Goal: Task Accomplishment & Management: Manage account settings

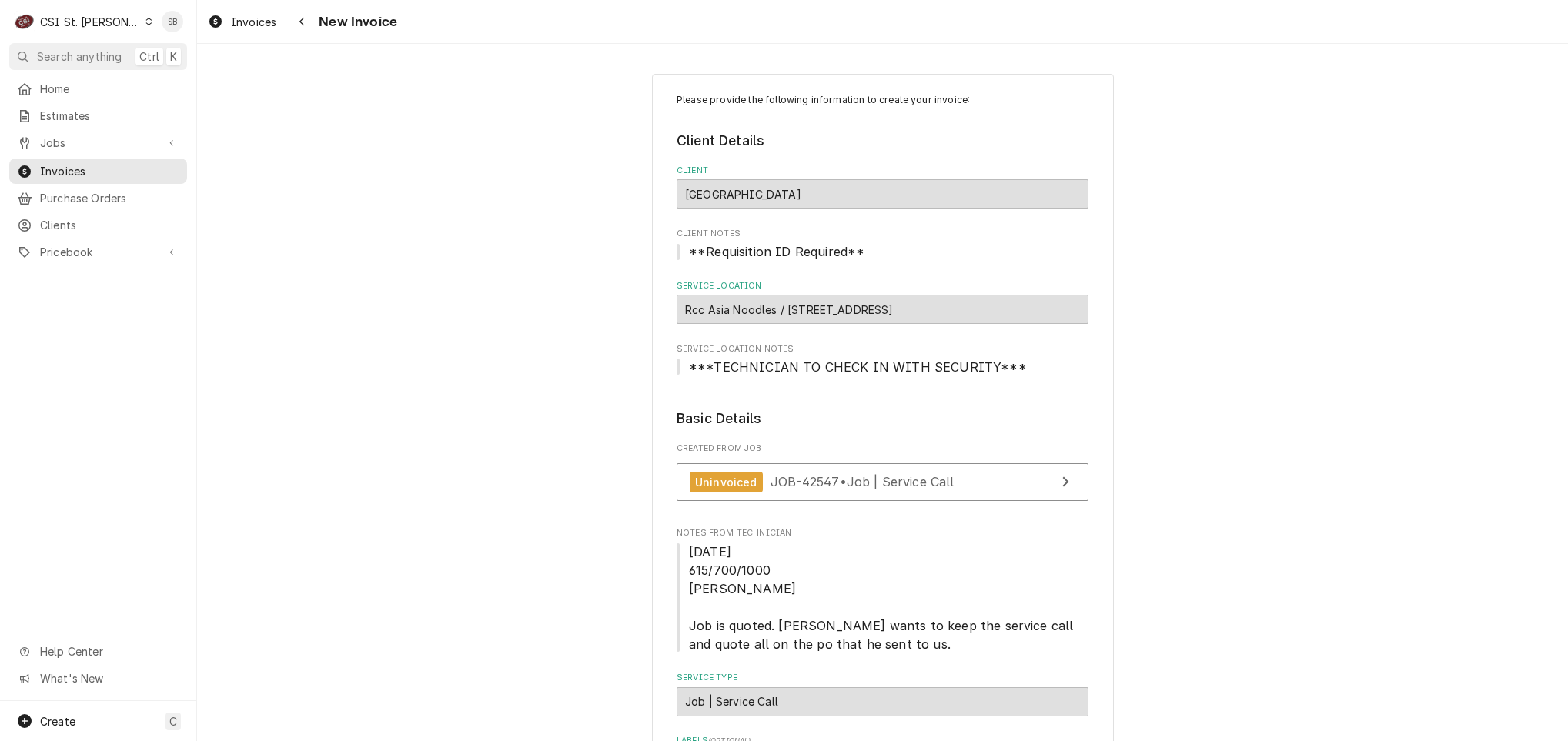
scroll to position [2445, 0]
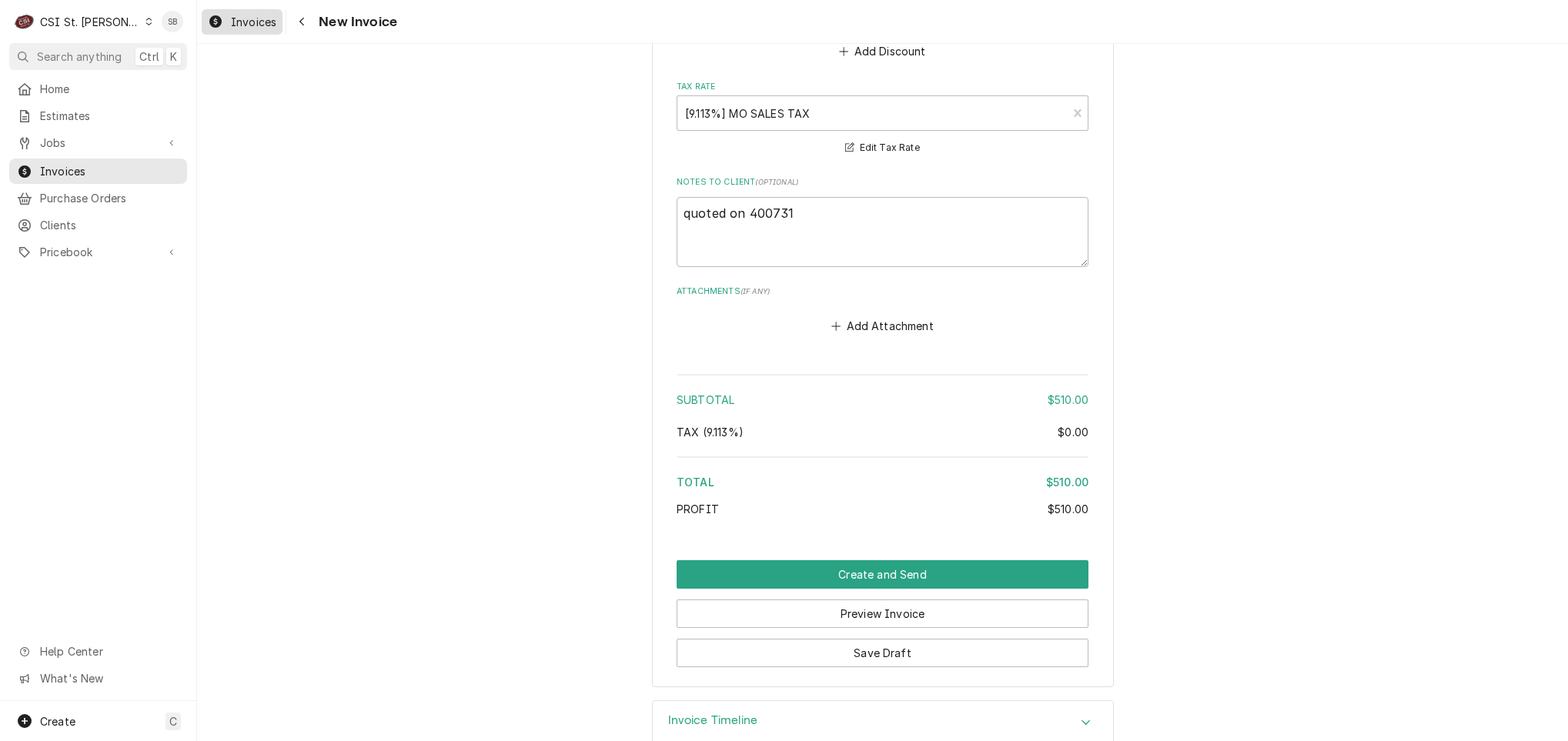
click at [255, 22] on span "Invoices" at bounding box center [254, 22] width 45 height 16
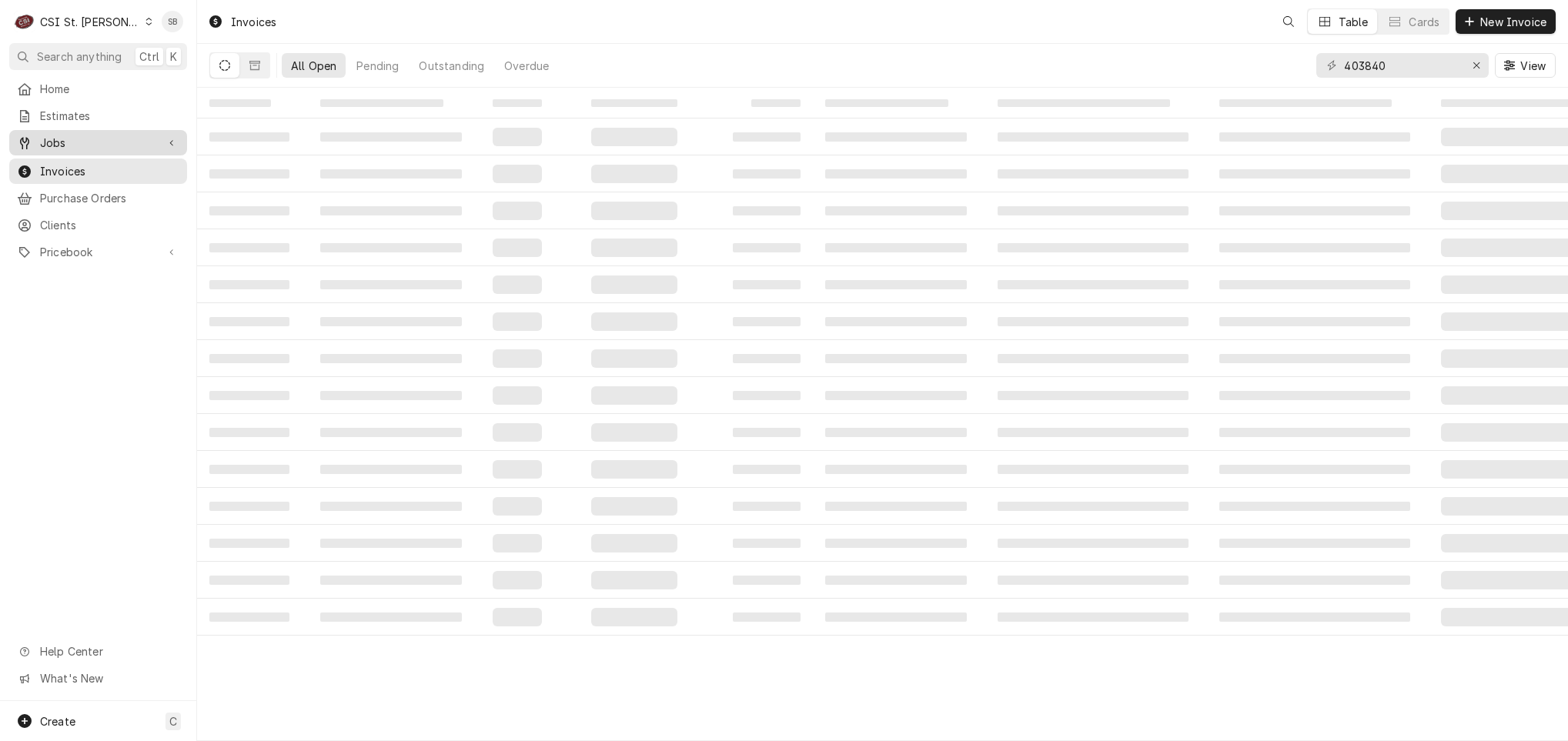
drag, startPoint x: 0, startPoint y: 0, endPoint x: 70, endPoint y: 146, distance: 161.9
click at [70, 146] on div "Jobs" at bounding box center [98, 142] width 172 height 20
click at [72, 160] on div "Jobs" at bounding box center [98, 170] width 172 height 20
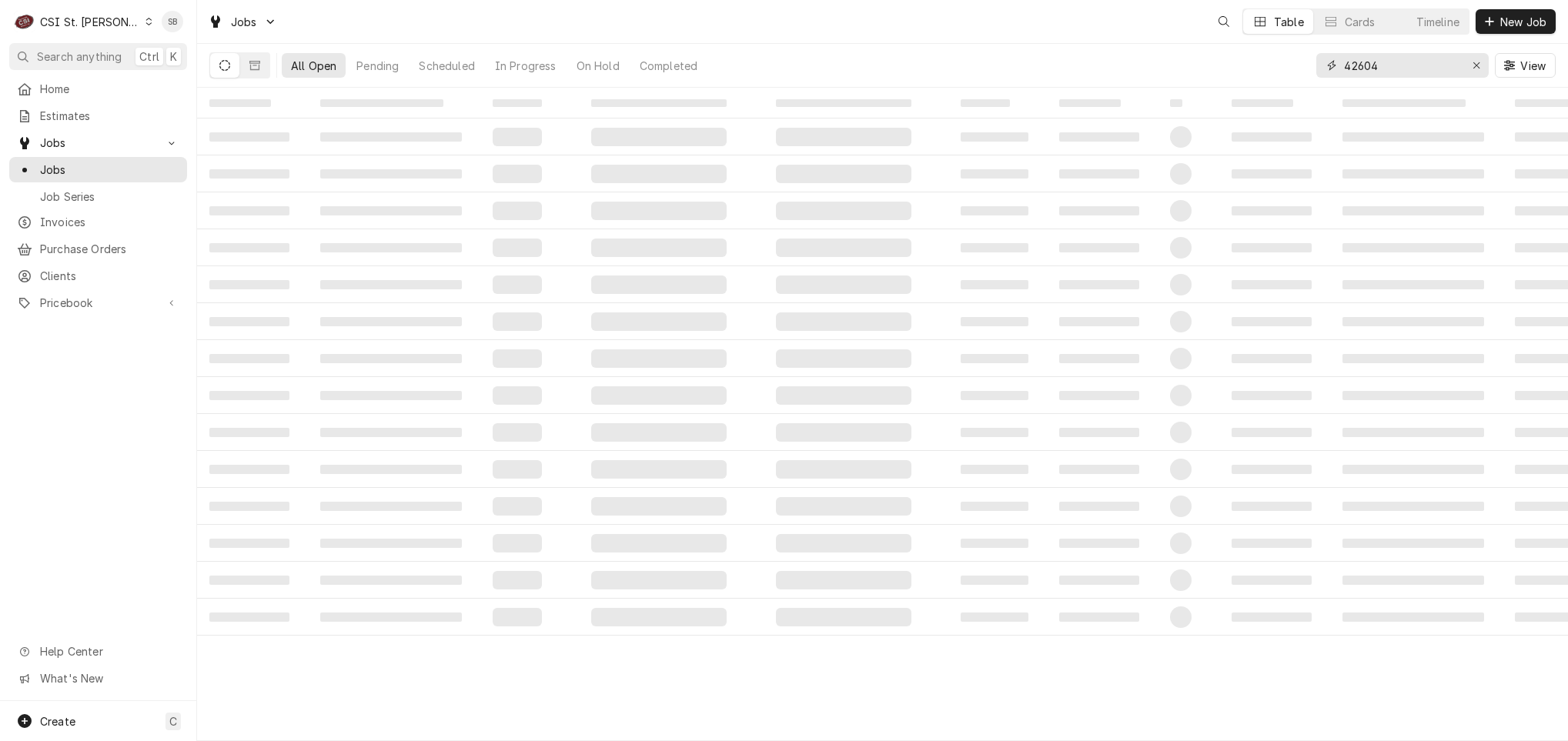
click at [1367, 65] on input "42604" at bounding box center [1401, 65] width 115 height 25
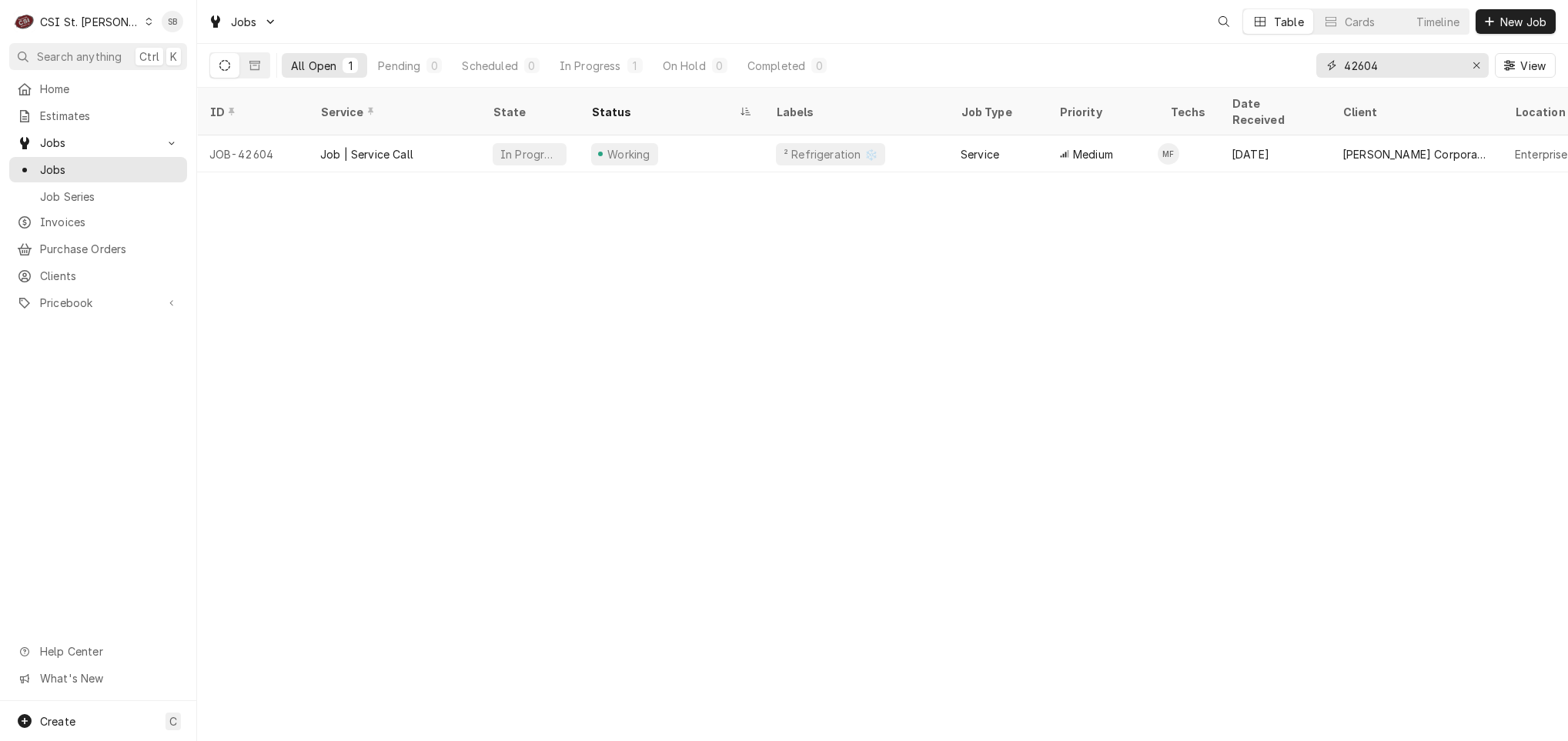
click at [1367, 65] on input "42604" at bounding box center [1401, 65] width 115 height 25
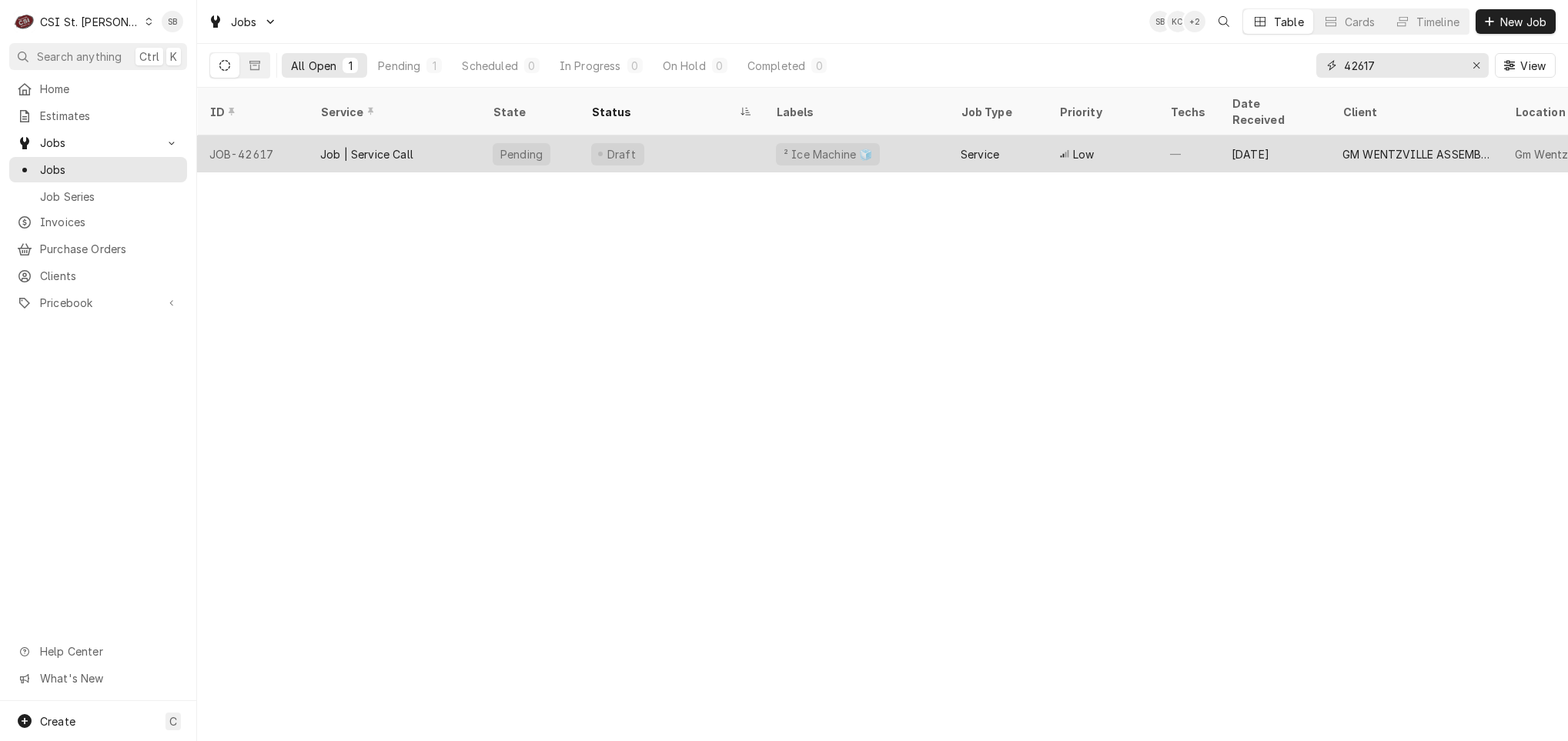
type input "42617"
click at [335, 146] on div "Job | Service Call" at bounding box center [367, 154] width 93 height 16
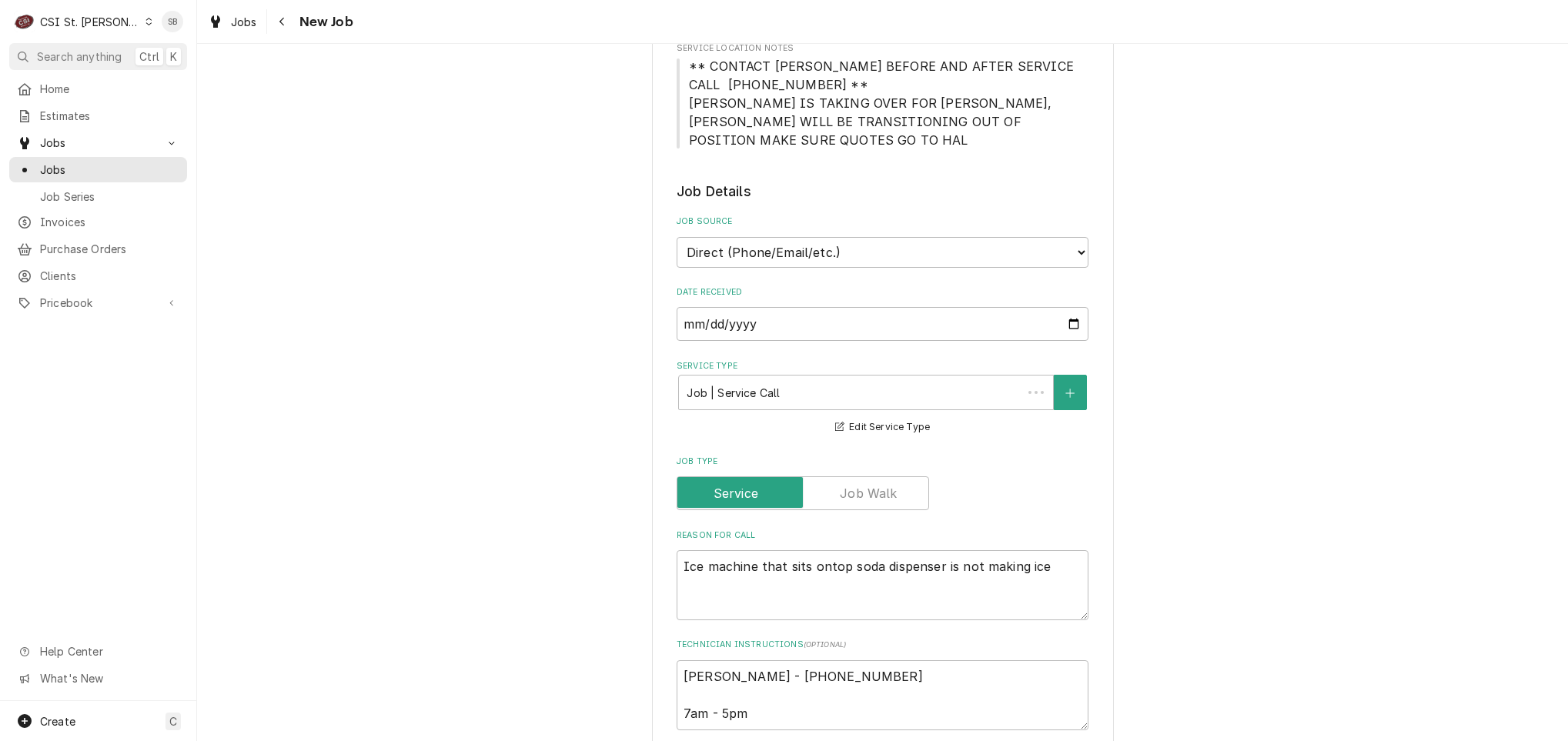
scroll to position [808, 0]
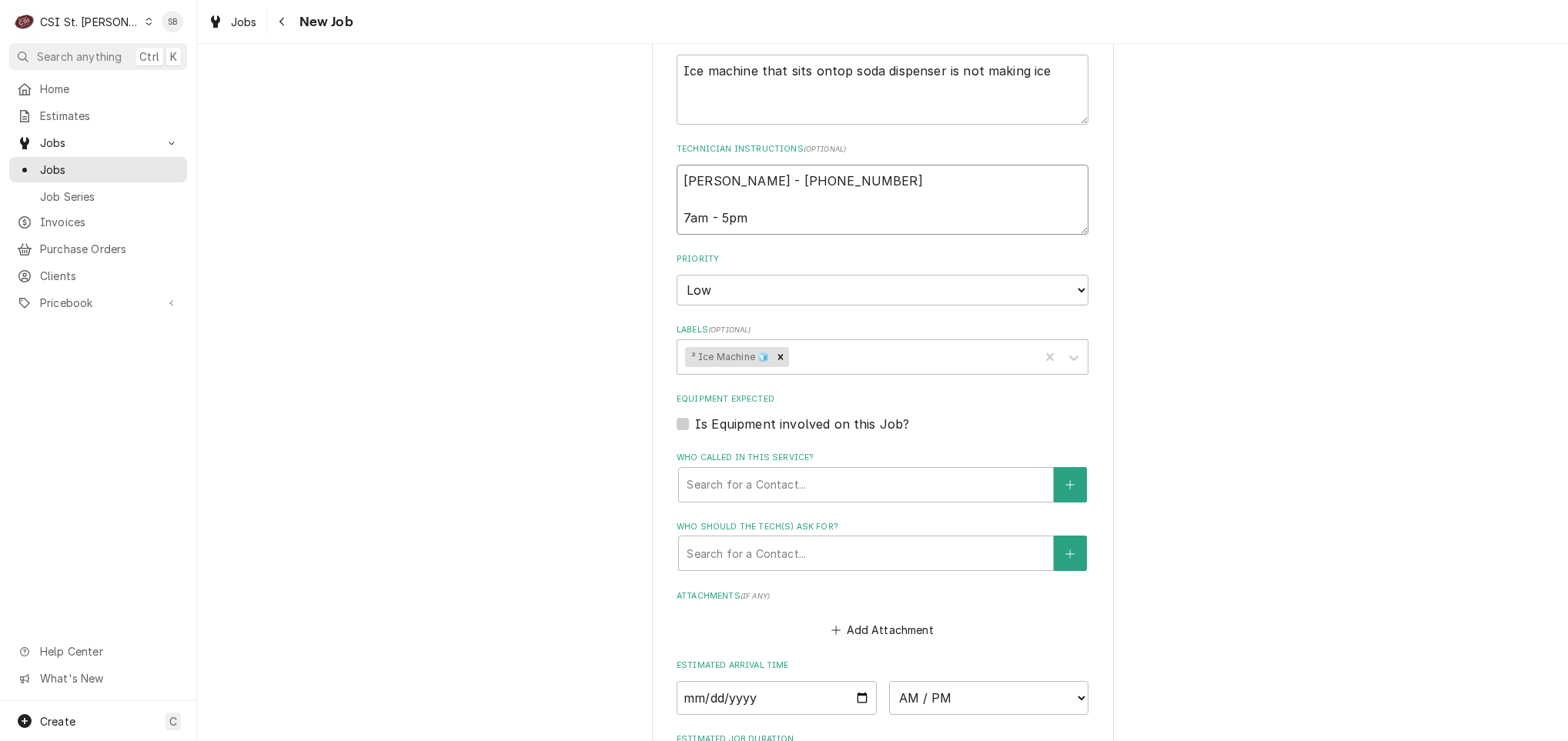
click at [880, 211] on textarea "Hal Bean - 314 494-2665 7am - 5pm" at bounding box center [882, 200] width 412 height 70
type textarea "x"
type textarea "Hal Bean - 314 494-2665 7am - 5pm"
type textarea "x"
type textarea "Hal Bean - 314 494-2665 7am - 5pm"
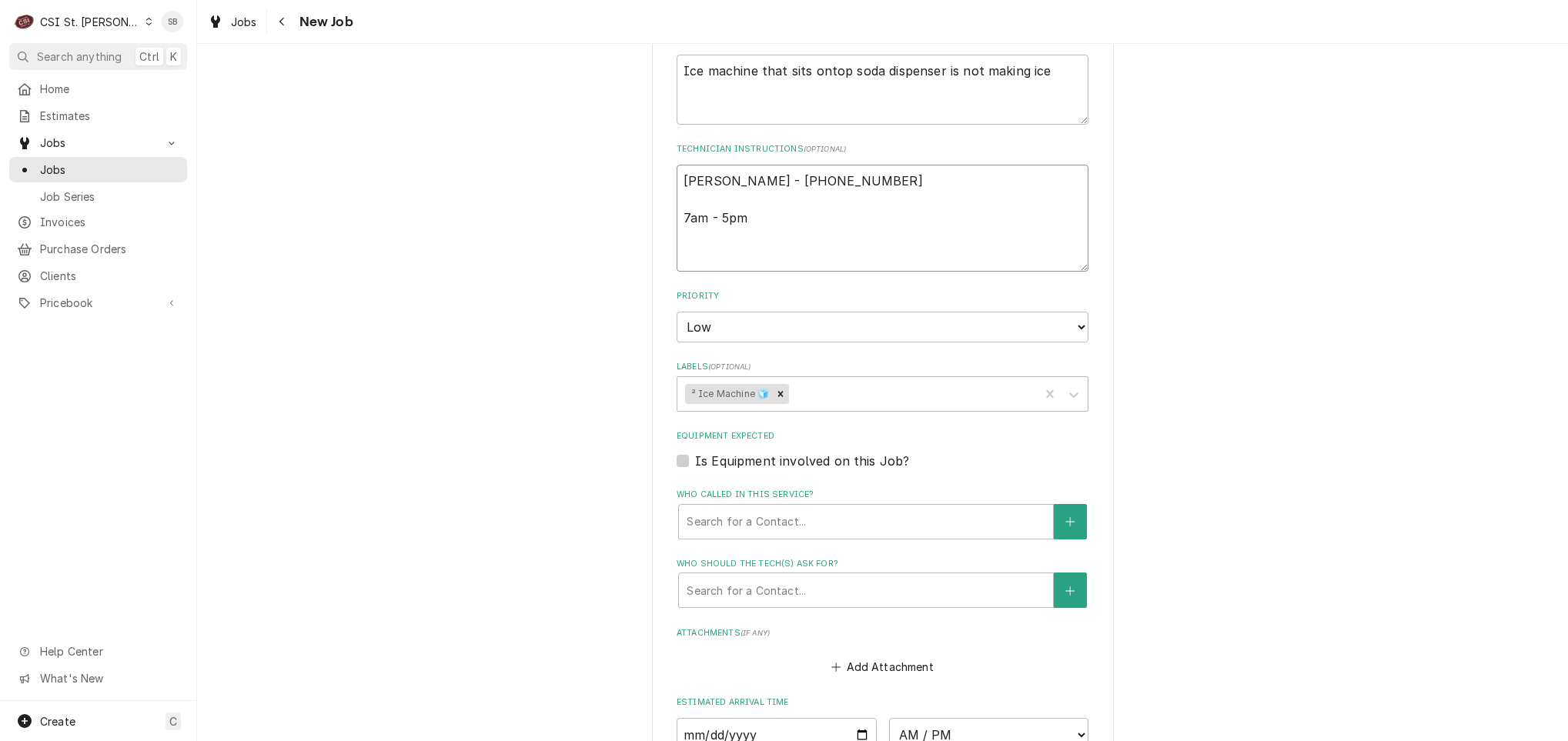
type textarea "x"
type textarea "Hal Bean - 314 494-2665 7am - 5pm 9"
type textarea "x"
type textarea "Hal Bean - 314 494-2665 7am - 5pm 9/"
type textarea "x"
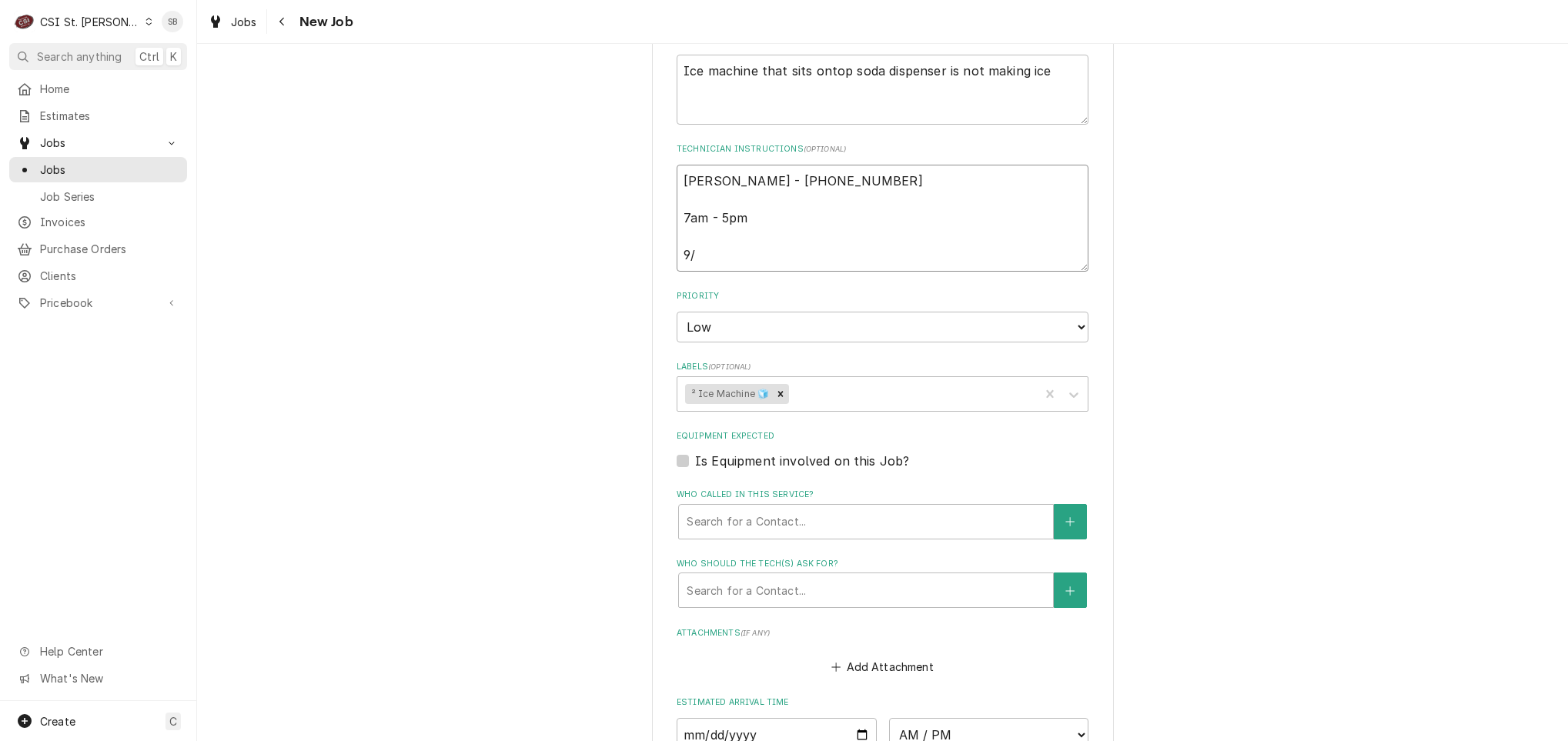
type textarea "Hal Bean - 314 494-2665 7am - 5pm 9/1"
type textarea "x"
type textarea "Hal Bean - 314 494-2665 7am - 5pm 9/10"
type textarea "x"
type textarea "Hal Bean - 314 494-2665 7am - 5pm 9/10"
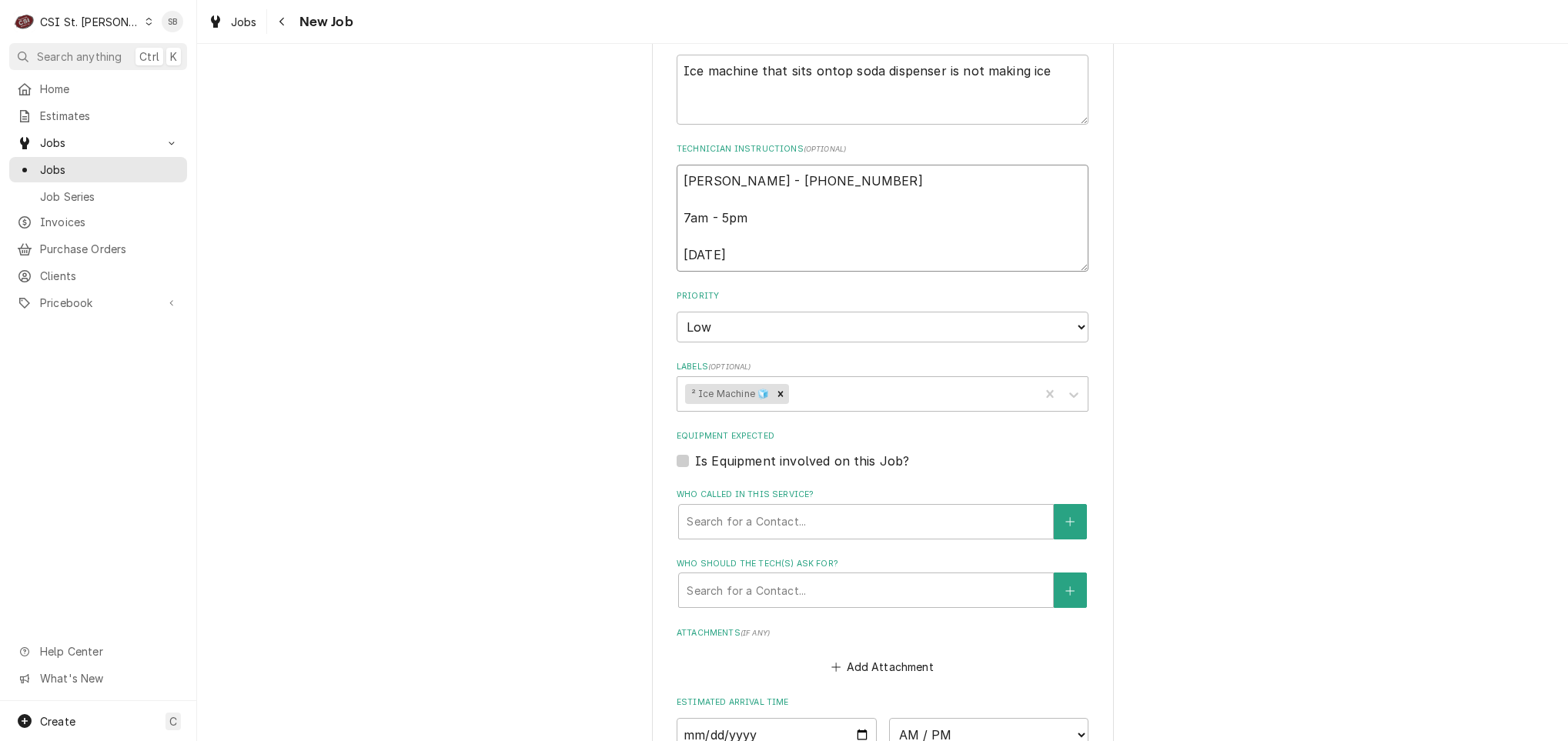
type textarea "x"
type textarea "Hal Bean - 314 494-2665 7am - 5pm 9/10 S"
type textarea "x"
type textarea "Hal Bean - 314 494-2665 7am - 5pm 9/10 SB"
type textarea "x"
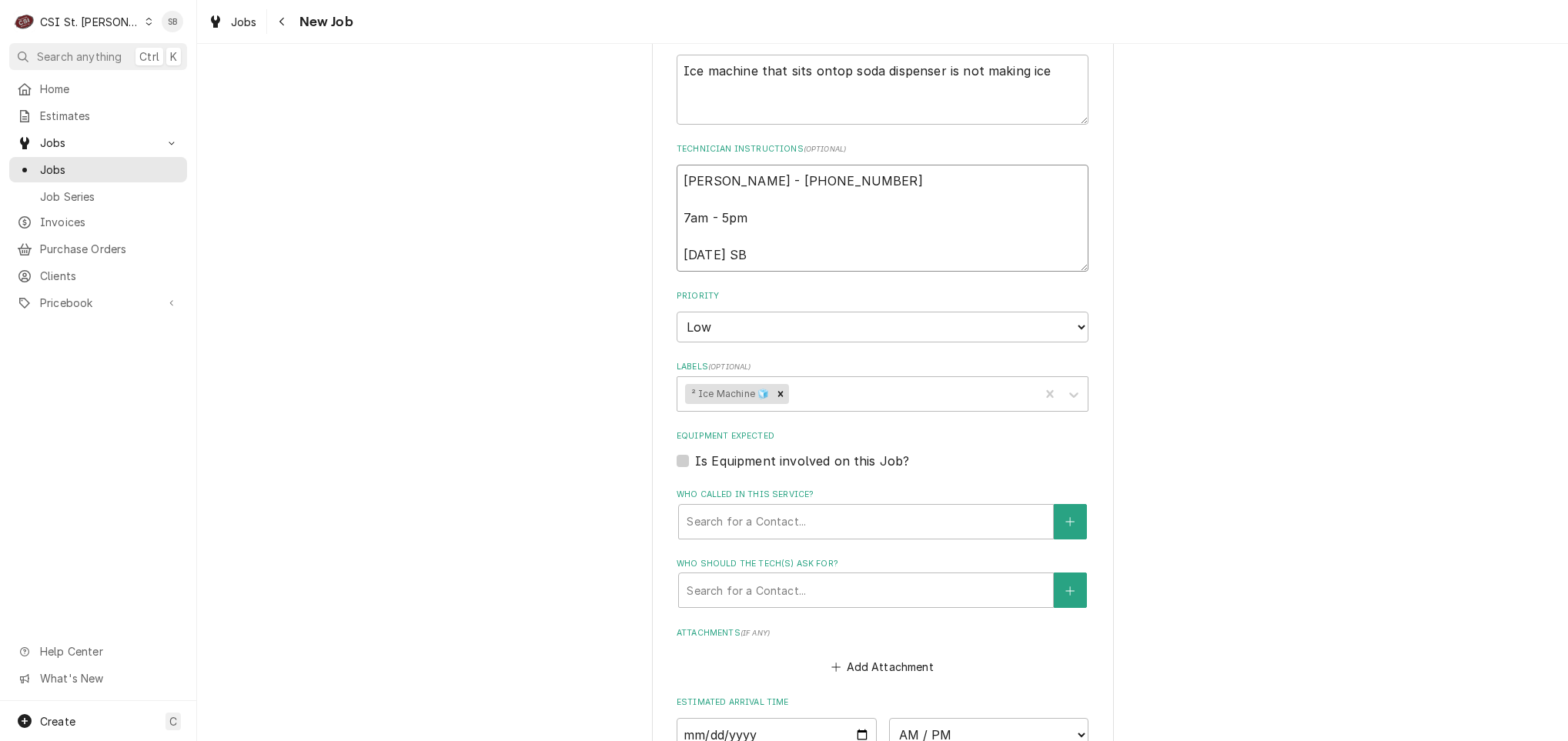
type textarea "Hal Bean - 314 494-2665 7am - 5pm 9/10 SB _"
type textarea "x"
type textarea "Hal Bean - 314 494-2665 7am - 5pm 9/10 SB _"
type textarea "x"
type textarea "Hal Bean - 314 494-2665 7am - 5pm 9/10 SB _ p"
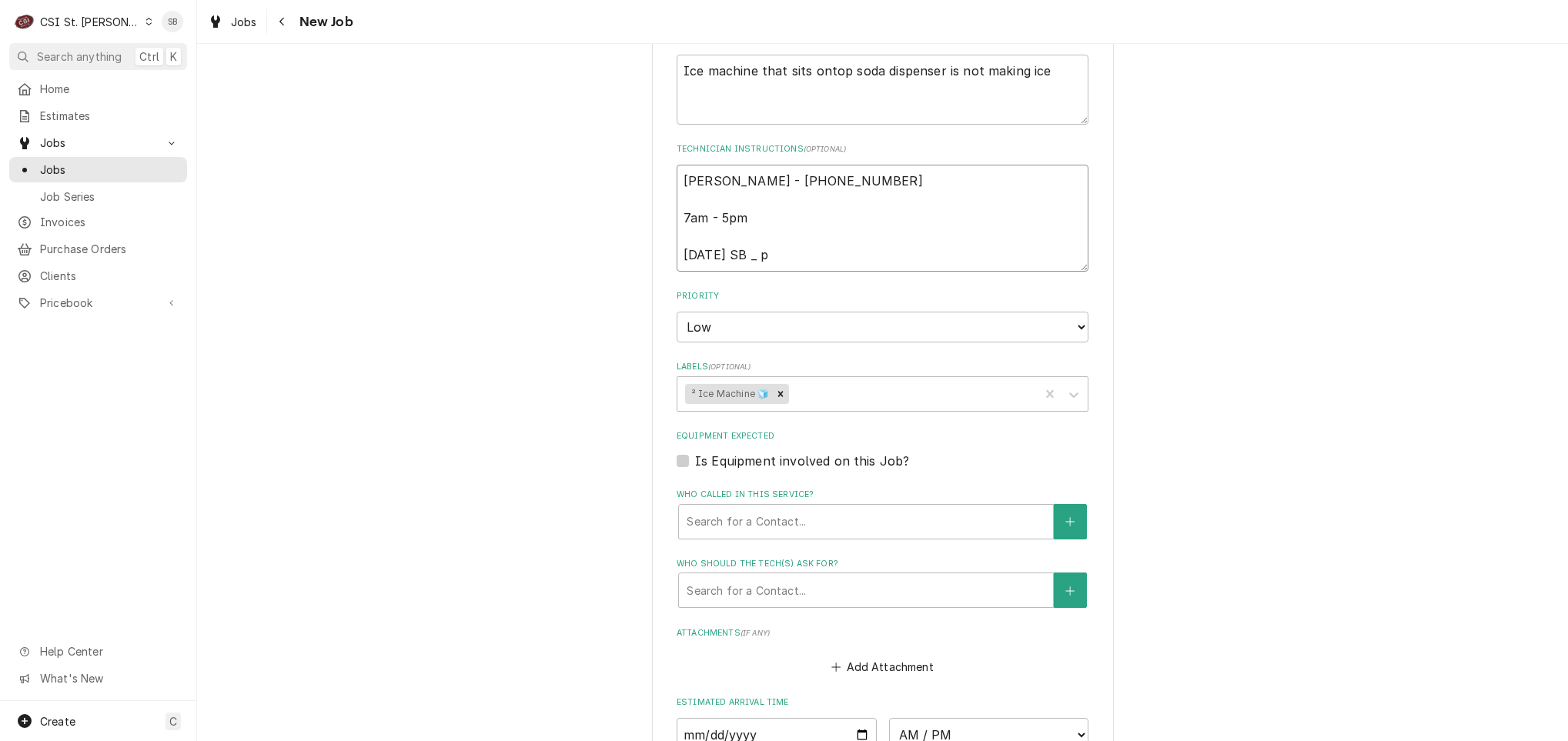
type textarea "x"
type textarea "Hal Bean - 314 494-2665 7am - 5pm 9/10 SB _"
type textarea "x"
type textarea "Hal Bean - 314 494-2665 7am - 5pm 9/10 SB _"
type textarea "x"
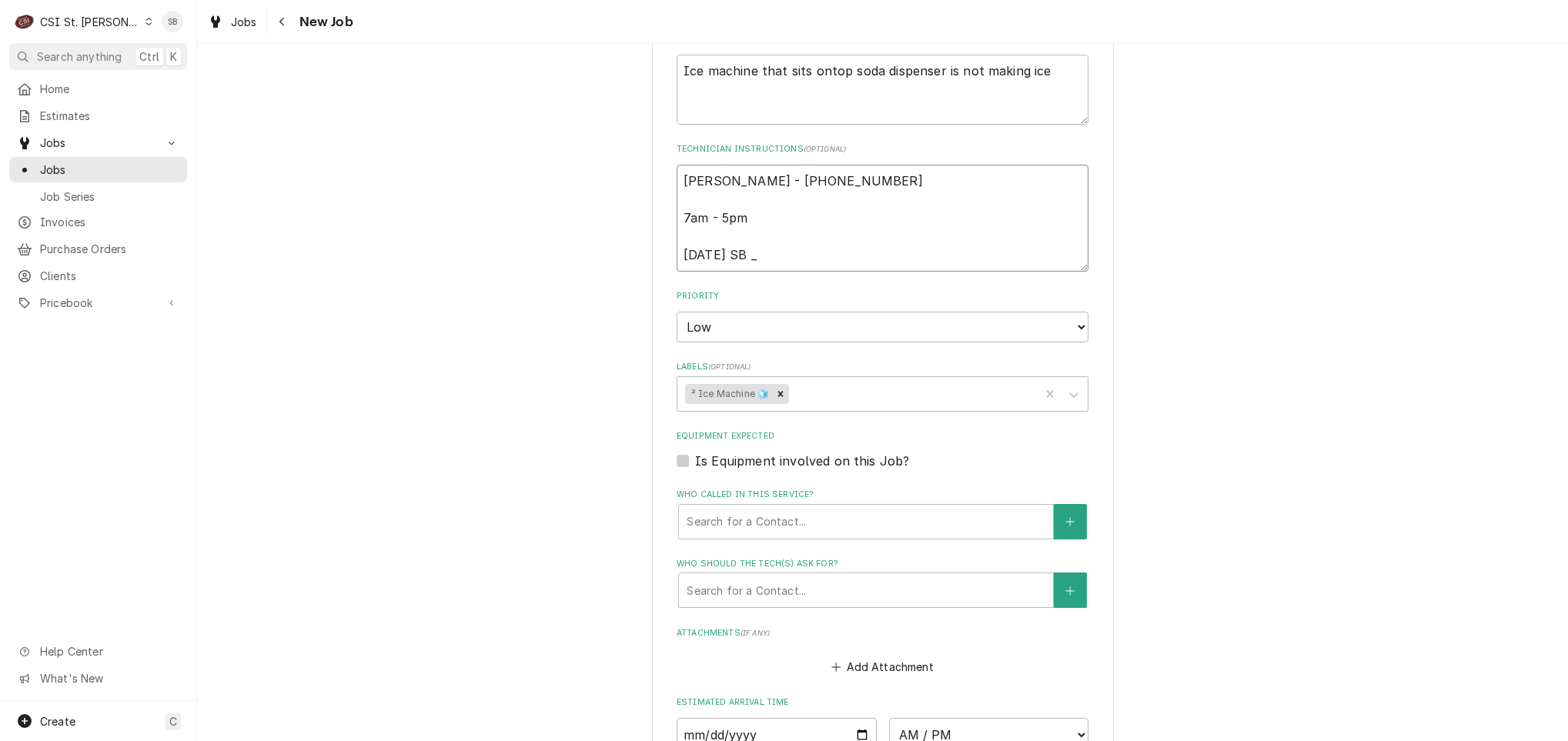
type textarea "Hal Bean - 314 494-2665 7am - 5pm 9/10 SB"
type textarea "x"
type textarea "Hal Bean - 314 494-2665 7am - 5pm 9/10 SB -"
type textarea "x"
type textarea "Hal Bean - 314 494-2665 7am - 5pm 9/10 SB -"
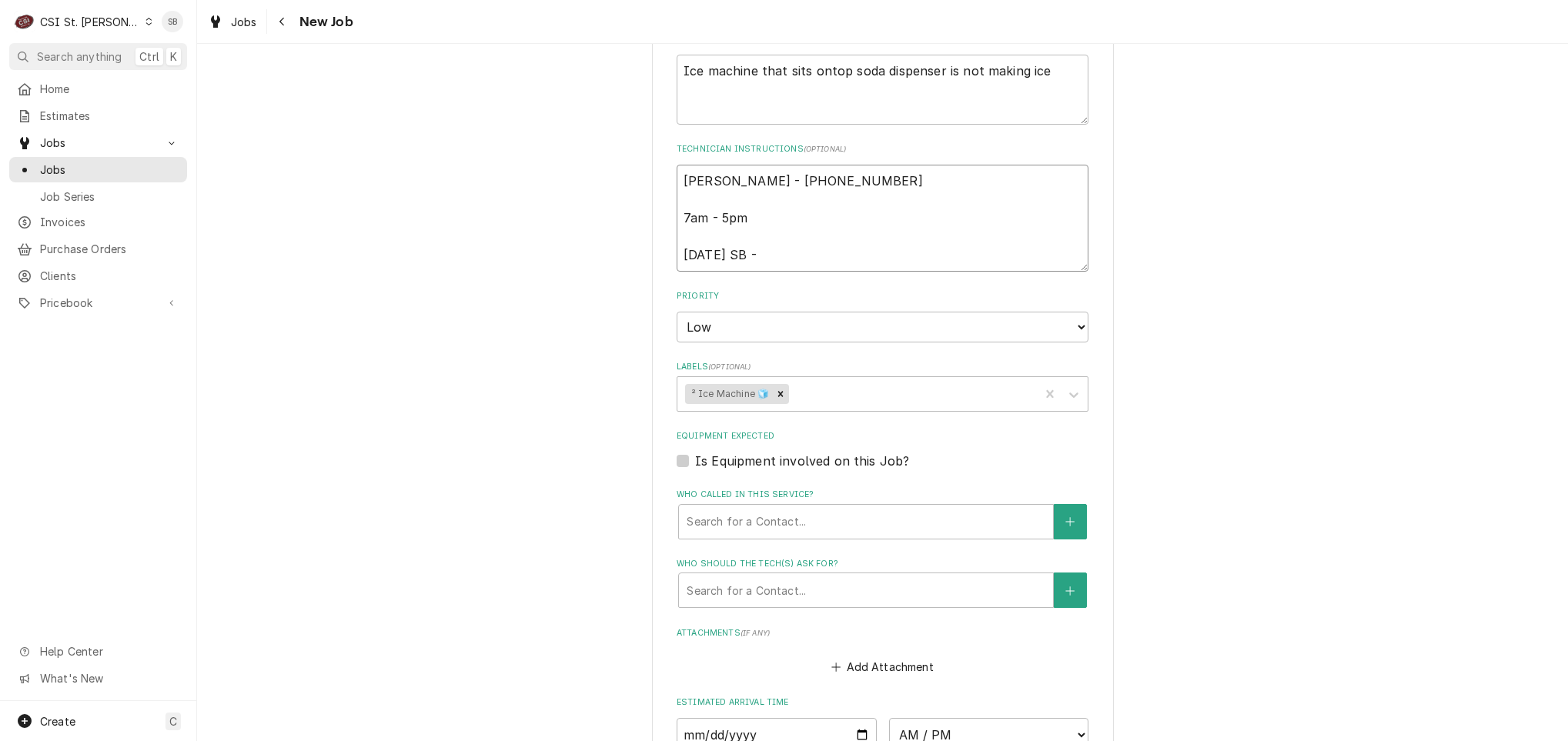
type textarea "x"
type textarea "Hal Bean - 314 494-2665 7am - 5pm 9/10 SB - p"
type textarea "x"
type textarea "Hal Bean - 314 494-2665 7am - 5pm 9/10 SB - per"
type textarea "x"
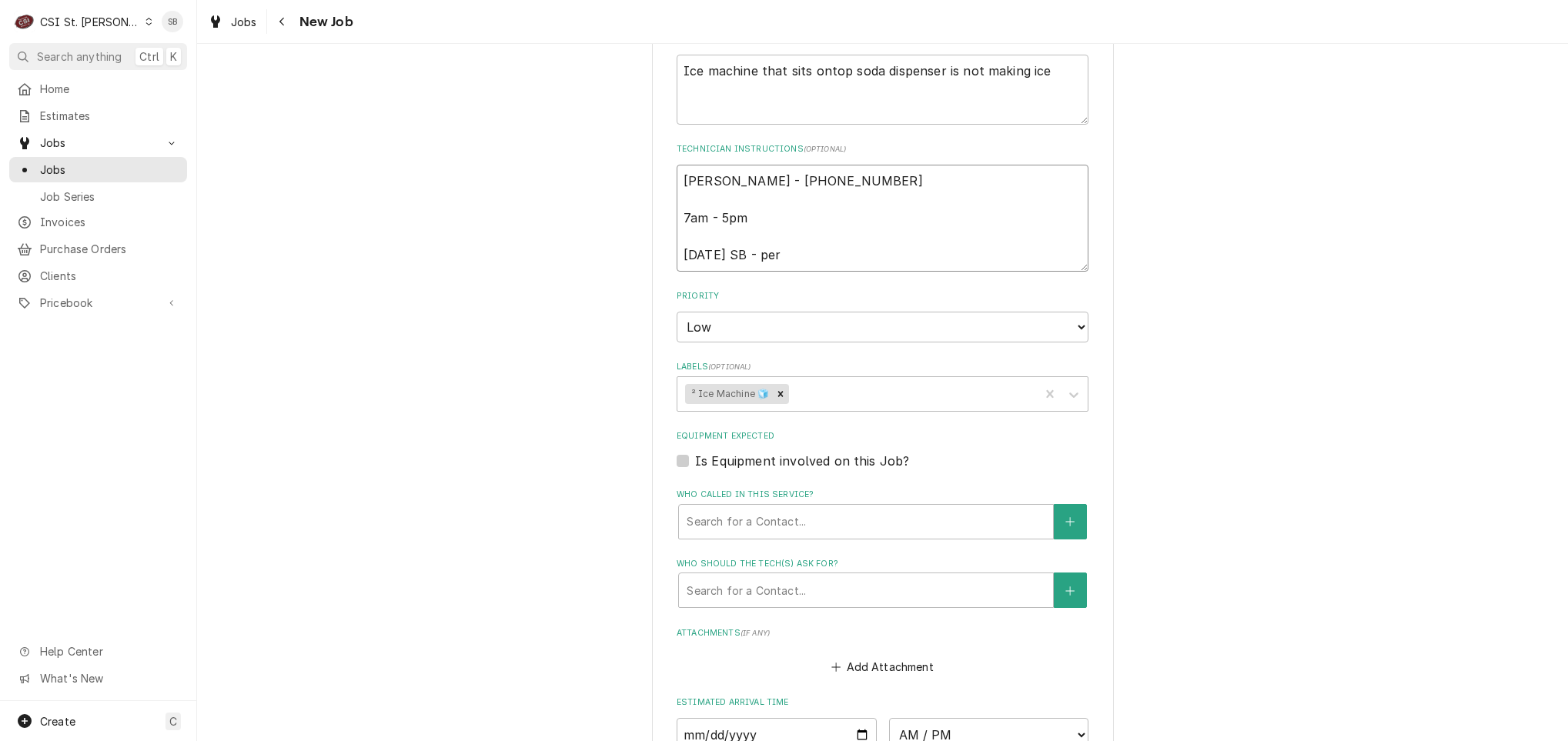
type textarea "Hal Bean - 314 494-2665 7am - 5pm 9/10 SB - perH"
type textarea "x"
type textarea "Hal Bean - 314 494-2665 7am - 5pm 9/10 SB - perH"
type textarea "x"
type textarea "Hal Bean - 314 494-2665 7am - 5pm 9/10 SB - perH"
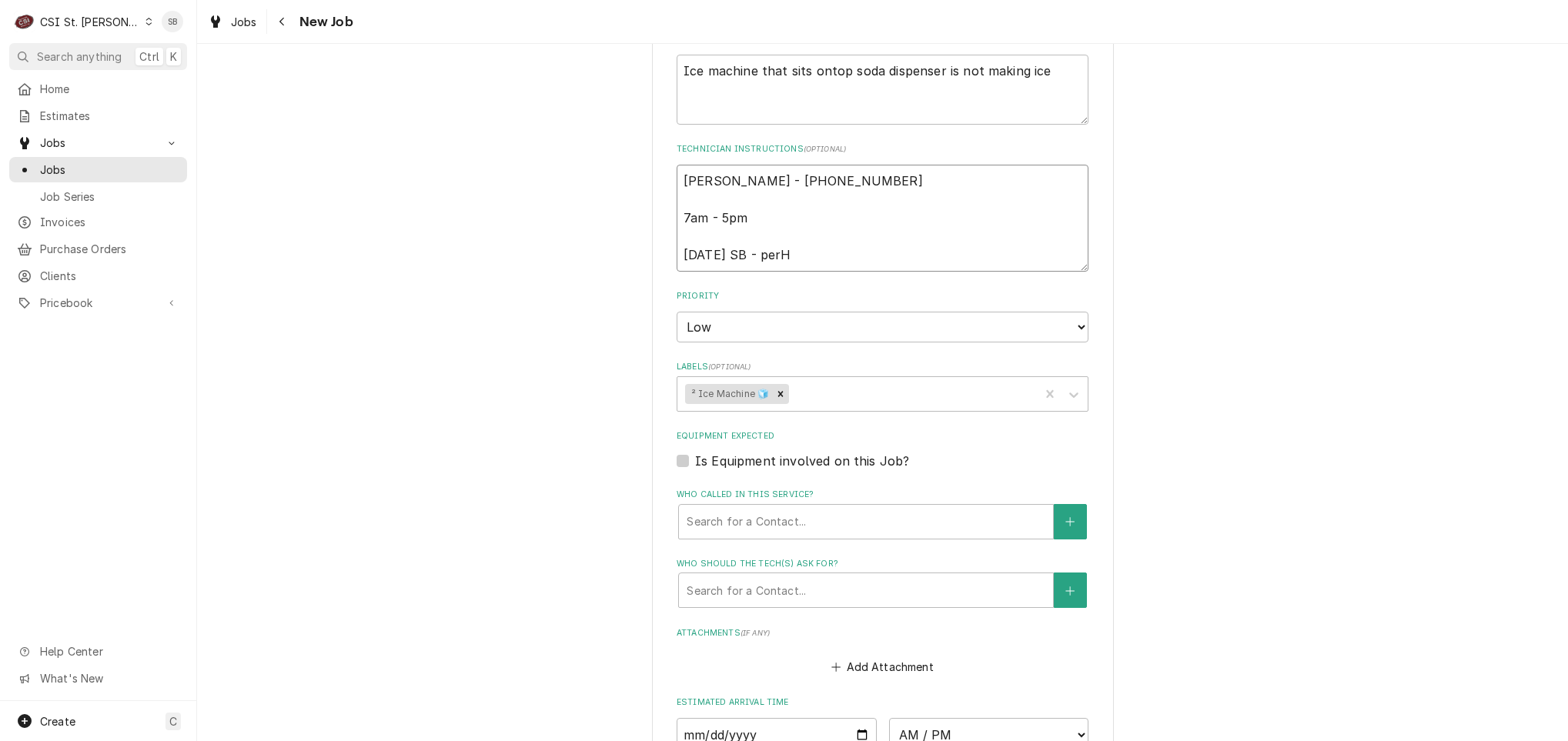
type textarea "x"
type textarea "Hal Bean - 314 494-2665 7am - 5pm 9/10 SB - per"
type textarea "x"
type textarea "Hal Bean - 314 494-2665 7am - 5pm 9/10 SB - per"
type textarea "x"
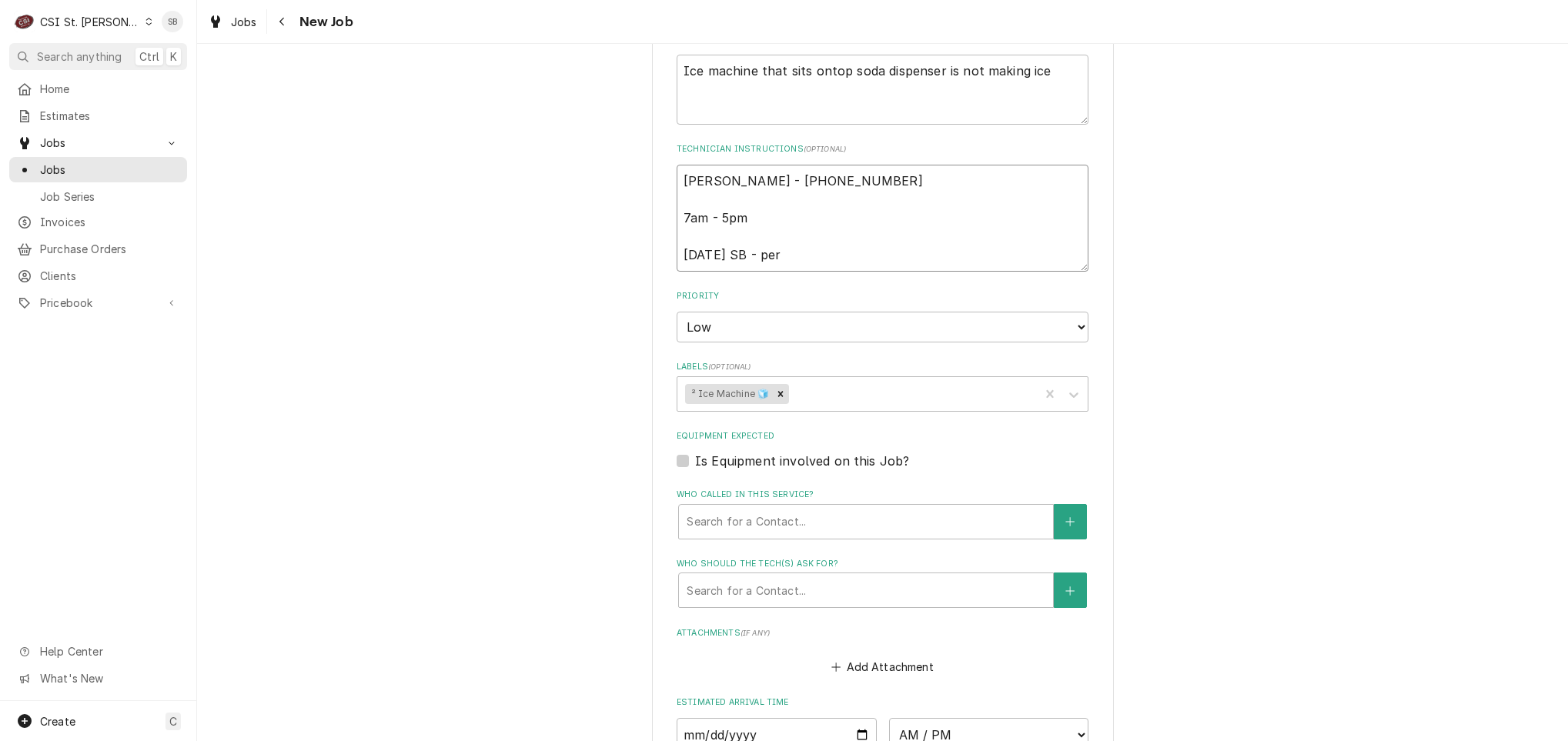
type textarea "Hal Bean - 314 494-2665 7am - 5pm 9/10 SB - per H"
type textarea "x"
type textarea "Hal Bean - 314 494-2665 7am - 5pm 9/10 SB - per Ha"
type textarea "x"
type textarea "Hal Bean - 314 494-2665 7am - 5pm 9/10 SB - per Hal"
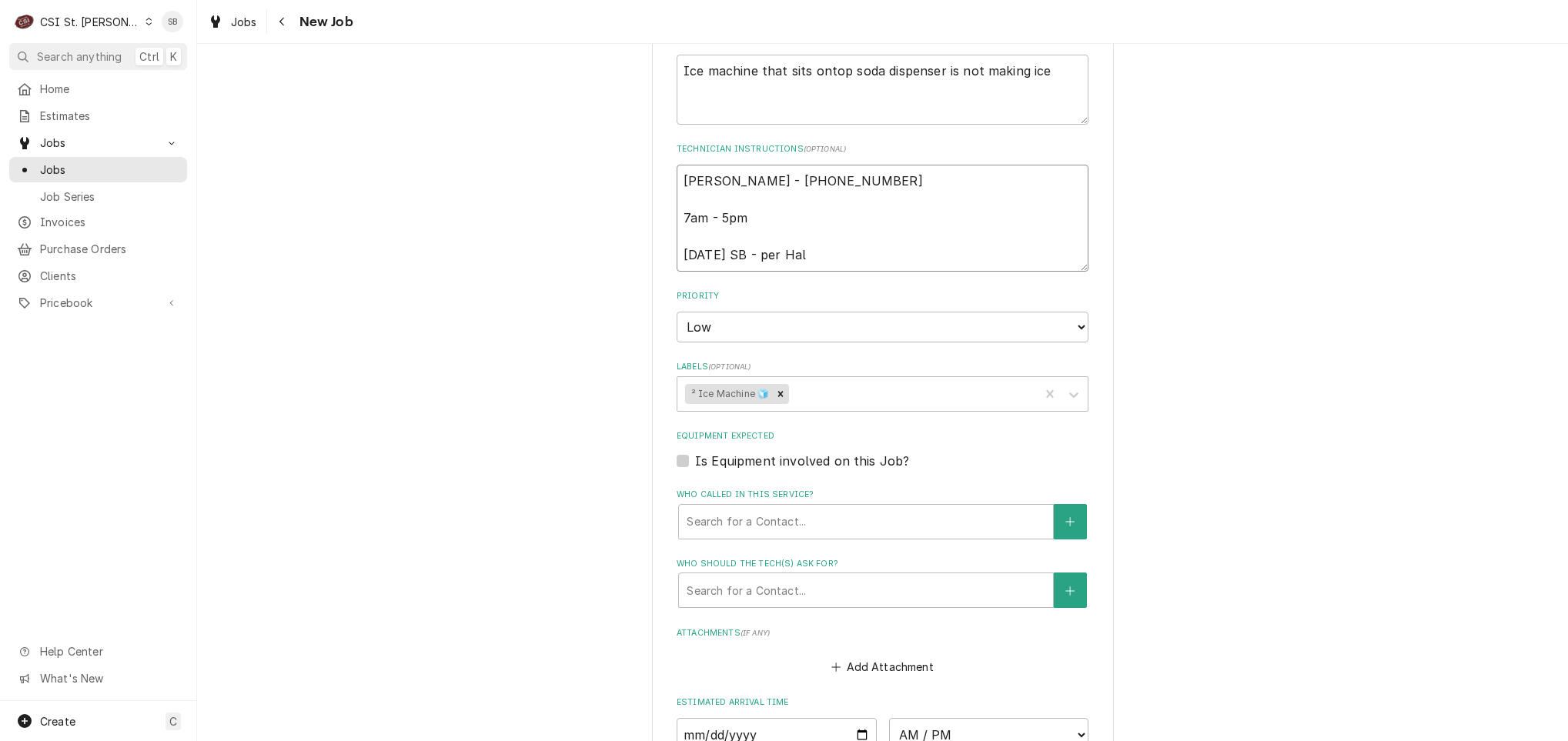
type textarea "x"
type textarea "Hal Bean - 314 494-2665 7am - 5pm 9/10 SB - per Hal"
type textarea "x"
type textarea "Hal Bean - 314 494-2665 7am - 5pm 9/10 SB - per Hal o"
type textarea "x"
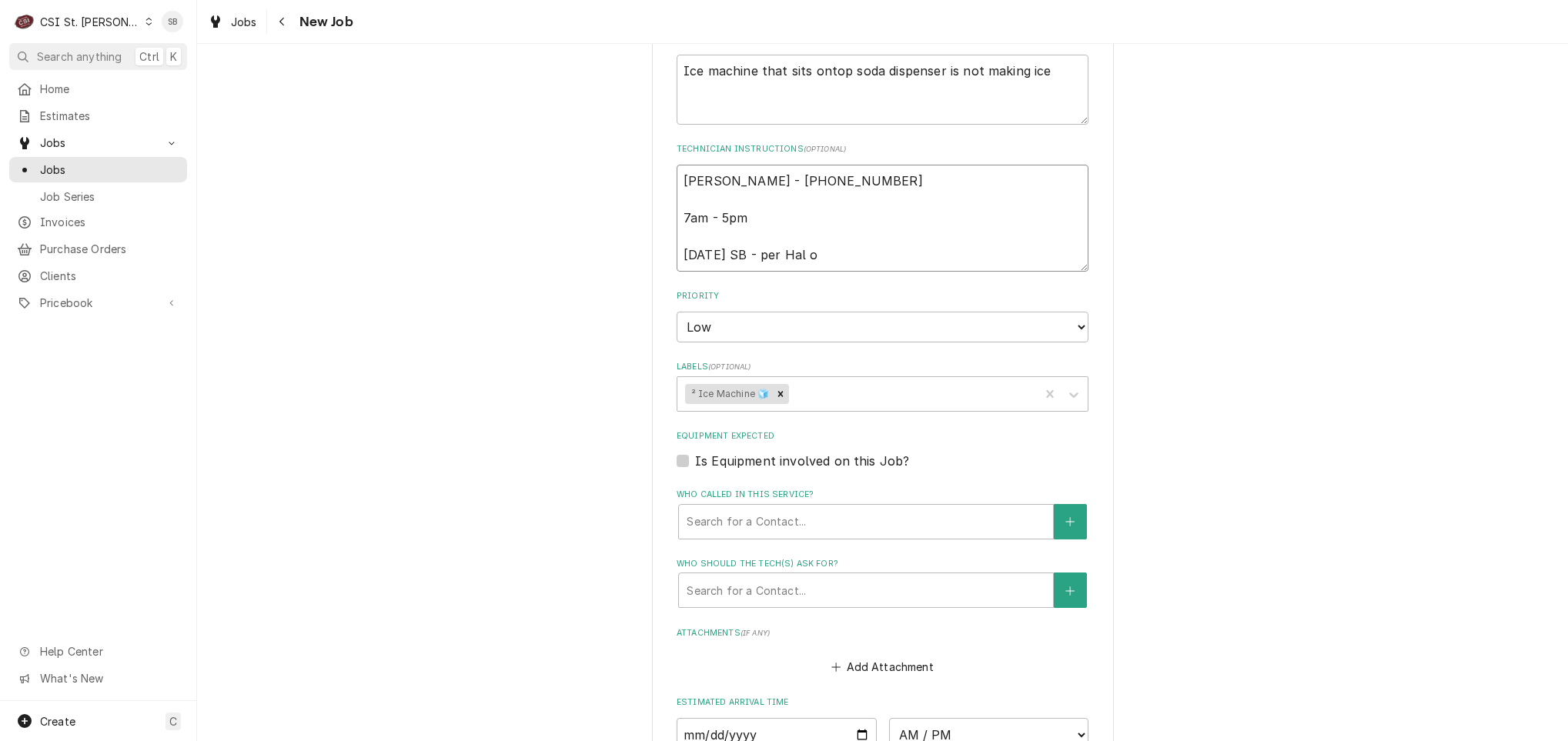
type textarea "Hal Bean - 314 494-2665 7am - 5pm 9/10 SB - per Hal ok"
type textarea "x"
type textarea "Hal Bean - 314 494-2665 7am - 5pm 9/10 SB - per Hal ok"
type textarea "x"
type textarea "Hal Bean - 314 494-2665 7am - 5pm 9/10 SB - per Hal ok t"
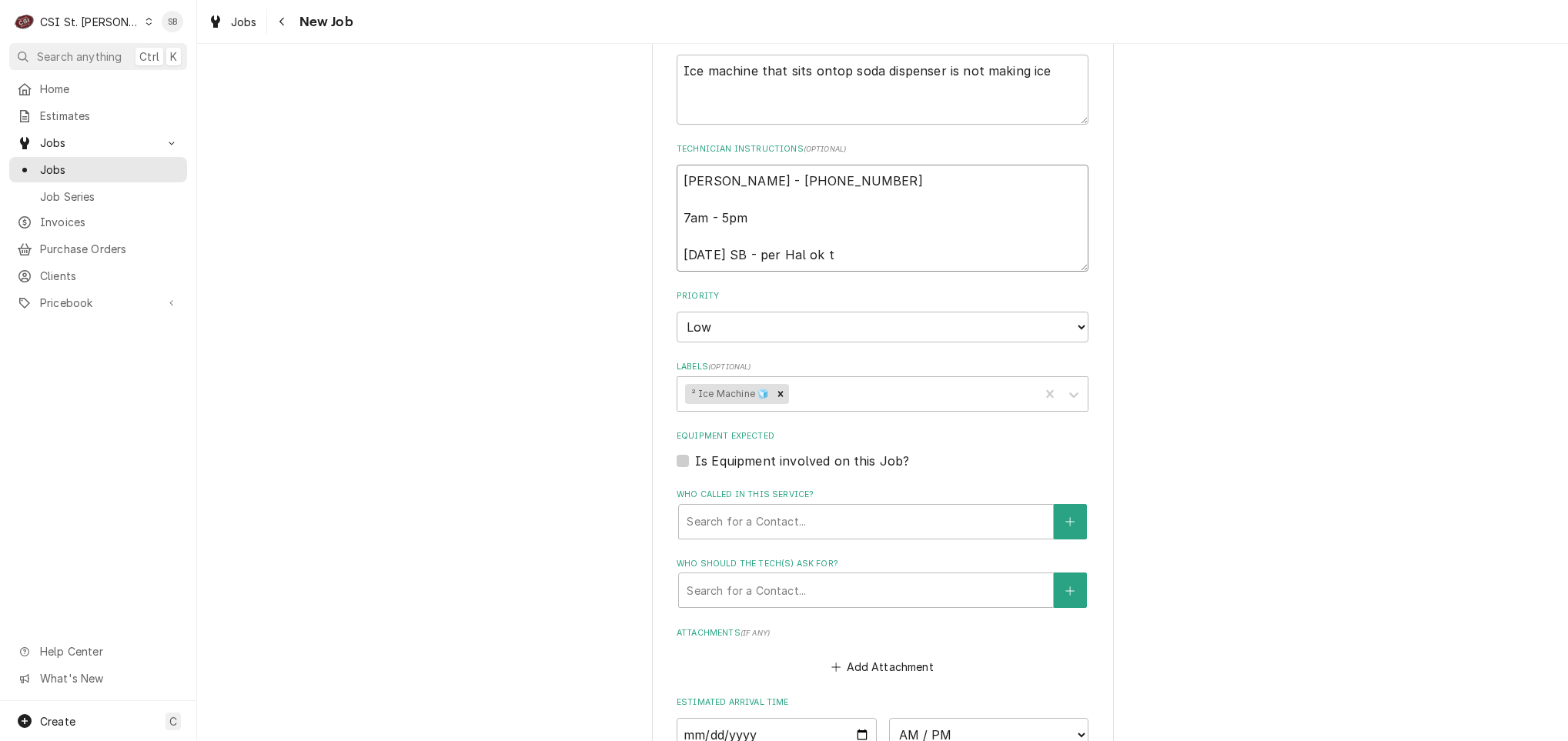
type textarea "x"
type textarea "Hal Bean - 314 494-2665 7am - 5pm 9/10 SB - per Hal ok to"
type textarea "x"
type textarea "Hal Bean - 314 494-2665 7am - 5pm 9/10 SB - per Hal ok to"
type textarea "x"
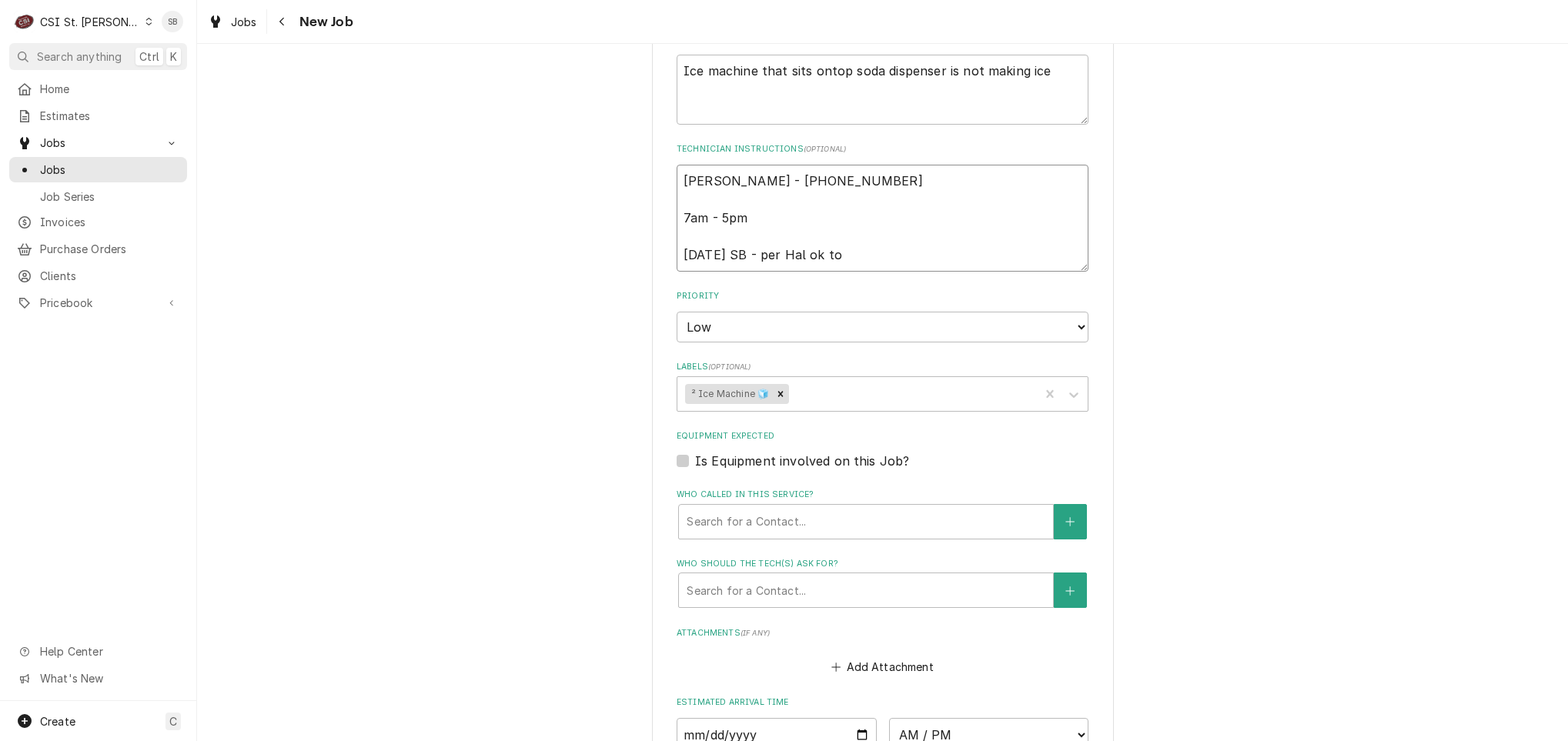
type textarea "Hal Bean - 314 494-2665 7am - 5pm 9/10 SB - per Hal ok to s"
type textarea "x"
type textarea "Hal Bean - 314 494-2665 7am - 5pm 9/10 SB - per Hal ok to se"
type textarea "x"
type textarea "Hal Bean - 314 494-2665 7am - 5pm 9/10 SB - per Hal ok to sen"
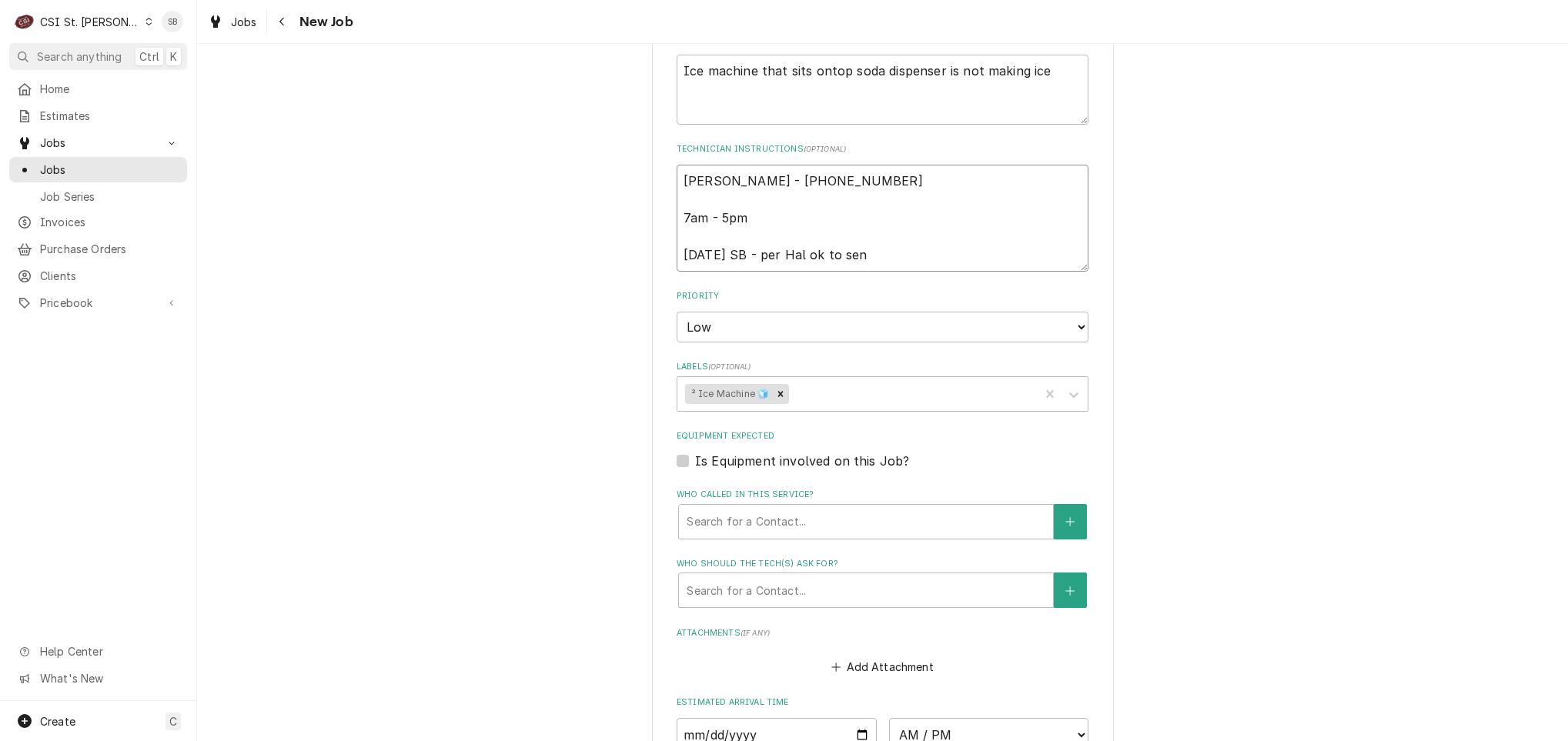
type textarea "x"
type textarea "Hal Bean - 314 494-2665 7am - 5pm 9/10 SB - per Hal ok to send"
type textarea "x"
type textarea "Hal Bean - 314 494-2665 7am - 5pm 9/10 SB - per Hal ok to send"
type textarea "x"
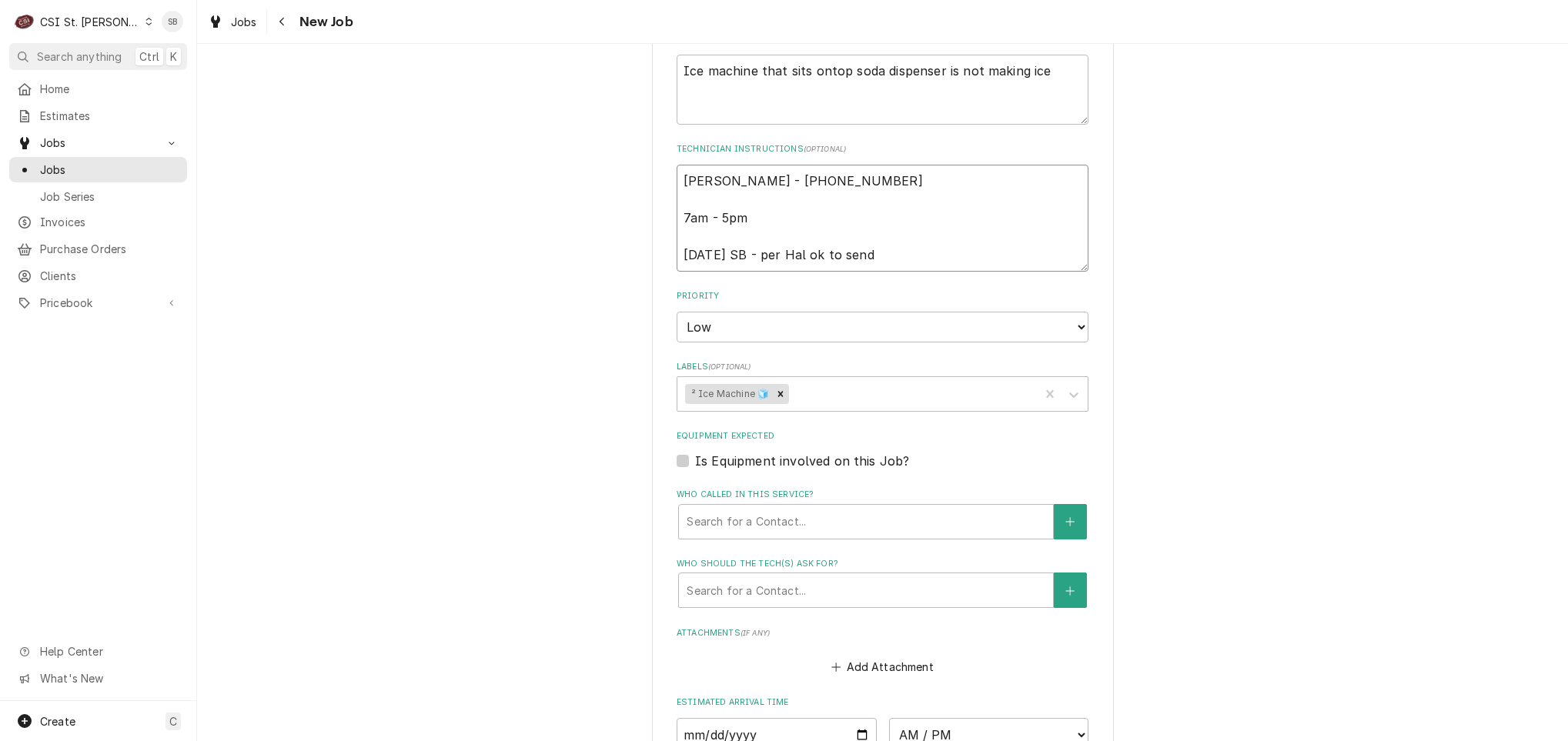
type textarea "Hal Bean - 314 494-2665 7am - 5pm 9/10 SB - per Hal ok to send t"
type textarea "x"
type textarea "Hal Bean - 314 494-2665 7am - 5pm 9/10 SB - per Hal ok to send te"
type textarea "x"
type textarea "Hal Bean - 314 494-2665 7am - 5pm 9/10 SB - per Hal ok to send tec"
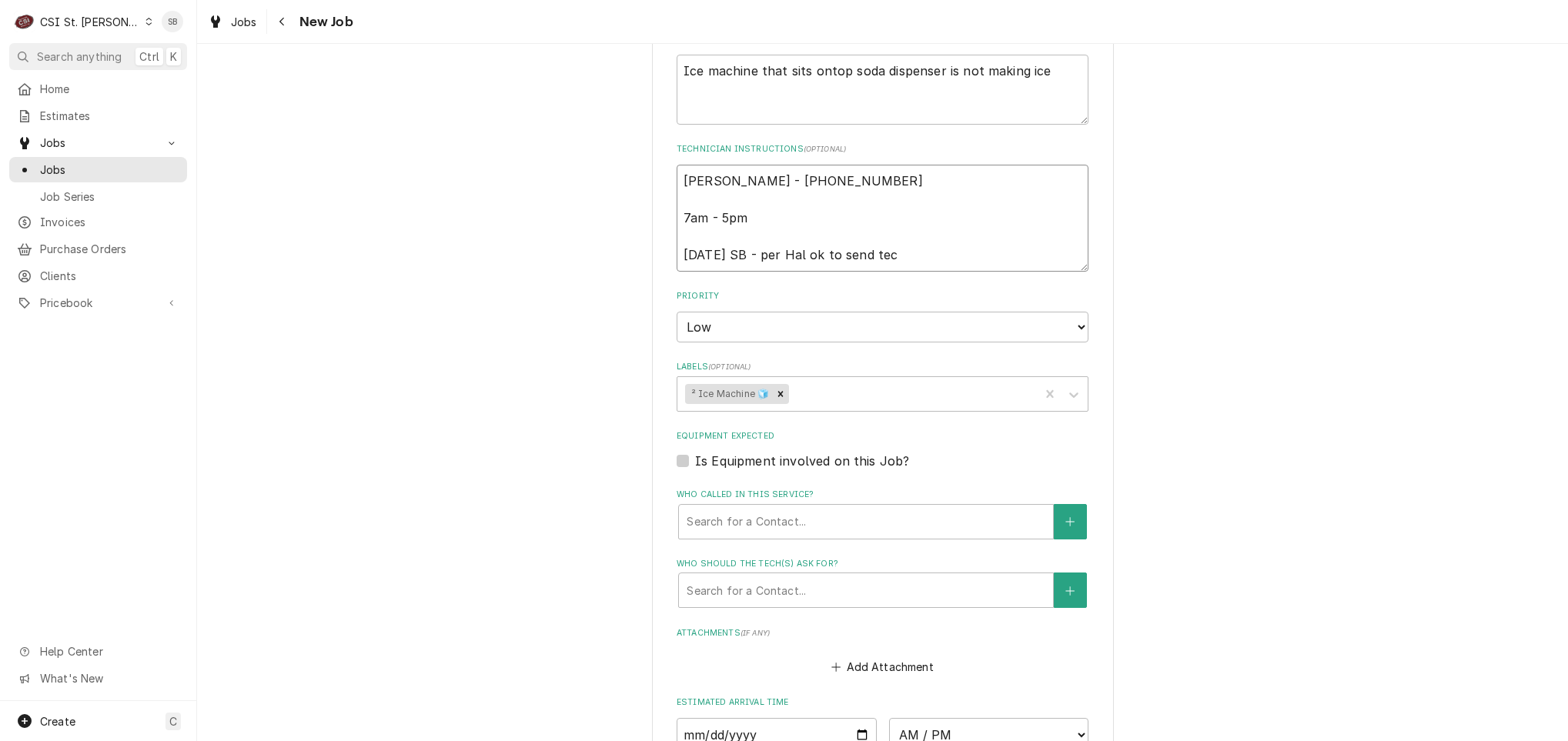
type textarea "x"
type textarea "Hal Bean - 314 494-2665 7am - 5pm 9/10 SB - per Hal ok to send tech"
type textarea "x"
type textarea "Hal Bean - 314 494-2665 7am - 5pm 9/10 SB - per Hal ok to send tech,"
type textarea "x"
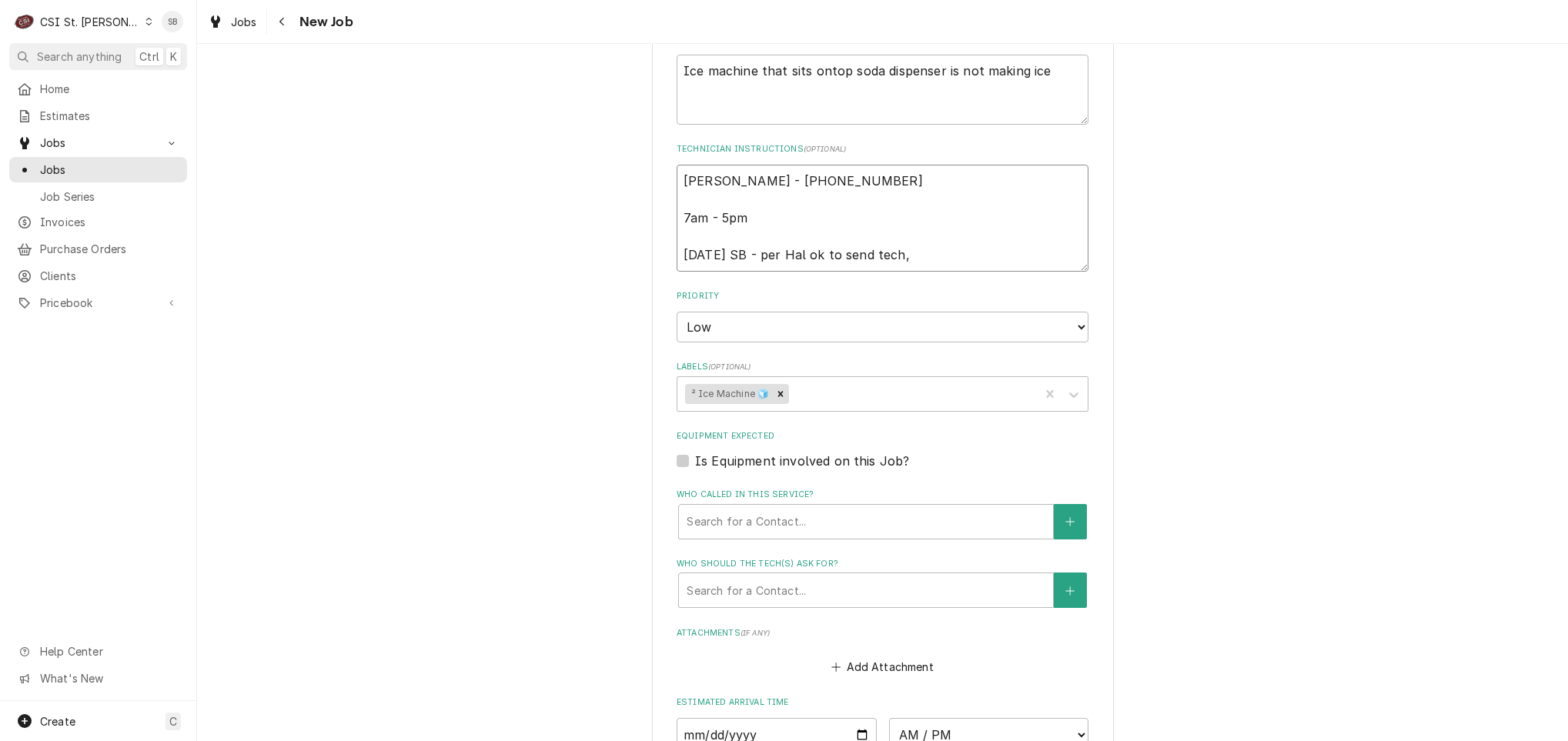
type textarea "Hal Bean - 314 494-2665 7am - 5pm 9/10 SB - per Hal ok to send tech,"
type textarea "x"
type textarea "Hal Bean - 314 494-2665 7am - 5pm 9/10 SB - per Hal ok to send tech, a"
type textarea "x"
type textarea "Hal Bean - 314 494-2665 7am - 5pm 9/10 SB - per Hal ok to send tech, ad"
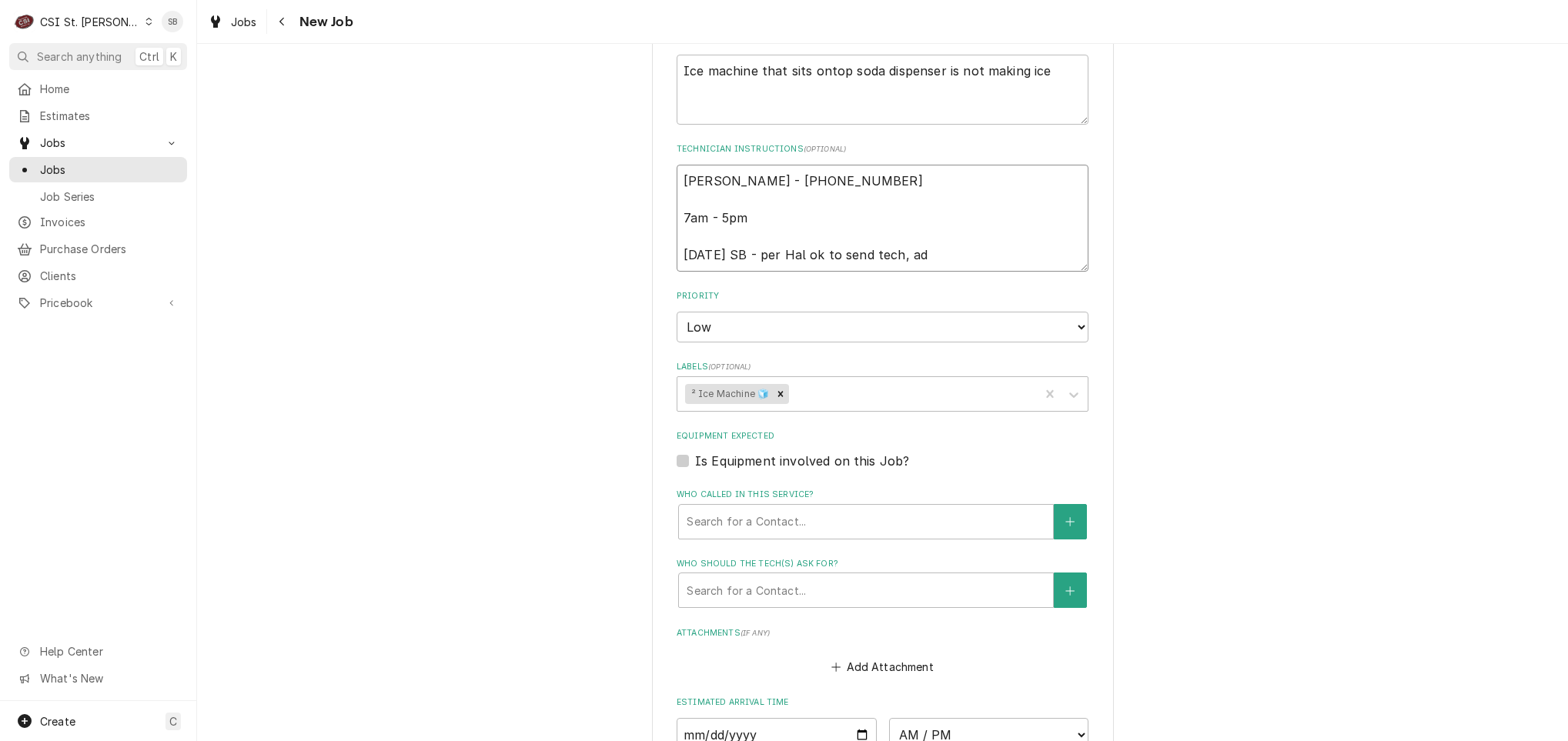
type textarea "x"
type textarea "Hal Bean - 314 494-2665 7am - 5pm 9/10 SB - per Hal ok to send tech, advv"
type textarea "x"
type textarea "Hal Bean - 314 494-2665 7am - 5pm 9/10 SB - per Hal ok to send tech, adv"
type textarea "x"
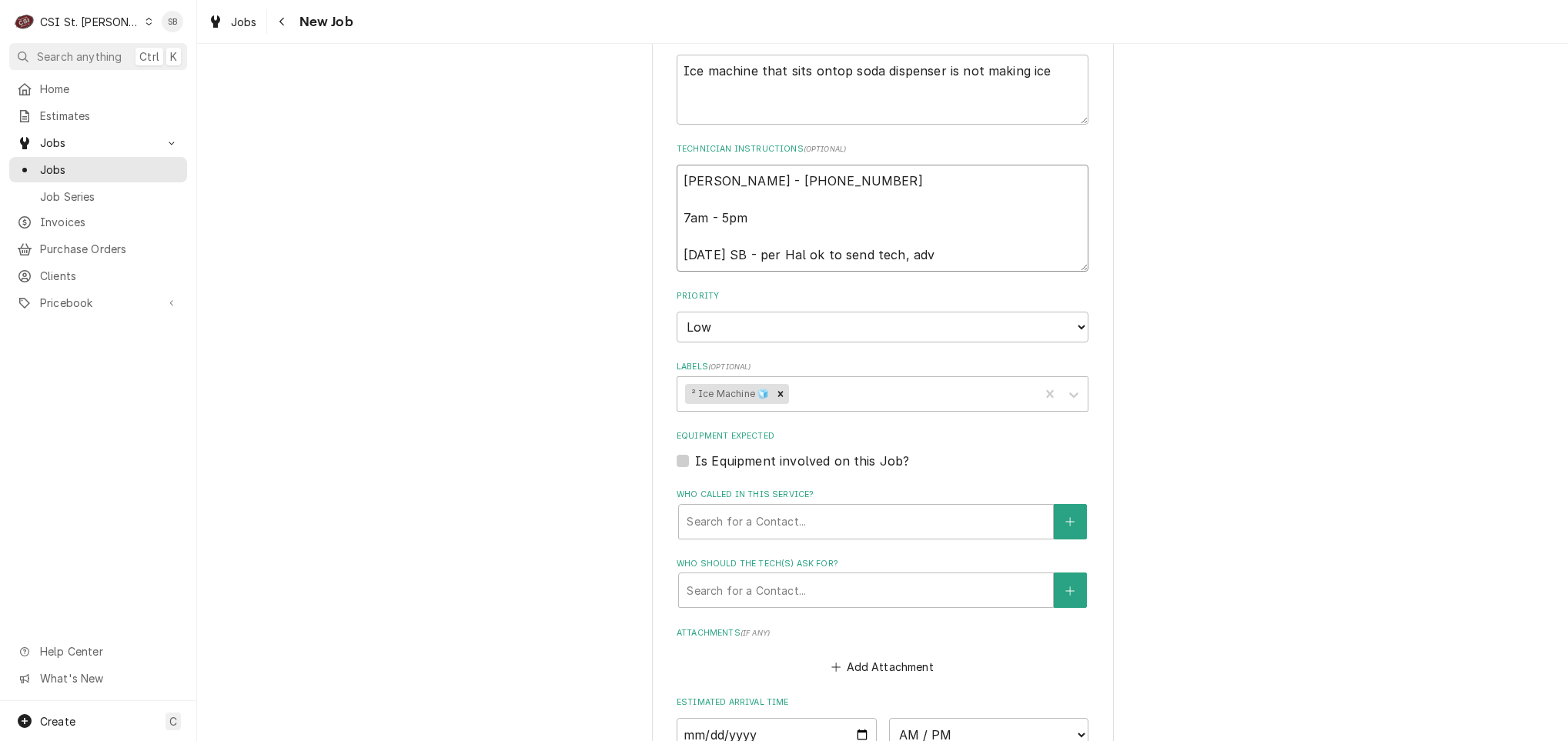
type textarea "Hal Bean - 314 494-2665 7am - 5pm 9/10 SB - per Hal ok to send tech, advi"
type textarea "x"
type textarea "Hal Bean - 314 494-2665 7am - 5pm 9/10 SB - per Hal ok to send tech, advis"
type textarea "x"
type textarea "Hal Bean - 314 494-2665 7am - 5pm 9/10 SB - per Hal ok to send tech, advised"
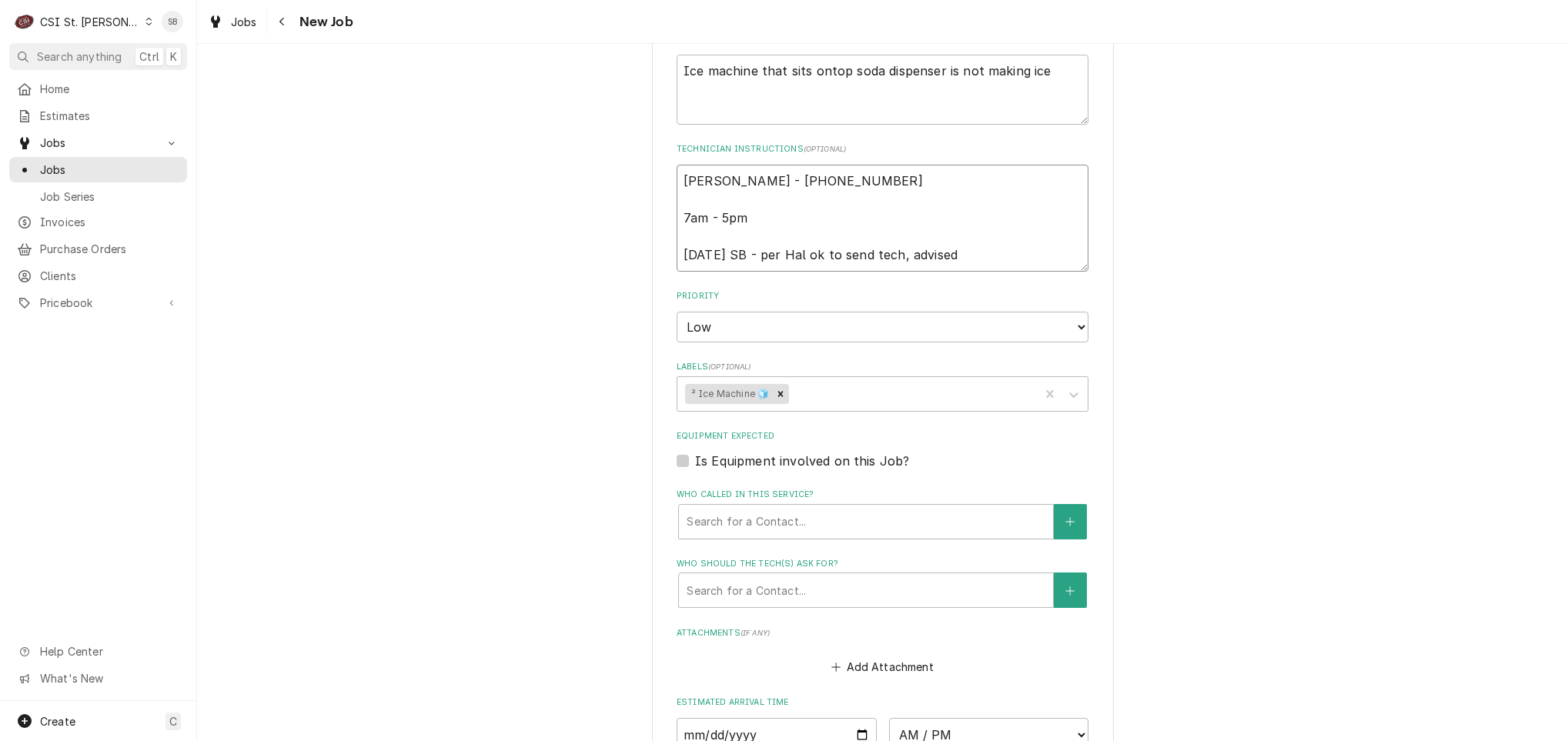
type textarea "x"
type textarea "Hal Bean - 314 494-2665 7am - 5pm 9/10 SB - per Hal ok to send tech, advised"
type textarea "x"
type textarea "Hal Bean - 314 494-2665 7am - 5pm 9/10 SB - per Hal ok to send tech, advised A"
type textarea "x"
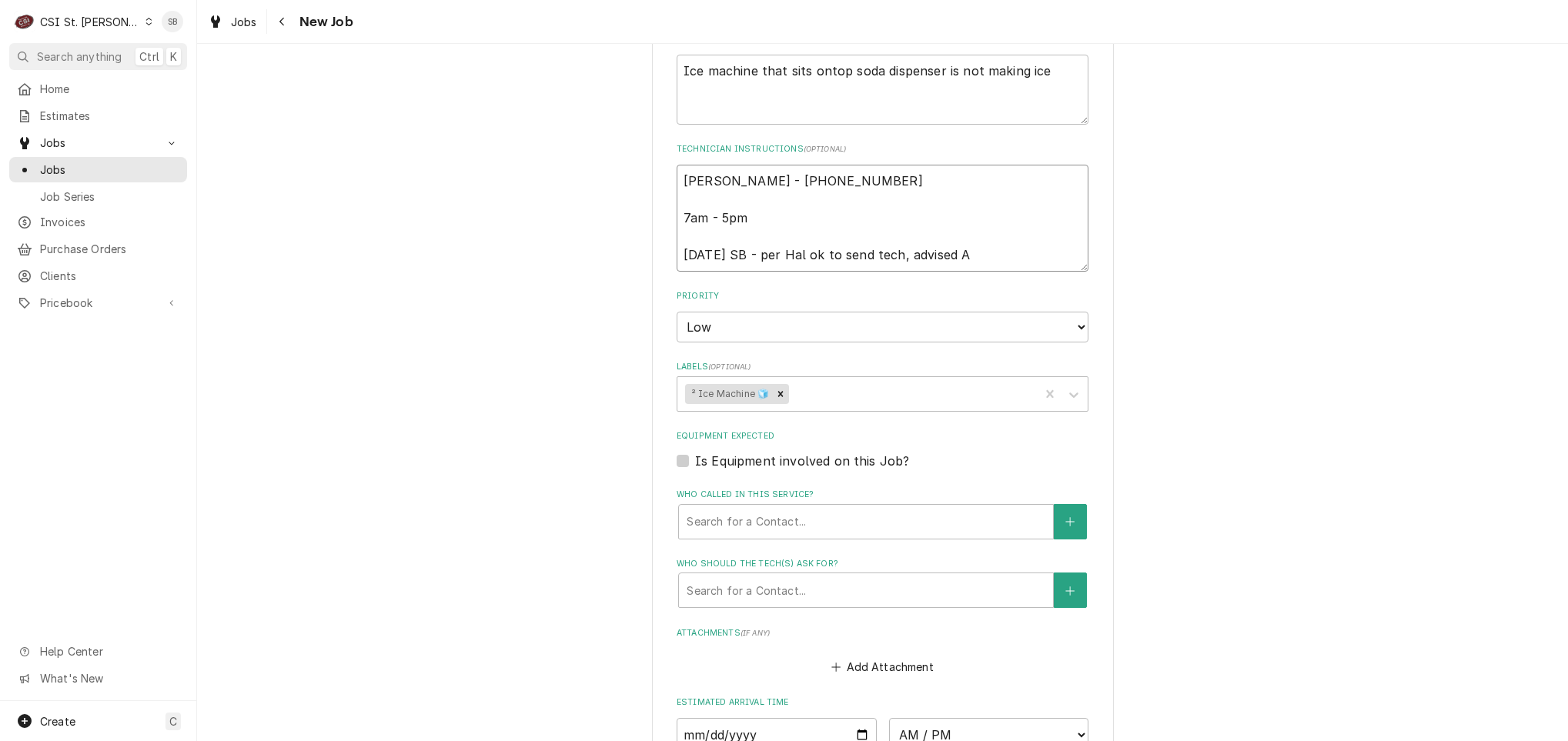
type textarea "Hal Bean - 314 494-2665 7am - 5pm 9/10 SB - per Hal ok to send tech, advised AW"
type textarea "x"
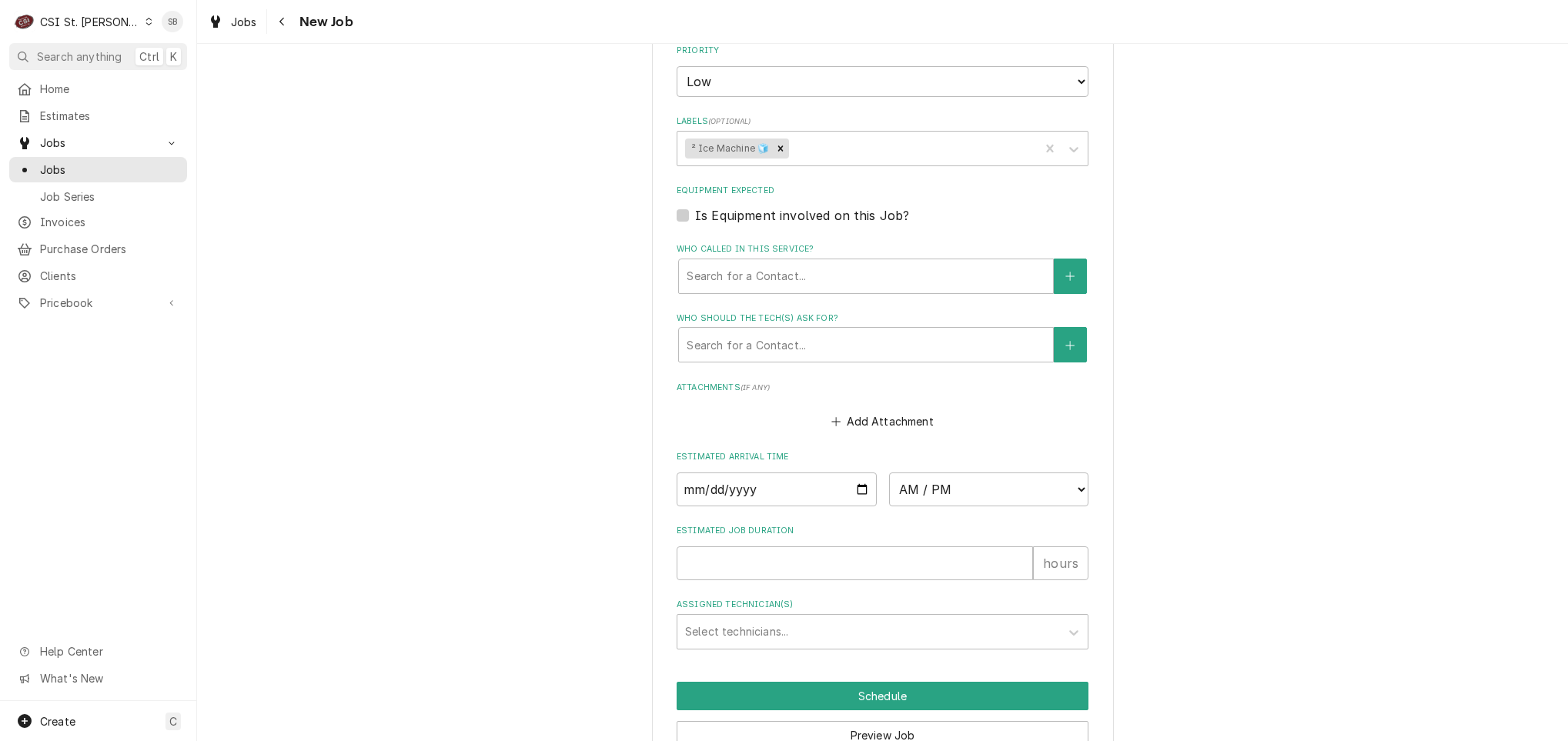
scroll to position [1139, 0]
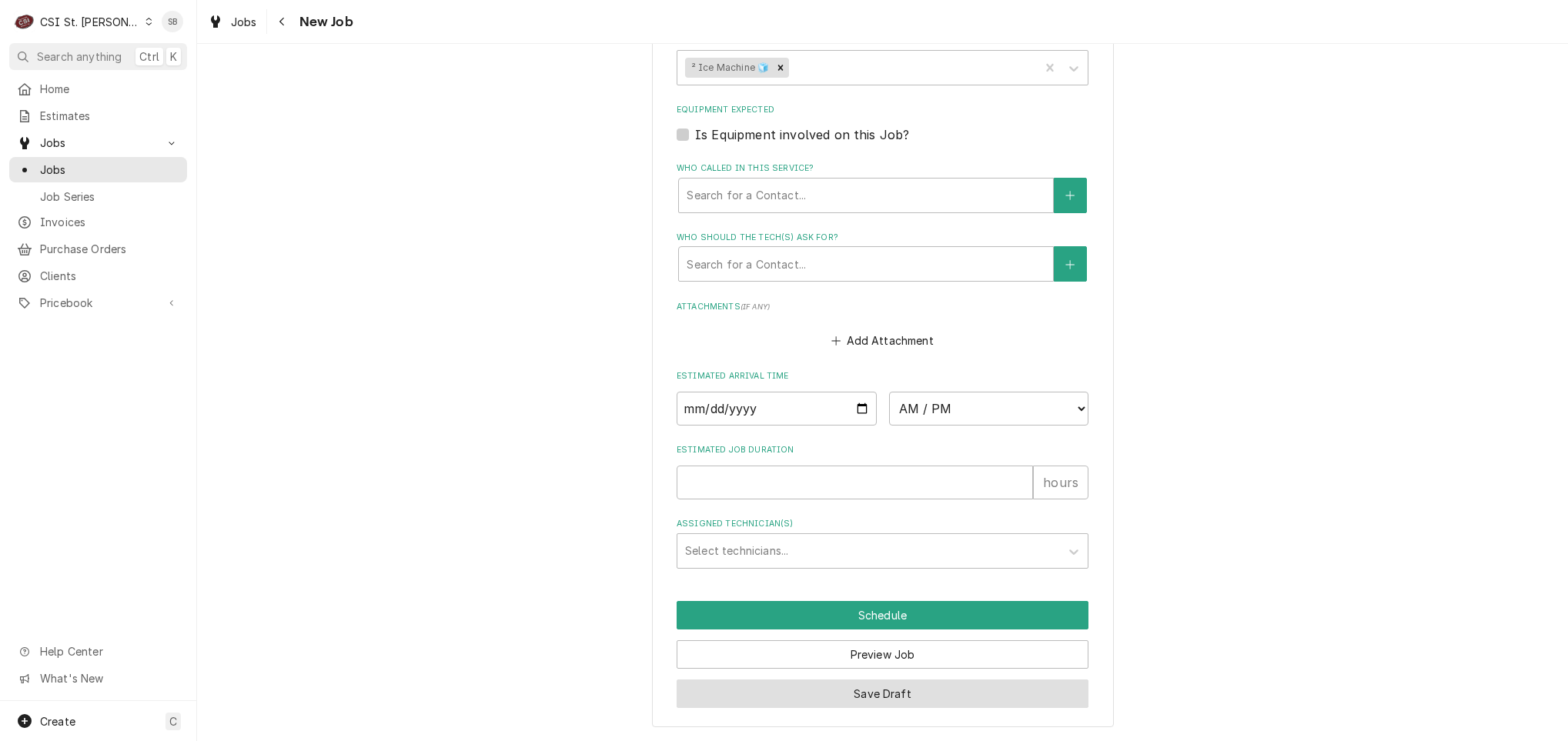
type textarea "Hal Bean - 314 494-2665 7am - 5pm 9/10 SB - per Hal ok to send tech, advised AW"
click at [910, 683] on button "Save Draft" at bounding box center [882, 694] width 412 height 28
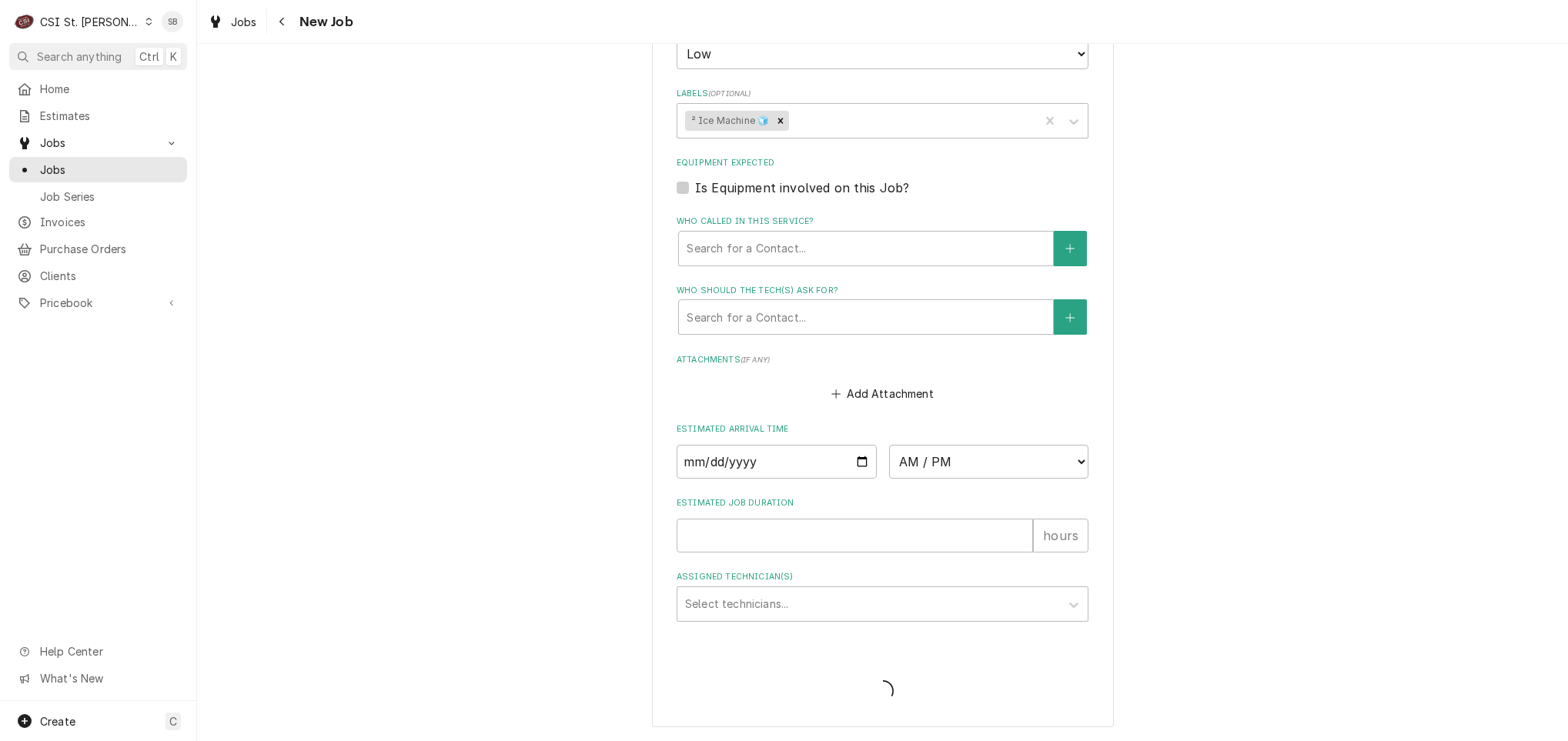
scroll to position [1084, 0]
type textarea "x"
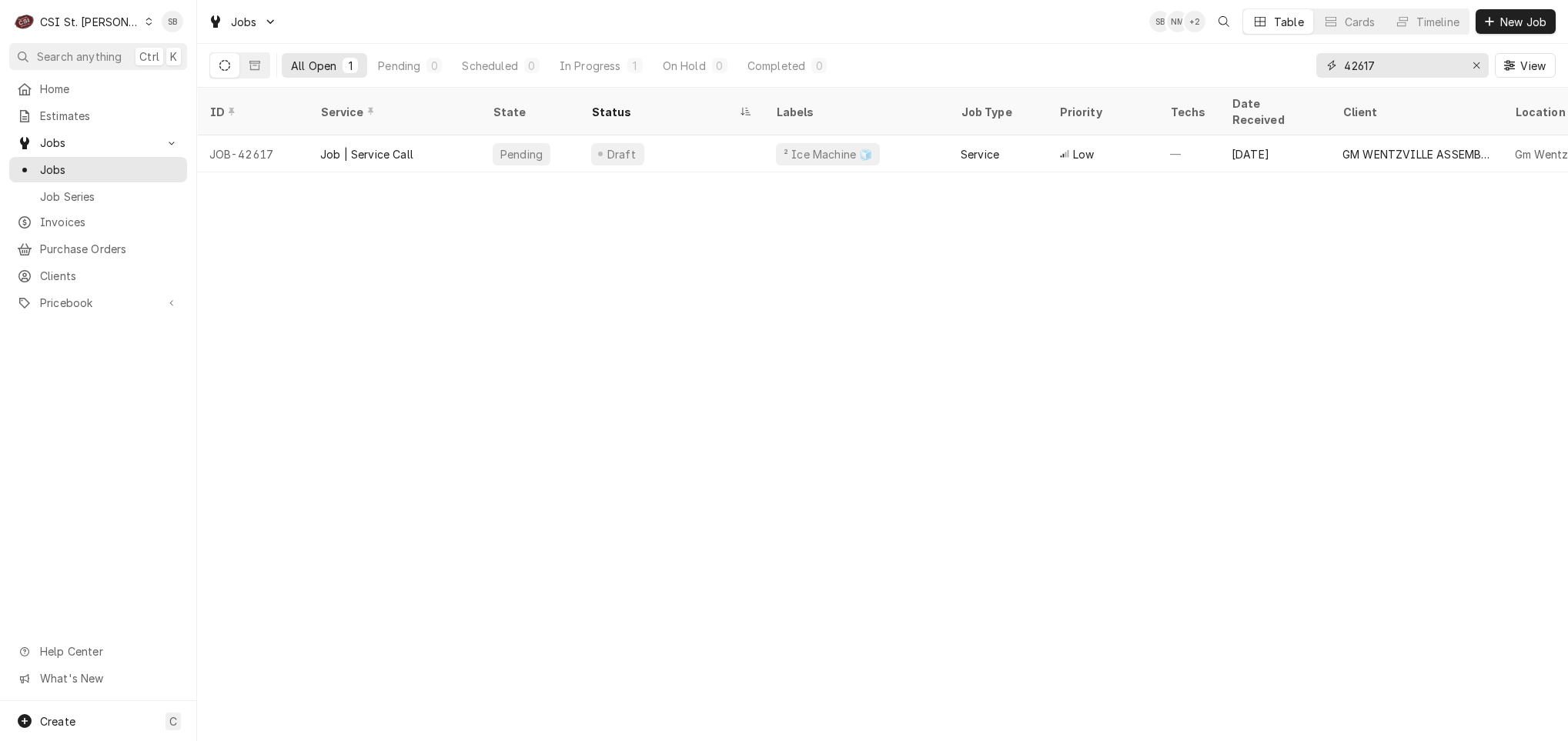
click at [1354, 65] on input "42617" at bounding box center [1401, 65] width 115 height 25
click at [108, 214] on span "Invoices" at bounding box center [110, 222] width 140 height 16
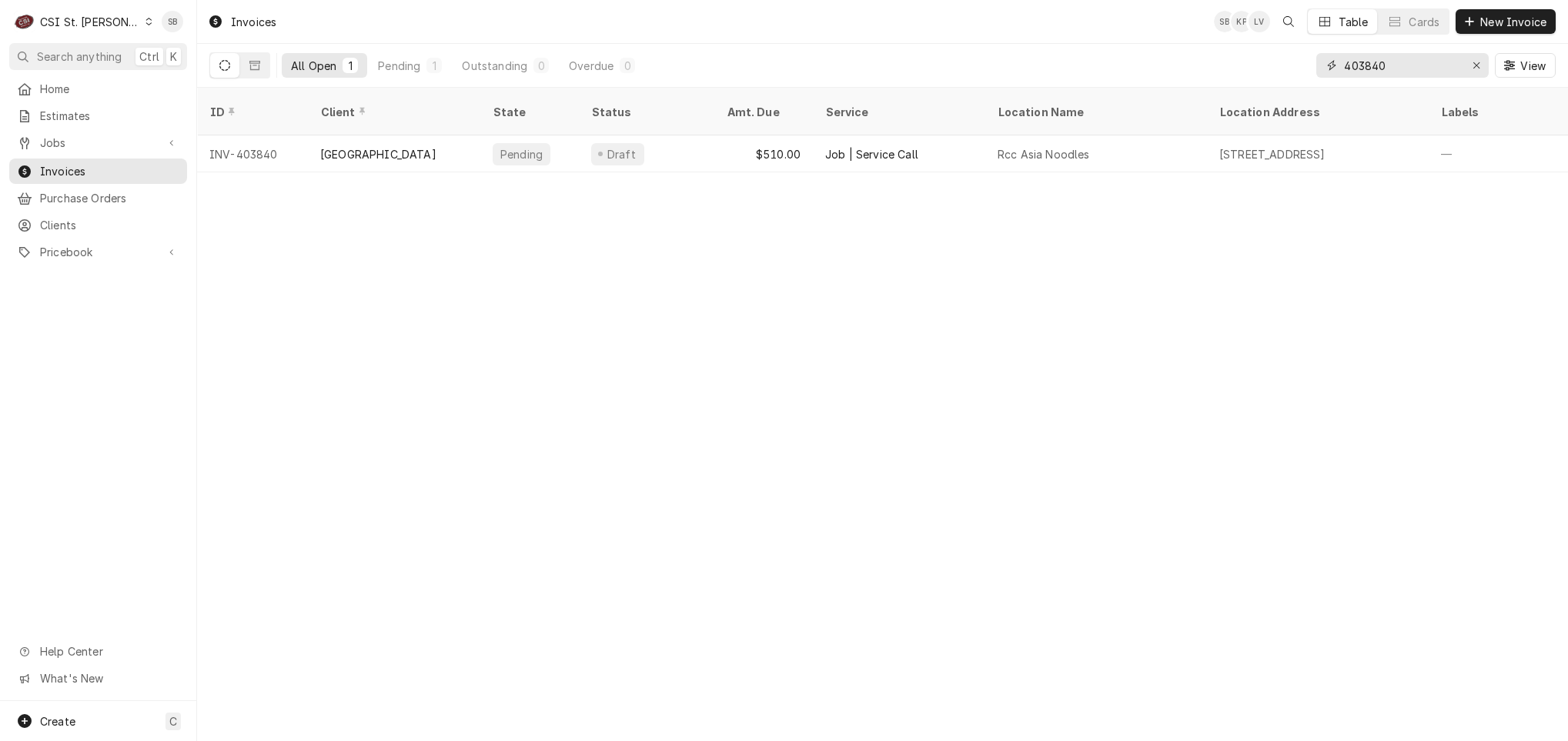
click at [1375, 67] on input "403840" at bounding box center [1401, 65] width 115 height 25
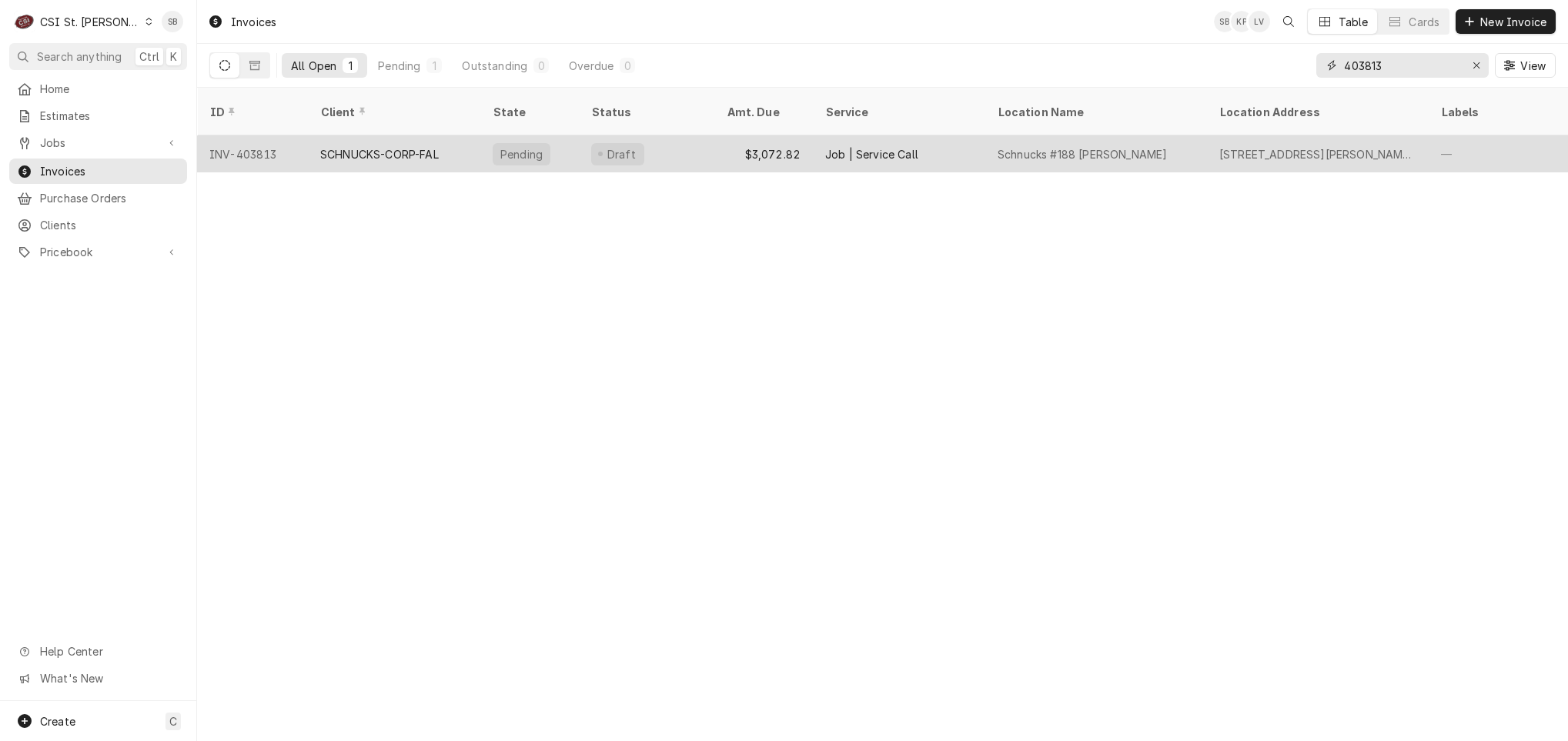
type input "403813"
click at [410, 146] on div "SCHNUCKS-CORP-FAL" at bounding box center [379, 154] width 119 height 16
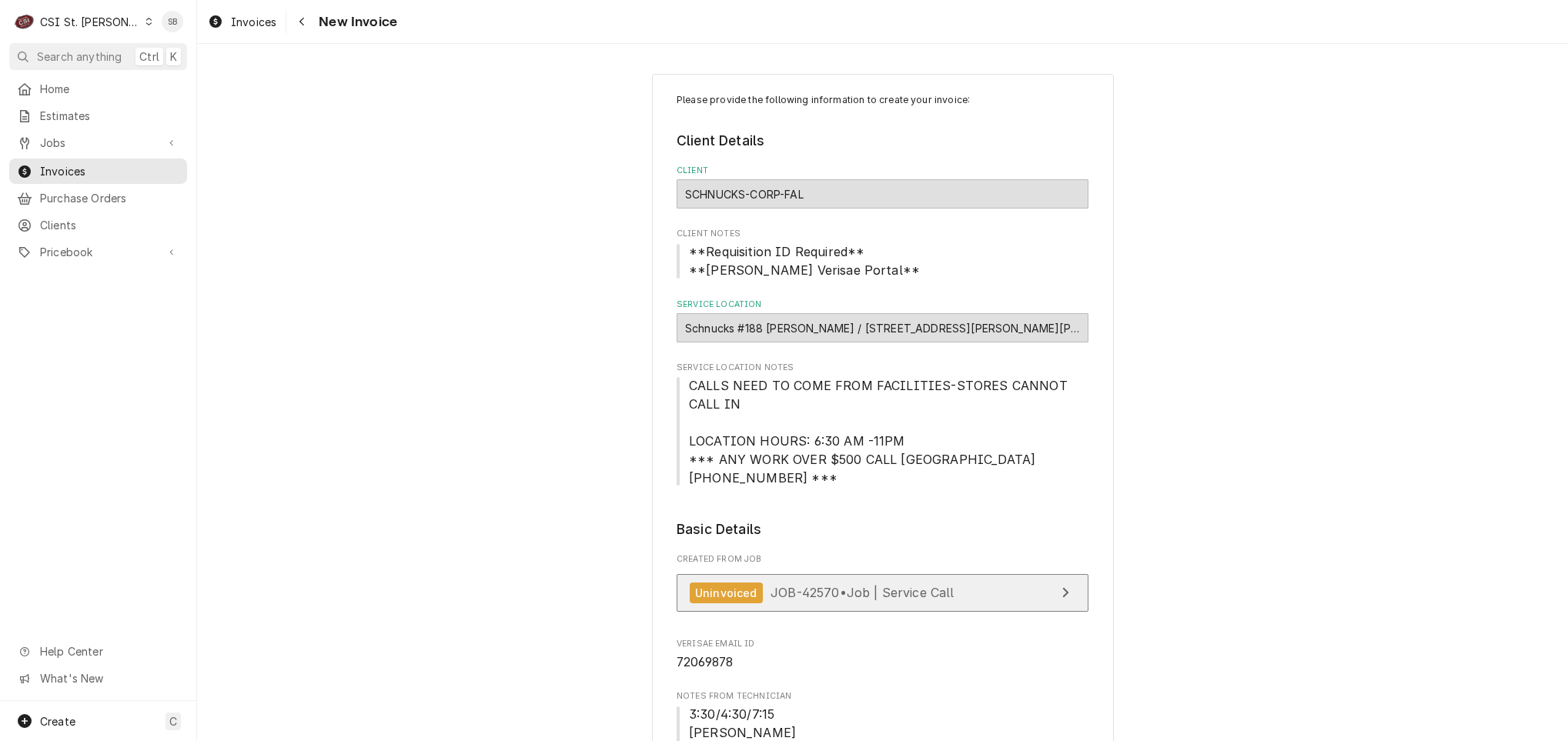
click at [811, 587] on div "Uninvoiced JOB-42570 • Job | Service Call" at bounding box center [822, 593] width 264 height 21
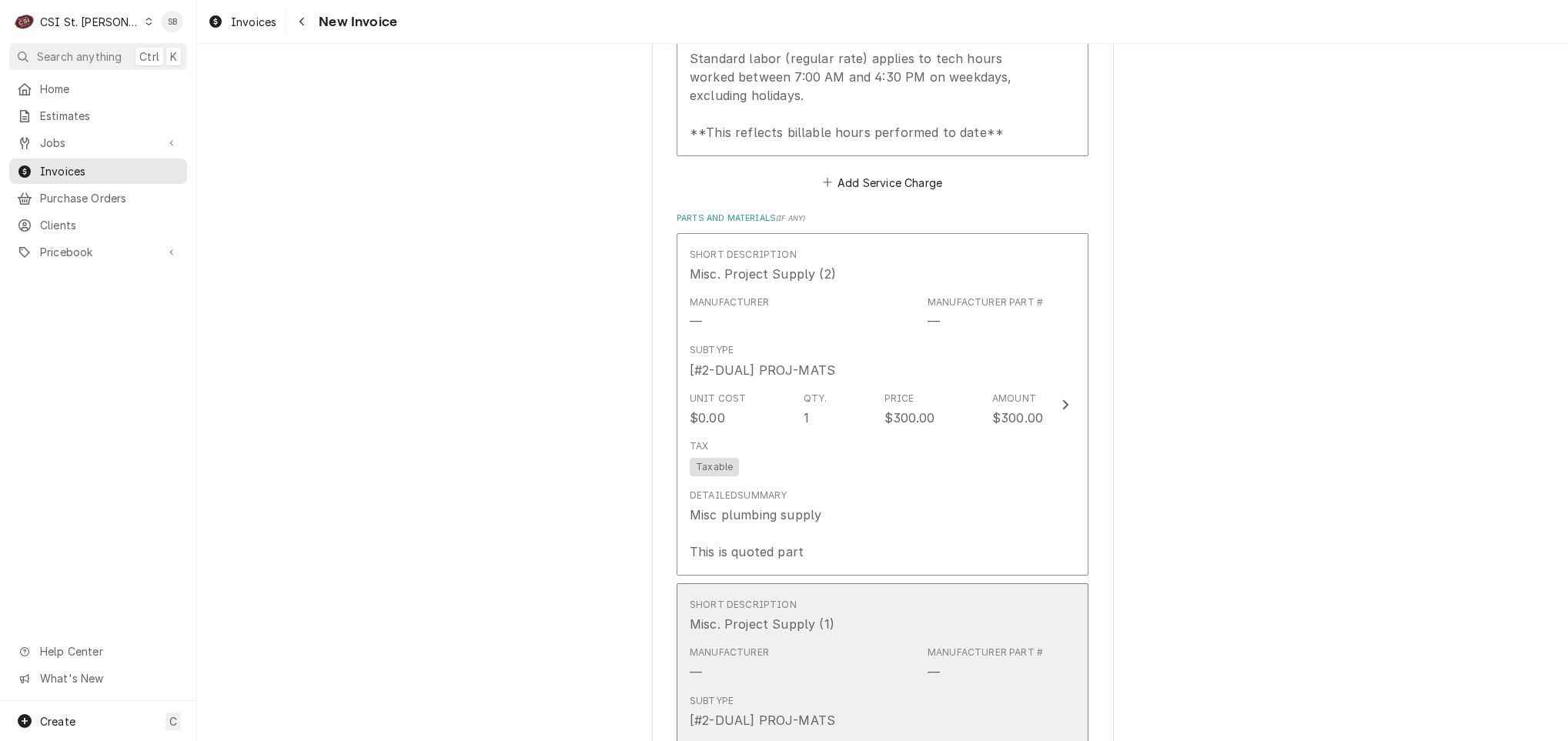
scroll to position [4733, 0]
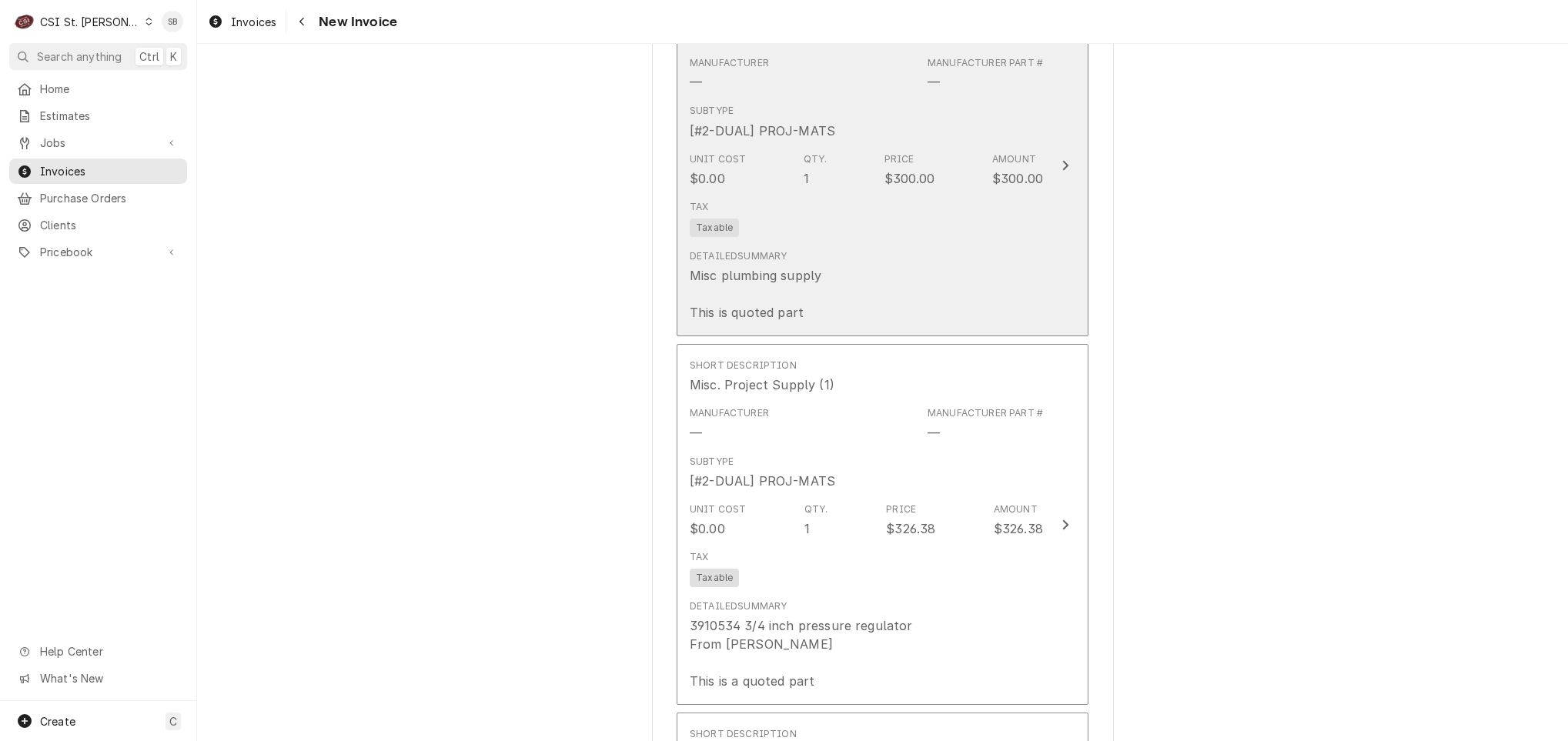
click at [878, 243] on div "Detailed Summary Misc plumbing supply This is quoted part" at bounding box center [866, 285] width 353 height 85
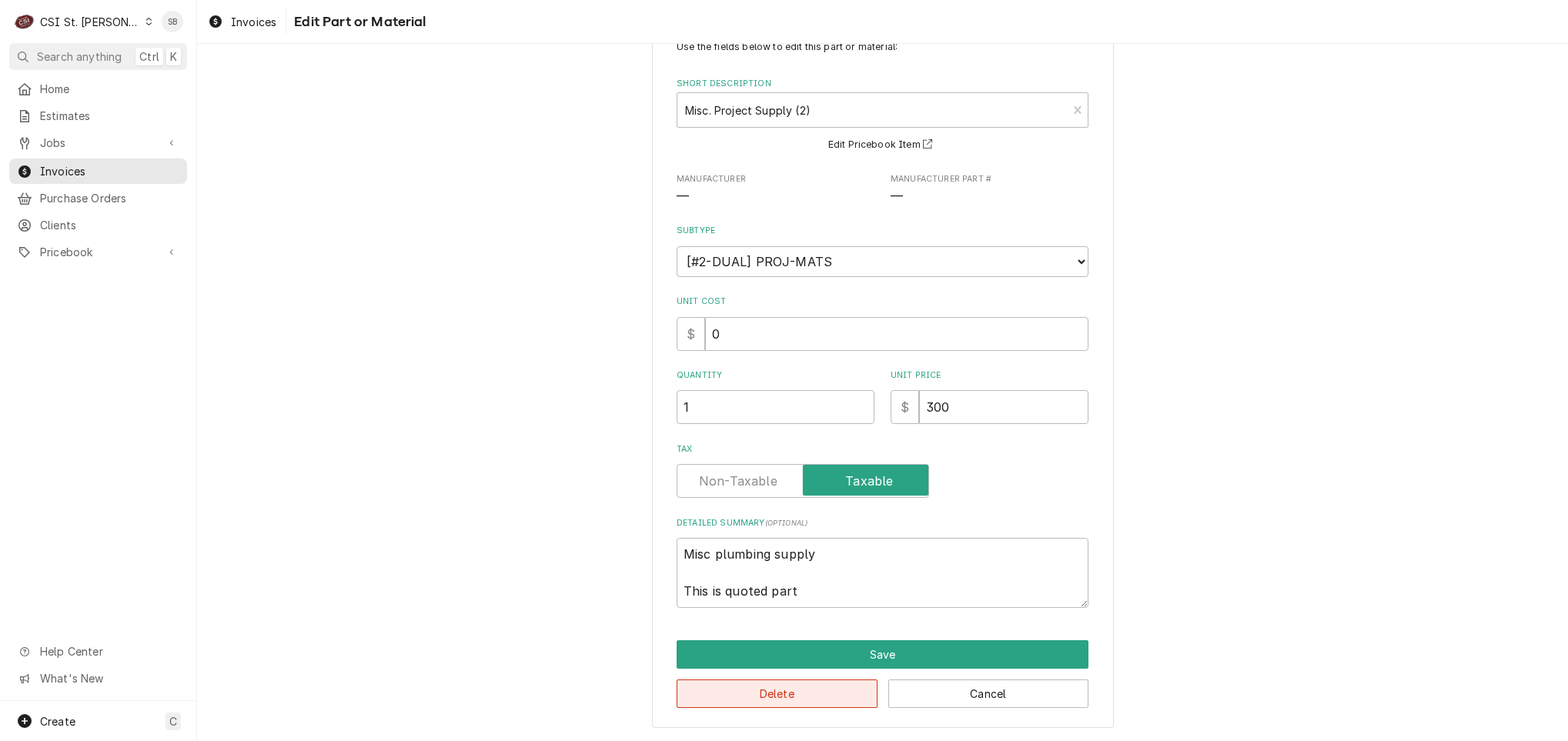
click at [815, 693] on button "Delete" at bounding box center [777, 694] width 201 height 28
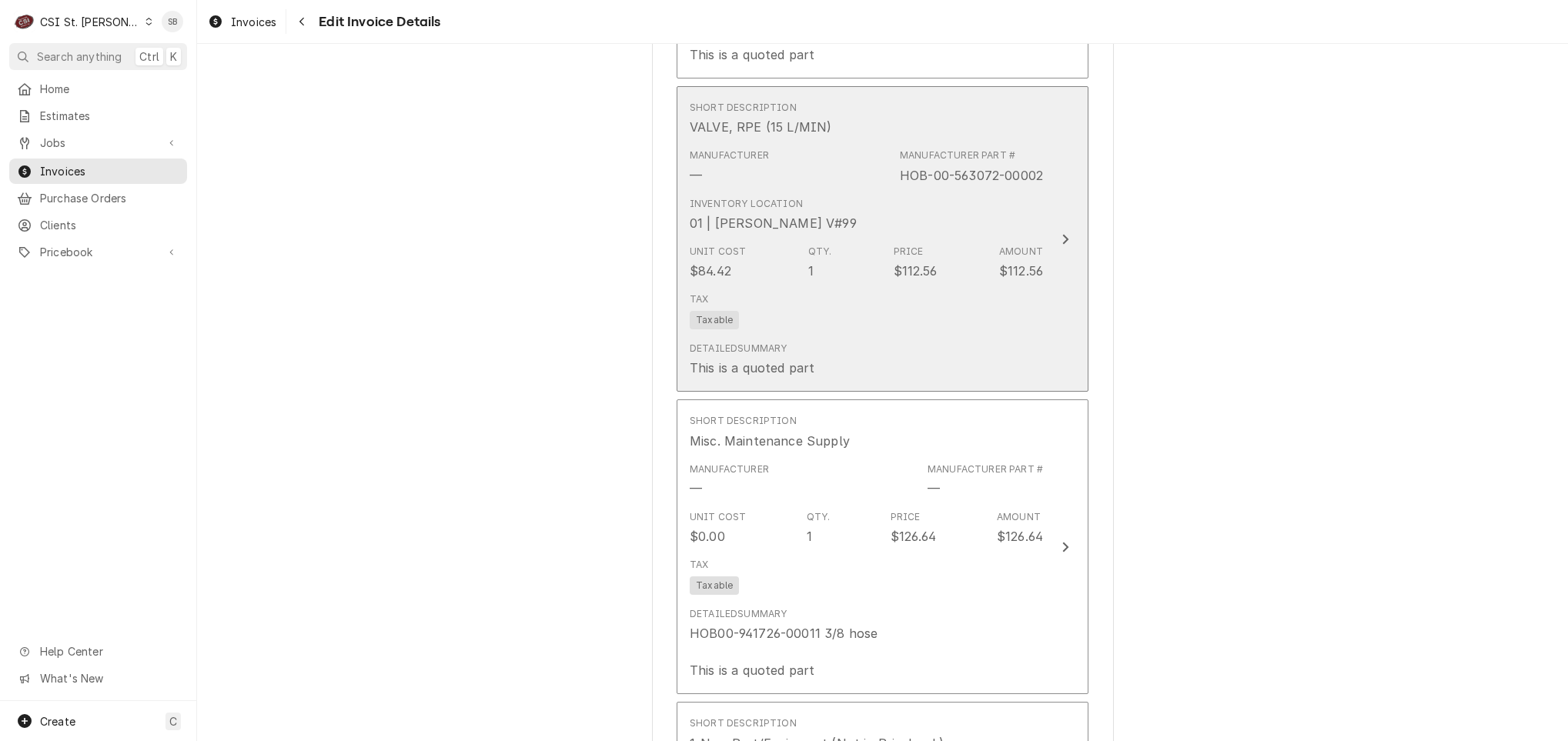
scroll to position [4991, 0]
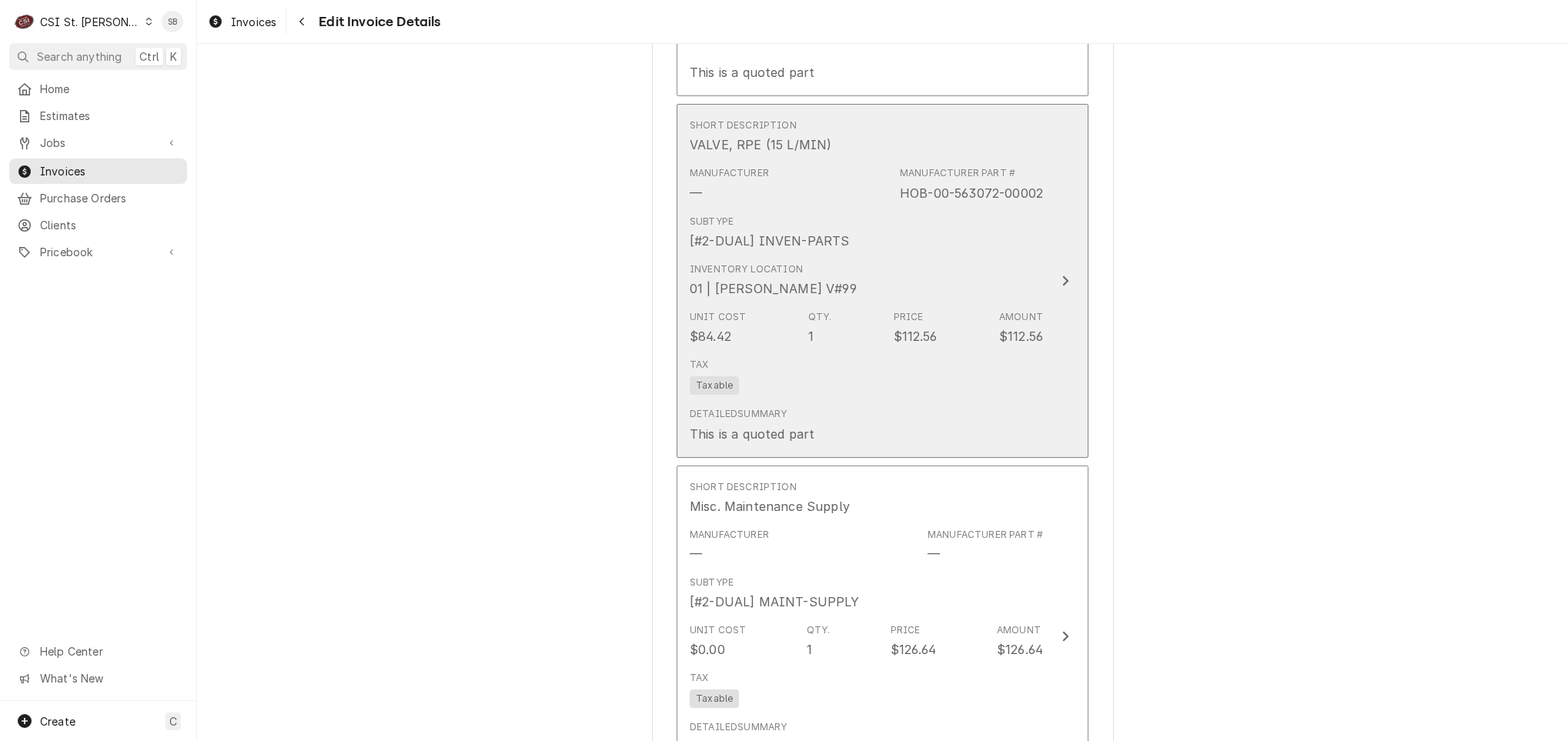
click at [828, 359] on div "Tax Taxable" at bounding box center [866, 376] width 353 height 49
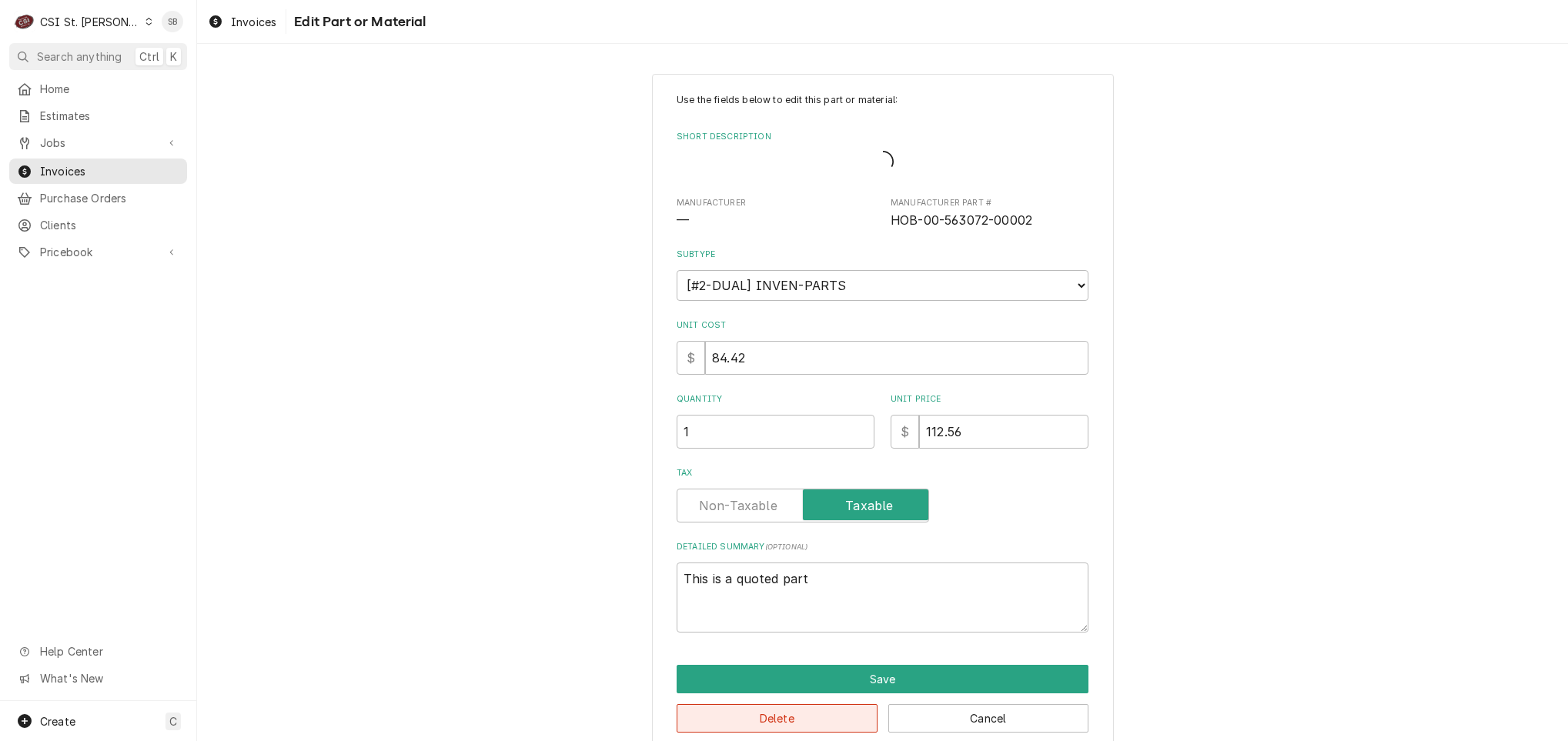
click at [794, 727] on button "Delete" at bounding box center [777, 718] width 201 height 28
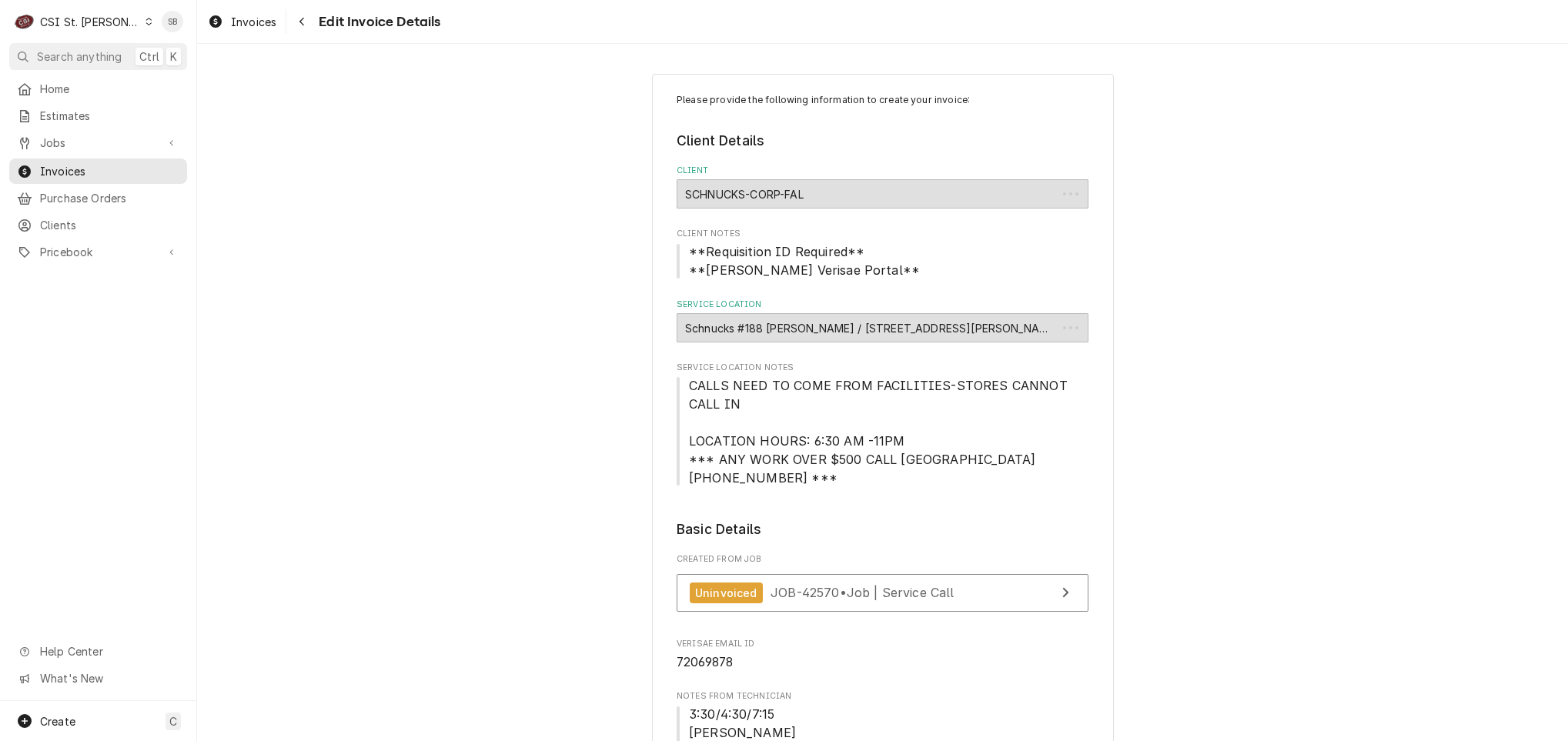
scroll to position [5029, 0]
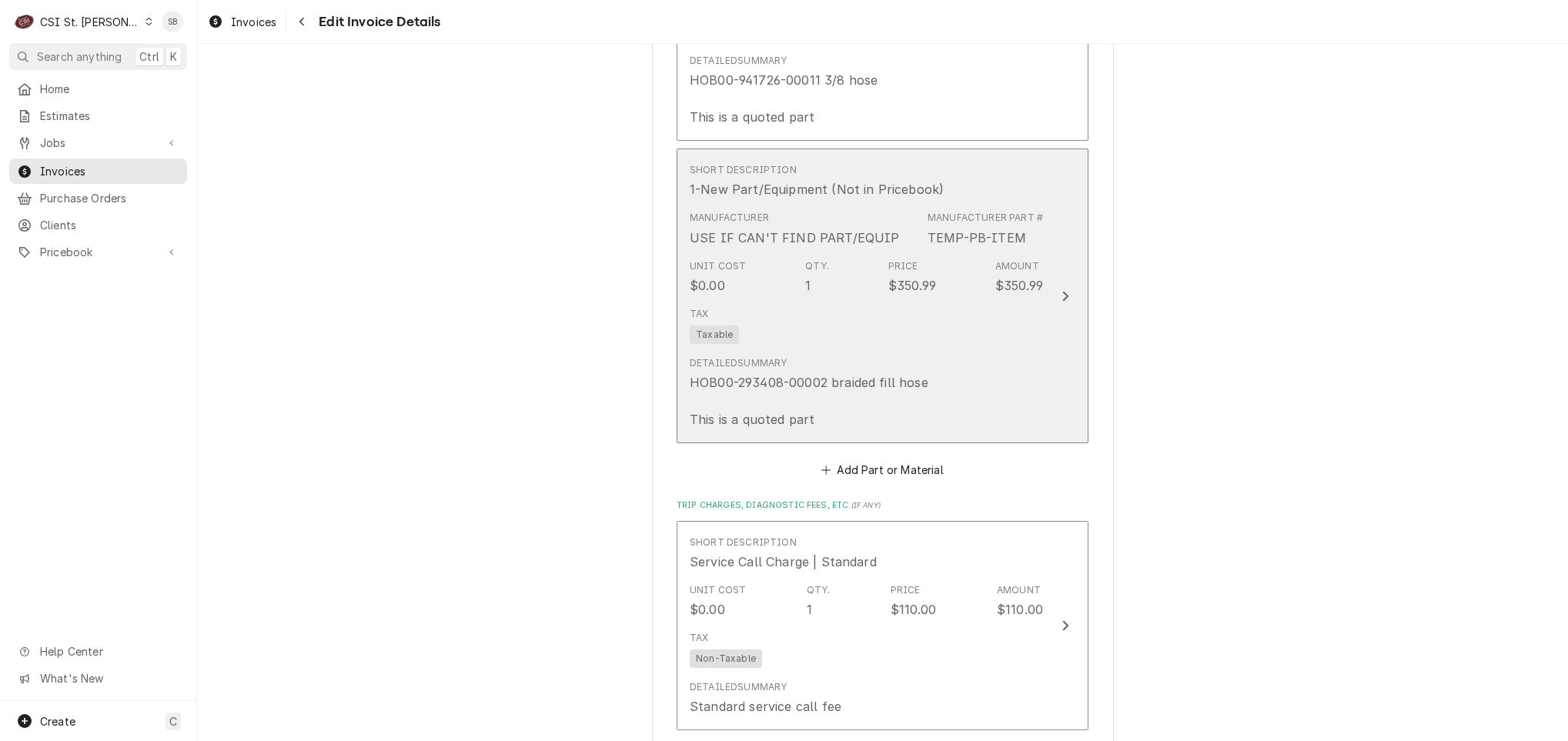
click at [797, 357] on div "Detailed Summary HOB00-293408-00002 braided fill hose This is a quoted part" at bounding box center [809, 393] width 239 height 73
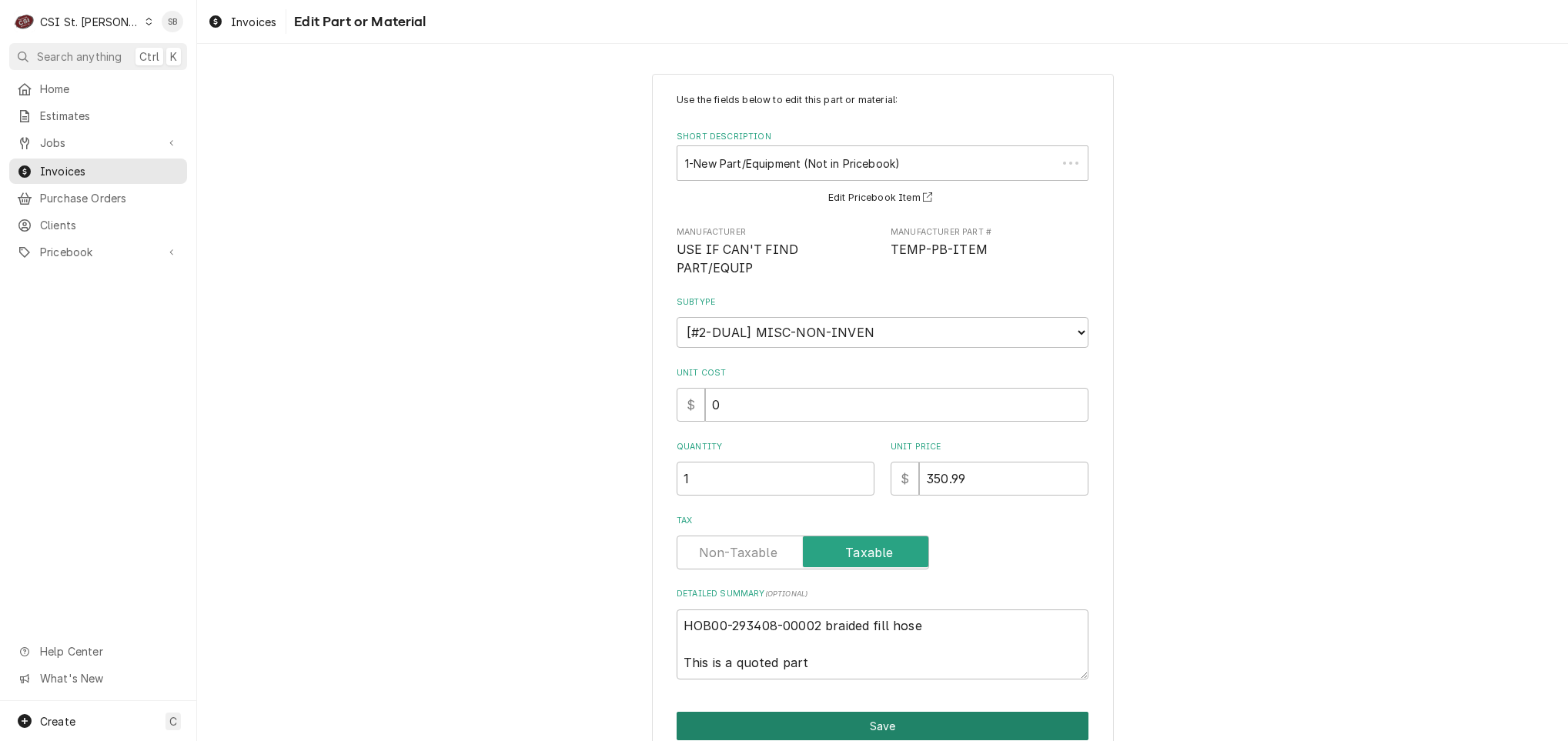
click at [787, 712] on button "Save" at bounding box center [882, 725] width 412 height 28
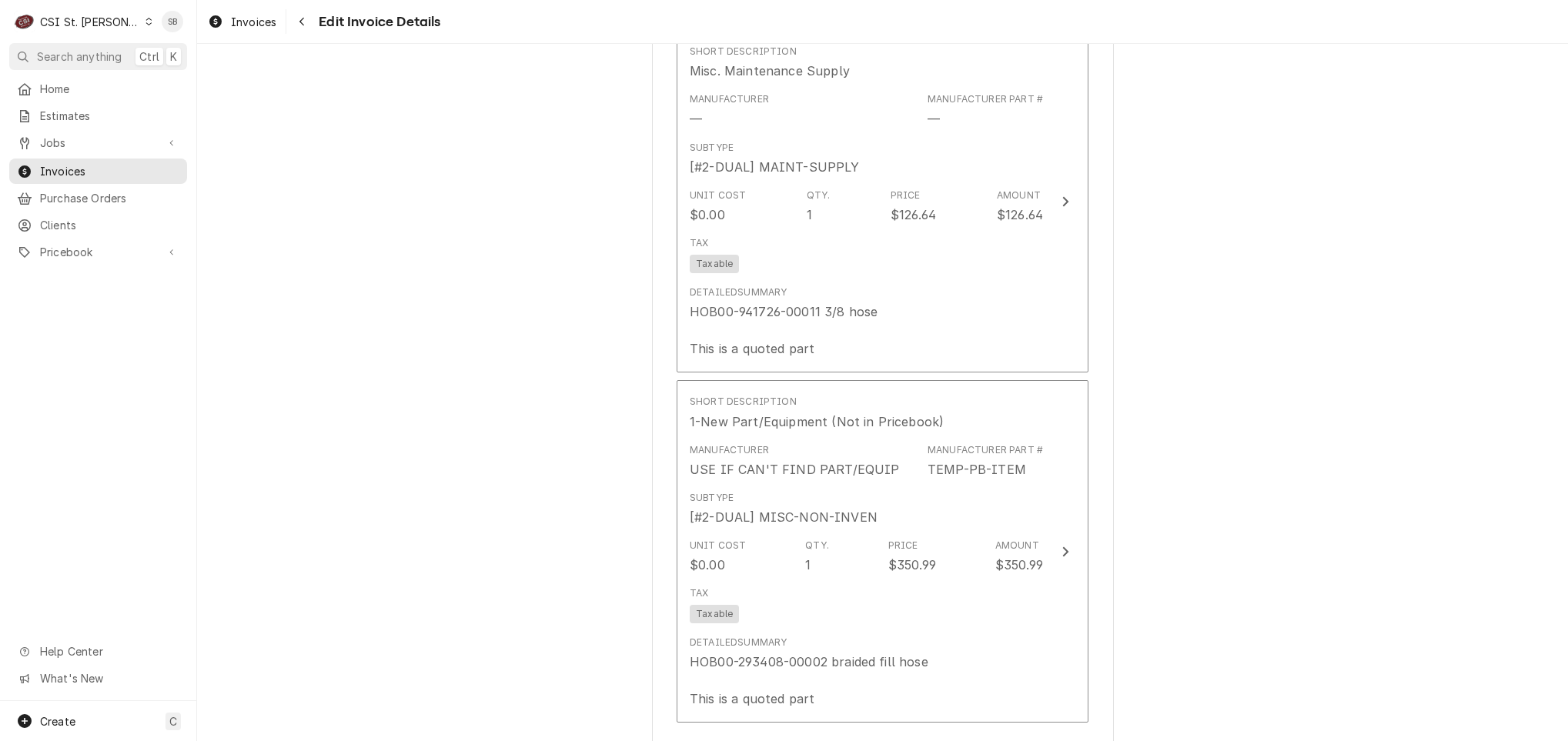
scroll to position [5334, 0]
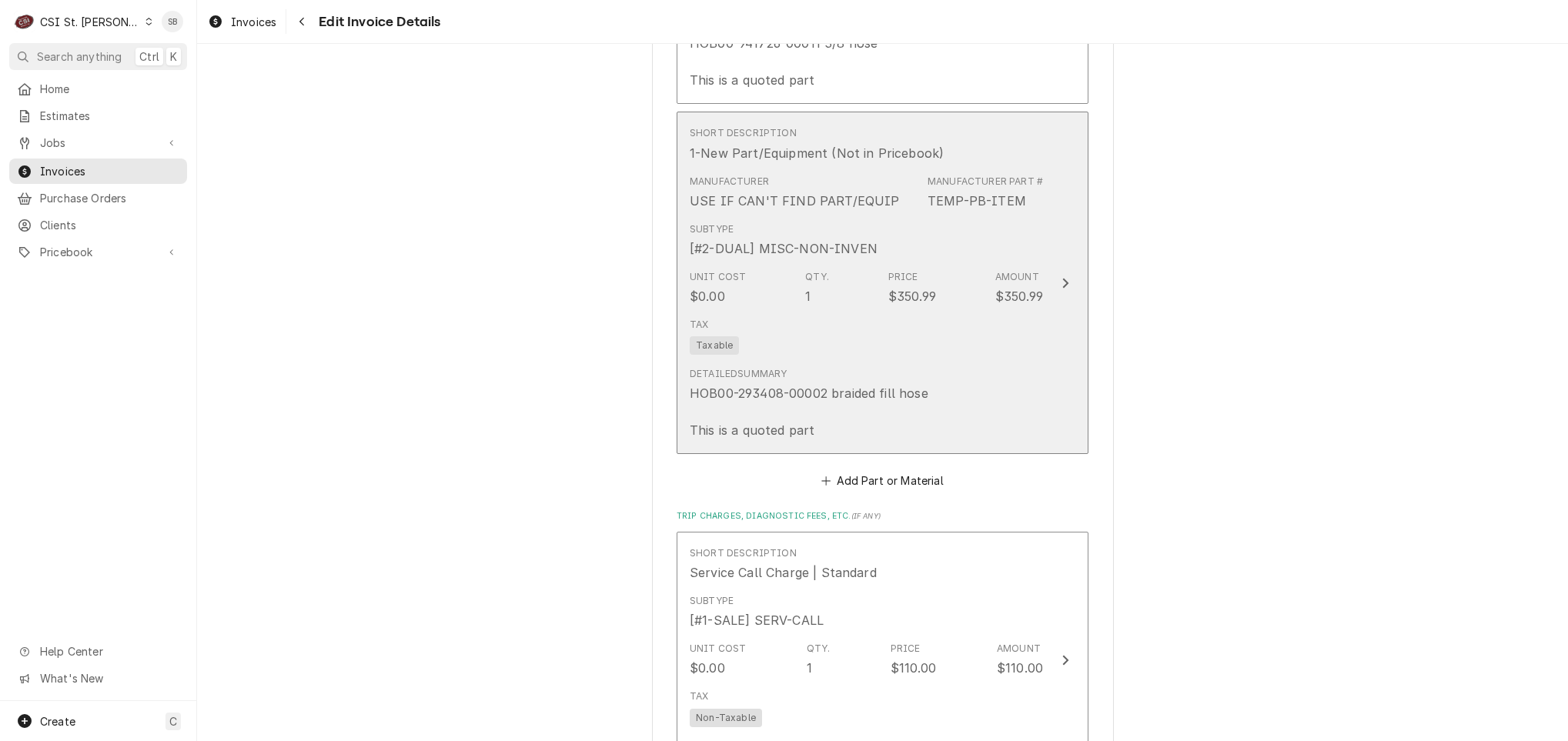
click at [804, 361] on div "Detailed Summary HOB00-293408-00002 braided fill hose This is a quoted part" at bounding box center [866, 403] width 353 height 85
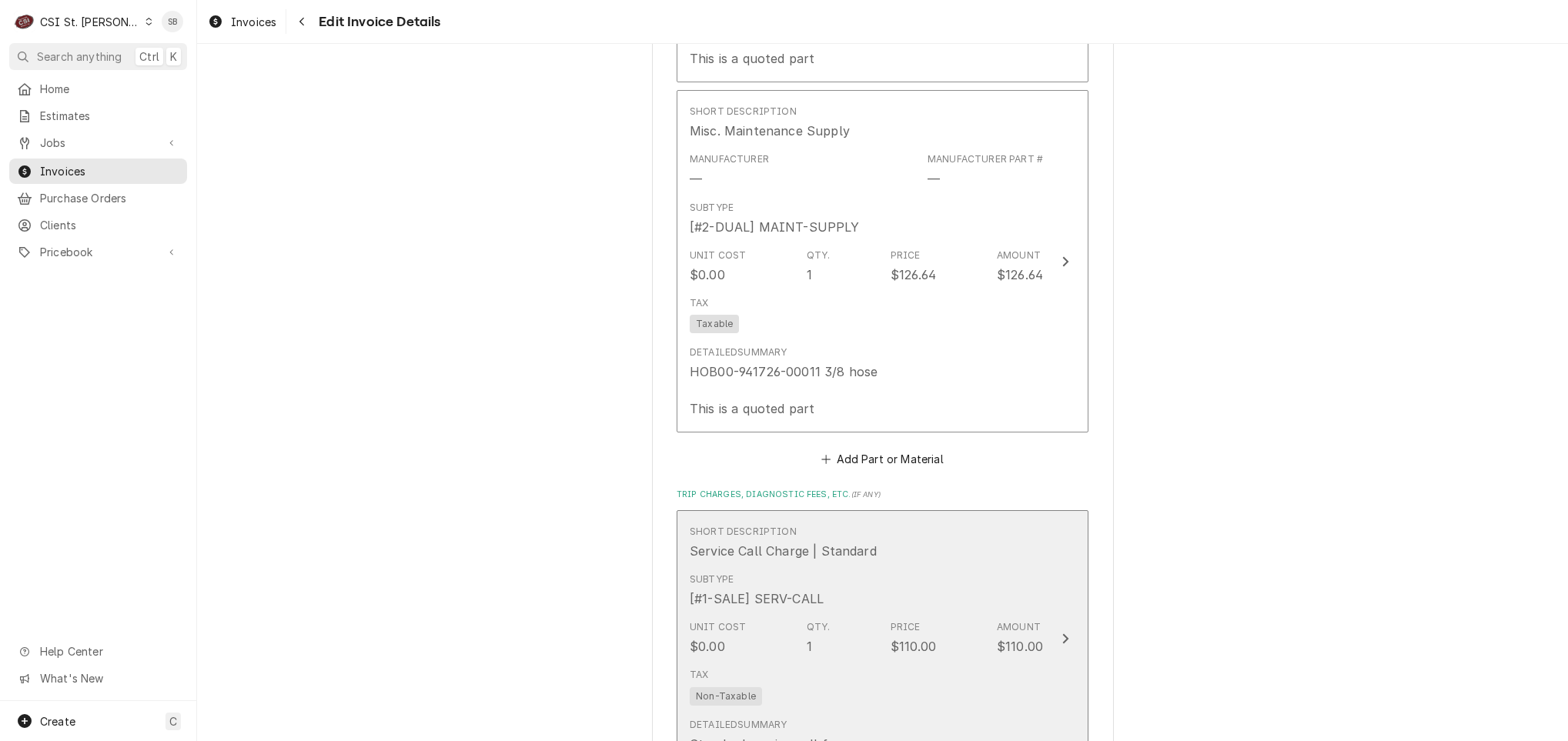
scroll to position [4765, 0]
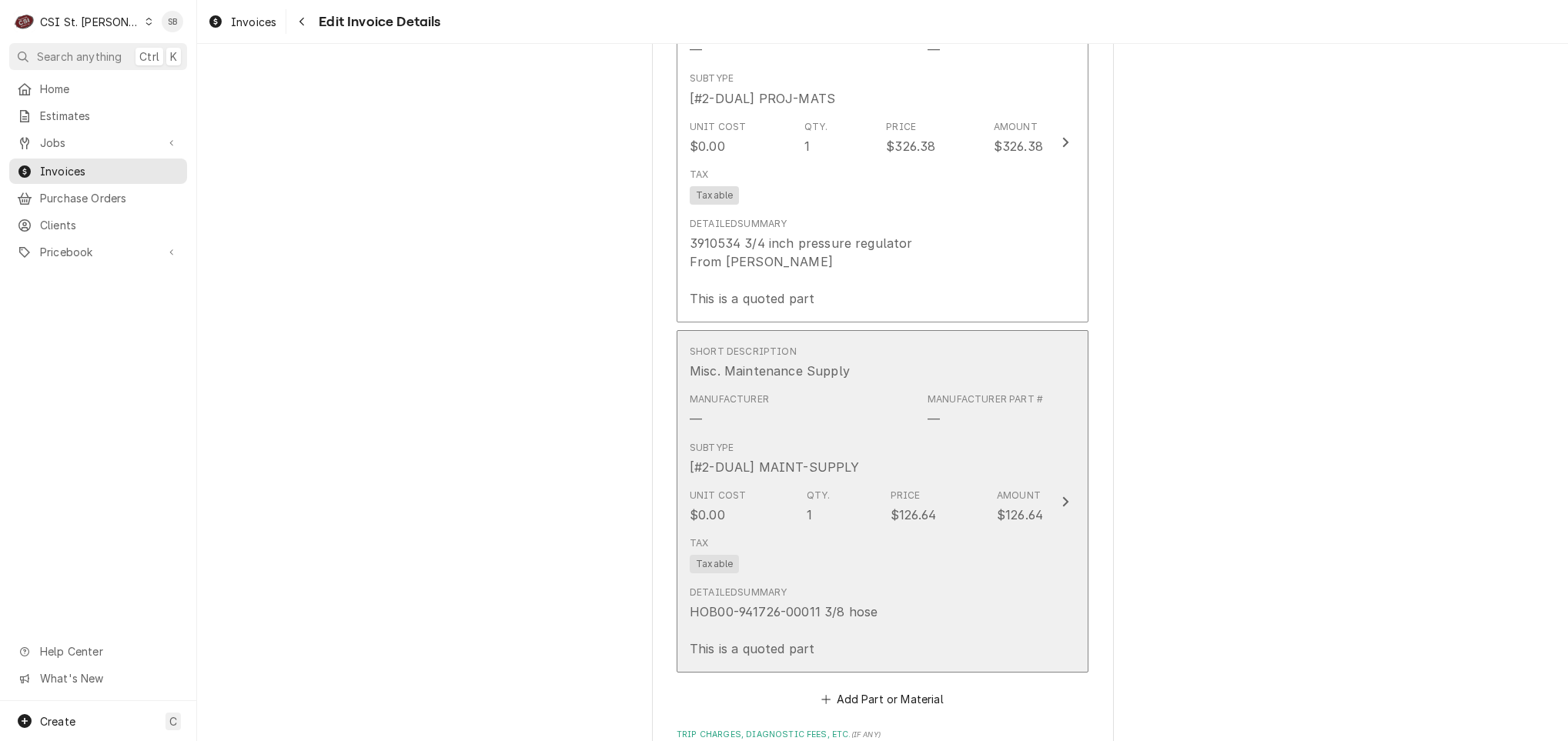
click at [822, 484] on div "Unit Cost $0.00 Qty. 1 Price $126.64 Amount $126.64" at bounding box center [866, 506] width 353 height 48
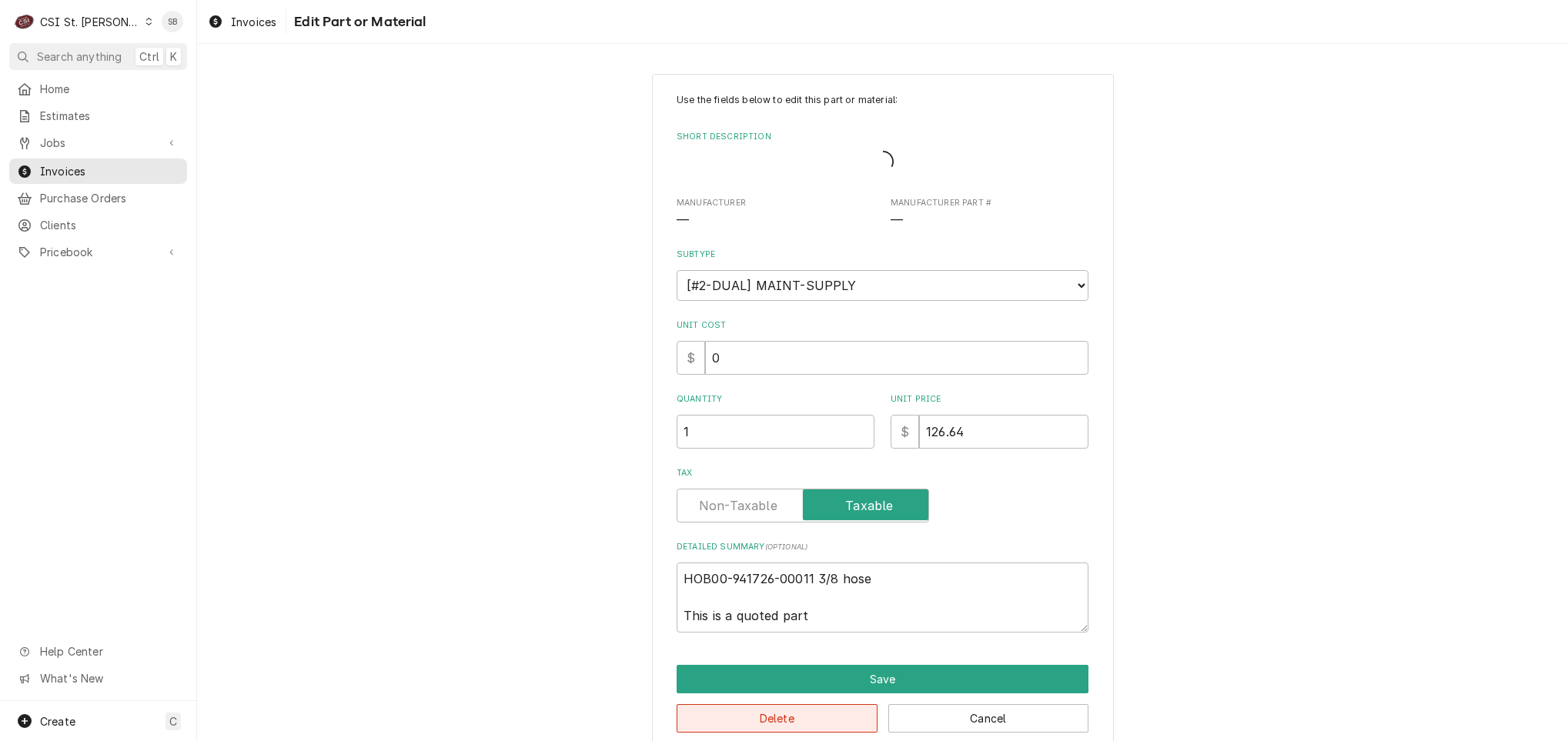
click at [779, 714] on button "Delete" at bounding box center [777, 718] width 201 height 28
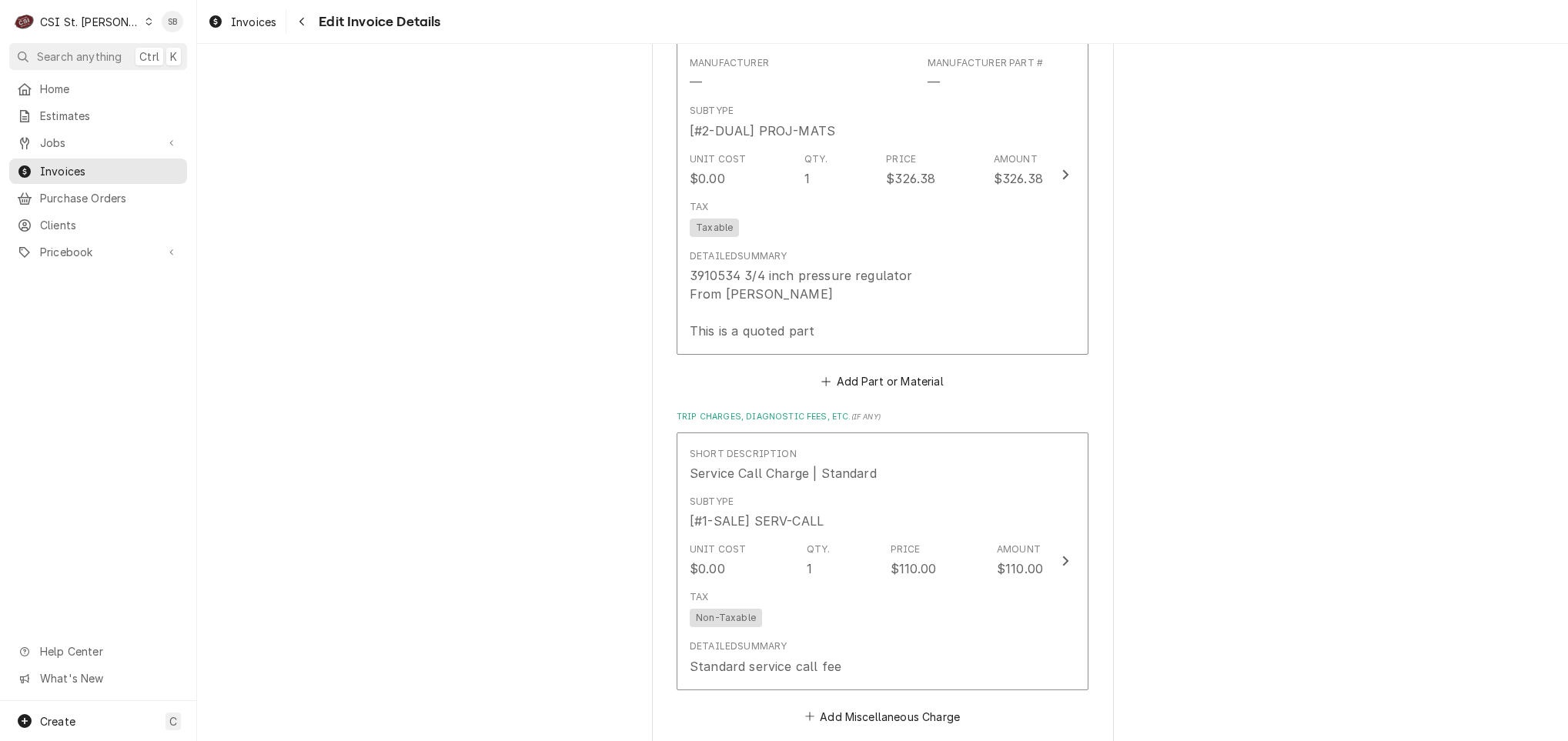
scroll to position [4618, 0]
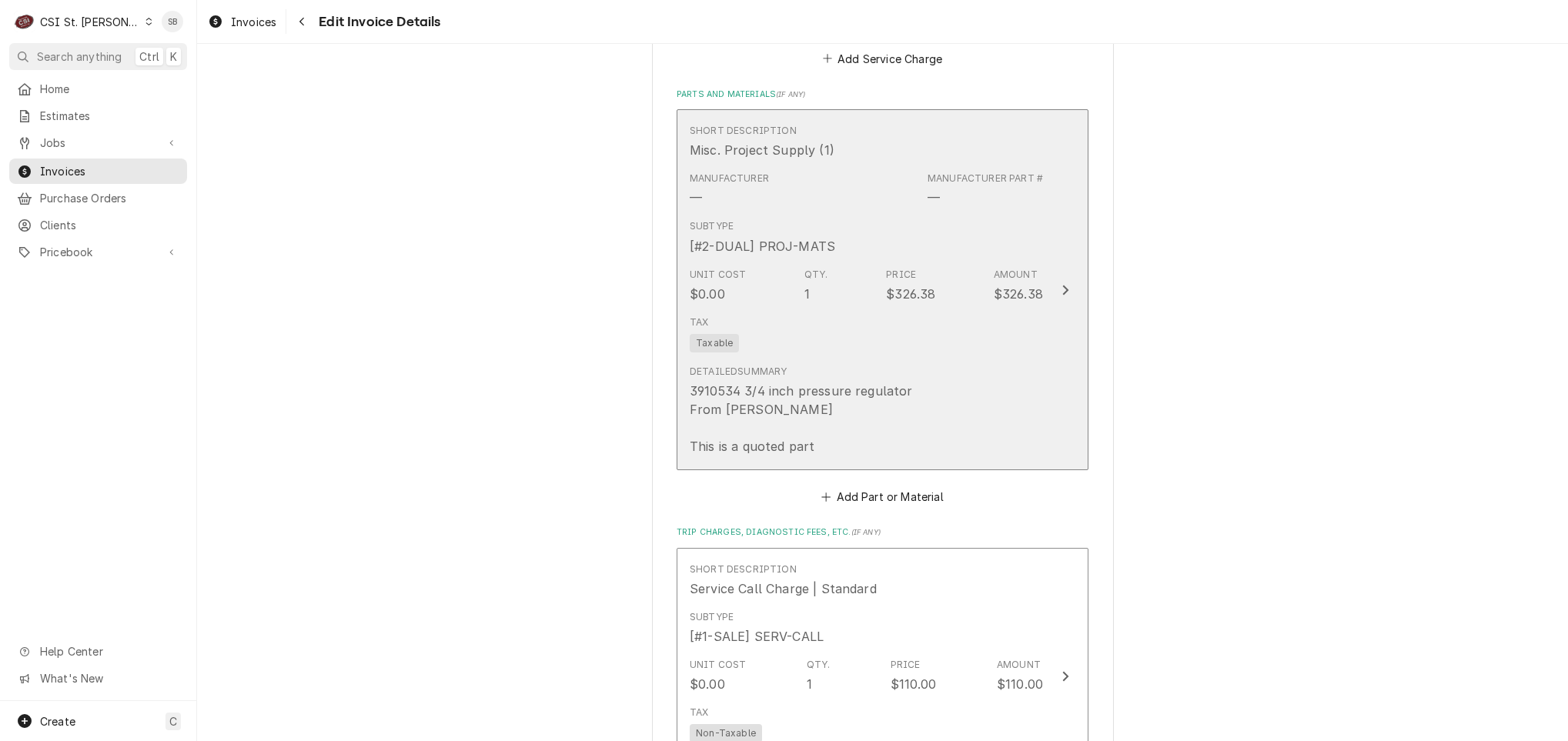
click at [804, 398] on div "3910534 3/4 inch pressure regulator From ferguson This is a quoted part" at bounding box center [803, 418] width 227 height 74
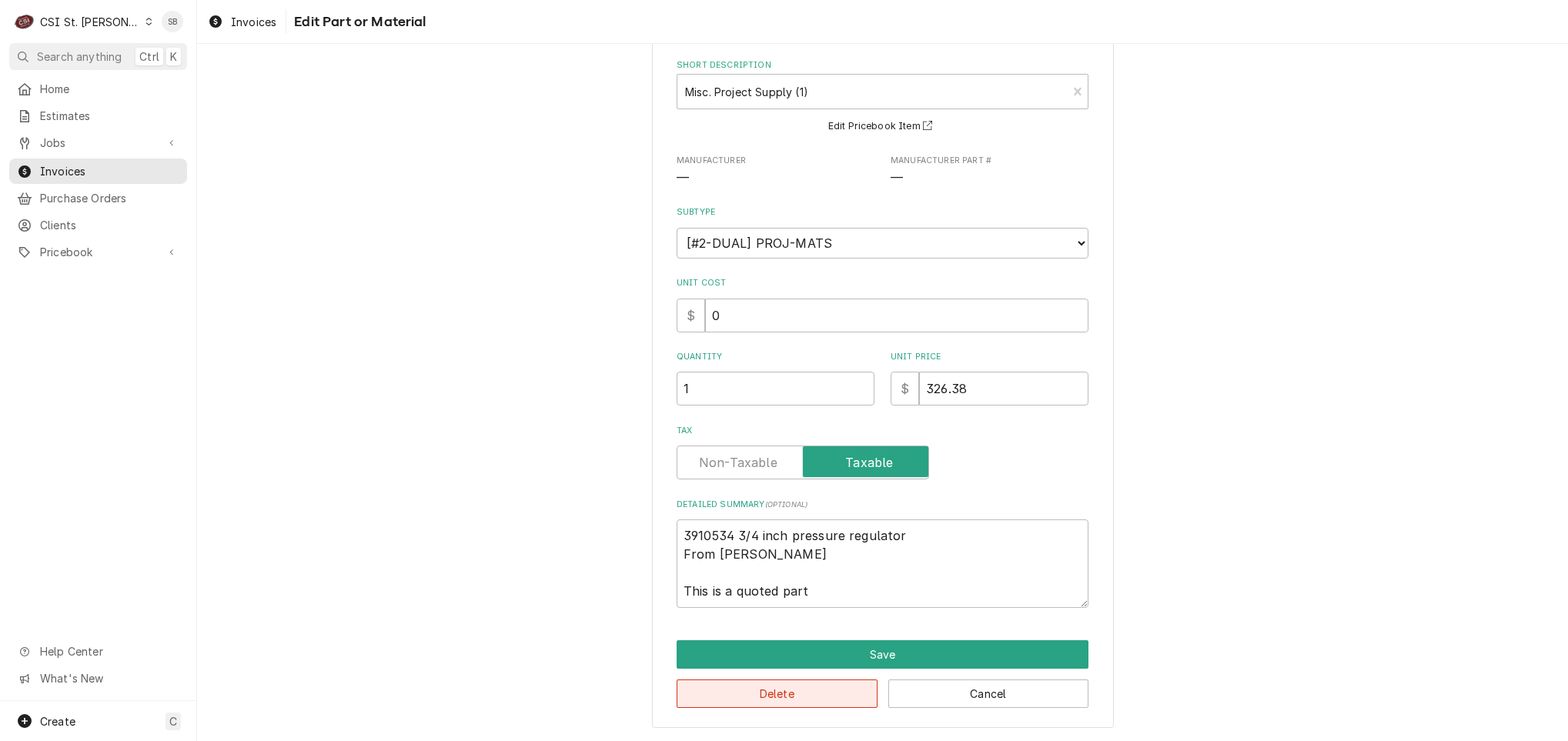
click at [797, 694] on button "Delete" at bounding box center [777, 694] width 201 height 28
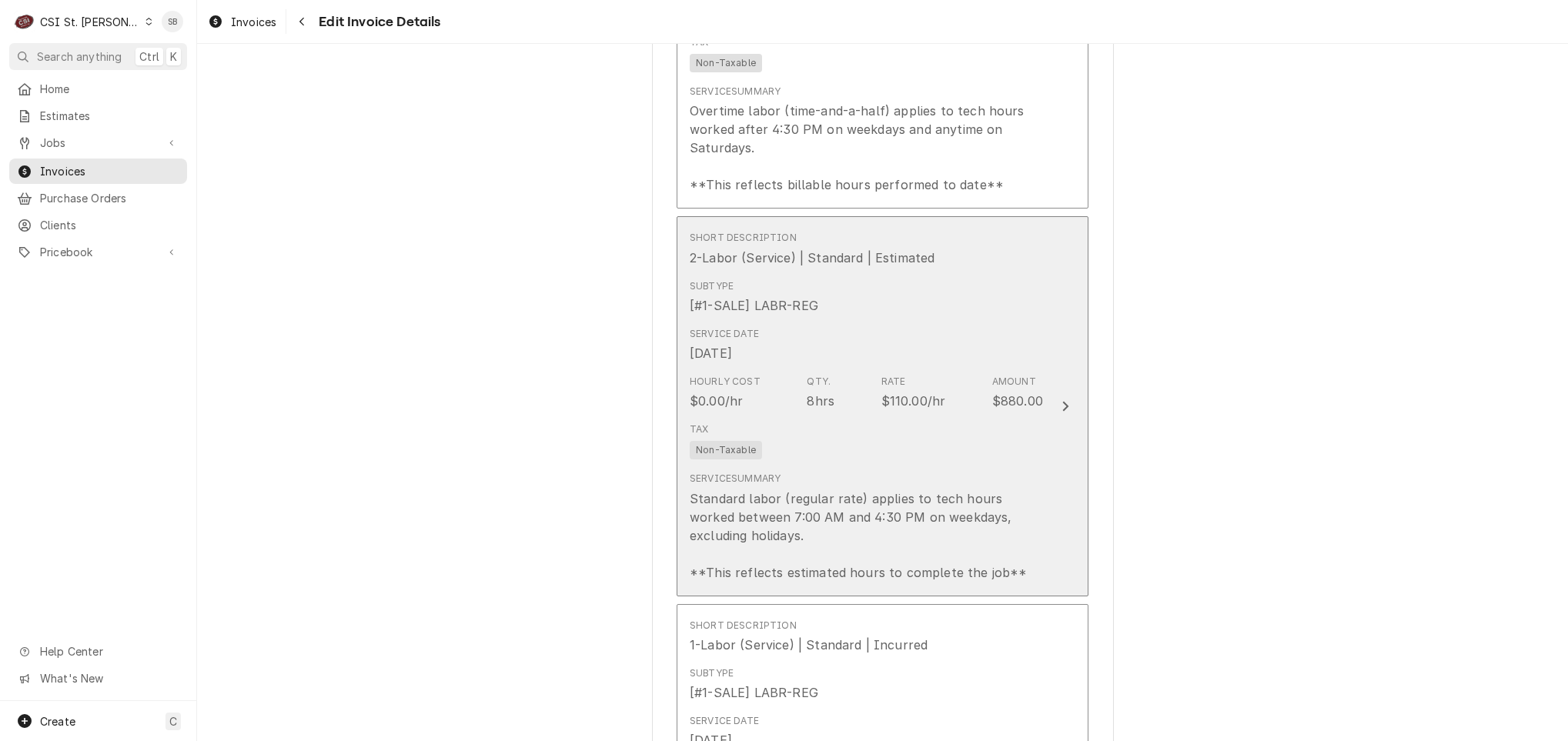
scroll to position [3376, 0]
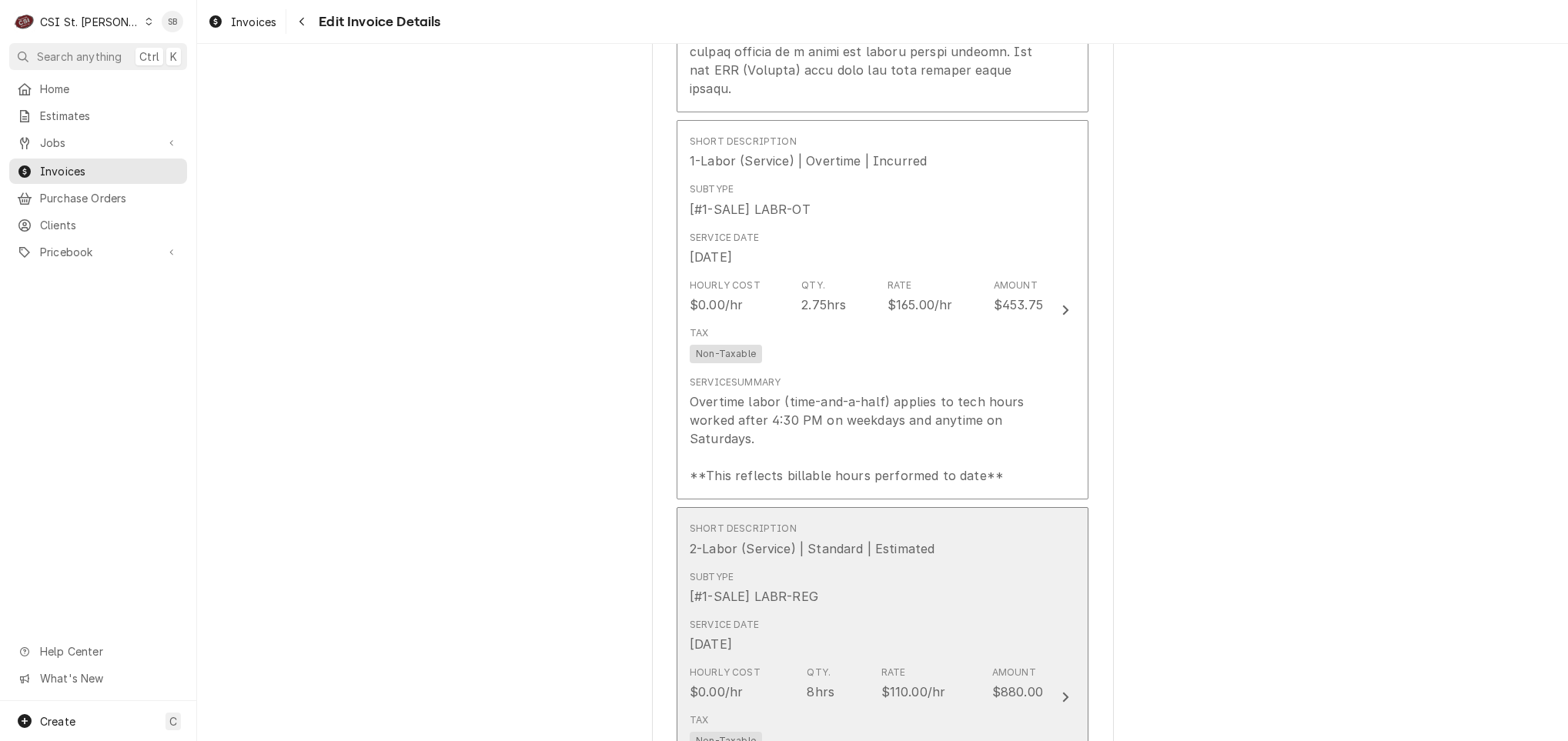
click at [818, 580] on div "Subtype [#1-SALE] LABR-REG" at bounding box center [866, 588] width 353 height 48
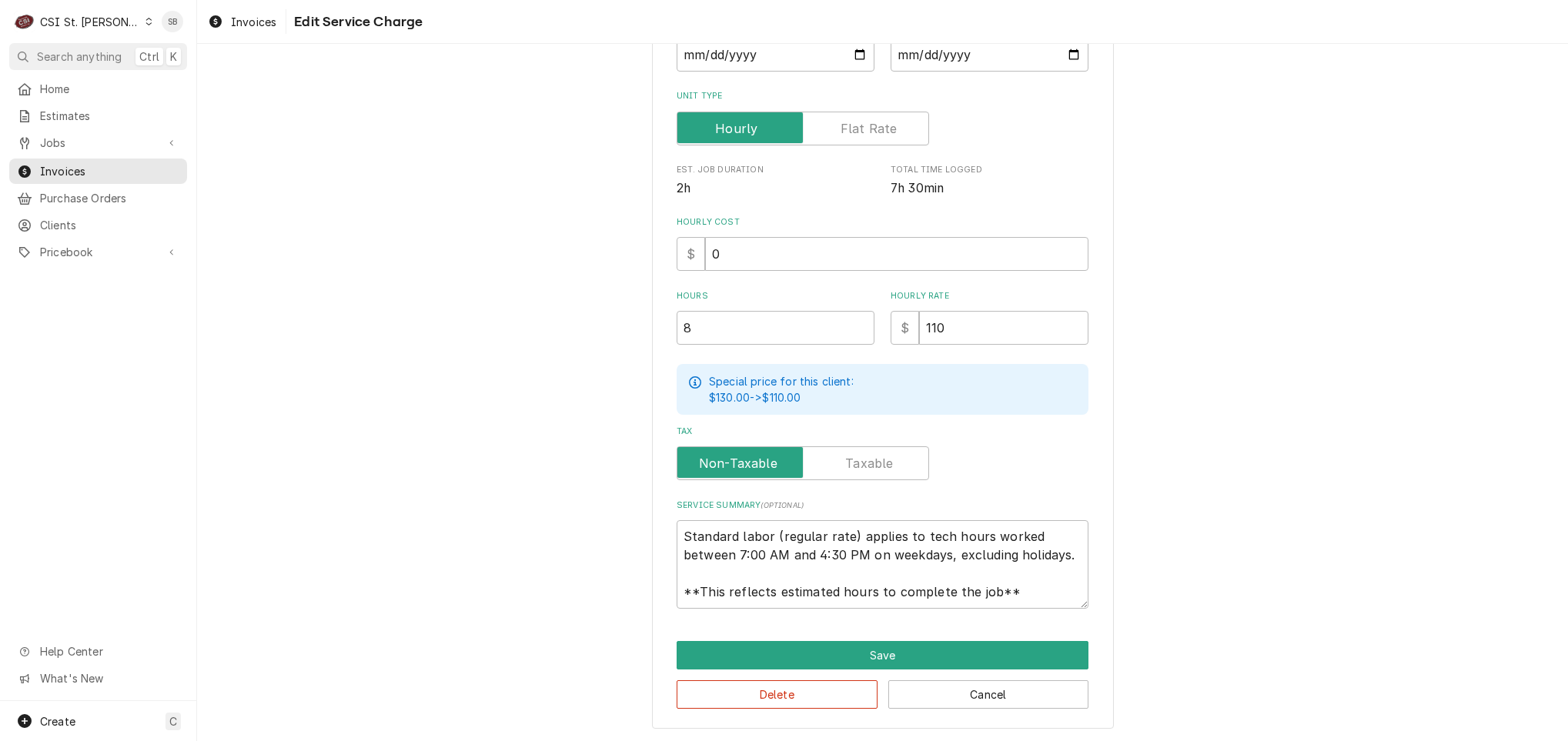
scroll to position [19, 0]
click at [788, 691] on button "Delete" at bounding box center [777, 694] width 201 height 28
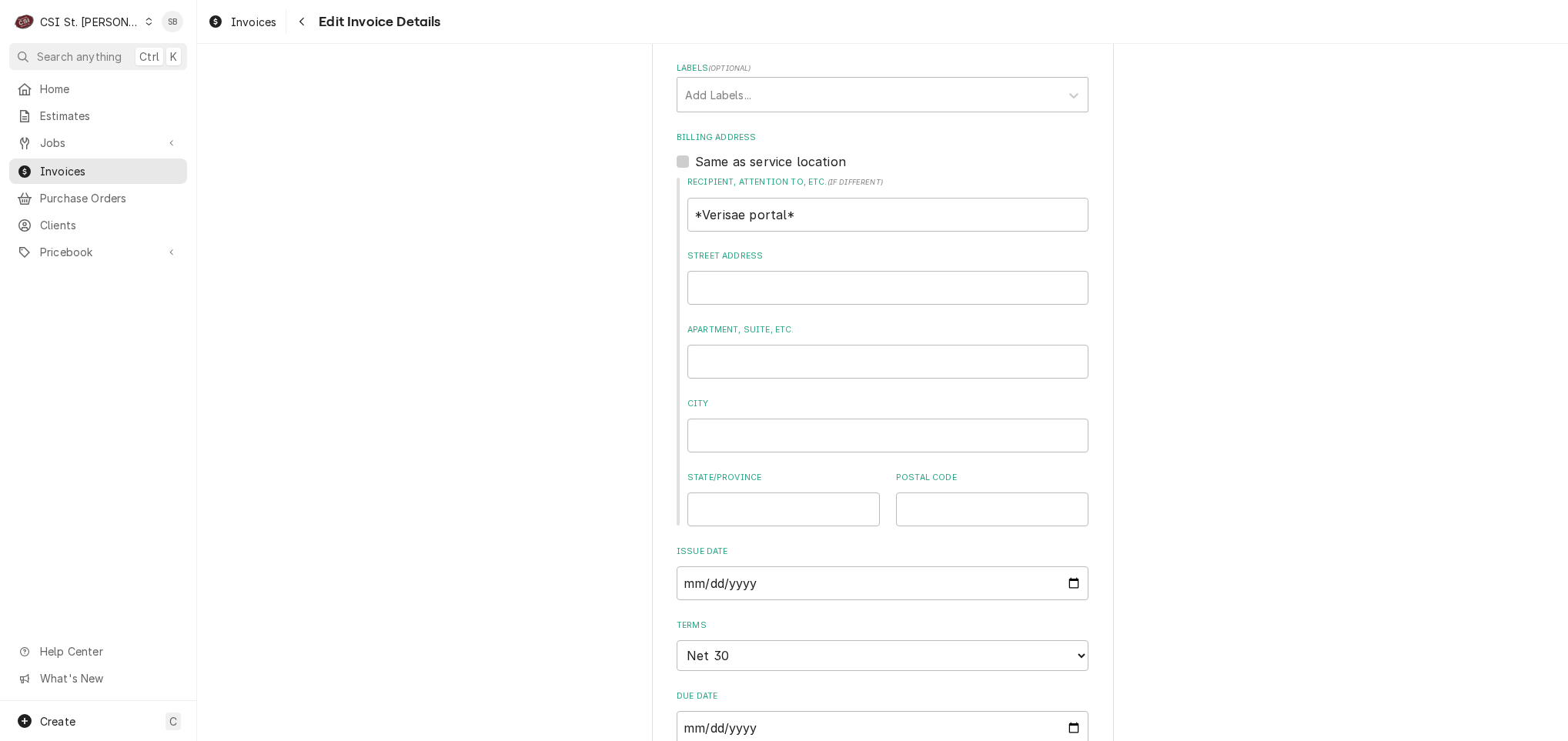
scroll to position [1365, 0]
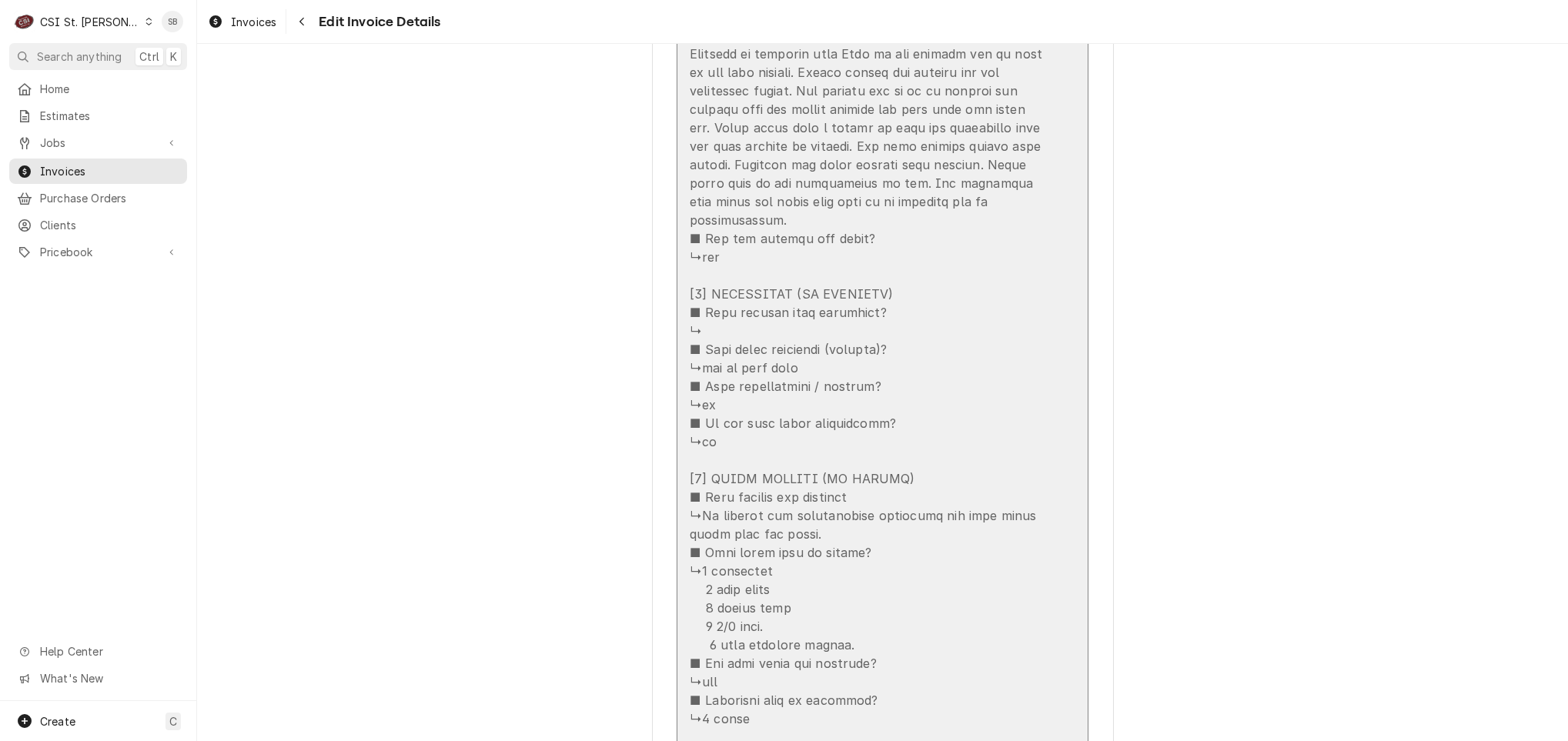
click at [903, 453] on div "Update Line Item" at bounding box center [866, 100] width 353 height 1478
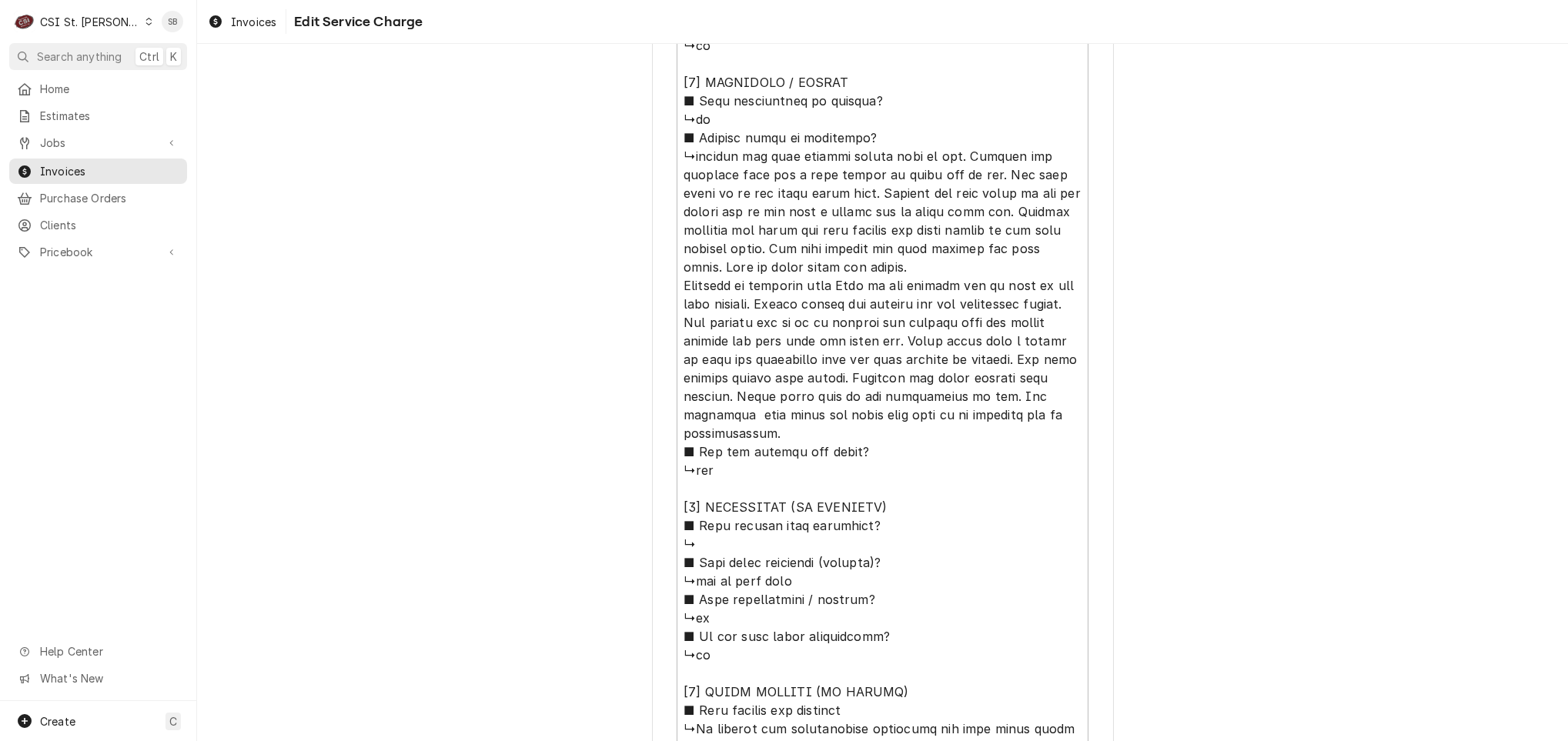
scroll to position [991, 0]
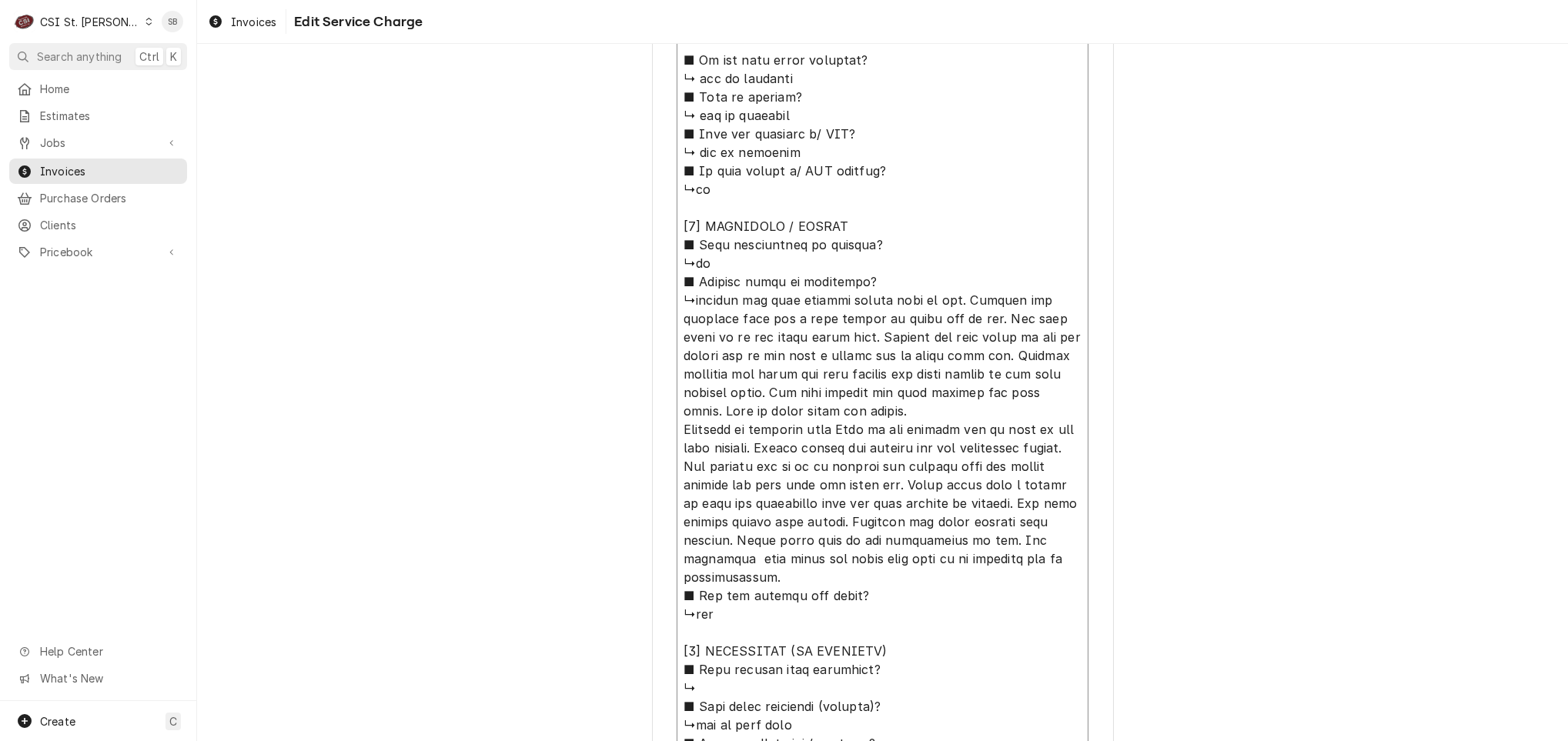
click at [684, 303] on textarea "Service Summary ( optional )" at bounding box center [882, 457] width 412 height 1418
type textarea "x"
type textarea "⚠️ 𝗙𝗢𝗥𝗠 𝗜𝗡𝗦𝗧𝗥𝗨𝗖𝗧𝗜𝗢𝗡𝗦 ⚠️ ✪ 𝗖𝗼𝗺𝗽𝗹𝗲𝘁𝗲 𝗮𝗹𝗹 𝗿𝗲𝗹𝗲𝘃𝗮𝗻𝘁 𝘀𝗲𝗰𝘁𝗶𝗼𝗻𝘀 ✪ 𝗣𝗿𝗼𝘃𝗶𝗱𝗲 𝗱𝗲𝘁𝗮𝗶𝗹𝗲𝗱 𝗮𝗻𝘀…"
type textarea "x"
type textarea "⚠️ 𝗙𝗢𝗥𝗠 𝗜𝗡𝗦𝗧𝗥𝗨𝗖𝗧𝗜𝗢𝗡𝗦 ⚠️ ✪ 𝗖𝗼𝗺𝗽𝗹𝗲𝘁𝗲 𝗮𝗹𝗹 𝗿𝗲𝗹𝗲𝘃𝗮𝗻𝘁 𝘀𝗲𝗰𝘁𝗶𝗼𝗻𝘀 ✪ 𝗣𝗿𝗼𝘃𝗶𝗱𝗲 𝗱𝗲𝘁𝗮𝗶𝗹𝗲𝗱 𝗮𝗻𝘀…"
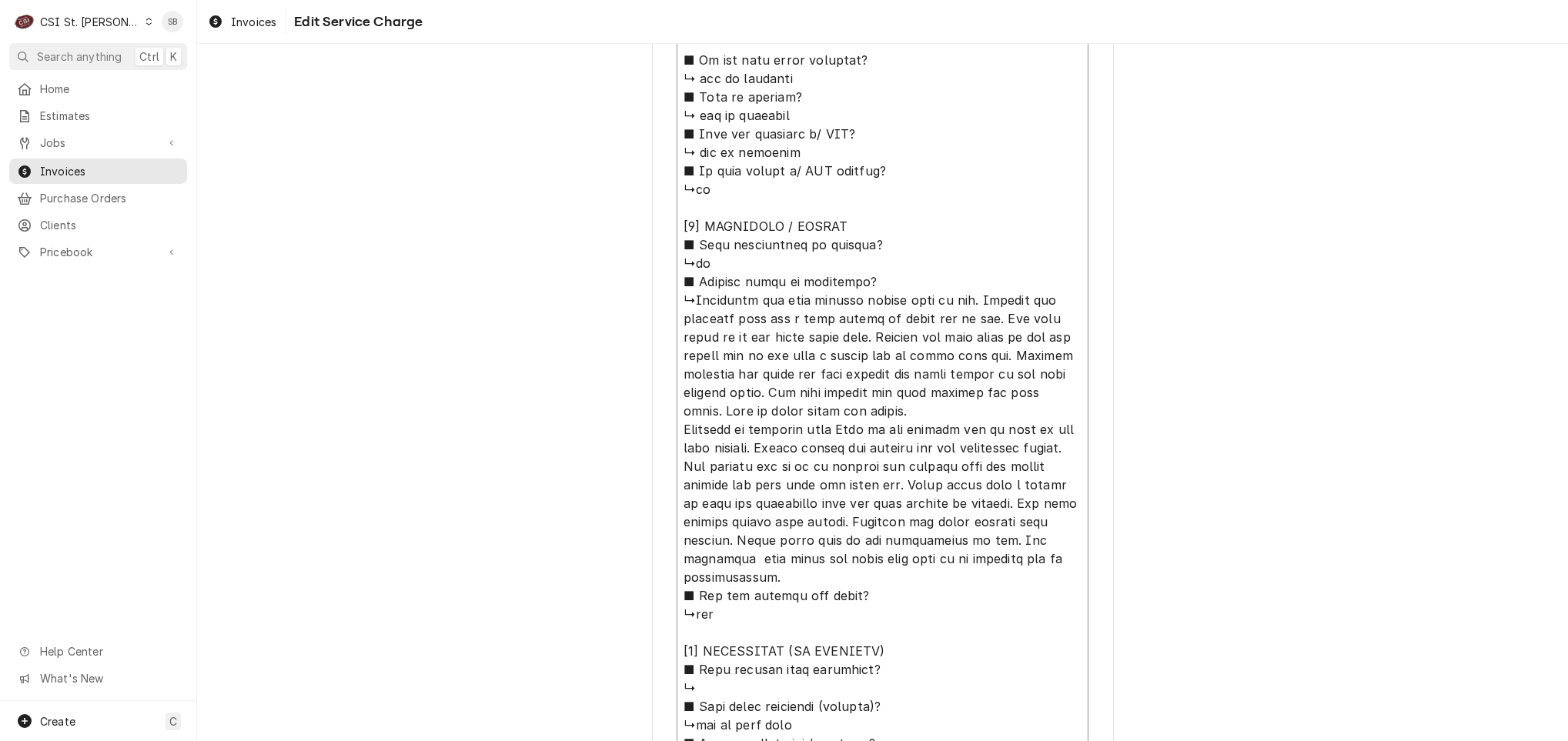
type textarea "x"
type textarea "⚠️ 𝗙𝗢𝗥𝗠 𝗜𝗡𝗦𝗧𝗥𝗨𝗖𝗧𝗜𝗢𝗡𝗦 ⚠️ ✪ 𝗖𝗼𝗺𝗽𝗹𝗲𝘁𝗲 𝗮𝗹𝗹 𝗿𝗲𝗹𝗲𝘃𝗮𝗻𝘁 𝘀𝗲𝗰𝘁𝗶𝗼𝗻𝘀 ✪ 𝗣𝗿𝗼𝘃𝗶𝗱𝗲 𝗱𝗲𝘁𝗮𝗶𝗹𝗲𝗱 𝗮𝗻𝘀…"
type textarea "x"
type textarea "⚠️ 𝗙𝗢𝗥𝗠 𝗜𝗡𝗦𝗧𝗥𝗨𝗖𝗧𝗜𝗢𝗡𝗦 ⚠️ ✪ 𝗖𝗼𝗺𝗽𝗹𝗲𝘁𝗲 𝗮𝗹𝗹 𝗿𝗲𝗹𝗲𝘃𝗮𝗻𝘁 𝘀𝗲𝗰𝘁𝗶𝗼𝗻𝘀 ✪ 𝗣𝗿𝗼𝘃𝗶𝗱𝗲 𝗱𝗲𝘁𝗮𝗶𝗹𝗲𝗱 𝗮𝗻𝘀…"
type textarea "x"
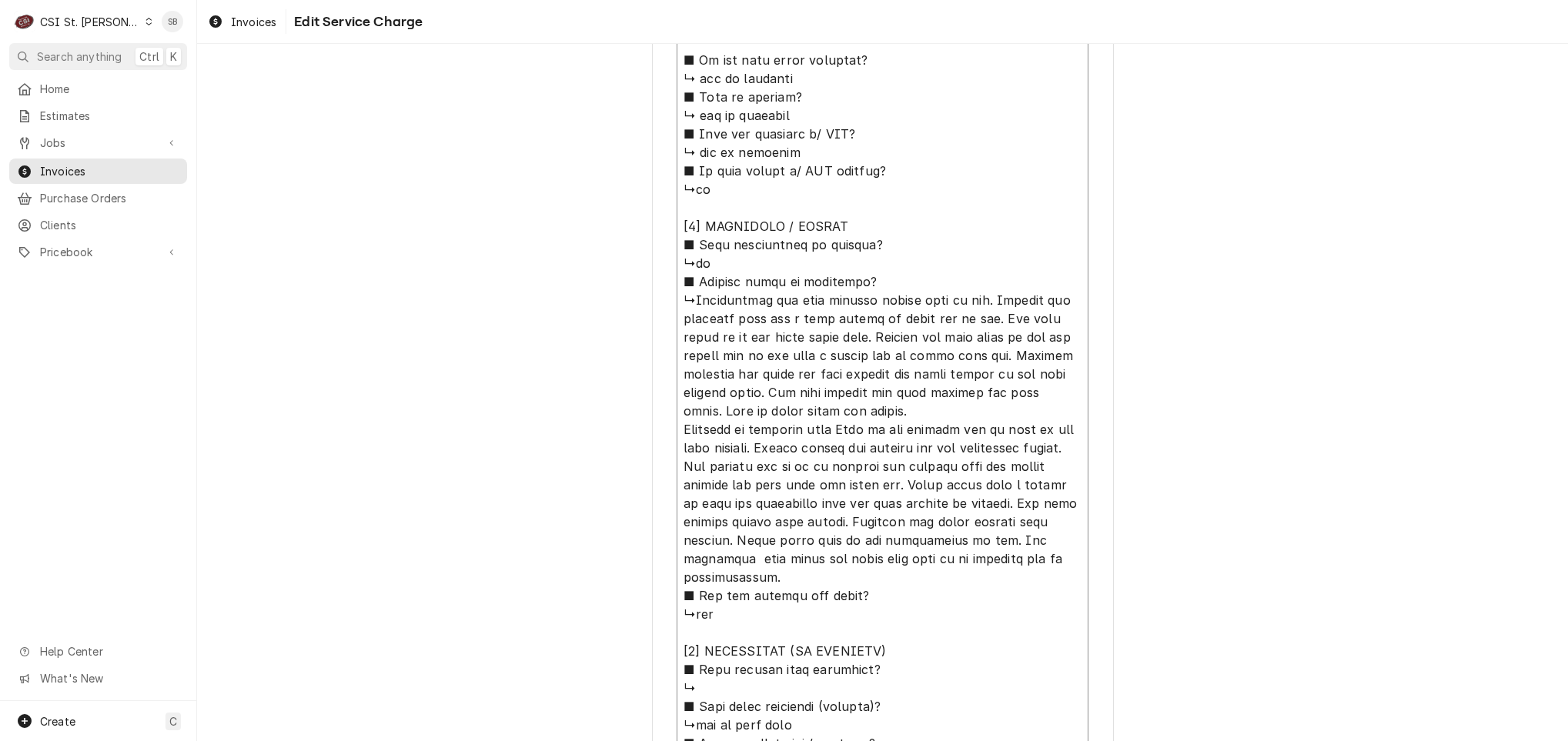
type textarea "⚠️ 𝗙𝗢𝗥𝗠 𝗜𝗡𝗦𝗧𝗥𝗨𝗖𝗧𝗜𝗢𝗡𝗦 ⚠️ ✪ 𝗖𝗼𝗺𝗽𝗹𝗲𝘁𝗲 𝗮𝗹𝗹 𝗿𝗲𝗹𝗲𝘃𝗮𝗻𝘁 𝘀𝗲𝗰𝘁𝗶𝗼𝗻𝘀 ✪ 𝗣𝗿𝗼𝘃𝗶𝗱𝗲 𝗱𝗲𝘁𝗮𝗶𝗹𝗲𝗱 𝗮𝗻𝘀…"
type textarea "x"
type textarea "⚠️ 𝗙𝗢𝗥𝗠 𝗜𝗡𝗦𝗧𝗥𝗨𝗖𝗧𝗜𝗢𝗡𝗦 ⚠️ ✪ 𝗖𝗼𝗺𝗽𝗹𝗲𝘁𝗲 𝗮𝗹𝗹 𝗿𝗲𝗹𝗲𝘃𝗮𝗻𝘁 𝘀𝗲𝗰𝘁𝗶𝗼𝗻𝘀 ✪ 𝗣𝗿𝗼𝘃𝗶𝗱𝗲 𝗱𝗲𝘁𝗮𝗶𝗹𝗲𝗱 𝗮𝗻𝘀…"
type textarea "x"
type textarea "⚠️ 𝗙𝗢𝗥𝗠 𝗜𝗡𝗦𝗧𝗥𝗨𝗖𝗧𝗜𝗢𝗡𝗦 ⚠️ ✪ 𝗖𝗼𝗺𝗽𝗹𝗲𝘁𝗲 𝗮𝗹𝗹 𝗿𝗲𝗹𝗲𝘃𝗮𝗻𝘁 𝘀𝗲𝗰𝘁𝗶𝗼𝗻𝘀 ✪ 𝗣𝗿𝗼𝘃𝗶𝗱𝗲 𝗱𝗲𝘁𝗮𝗶𝗹𝗲𝗱 𝗮𝗻𝘀…"
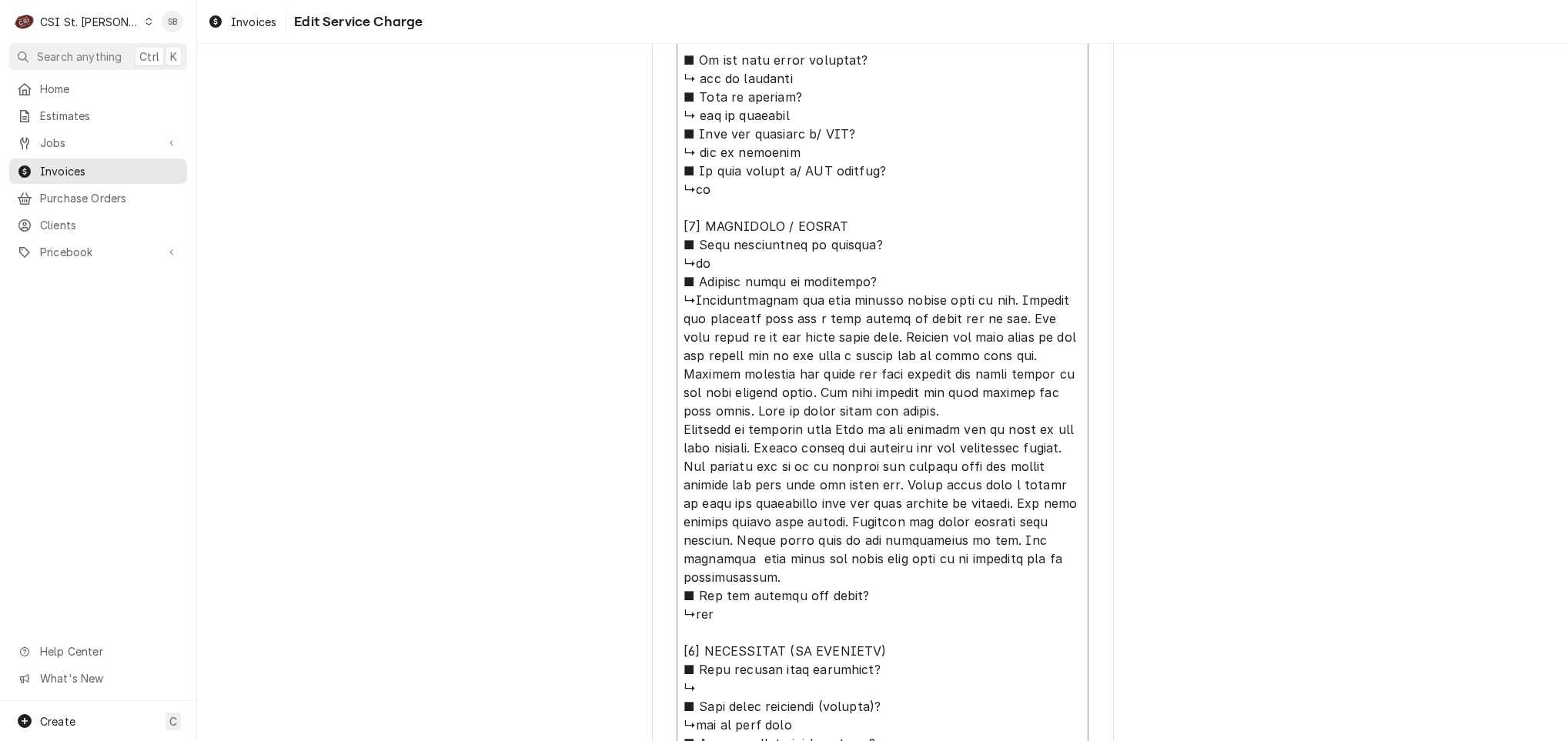
type textarea "x"
type textarea "⚠️ 𝗙𝗢𝗥𝗠 𝗜𝗡𝗦𝗧𝗥𝗨𝗖𝗧𝗜𝗢𝗡𝗦 ⚠️ ✪ 𝗖𝗼𝗺𝗽𝗹𝗲𝘁𝗲 𝗮𝗹𝗹 𝗿𝗲𝗹𝗲𝘃𝗮𝗻𝘁 𝘀𝗲𝗰𝘁𝗶𝗼𝗻𝘀 ✪ 𝗣𝗿𝗼𝘃𝗶𝗱𝗲 𝗱𝗲𝘁𝗮𝗶𝗹𝗲𝗱 𝗮𝗻𝘀…"
type textarea "x"
type textarea "⚠️ 𝗙𝗢𝗥𝗠 𝗜𝗡𝗦𝗧𝗥𝗨𝗖𝗧𝗜𝗢𝗡𝗦 ⚠️ ✪ 𝗖𝗼𝗺𝗽𝗹𝗲𝘁𝗲 𝗮𝗹𝗹 𝗿𝗲𝗹𝗲𝘃𝗮𝗻𝘁 𝘀𝗲𝗰𝘁𝗶𝗼𝗻𝘀 ✪ 𝗣𝗿𝗼𝘃𝗶𝗱𝗲 𝗱𝗲𝘁𝗮𝗶𝗹𝗲𝗱 𝗮𝗻𝘀…"
type textarea "x"
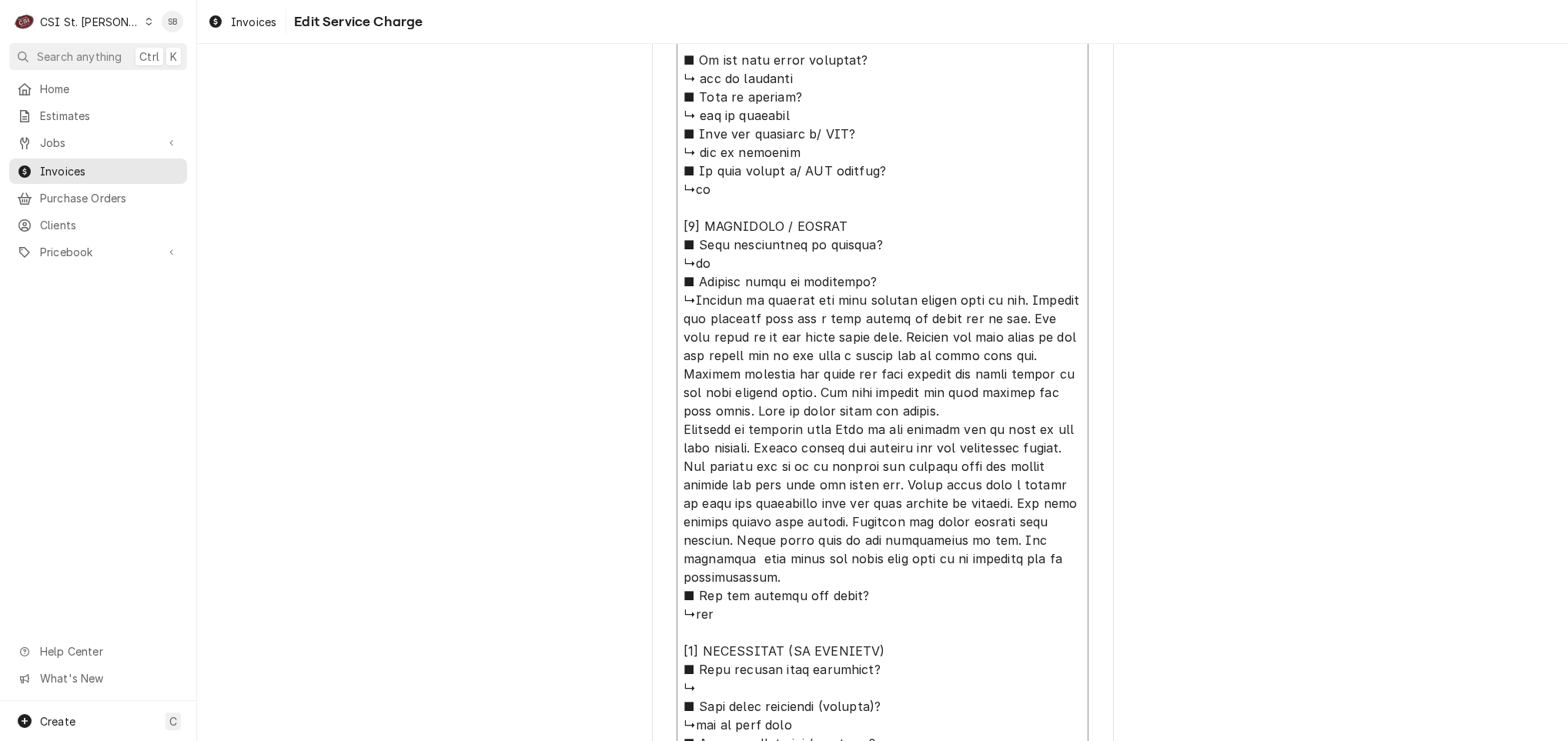
type textarea "⚠️ 𝗙𝗢𝗥𝗠 𝗜𝗡𝗦𝗧𝗥𝗨𝗖𝗧𝗜𝗢𝗡𝗦 ⚠️ ✪ 𝗖𝗼𝗺𝗽𝗹𝗲𝘁𝗲 𝗮𝗹𝗹 𝗿𝗲𝗹𝗲𝘃𝗮𝗻𝘁 𝘀𝗲𝗰𝘁𝗶𝗼𝗻𝘀 ✪ 𝗣𝗿𝗼𝘃𝗶𝗱𝗲 𝗱𝗲𝘁𝗮𝗶𝗹𝗲𝗱 𝗮𝗻𝘀…"
type textarea "x"
type textarea "⚠️ 𝗙𝗢𝗥𝗠 𝗜𝗡𝗦𝗧𝗥𝗨𝗖𝗧𝗜𝗢𝗡𝗦 ⚠️ ✪ 𝗖𝗼𝗺𝗽𝗹𝗲𝘁𝗲 𝗮𝗹𝗹 𝗿𝗲𝗹𝗲𝘃𝗮𝗻𝘁 𝘀𝗲𝗰𝘁𝗶𝗼𝗻𝘀 ✪ 𝗣𝗿𝗼𝘃𝗶𝗱𝗲 𝗱𝗲𝘁𝗮𝗶𝗹𝗲𝗱 𝗮𝗻𝘀…"
type textarea "x"
type textarea "⚠️ 𝗙𝗢𝗥𝗠 𝗜𝗡𝗦𝗧𝗥𝗨𝗖𝗧𝗜𝗢𝗡𝗦 ⚠️ ✪ 𝗖𝗼𝗺𝗽𝗹𝗲𝘁𝗲 𝗮𝗹𝗹 𝗿𝗲𝗹𝗲𝘃𝗮𝗻𝘁 𝘀𝗲𝗰𝘁𝗶𝗼𝗻𝘀 ✪ 𝗣𝗿𝗼𝘃𝗶𝗱𝗲 𝗱𝗲𝘁𝗮𝗶𝗹𝗲𝗱 𝗮𝗻𝘀…"
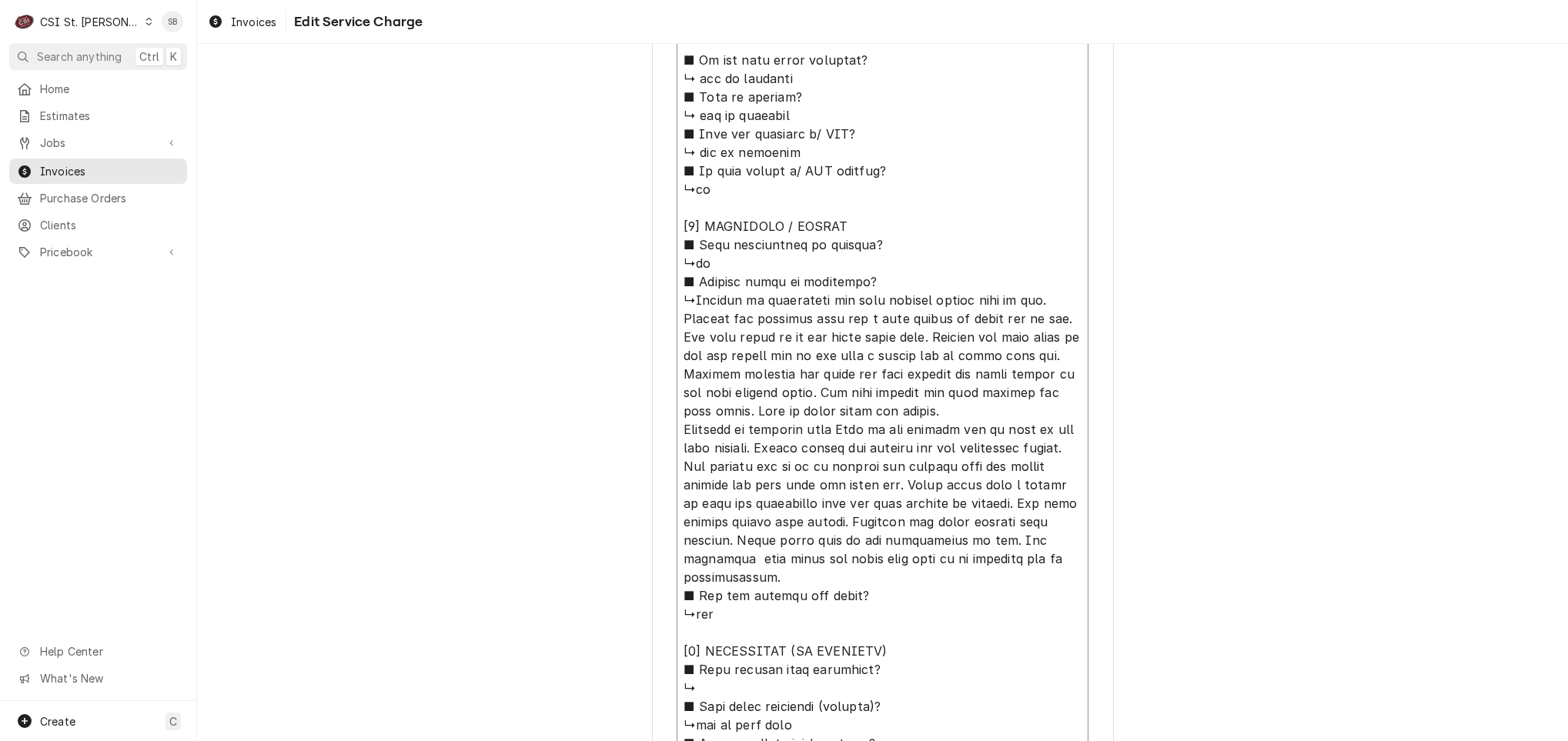
type textarea "x"
type textarea "⚠️ 𝗙𝗢𝗥𝗠 𝗜𝗡𝗦𝗧𝗥𝗨𝗖𝗧𝗜𝗢𝗡𝗦 ⚠️ ✪ 𝗖𝗼𝗺𝗽𝗹𝗲𝘁𝗲 𝗮𝗹𝗹 𝗿𝗲𝗹𝗲𝘃𝗮𝗻𝘁 𝘀𝗲𝗰𝘁𝗶𝗼𝗻𝘀 ✪ 𝗣𝗿𝗼𝘃𝗶𝗱𝗲 𝗱𝗲𝘁𝗮𝗶𝗹𝗲𝗱 𝗮𝗻𝘀…"
type textarea "x"
type textarea "⚠️ 𝗙𝗢𝗥𝗠 𝗜𝗡𝗦𝗧𝗥𝗨𝗖𝗧𝗜𝗢𝗡𝗦 ⚠️ ✪ 𝗖𝗼𝗺𝗽𝗹𝗲𝘁𝗲 𝗮𝗹𝗹 𝗿𝗲𝗹𝗲𝘃𝗮𝗻𝘁 𝘀𝗲𝗰𝘁𝗶𝗼𝗻𝘀 ✪ 𝗣𝗿𝗼𝘃𝗶𝗱𝗲 𝗱𝗲𝘁𝗮𝗶𝗹𝗲𝗱 𝗮𝗻𝘀…"
type textarea "x"
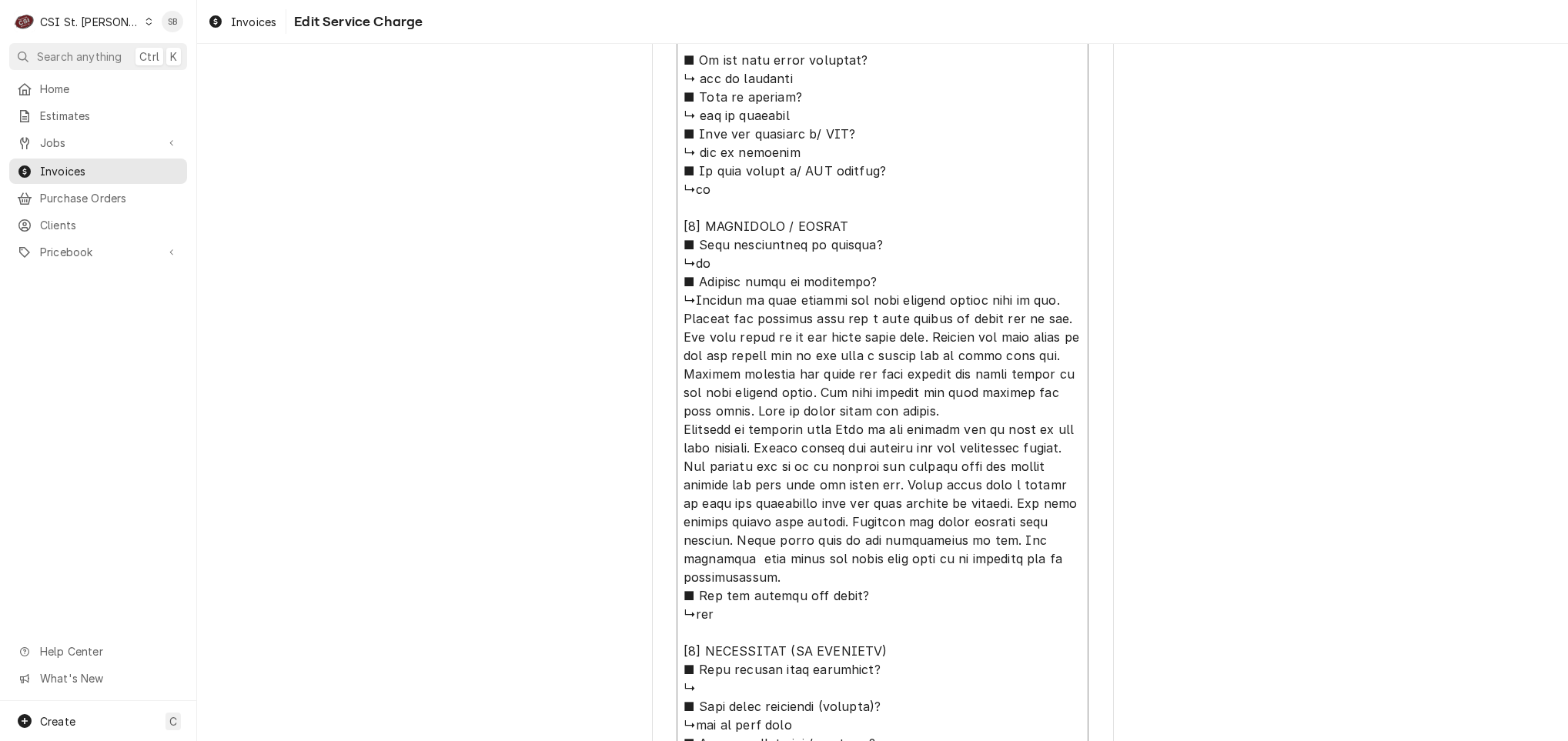
type textarea "⚠️ 𝗙𝗢𝗥𝗠 𝗜𝗡𝗦𝗧𝗥𝗨𝗖𝗧𝗜𝗢𝗡𝗦 ⚠️ ✪ 𝗖𝗼𝗺𝗽𝗹𝗲𝘁𝗲 𝗮𝗹𝗹 𝗿𝗲𝗹𝗲𝘃𝗮𝗻𝘁 𝘀𝗲𝗰𝘁𝗶𝗼𝗻𝘀 ✪ 𝗣𝗿𝗼𝘃𝗶𝗱𝗲 𝗱𝗲𝘁𝗮𝗶𝗹𝗲𝗱 𝗮𝗻𝘀…"
type textarea "x"
type textarea "⚠️ 𝗙𝗢𝗥𝗠 𝗜𝗡𝗦𝗧𝗥𝗨𝗖𝗧𝗜𝗢𝗡𝗦 ⚠️ ✪ 𝗖𝗼𝗺𝗽𝗹𝗲𝘁𝗲 𝗮𝗹𝗹 𝗿𝗲𝗹𝗲𝘃𝗮𝗻𝘁 𝘀𝗲𝗰𝘁𝗶𝗼𝗻𝘀 ✪ 𝗣𝗿𝗼𝘃𝗶𝗱𝗲 𝗱𝗲𝘁𝗮𝗶𝗹𝗲𝗱 𝗮𝗻𝘀…"
type textarea "x"
type textarea "⚠️ 𝗙𝗢𝗥𝗠 𝗜𝗡𝗦𝗧𝗥𝗨𝗖𝗧𝗜𝗢𝗡𝗦 ⚠️ ✪ 𝗖𝗼𝗺𝗽𝗹𝗲𝘁𝗲 𝗮𝗹𝗹 𝗿𝗲𝗹𝗲𝘃𝗮𝗻𝘁 𝘀𝗲𝗰𝘁𝗶𝗼𝗻𝘀 ✪ 𝗣𝗿𝗼𝘃𝗶𝗱𝗲 𝗱𝗲𝘁𝗮𝗶𝗹𝗲𝗱 𝗮𝗻𝘀…"
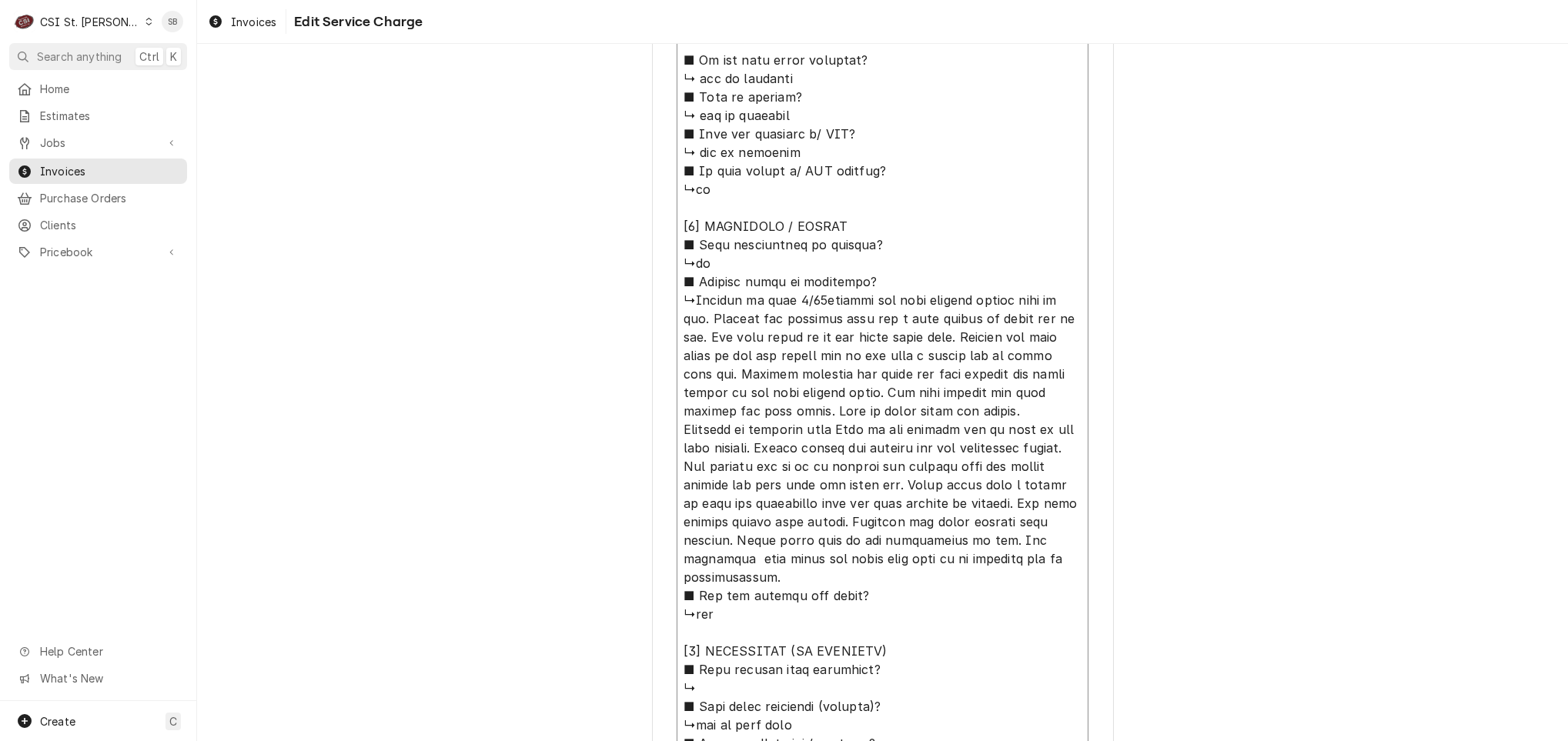
type textarea "x"
type textarea "⚠️ 𝗙𝗢𝗥𝗠 𝗜𝗡𝗦𝗧𝗥𝗨𝗖𝗧𝗜𝗢𝗡𝗦 ⚠️ ✪ 𝗖𝗼𝗺𝗽𝗹𝗲𝘁𝗲 𝗮𝗹𝗹 𝗿𝗲𝗹𝗲𝘃𝗮𝗻𝘁 𝘀𝗲𝗰𝘁𝗶𝗼𝗻𝘀 ✪ 𝗣𝗿𝗼𝘃𝗶𝗱𝗲 𝗱𝗲𝘁𝗮𝗶𝗹𝗲𝗱 𝗮𝗻𝘀…"
type textarea "x"
type textarea "⚠️ 𝗙𝗢𝗥𝗠 𝗜𝗡𝗦𝗧𝗥𝗨𝗖𝗧𝗜𝗢𝗡𝗦 ⚠️ ✪ 𝗖𝗼𝗺𝗽𝗹𝗲𝘁𝗲 𝗮𝗹𝗹 𝗿𝗲𝗹𝗲𝘃𝗮𝗻𝘁 𝘀𝗲𝗰𝘁𝗶𝗼𝗻𝘀 ✪ 𝗣𝗿𝗼𝘃𝗶𝗱𝗲 𝗱𝗲𝘁𝗮𝗶𝗹𝗲𝗱 𝗮𝗻𝘀…"
type textarea "x"
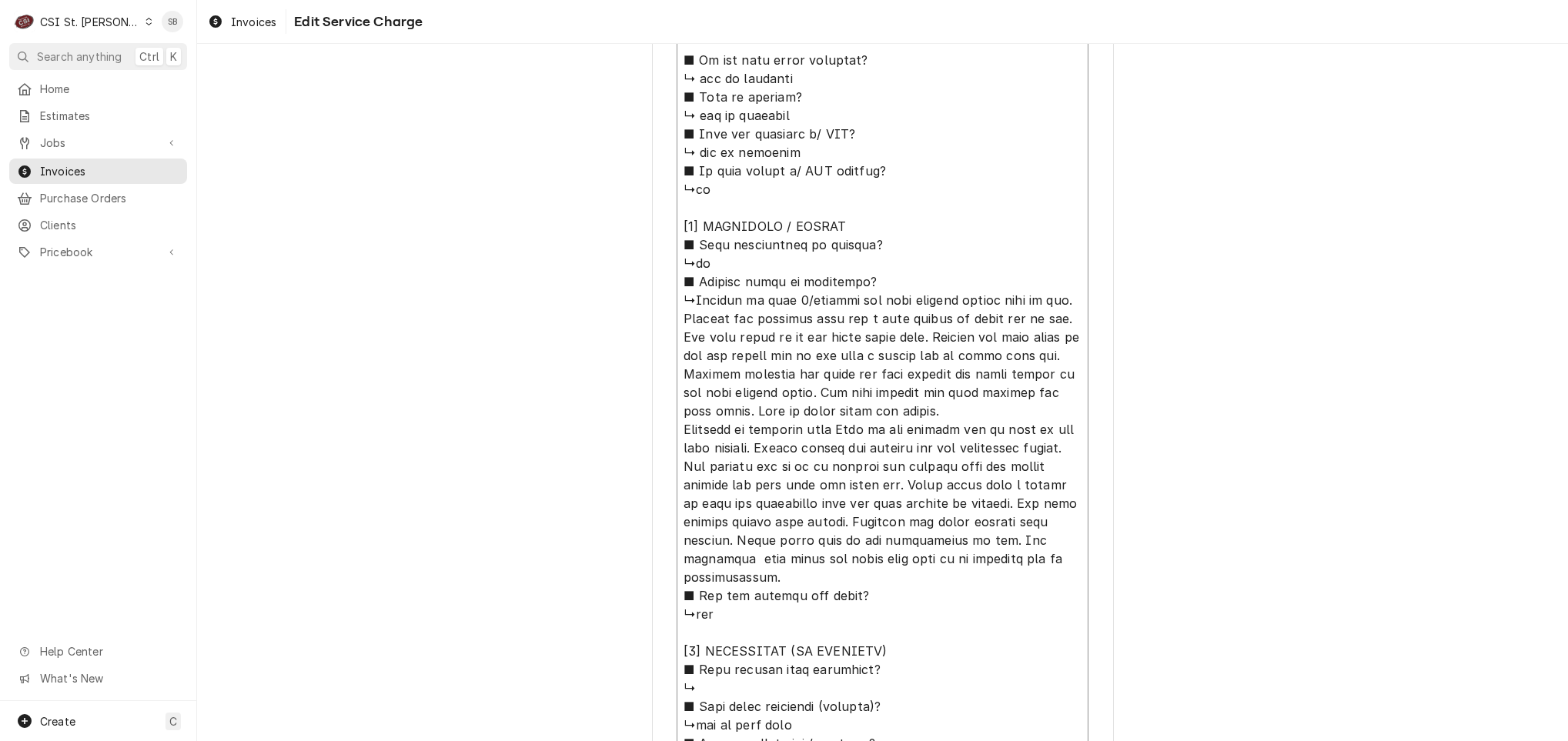
type textarea "⚠️ 𝗙𝗢𝗥𝗠 𝗜𝗡𝗦𝗧𝗥𝗨𝗖𝗧𝗜𝗢𝗡𝗦 ⚠️ ✪ 𝗖𝗼𝗺𝗽𝗹𝗲𝘁𝗲 𝗮𝗹𝗹 𝗿𝗲𝗹𝗲𝘃𝗮𝗻𝘁 𝘀𝗲𝗰𝘁𝗶𝗼𝗻𝘀 ✪ 𝗣𝗿𝗼𝘃𝗶𝗱𝗲 𝗱𝗲𝘁𝗮𝗶𝗹𝗲𝗱 𝗮𝗻𝘀…"
type textarea "x"
type textarea "⚠️ 𝗙𝗢𝗥𝗠 𝗜𝗡𝗦𝗧𝗥𝗨𝗖𝗧𝗜𝗢𝗡𝗦 ⚠️ ✪ 𝗖𝗼𝗺𝗽𝗹𝗲𝘁𝗲 𝗮𝗹𝗹 𝗿𝗲𝗹𝗲𝘃𝗮𝗻𝘁 𝘀𝗲𝗰𝘁𝗶𝗼𝗻𝘀 ✪ 𝗣𝗿𝗼𝘃𝗶𝗱𝗲 𝗱𝗲𝘁𝗮𝗶𝗹𝗲𝗱 𝗮𝗻𝘀…"
type textarea "x"
type textarea "⚠️ 𝗙𝗢𝗥𝗠 𝗜𝗡𝗦𝗧𝗥𝗨𝗖𝗧𝗜𝗢𝗡𝗦 ⚠️ ✪ 𝗖𝗼𝗺𝗽𝗹𝗲𝘁𝗲 𝗮𝗹𝗹 𝗿𝗲𝗹𝗲𝘃𝗮𝗻𝘁 𝘀𝗲𝗰𝘁𝗶𝗼𝗻𝘀 ✪ 𝗣𝗿𝗼𝘃𝗶𝗱𝗲 𝗱𝗲𝘁𝗮𝗶𝗹𝗲𝗱 𝗮𝗻𝘀…"
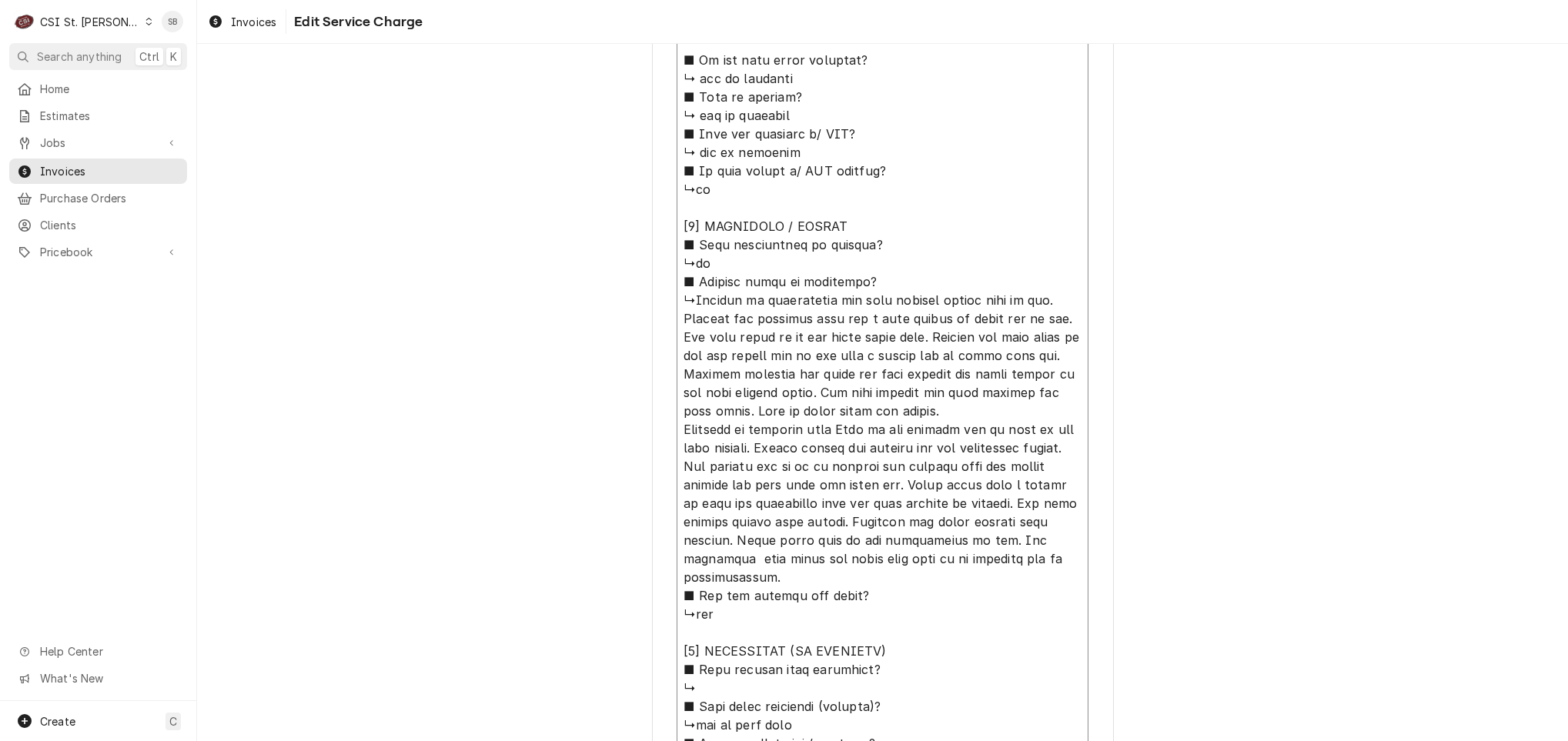
type textarea "x"
type textarea "⚠️ 𝗙𝗢𝗥𝗠 𝗜𝗡𝗦𝗧𝗥𝗨𝗖𝗧𝗜𝗢𝗡𝗦 ⚠️ ✪ 𝗖𝗼𝗺𝗽𝗹𝗲𝘁𝗲 𝗮𝗹𝗹 𝗿𝗲𝗹𝗲𝘃𝗮𝗻𝘁 𝘀𝗲𝗰𝘁𝗶𝗼𝗻𝘀 ✪ 𝗣𝗿𝗼𝘃𝗶𝗱𝗲 𝗱𝗲𝘁𝗮𝗶𝗹𝗲𝗱 𝗮𝗻𝘀…"
type textarea "x"
type textarea "⚠️ 𝗙𝗢𝗥𝗠 𝗜𝗡𝗦𝗧𝗥𝗨𝗖𝗧𝗜𝗢𝗡𝗦 ⚠️ ✪ 𝗖𝗼𝗺𝗽𝗹𝗲𝘁𝗲 𝗮𝗹𝗹 𝗿𝗲𝗹𝗲𝘃𝗮𝗻𝘁 𝘀𝗲𝗰𝘁𝗶𝗼𝗻𝘀 ✪ 𝗣𝗿𝗼𝘃𝗶𝗱𝗲 𝗱𝗲𝘁𝗮𝗶𝗹𝗲𝗱 𝗮𝗻𝘀…"
type textarea "x"
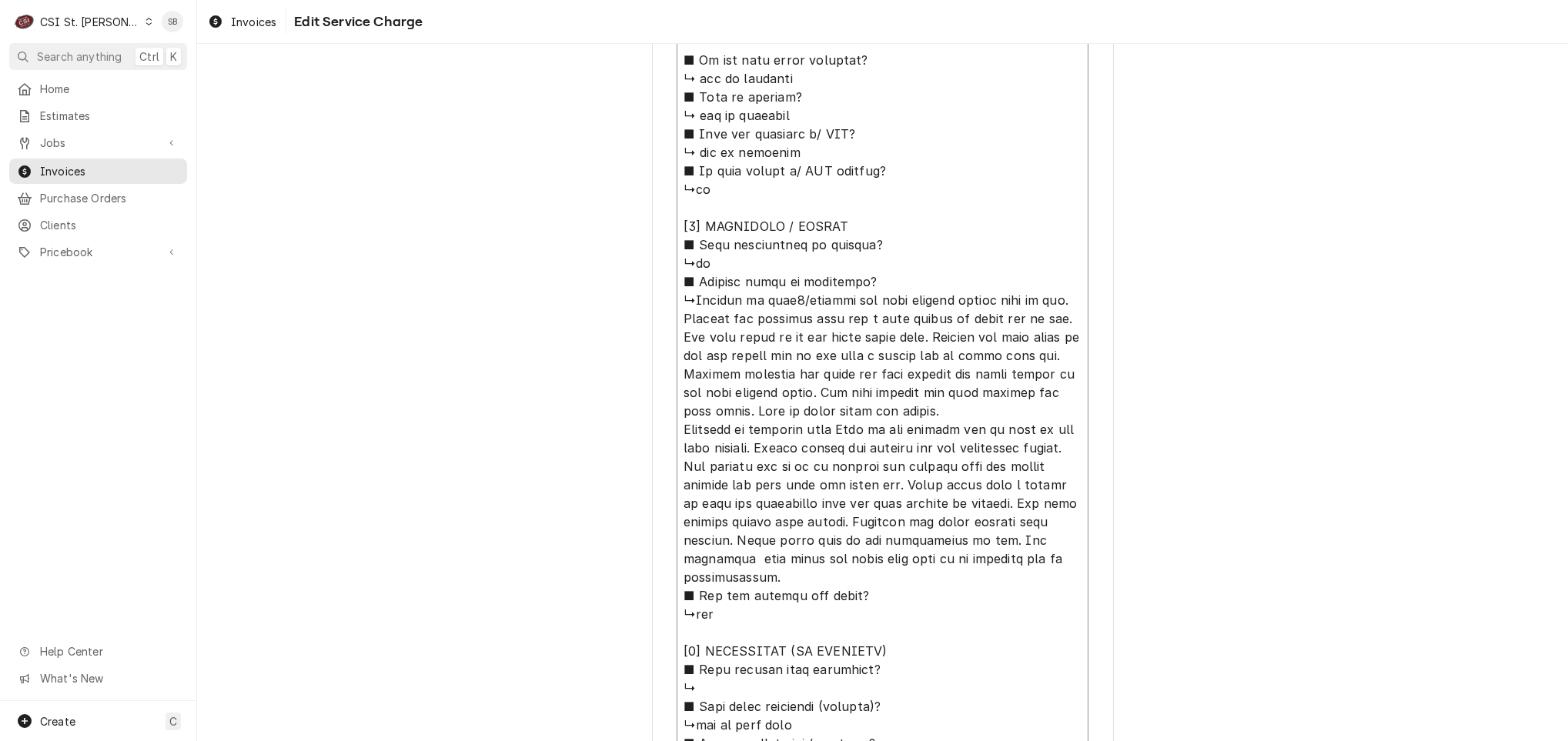
type textarea "⚠️ 𝗙𝗢𝗥𝗠 𝗜𝗡𝗦𝗧𝗥𝗨𝗖𝗧𝗜𝗢𝗡𝗦 ⚠️ ✪ 𝗖𝗼𝗺𝗽𝗹𝗲𝘁𝗲 𝗮𝗹𝗹 𝗿𝗲𝗹𝗲𝘃𝗮𝗻𝘁 𝘀𝗲𝗰𝘁𝗶𝗼𝗻𝘀 ✪ 𝗣𝗿𝗼𝘃𝗶𝗱𝗲 𝗱𝗲𝘁𝗮𝗶𝗹𝗲𝗱 𝗮𝗻𝘀…"
type textarea "x"
type textarea "⚠️ 𝗙𝗢𝗥𝗠 𝗜𝗡𝗦𝗧𝗥𝗨𝗖𝗧𝗜𝗢𝗡𝗦 ⚠️ ✪ 𝗖𝗼𝗺𝗽𝗹𝗲𝘁𝗲 𝗮𝗹𝗹 𝗿𝗲𝗹𝗲𝘃𝗮𝗻𝘁 𝘀𝗲𝗰𝘁𝗶𝗼𝗻𝘀 ✪ 𝗣𝗿𝗼𝘃𝗶𝗱𝗲 𝗱𝗲𝘁𝗮𝗶𝗹𝗲𝗱 𝗮𝗻𝘀…"
type textarea "x"
type textarea "⚠️ 𝗙𝗢𝗥𝗠 𝗜𝗡𝗦𝗧𝗥𝗨𝗖𝗧𝗜𝗢𝗡𝗦 ⚠️ ✪ 𝗖𝗼𝗺𝗽𝗹𝗲𝘁𝗲 𝗮𝗹𝗹 𝗿𝗲𝗹𝗲𝘃𝗮𝗻𝘁 𝘀𝗲𝗰𝘁𝗶𝗼𝗻𝘀 ✪ 𝗣𝗿𝗼𝘃𝗶𝗱𝗲 𝗱𝗲𝘁𝗮𝗶𝗹𝗲𝗱 𝗮𝗻𝘀…"
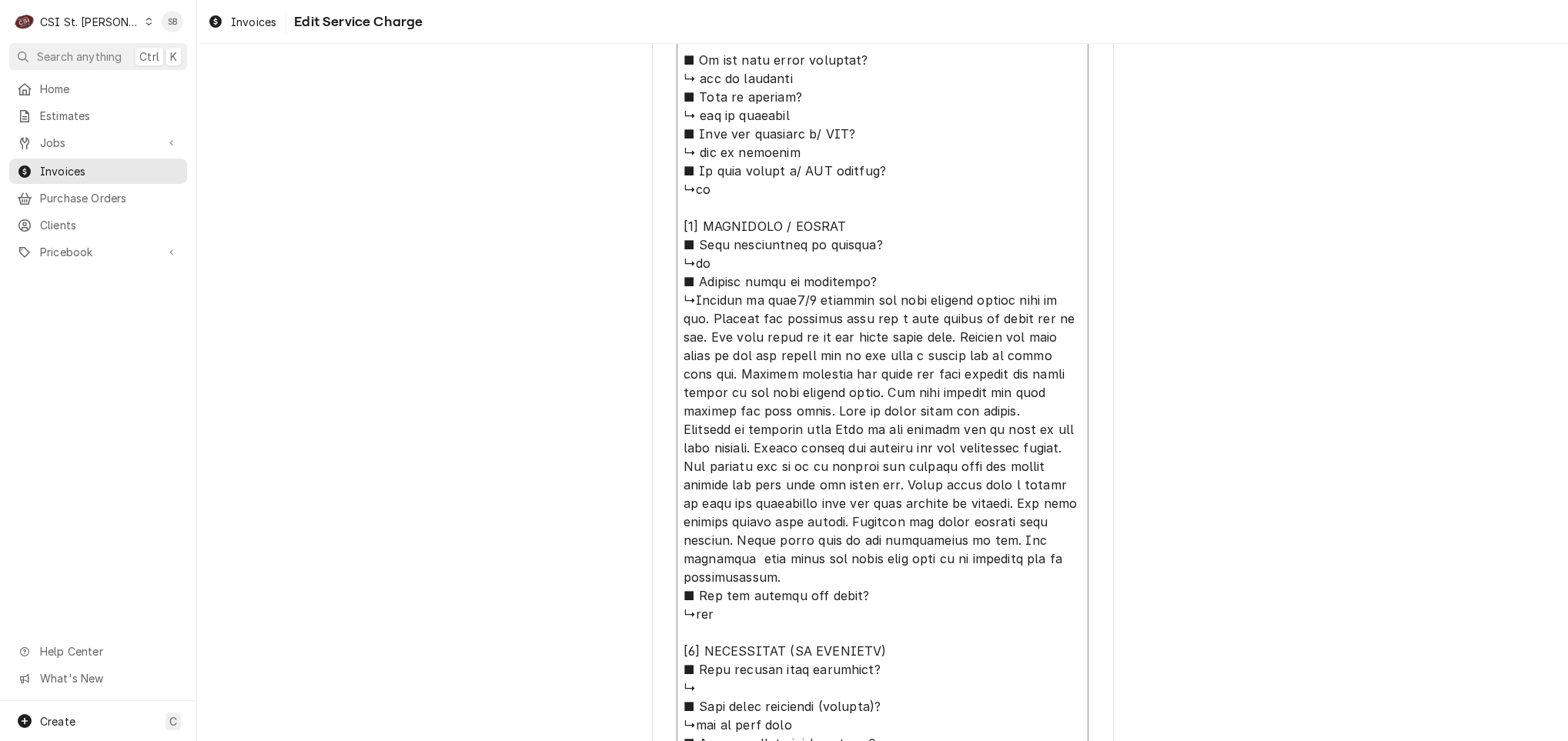
type textarea "x"
type textarea "⚠️ 𝗙𝗢𝗥𝗠 𝗜𝗡𝗦𝗧𝗥𝗨𝗖𝗧𝗜𝗢𝗡𝗦 ⚠️ ✪ 𝗖𝗼𝗺𝗽𝗹𝗲𝘁𝗲 𝗮𝗹𝗹 𝗿𝗲𝗹𝗲𝘃𝗮𝗻𝘁 𝘀𝗲𝗰𝘁𝗶𝗼𝗻𝘀 ✪ 𝗣𝗿𝗼𝘃𝗶𝗱𝗲 𝗱𝗲𝘁𝗮𝗶𝗹𝗲𝗱 𝗮𝗻𝘀…"
type textarea "x"
type textarea "⚠️ 𝗙𝗢𝗥𝗠 𝗜𝗡𝗦𝗧𝗥𝗨𝗖𝗧𝗜𝗢𝗡𝗦 ⚠️ ✪ 𝗖𝗼𝗺𝗽𝗹𝗲𝘁𝗲 𝗮𝗹𝗹 𝗿𝗲𝗹𝗲𝘃𝗮𝗻𝘁 𝘀𝗲𝗰𝘁𝗶𝗼𝗻𝘀 ✪ 𝗣𝗿𝗼𝘃𝗶𝗱𝗲 𝗱𝗲𝘁𝗮𝗶𝗹𝗲𝗱 𝗮𝗻𝘀…"
type textarea "x"
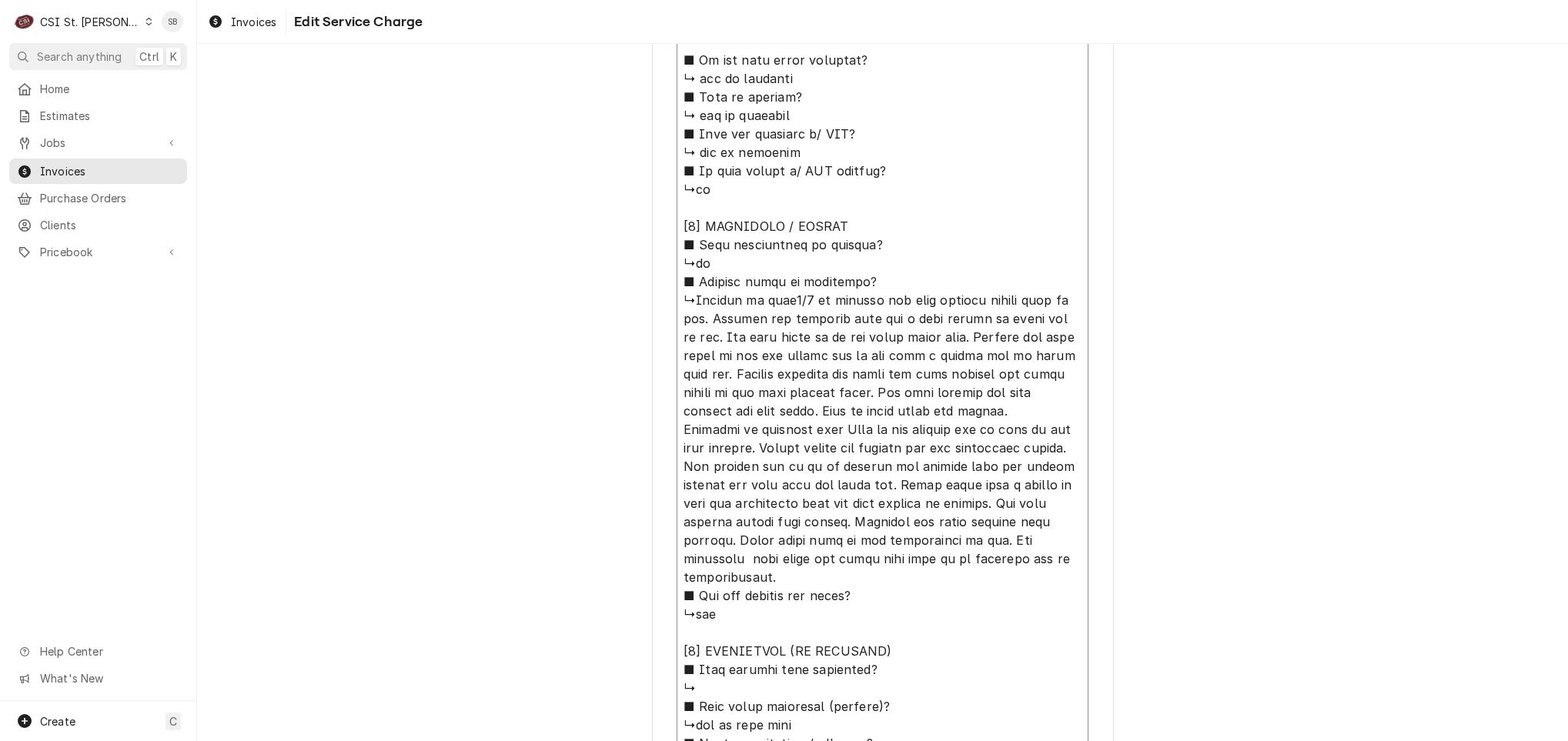
type textarea "⚠️ 𝗙𝗢𝗥𝗠 𝗜𝗡𝗦𝗧𝗥𝗨𝗖𝗧𝗜𝗢𝗡𝗦 ⚠️ ✪ 𝗖𝗼𝗺𝗽𝗹𝗲𝘁𝗲 𝗮𝗹𝗹 𝗿𝗲𝗹𝗲𝘃𝗮𝗻𝘁 𝘀𝗲𝗰𝘁𝗶𝗼𝗻𝘀 ✪ 𝗣𝗿𝗼𝘃𝗶𝗱𝗲 𝗱𝗲𝘁𝗮𝗶𝗹𝗲𝗱 𝗮𝗻𝘀…"
type textarea "x"
type textarea "⚠️ 𝗙𝗢𝗥𝗠 𝗜𝗡𝗦𝗧𝗥𝗨𝗖𝗧𝗜𝗢𝗡𝗦 ⚠️ ✪ 𝗖𝗼𝗺𝗽𝗹𝗲𝘁𝗲 𝗮𝗹𝗹 𝗿𝗲𝗹𝗲𝘃𝗮𝗻𝘁 𝘀𝗲𝗰𝘁𝗶𝗼𝗻𝘀 ✪ 𝗣𝗿𝗼𝘃𝗶𝗱𝗲 𝗱𝗲𝘁𝗮𝗶𝗹𝗲𝗱 𝗮𝗻𝘀…"
type textarea "x"
type textarea "⚠️ 𝗙𝗢𝗥𝗠 𝗜𝗡𝗦𝗧𝗥𝗨𝗖𝗧𝗜𝗢𝗡𝗦 ⚠️ ✪ 𝗖𝗼𝗺𝗽𝗹𝗲𝘁𝗲 𝗮𝗹𝗹 𝗿𝗲𝗹𝗲𝘃𝗮𝗻𝘁 𝘀𝗲𝗰𝘁𝗶𝗼𝗻𝘀 ✪ 𝗣𝗿𝗼𝘃𝗶𝗱𝗲 𝗱𝗲𝘁𝗮𝗶𝗹𝗲𝗱 𝗮𝗻𝘀…"
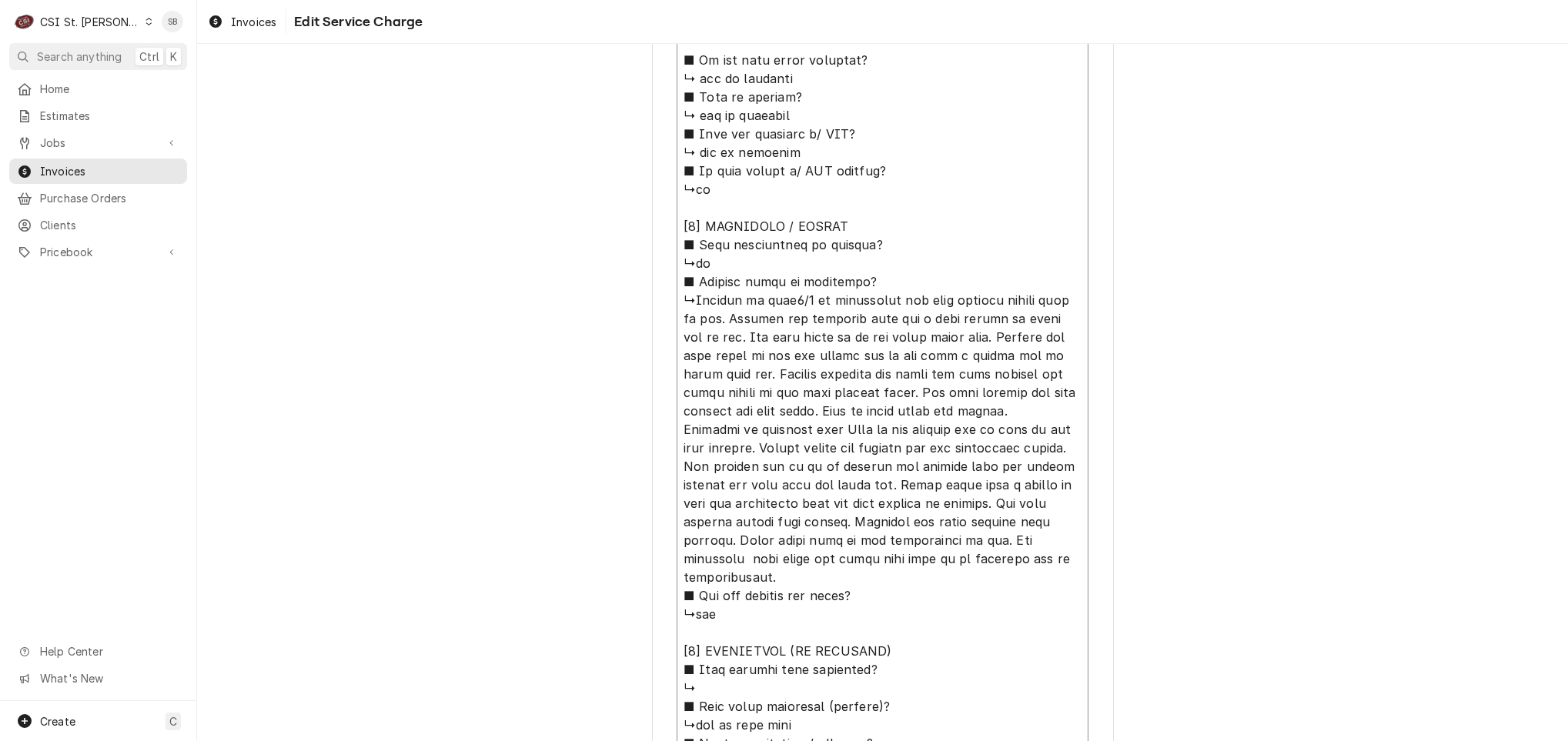
type textarea "x"
type textarea "⚠️ 𝗙𝗢𝗥𝗠 𝗜𝗡𝗦𝗧𝗥𝗨𝗖𝗧𝗜𝗢𝗡𝗦 ⚠️ ✪ 𝗖𝗼𝗺𝗽𝗹𝗲𝘁𝗲 𝗮𝗹𝗹 𝗿𝗲𝗹𝗲𝘃𝗮𝗻𝘁 𝘀𝗲𝗰𝘁𝗶𝗼𝗻𝘀 ✪ 𝗣𝗿𝗼𝘃𝗶𝗱𝗲 𝗱𝗲𝘁𝗮𝗶𝗹𝗲𝗱 𝗮𝗻𝘀…"
type textarea "x"
type textarea "⚠️ 𝗙𝗢𝗥𝗠 𝗜𝗡𝗦𝗧𝗥𝗨𝗖𝗧𝗜𝗢𝗡𝗦 ⚠️ ✪ 𝗖𝗼𝗺𝗽𝗹𝗲𝘁𝗲 𝗮𝗹𝗹 𝗿𝗲𝗹𝗲𝘃𝗮𝗻𝘁 𝘀𝗲𝗰𝘁𝗶𝗼𝗻𝘀 ✪ 𝗣𝗿𝗼𝘃𝗶𝗱𝗲 𝗱𝗲𝘁𝗮𝗶𝗹𝗲𝗱 𝗮𝗻𝘀…"
type textarea "x"
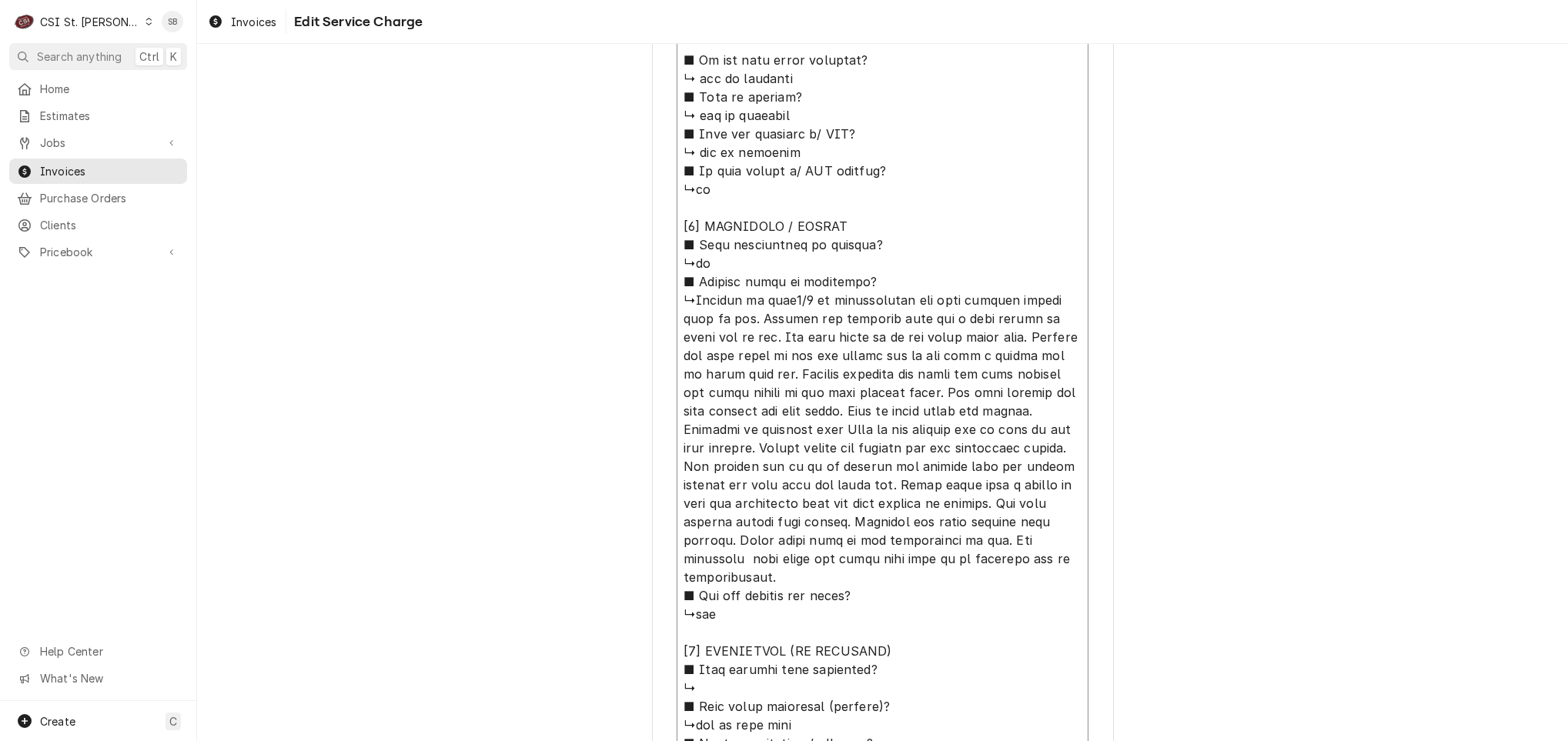
type textarea "⚠️ 𝗙𝗢𝗥𝗠 𝗜𝗡𝗦𝗧𝗥𝗨𝗖𝗧𝗜𝗢𝗡𝗦 ⚠️ ✪ 𝗖𝗼𝗺𝗽𝗹𝗲𝘁𝗲 𝗮𝗹𝗹 𝗿𝗲𝗹𝗲𝘃𝗮𝗻𝘁 𝘀𝗲𝗰𝘁𝗶𝗼𝗻𝘀 ✪ 𝗣𝗿𝗼𝘃𝗶𝗱𝗲 𝗱𝗲𝘁𝗮𝗶𝗹𝗲𝗱 𝗮𝗻𝘀…"
type textarea "x"
type textarea "⚠️ 𝗙𝗢𝗥𝗠 𝗜𝗡𝗦𝗧𝗥𝗨𝗖𝗧𝗜𝗢𝗡𝗦 ⚠️ ✪ 𝗖𝗼𝗺𝗽𝗹𝗲𝘁𝗲 𝗮𝗹𝗹 𝗿𝗲𝗹𝗲𝘃𝗮𝗻𝘁 𝘀𝗲𝗰𝘁𝗶𝗼𝗻𝘀 ✪ 𝗣𝗿𝗼𝘃𝗶𝗱𝗲 𝗱𝗲𝘁𝗮𝗶𝗹𝗲𝗱 𝗮𝗻𝘀…"
type textarea "x"
type textarea "⚠️ 𝗙𝗢𝗥𝗠 𝗜𝗡𝗦𝗧𝗥𝗨𝗖𝗧𝗜𝗢𝗡𝗦 ⚠️ ✪ 𝗖𝗼𝗺𝗽𝗹𝗲𝘁𝗲 𝗮𝗹𝗹 𝗿𝗲𝗹𝗲𝘃𝗮𝗻𝘁 𝘀𝗲𝗰𝘁𝗶𝗼𝗻𝘀 ✪ 𝗣𝗿𝗼𝘃𝗶𝗱𝗲 𝗱𝗲𝘁𝗮𝗶𝗹𝗲𝗱 𝗮𝗻𝘀…"
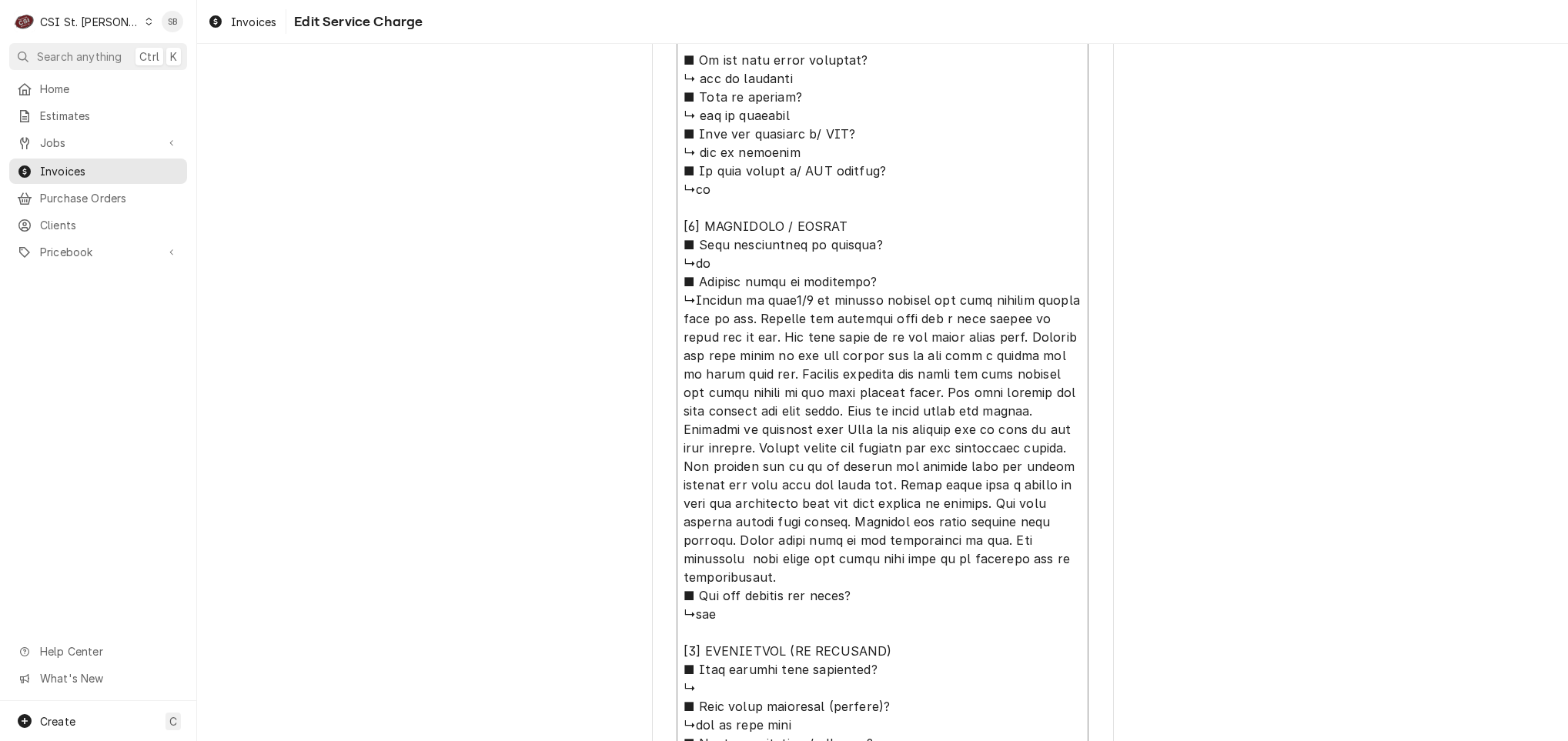
type textarea "x"
type textarea "⚠️ 𝗙𝗢𝗥𝗠 𝗜𝗡𝗦𝗧𝗥𝗨𝗖𝗧𝗜𝗢𝗡𝗦 ⚠️ ✪ 𝗖𝗼𝗺𝗽𝗹𝗲𝘁𝗲 𝗮𝗹𝗹 𝗿𝗲𝗹𝗲𝘃𝗮𝗻𝘁 𝘀𝗲𝗰𝘁𝗶𝗼𝗻𝘀 ✪ 𝗣𝗿𝗼𝘃𝗶𝗱𝗲 𝗱𝗲𝘁𝗮𝗶𝗹𝗲𝗱 𝗮𝗻𝘀…"
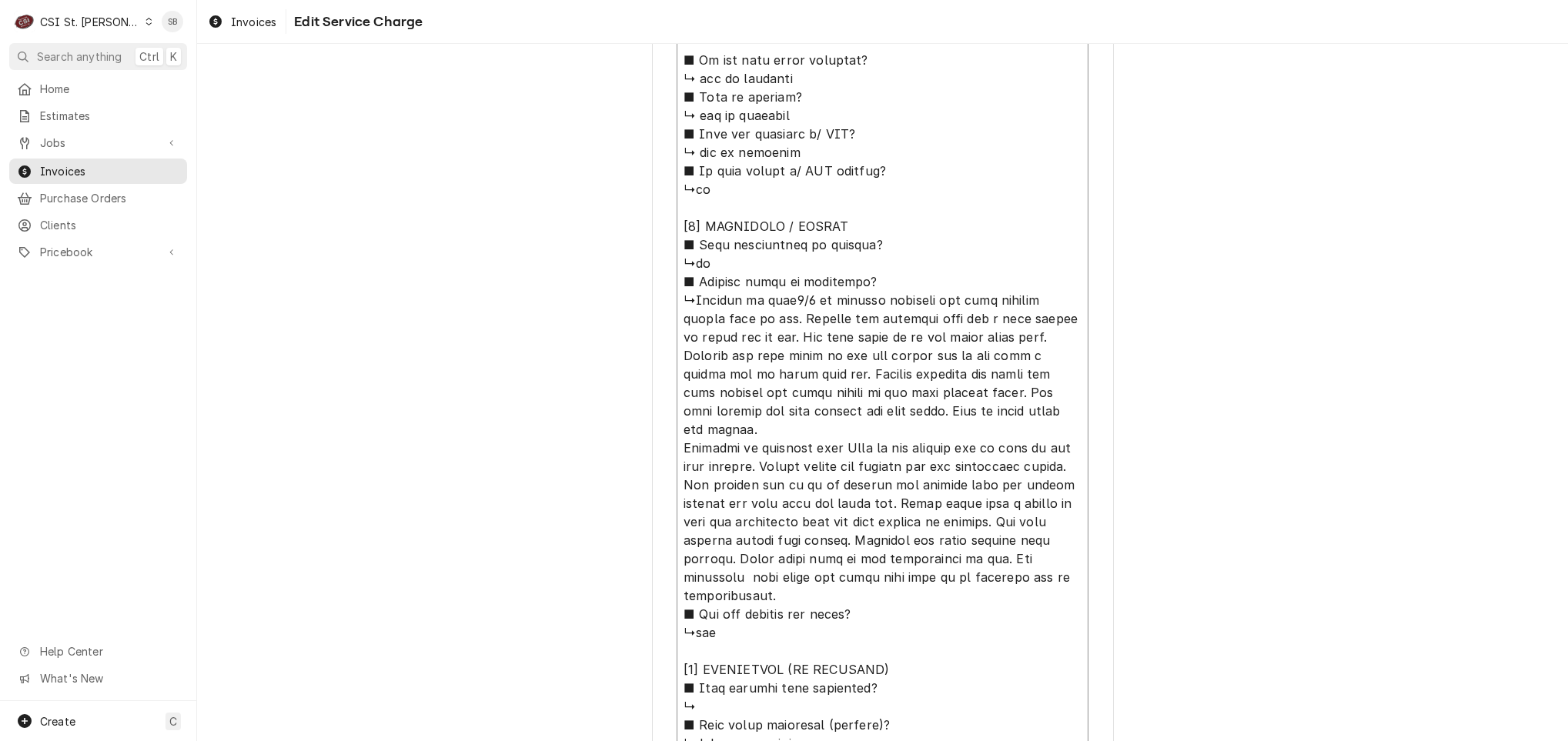
type textarea "x"
type textarea "⚠️ 𝗙𝗢𝗥𝗠 𝗜𝗡𝗦𝗧𝗥𝗨𝗖𝗧𝗜𝗢𝗡𝗦 ⚠️ ✪ 𝗖𝗼𝗺𝗽𝗹𝗲𝘁𝗲 𝗮𝗹𝗹 𝗿𝗲𝗹𝗲𝘃𝗮𝗻𝘁 𝘀𝗲𝗰𝘁𝗶𝗼𝗻𝘀 ✪ 𝗣𝗿𝗼𝘃𝗶𝗱𝗲 𝗱𝗲𝘁𝗮𝗶𝗹𝗲𝗱 𝗮𝗻𝘀…"
type textarea "x"
type textarea "⚠️ 𝗙𝗢𝗥𝗠 𝗜𝗡𝗦𝗧𝗥𝗨𝗖𝗧𝗜𝗢𝗡𝗦 ⚠️ ✪ 𝗖𝗼𝗺𝗽𝗹𝗲𝘁𝗲 𝗮𝗹𝗹 𝗿𝗲𝗹𝗲𝘃𝗮𝗻𝘁 𝘀𝗲𝗰𝘁𝗶𝗼𝗻𝘀 ✪ 𝗣𝗿𝗼𝘃𝗶𝗱𝗲 𝗱𝗲𝘁𝗮𝗶𝗹𝗲𝗱 𝗮𝗻𝘀…"
type textarea "x"
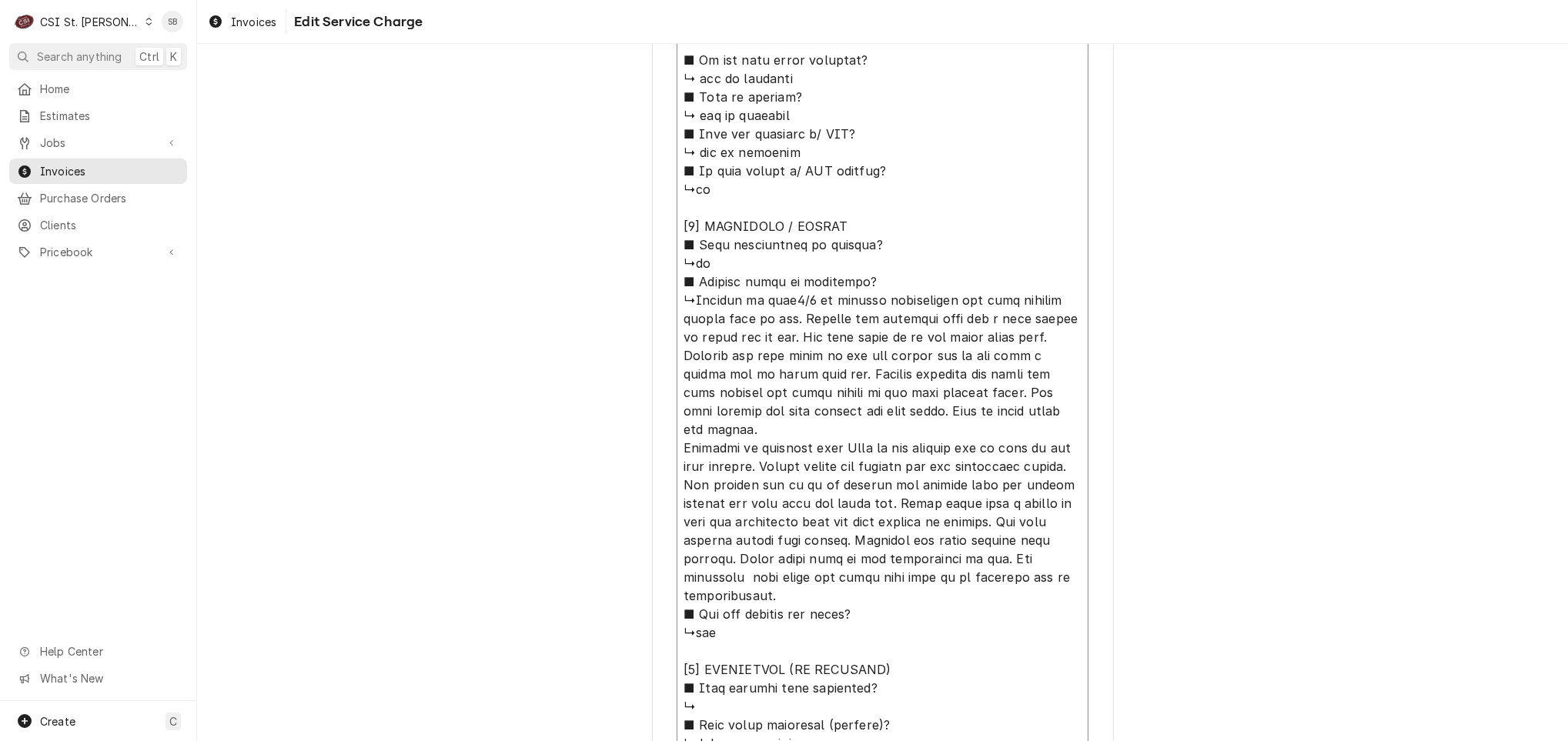
type textarea "⚠️ 𝗙𝗢𝗥𝗠 𝗜𝗡𝗦𝗧𝗥𝗨𝗖𝗧𝗜𝗢𝗡𝗦 ⚠️ ✪ 𝗖𝗼𝗺𝗽𝗹𝗲𝘁𝗲 𝗮𝗹𝗹 𝗿𝗲𝗹𝗲𝘃𝗮𝗻𝘁 𝘀𝗲𝗰𝘁𝗶𝗼𝗻𝘀 ✪ 𝗣𝗿𝗼𝘃𝗶𝗱𝗲 𝗱𝗲𝘁𝗮𝗶𝗹𝗲𝗱 𝗮𝗻𝘀…"
type textarea "x"
type textarea "⚠️ 𝗙𝗢𝗥𝗠 𝗜𝗡𝗦𝗧𝗥𝗨𝗖𝗧𝗜𝗢𝗡𝗦 ⚠️ ✪ 𝗖𝗼𝗺𝗽𝗹𝗲𝘁𝗲 𝗮𝗹𝗹 𝗿𝗲𝗹𝗲𝘃𝗮𝗻𝘁 𝘀𝗲𝗰𝘁𝗶𝗼𝗻𝘀 ✪ 𝗣𝗿𝗼𝘃𝗶𝗱𝗲 𝗱𝗲𝘁𝗮𝗶𝗹𝗲𝗱 𝗮𝗻𝘀…"
type textarea "x"
type textarea "⚠️ 𝗙𝗢𝗥𝗠 𝗜𝗡𝗦𝗧𝗥𝗨𝗖𝗧𝗜𝗢𝗡𝗦 ⚠️ ✪ 𝗖𝗼𝗺𝗽𝗹𝗲𝘁𝗲 𝗮𝗹𝗹 𝗿𝗲𝗹𝗲𝘃𝗮𝗻𝘁 𝘀𝗲𝗰𝘁𝗶𝗼𝗻𝘀 ✪ 𝗣𝗿𝗼𝘃𝗶𝗱𝗲 𝗱𝗲𝘁𝗮𝗶𝗹𝗲𝗱 𝗮𝗻𝘀…"
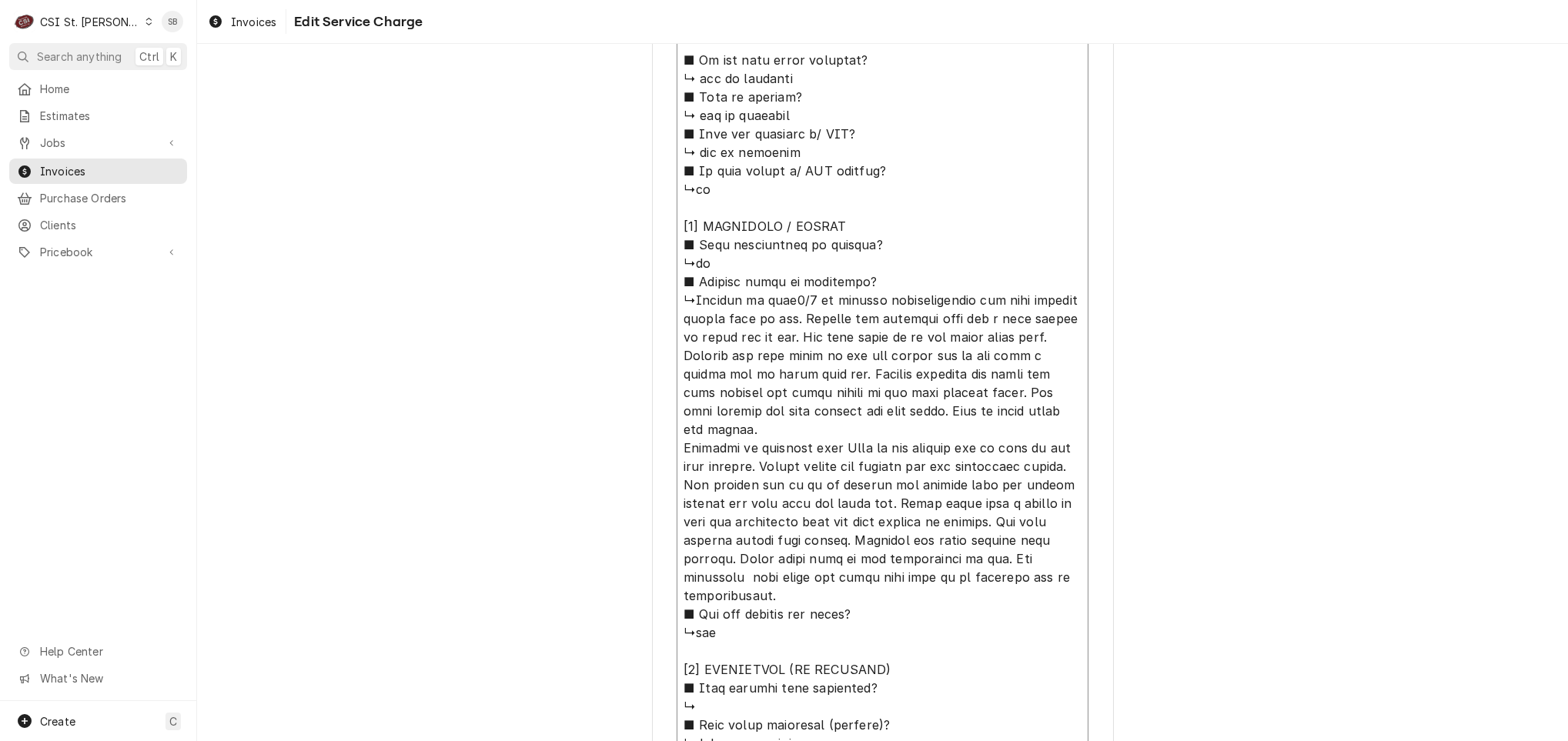
type textarea "x"
type textarea "⚠️ 𝗙𝗢𝗥𝗠 𝗜𝗡𝗦𝗧𝗥𝗨𝗖𝗧𝗜𝗢𝗡𝗦 ⚠️ ✪ 𝗖𝗼𝗺𝗽𝗹𝗲𝘁𝗲 𝗮𝗹𝗹 𝗿𝗲𝗹𝗲𝘃𝗮𝗻𝘁 𝘀𝗲𝗰𝘁𝗶𝗼𝗻𝘀 ✪ 𝗣𝗿𝗼𝘃𝗶𝗱𝗲 𝗱𝗲𝘁𝗮𝗶𝗹𝗲𝗱 𝗮𝗻𝘀…"
type textarea "x"
type textarea "⚠️ 𝗙𝗢𝗥𝗠 𝗜𝗡𝗦𝗧𝗥𝗨𝗖𝗧𝗜𝗢𝗡𝗦 ⚠️ ✪ 𝗖𝗼𝗺𝗽𝗹𝗲𝘁𝗲 𝗮𝗹𝗹 𝗿𝗲𝗹𝗲𝘃𝗮𝗻𝘁 𝘀𝗲𝗰𝘁𝗶𝗼𝗻𝘀 ✪ 𝗣𝗿𝗼𝘃𝗶𝗱𝗲 𝗱𝗲𝘁𝗮𝗶𝗹𝗲𝗱 𝗮𝗻𝘀…"
type textarea "x"
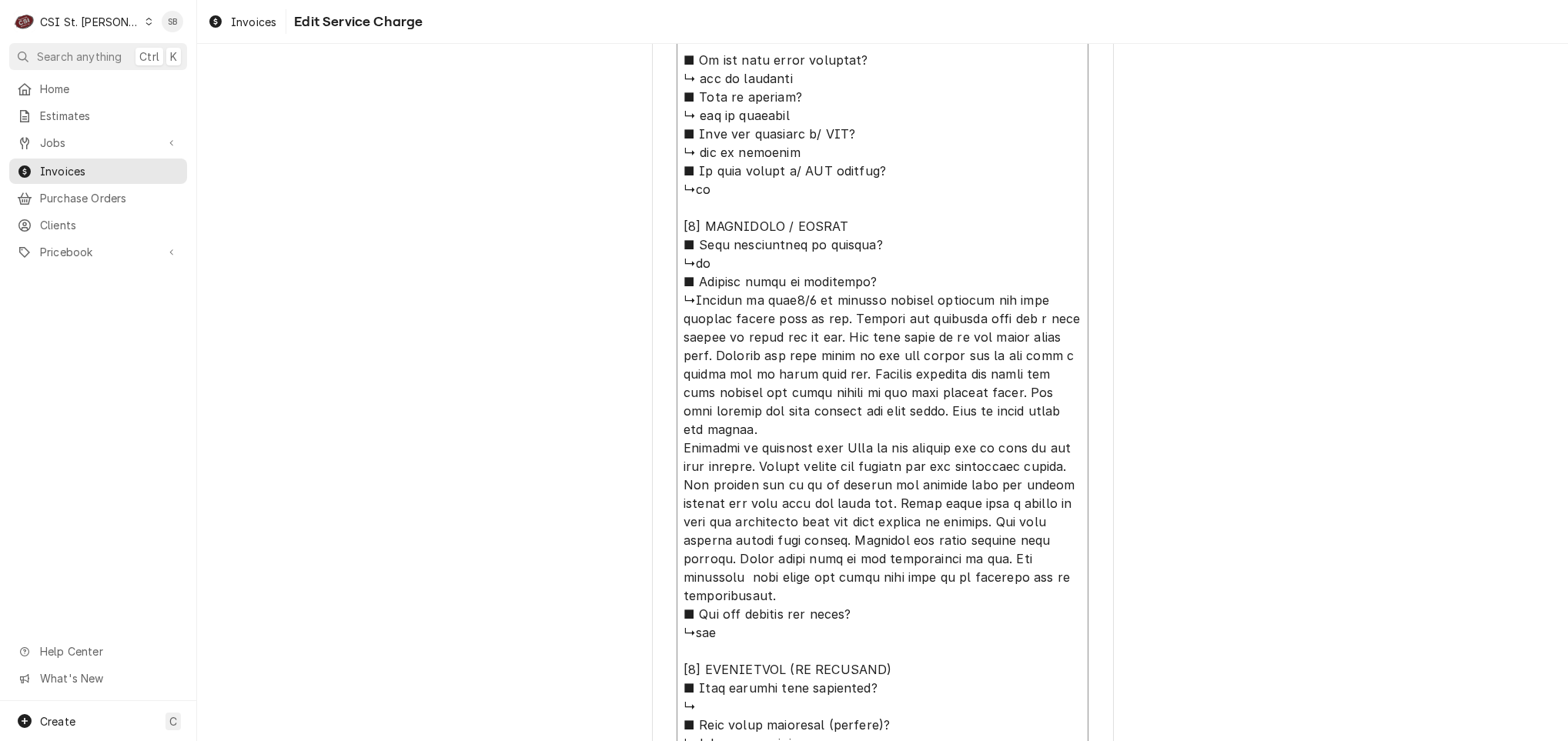
type textarea "⚠️ 𝗙𝗢𝗥𝗠 𝗜𝗡𝗦𝗧𝗥𝗨𝗖𝗧𝗜𝗢𝗡𝗦 ⚠️ ✪ 𝗖𝗼𝗺𝗽𝗹𝗲𝘁𝗲 𝗮𝗹𝗹 𝗿𝗲𝗹𝗲𝘃𝗮𝗻𝘁 𝘀𝗲𝗰𝘁𝗶𝗼𝗻𝘀 ✪ 𝗣𝗿𝗼𝘃𝗶𝗱𝗲 𝗱𝗲𝘁𝗮𝗶𝗹𝗲𝗱 𝗮𝗻𝘀…"
paste textarea "Dishmachine - error SUMP LEVEL LOW SERVICE REQUIRED"
type textarea "x"
type textarea "⚠️ 𝗙𝗢𝗥𝗠 𝗜𝗡𝗦𝗧𝗥𝗨𝗖𝗧𝗜𝗢𝗡𝗦 ⚠️ ✪ 𝗖𝗼𝗺𝗽𝗹𝗲𝘁𝗲 𝗮𝗹𝗹 𝗿𝗲𝗹𝗲𝘃𝗮𝗻𝘁 𝘀𝗲𝗰𝘁𝗶𝗼𝗻𝘀 ✪ 𝗣𝗿𝗼𝘃𝗶𝗱𝗲 𝗱𝗲𝘁𝗮𝗶𝗹𝗲𝗱 𝗮𝗻𝘀…"
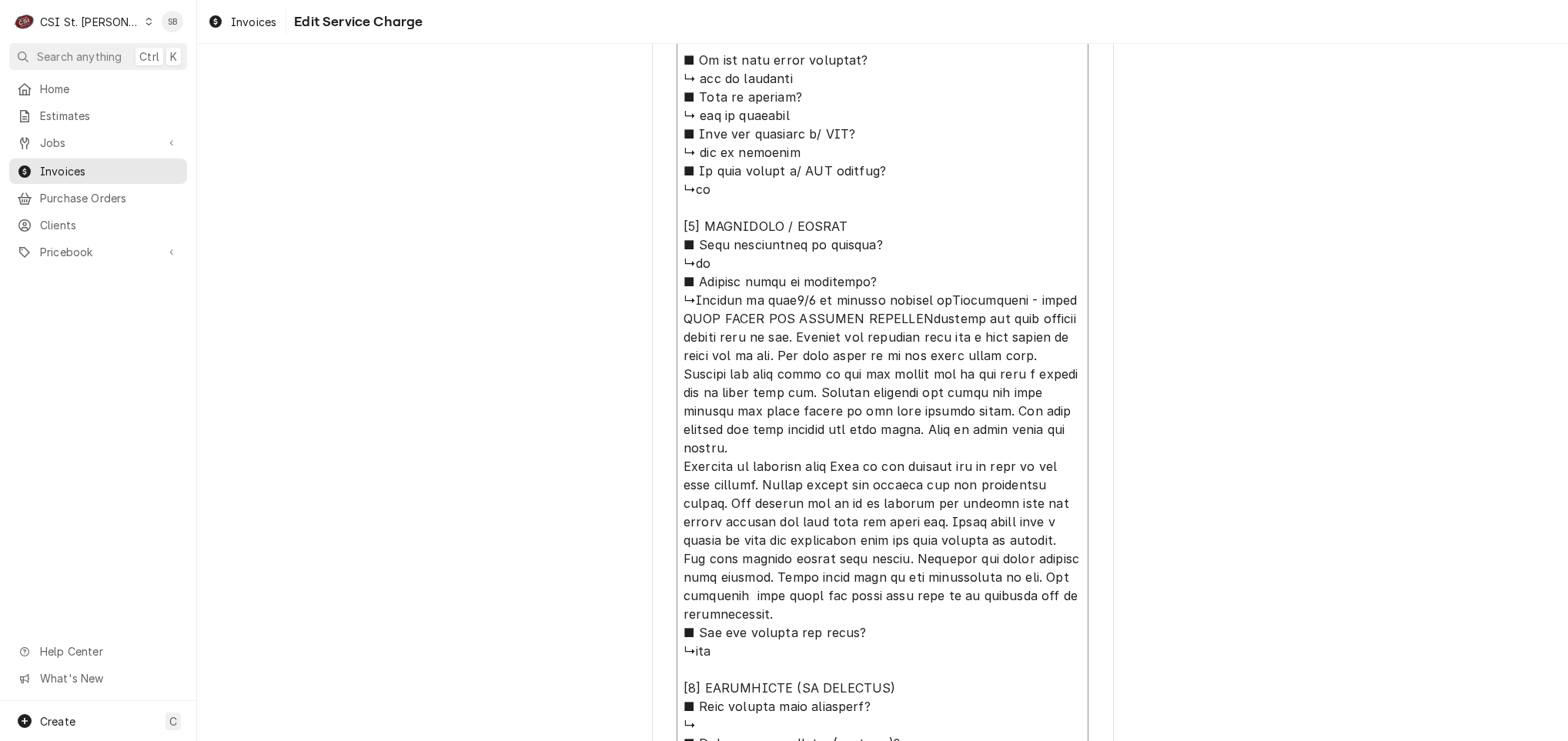
type textarea "x"
type textarea "⚠️ 𝗙𝗢𝗥𝗠 𝗜𝗡𝗦𝗧𝗥𝗨𝗖𝗧𝗜𝗢𝗡𝗦 ⚠️ ✪ 𝗖𝗼𝗺𝗽𝗹𝗲𝘁𝗲 𝗮𝗹𝗹 𝗿𝗲𝗹𝗲𝘃𝗮𝗻𝘁 𝘀𝗲𝗰𝘁𝗶𝗼𝗻𝘀 ✪ 𝗣𝗿𝗼𝘃𝗶𝗱𝗲 𝗱𝗲𝘁𝗮𝗶𝗹𝗲𝗱 𝗮𝗻𝘀…"
type textarea "x"
type textarea "⚠️ 𝗙𝗢𝗥𝗠 𝗜𝗡𝗦𝗧𝗥𝗨𝗖𝗧𝗜𝗢𝗡𝗦 ⚠️ ✪ 𝗖𝗼𝗺𝗽𝗹𝗲𝘁𝗲 𝗮𝗹𝗹 𝗿𝗲𝗹𝗲𝘃𝗮𝗻𝘁 𝘀𝗲𝗰𝘁𝗶𝗼𝗻𝘀 ✪ 𝗣𝗿𝗼𝘃𝗶𝗱𝗲 𝗱𝗲𝘁𝗮𝗶𝗹𝗲𝗱 𝗮𝗻𝘀…"
drag, startPoint x: 797, startPoint y: 464, endPoint x: 797, endPoint y: 456, distance: 8.0
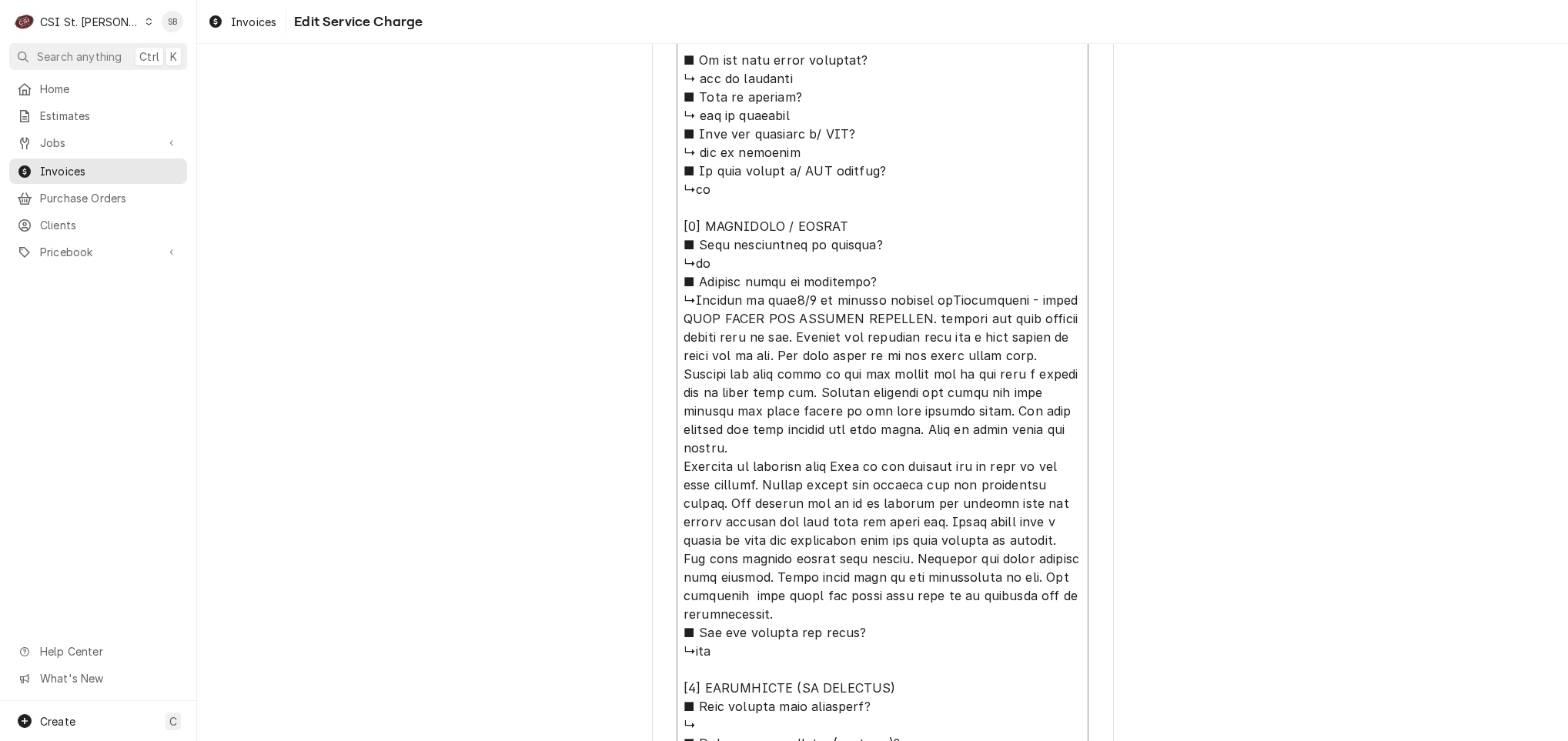
click at [799, 464] on textarea "Service Summary ( optional )" at bounding box center [882, 476] width 412 height 1455
type textarea "x"
type textarea "⚠️ 𝗙𝗢𝗥𝗠 𝗜𝗡𝗦𝗧𝗥𝗨𝗖𝗧𝗜𝗢𝗡𝗦 ⚠️ ✪ 𝗖𝗼𝗺𝗽𝗹𝗲𝘁𝗲 𝗮𝗹𝗹 𝗿𝗲𝗹𝗲𝘃𝗮𝗻𝘁 𝘀𝗲𝗰𝘁𝗶𝗼𝗻𝘀 ✪ 𝗣𝗿𝗼𝘃𝗶𝗱𝗲 𝗱𝗲𝘁𝗮𝗶𝗹𝗲𝗱 𝗮𝗻𝘀…"
type textarea "x"
type textarea "⚠️ 𝗙𝗢𝗥𝗠 𝗜𝗡𝗦𝗧𝗥𝗨𝗖𝗧𝗜𝗢𝗡𝗦 ⚠️ ✪ 𝗖𝗼𝗺𝗽𝗹𝗲𝘁𝗲 𝗮𝗹𝗹 𝗿𝗲𝗹𝗲𝘃𝗮𝗻𝘁 𝘀𝗲𝗰𝘁𝗶𝗼𝗻𝘀 ✪ 𝗣𝗿𝗼𝘃𝗶𝗱𝗲 𝗱𝗲𝘁𝗮𝗶𝗹𝗲𝗱 𝗮𝗻𝘀…"
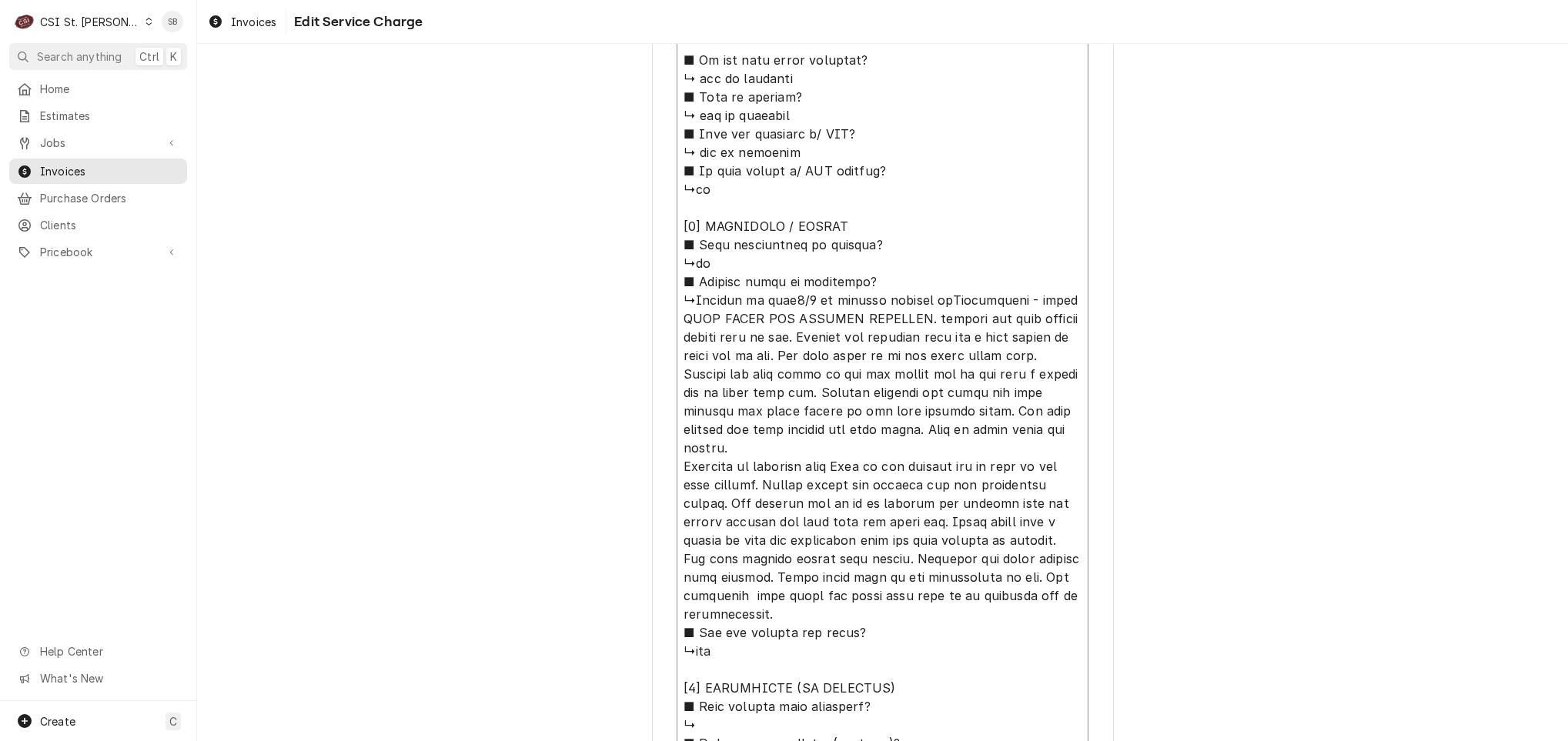
type textarea "x"
type textarea "⚠️ 𝗙𝗢𝗥𝗠 𝗜𝗡𝗦𝗧𝗥𝗨𝗖𝗧𝗜𝗢𝗡𝗦 ⚠️ ✪ 𝗖𝗼𝗺𝗽𝗹𝗲𝘁𝗲 𝗮𝗹𝗹 𝗿𝗲𝗹𝗲𝘃𝗮𝗻𝘁 𝘀𝗲𝗰𝘁𝗶𝗼𝗻𝘀 ✪ 𝗣𝗿𝗼𝘃𝗶𝗱𝗲 𝗱𝗲𝘁𝗮𝗶𝗹𝗲𝗱 𝗮𝗻𝘀…"
type textarea "x"
type textarea "⚠️ 𝗙𝗢𝗥𝗠 𝗜𝗡𝗦𝗧𝗥𝗨𝗖𝗧𝗜𝗢𝗡𝗦 ⚠️ ✪ 𝗖𝗼𝗺𝗽𝗹𝗲𝘁𝗲 𝗮𝗹𝗹 𝗿𝗲𝗹𝗲𝘃𝗮𝗻𝘁 𝘀𝗲𝗰𝘁𝗶𝗼𝗻𝘀 ✪ 𝗣𝗿𝗼𝘃𝗶𝗱𝗲 𝗱𝗲𝘁𝗮𝗶𝗹𝗲𝗱 𝗮𝗻𝘀…"
type textarea "x"
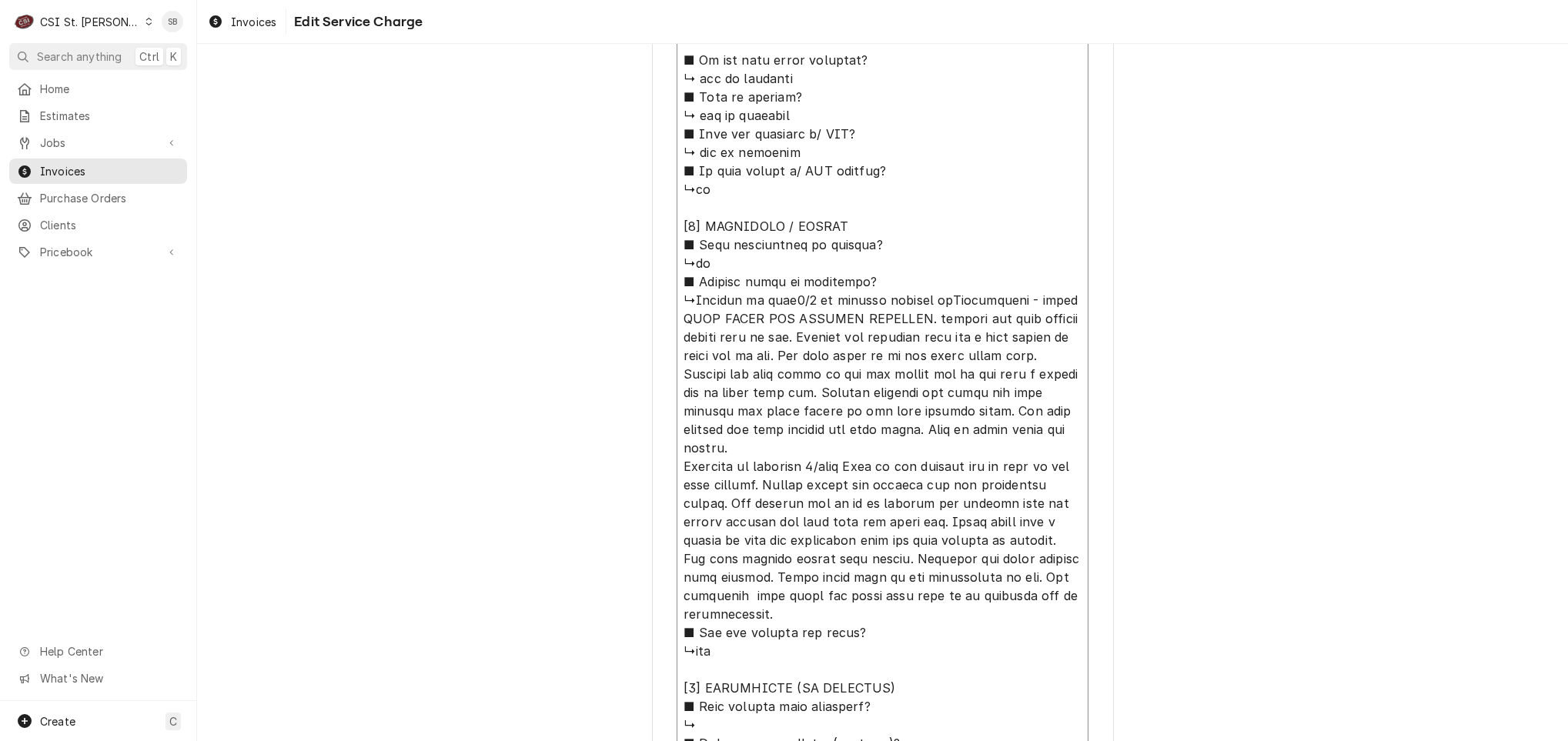
type textarea "⚠️ 𝗙𝗢𝗥𝗠 𝗜𝗡𝗦𝗧𝗥𝗨𝗖𝗧𝗜𝗢𝗡𝗦 ⚠️ ✪ 𝗖𝗼𝗺𝗽𝗹𝗲𝘁𝗲 𝗮𝗹𝗹 𝗿𝗲𝗹𝗲𝘃𝗮𝗻𝘁 𝘀𝗲𝗰𝘁𝗶𝗼𝗻𝘀 ✪ 𝗣𝗿𝗼𝘃𝗶𝗱𝗲 𝗱𝗲𝘁𝗮𝗶𝗹𝗲𝗱 𝗮𝗻𝘀…"
type textarea "x"
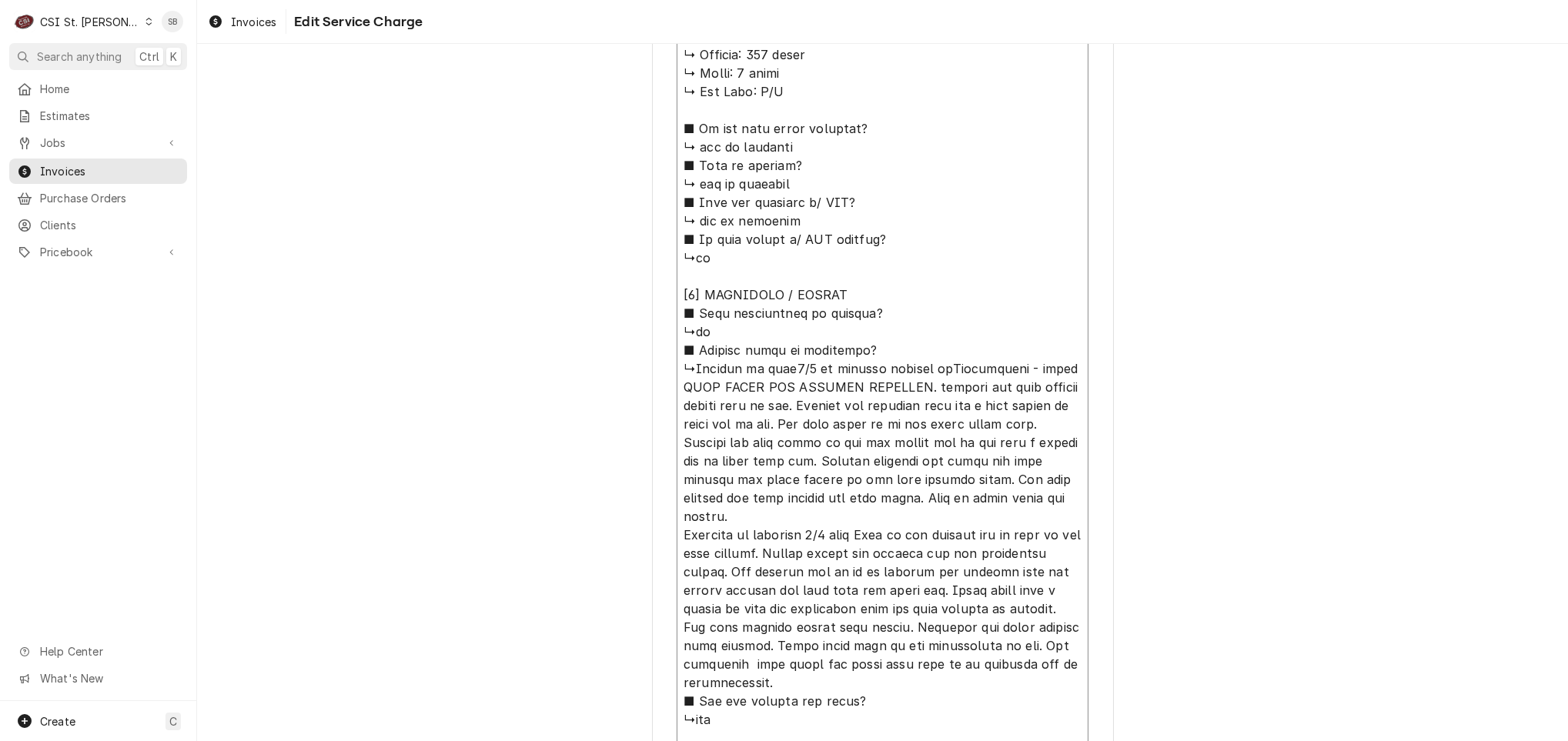
scroll to position [0, 0]
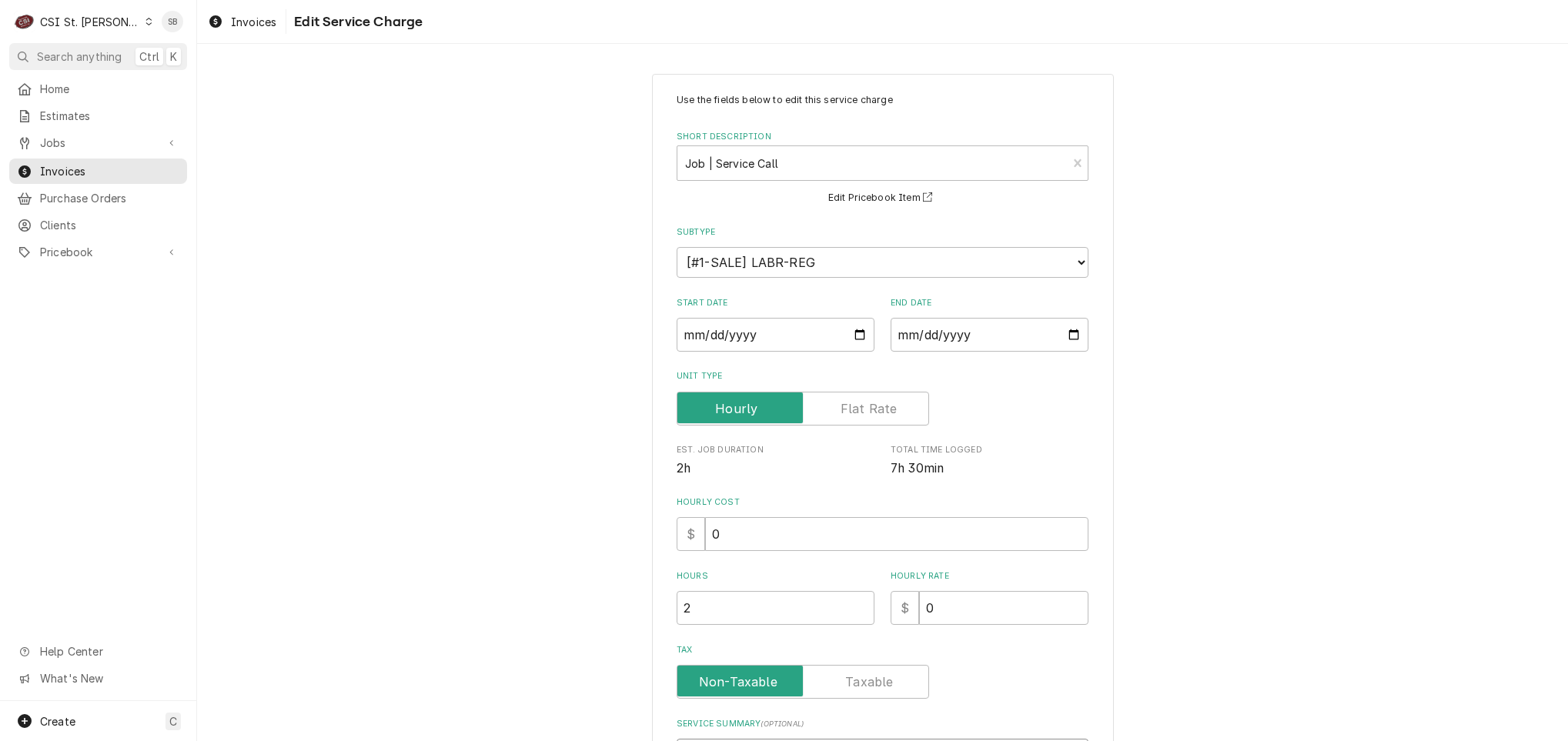
drag, startPoint x: 1033, startPoint y: 591, endPoint x: 352, endPoint y: -86, distance: 960.3
click at [352, 0] on html "C CSI St. Louis SB Search anything Ctrl K Home Estimates Jobs Jobs Job Series I…" at bounding box center [784, 370] width 1568 height 741
type textarea "⚠️ 𝗙𝗢𝗥𝗠 𝗜𝗡𝗦𝗧𝗥𝗨𝗖𝗧𝗜𝗢𝗡𝗦 ⚠️ ✪ 𝗖𝗼𝗺𝗽𝗹𝗲𝘁𝗲 𝗮𝗹𝗹 𝗿𝗲𝗹𝗲𝘃𝗮𝗻𝘁 𝘀𝗲𝗰𝘁𝗶𝗼𝗻𝘀 ✪ 𝗣𝗿𝗼𝘃𝗶𝗱𝗲 𝗱𝗲𝘁𝗮𝗶𝗹𝗲𝗱 𝗮𝗻𝘀…"
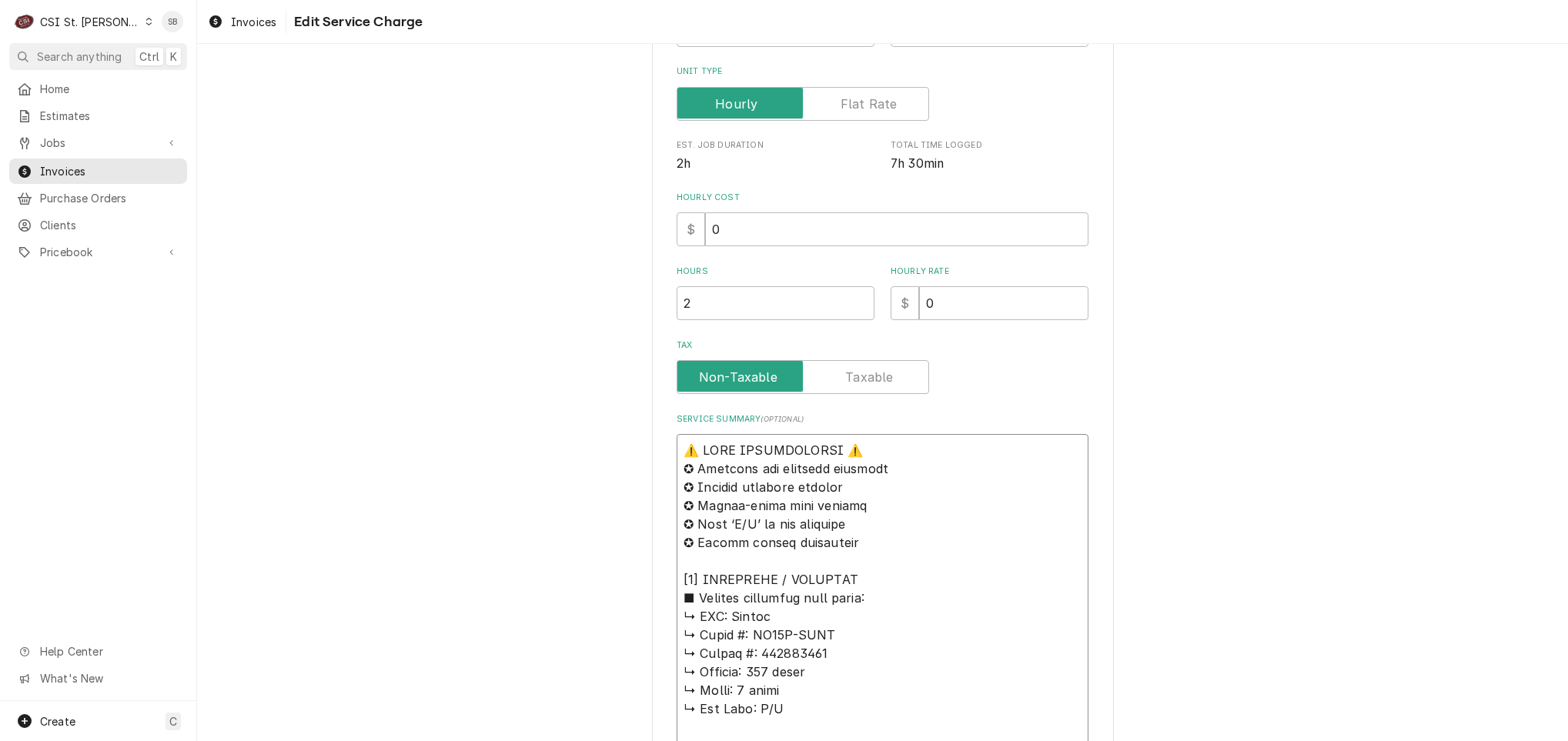
scroll to position [577, 0]
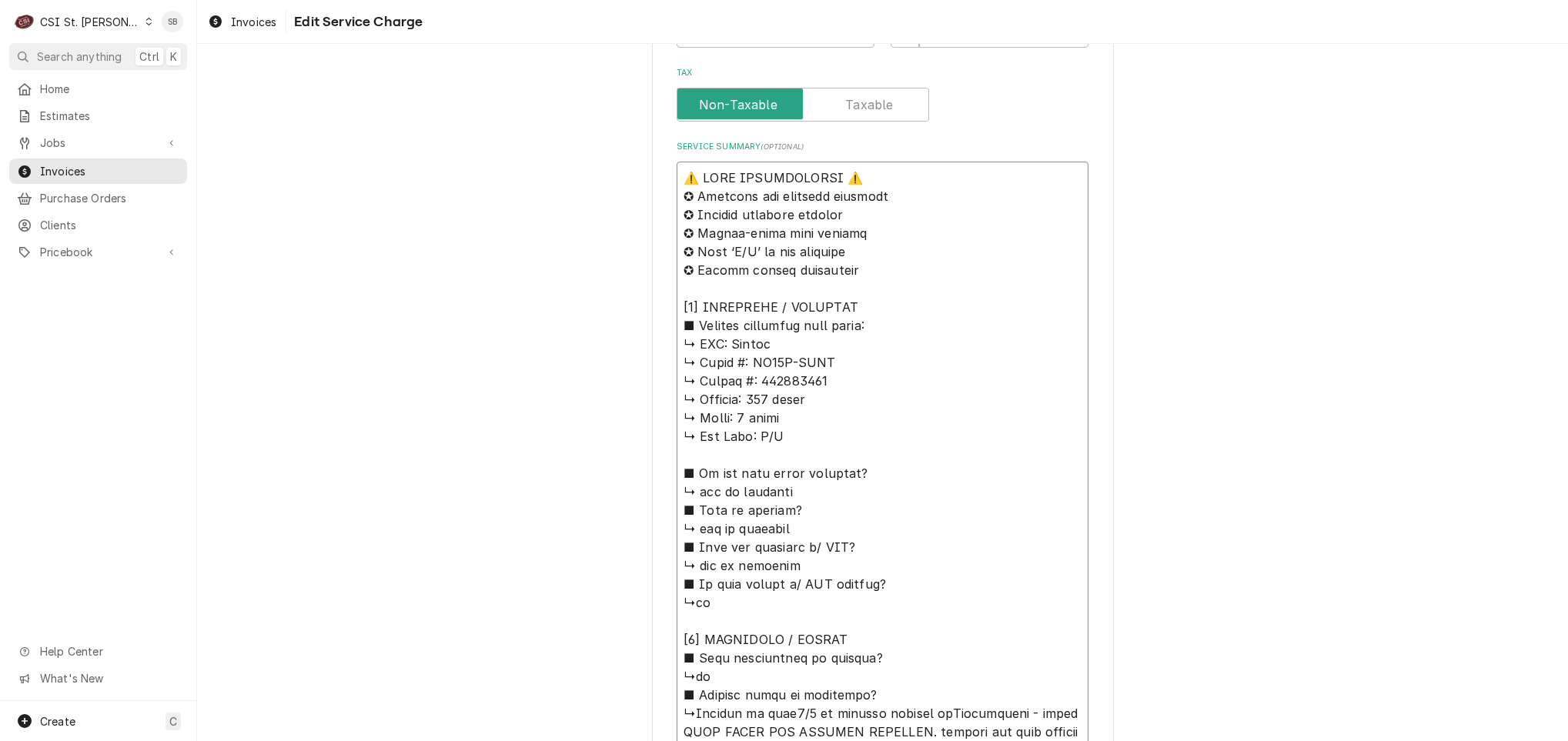
drag, startPoint x: 802, startPoint y: 381, endPoint x: 749, endPoint y: 364, distance: 55.7
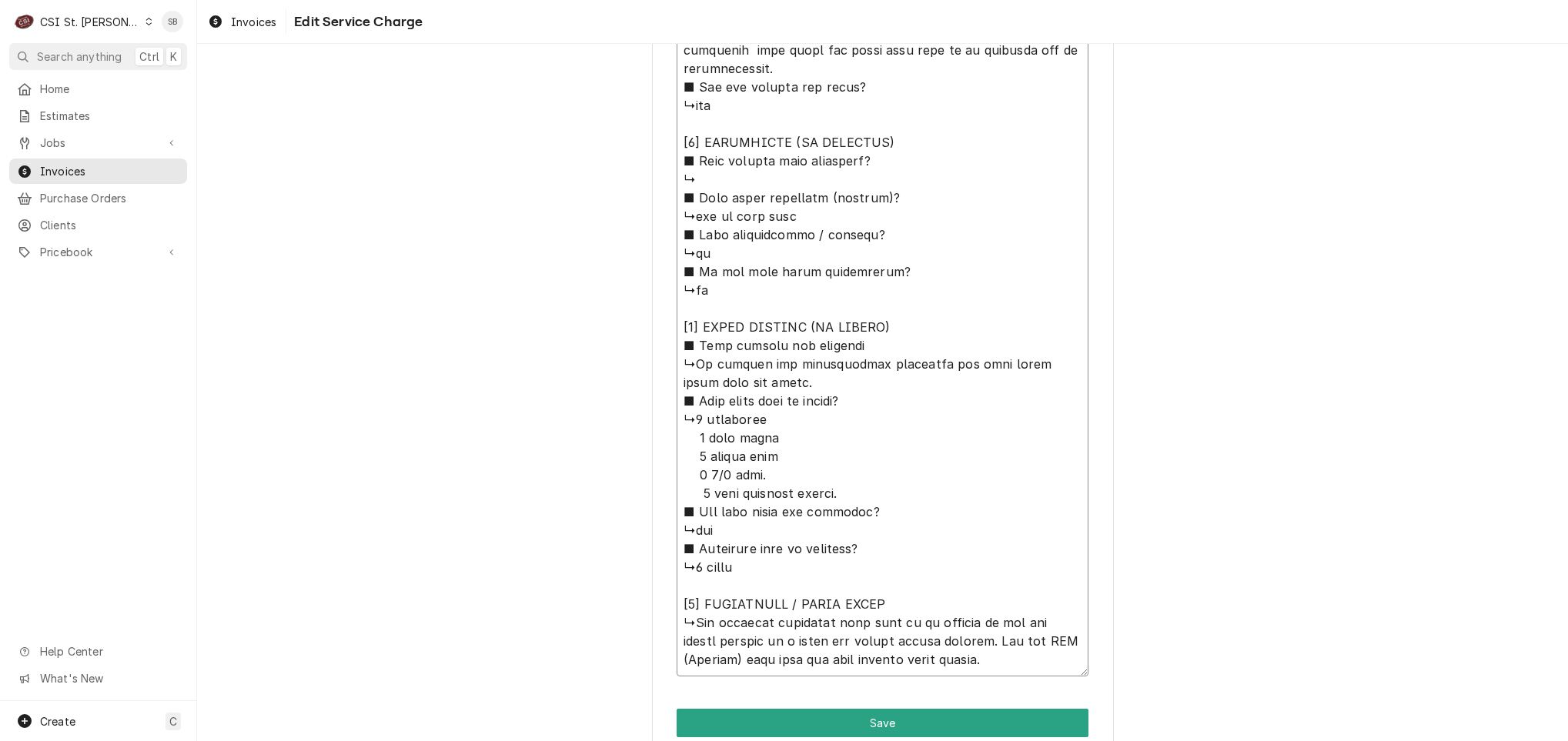
scroll to position [1606, 0]
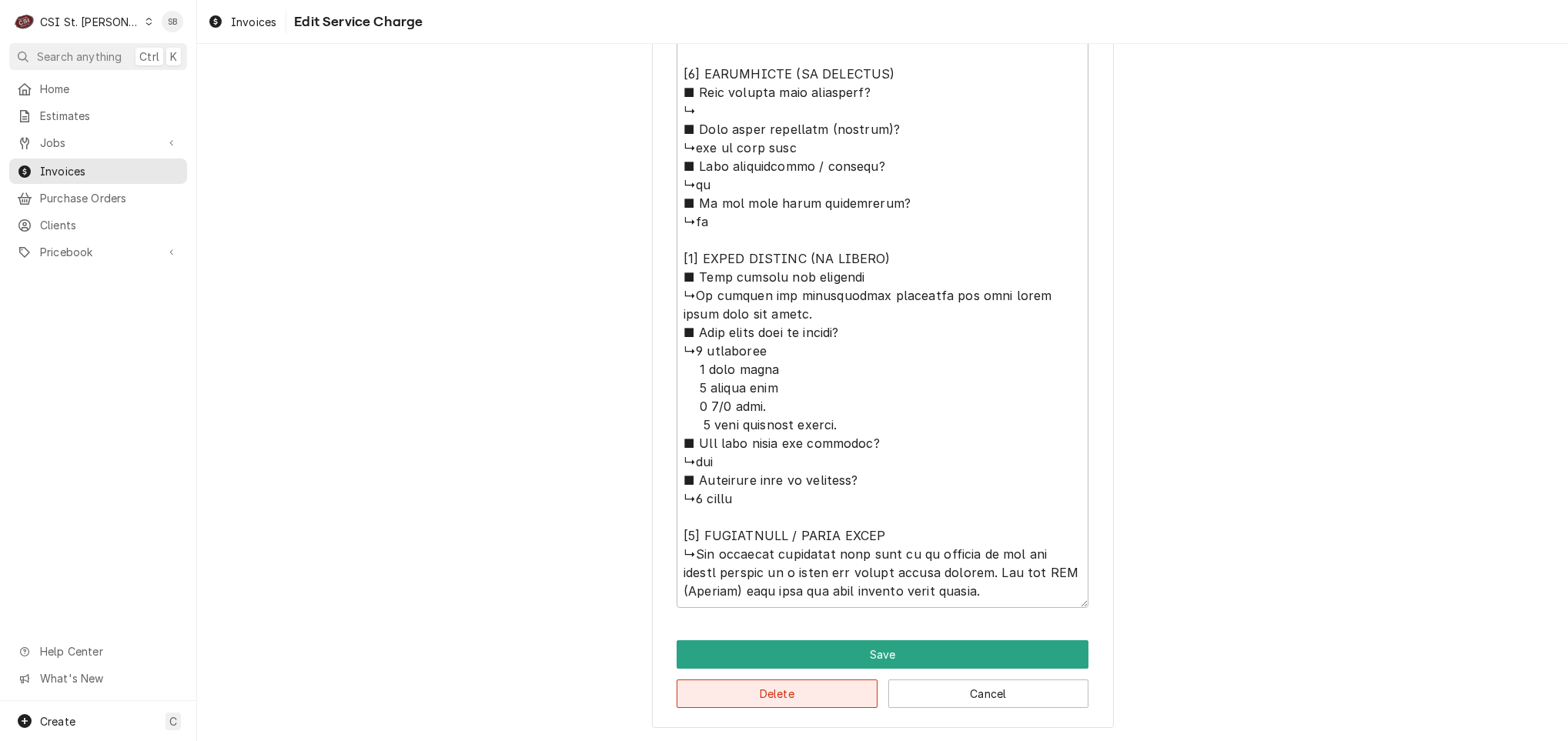
click at [756, 683] on button "Delete" at bounding box center [777, 694] width 201 height 28
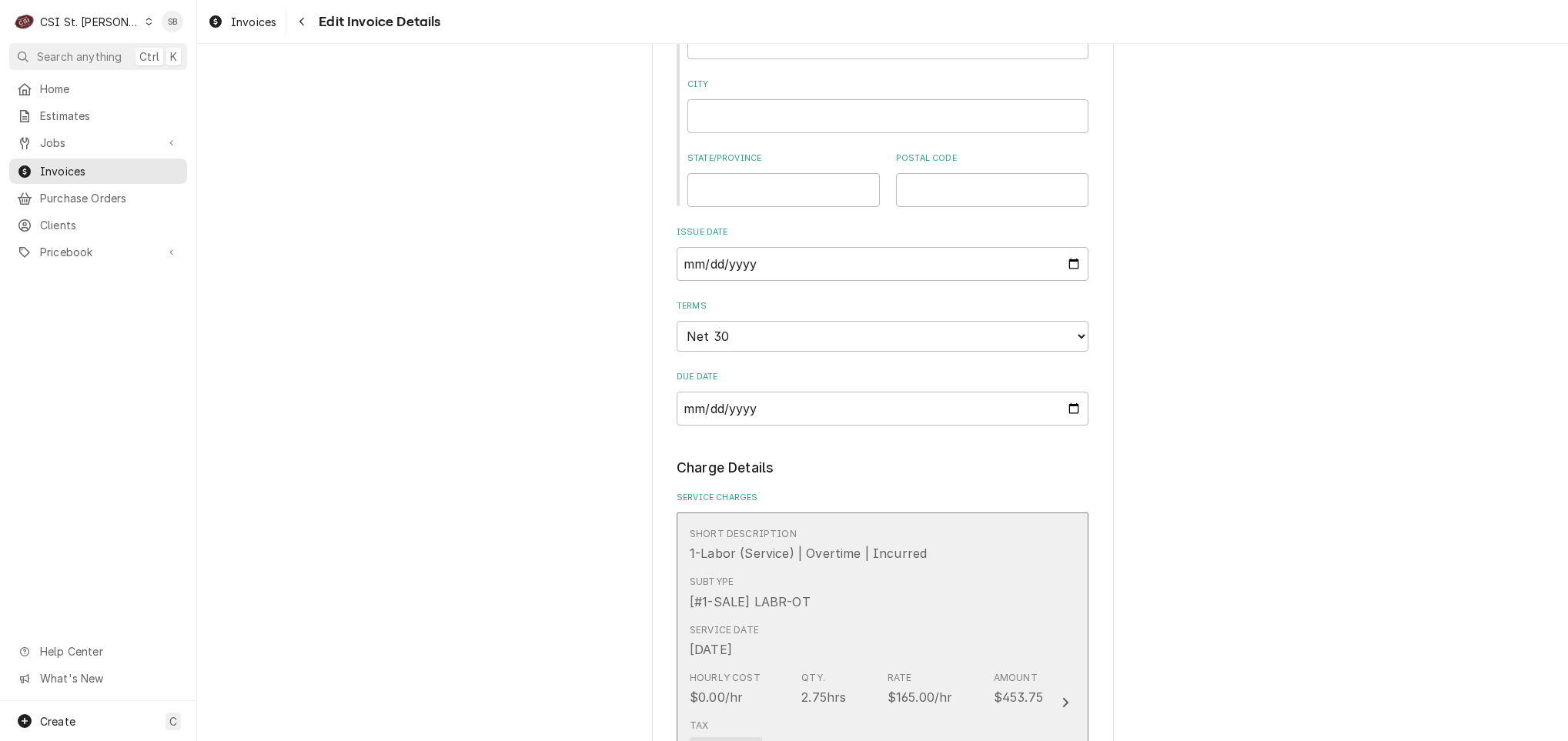
click at [768, 655] on div "Service Date Sep 9, 2025" at bounding box center [866, 641] width 353 height 48
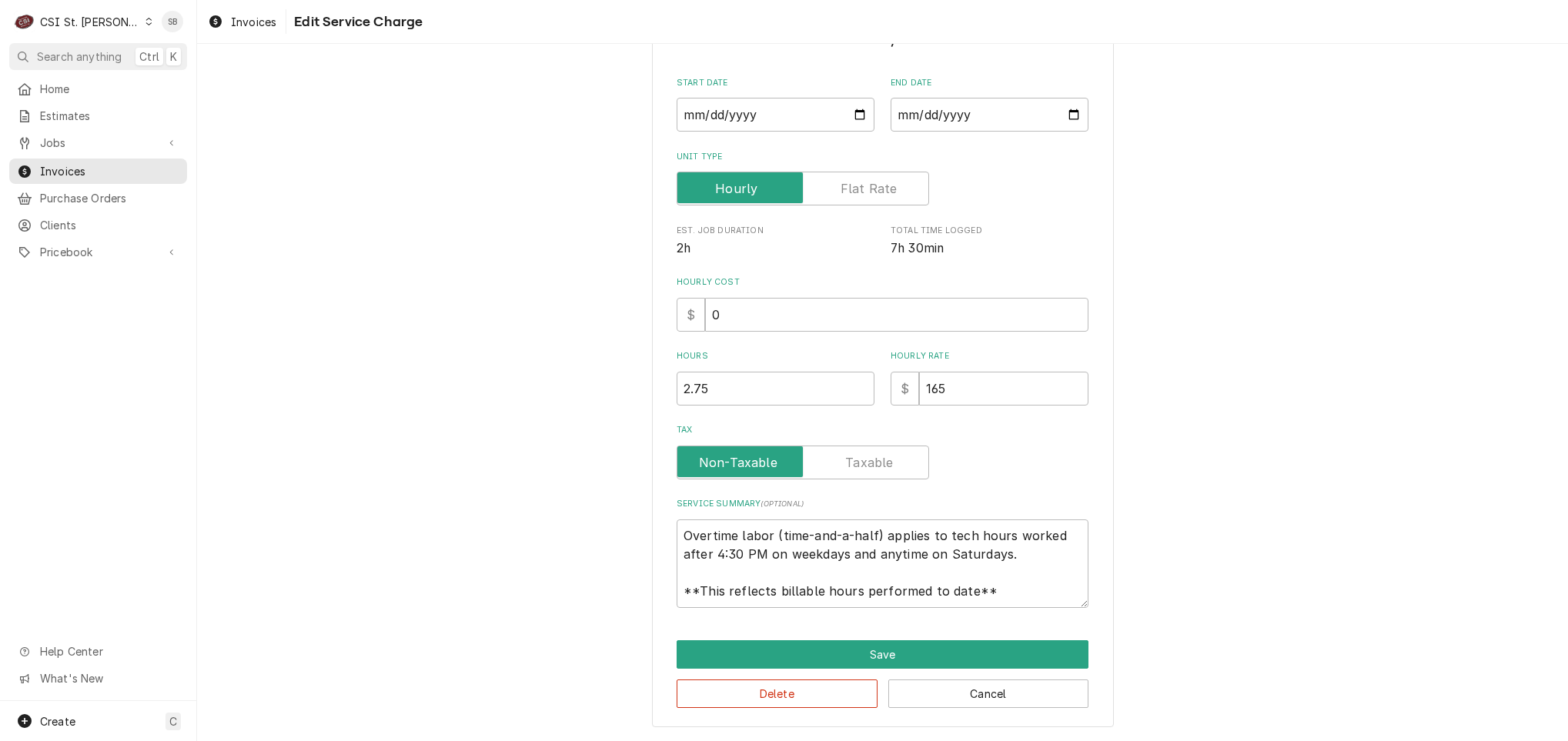
scroll to position [84, 0]
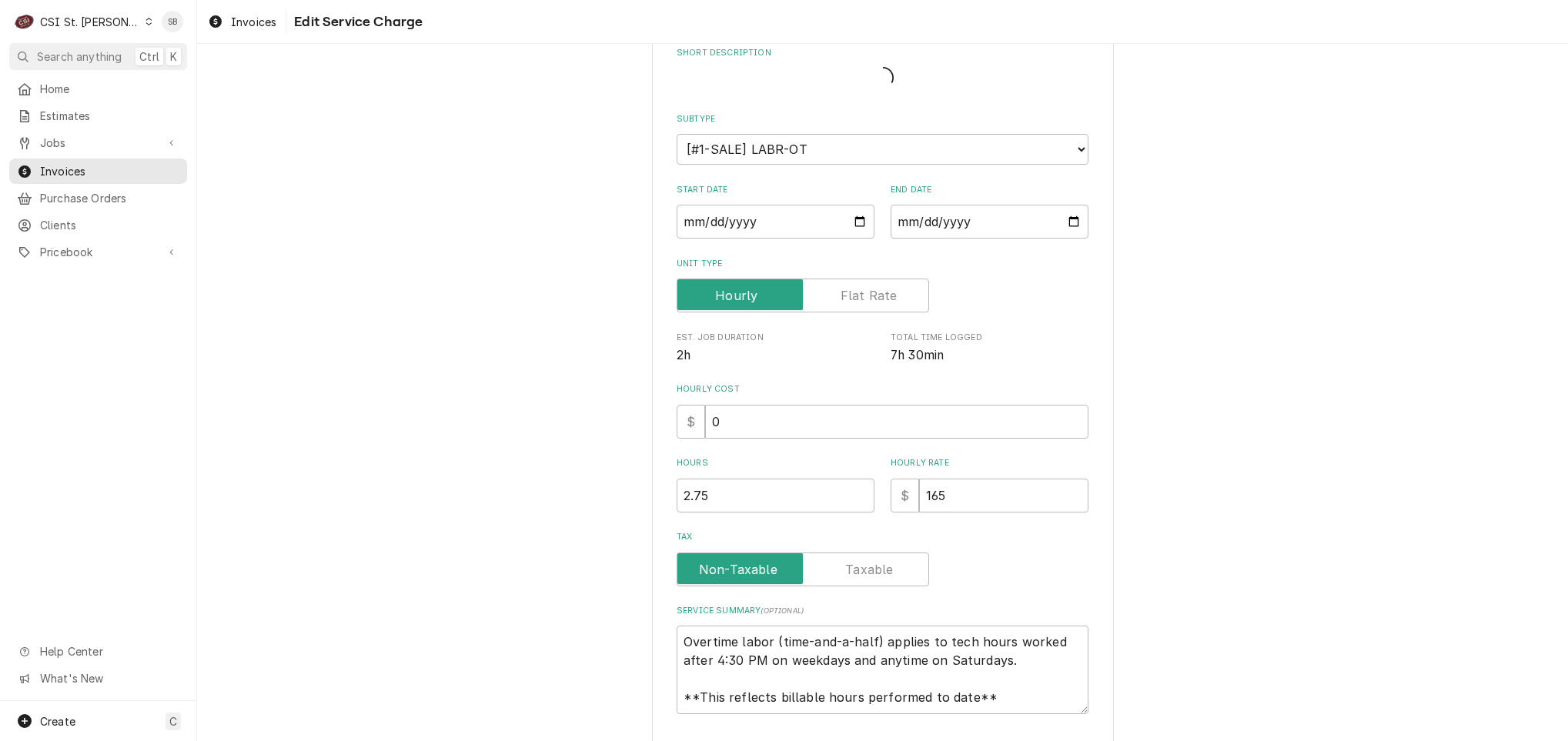
type textarea "x"
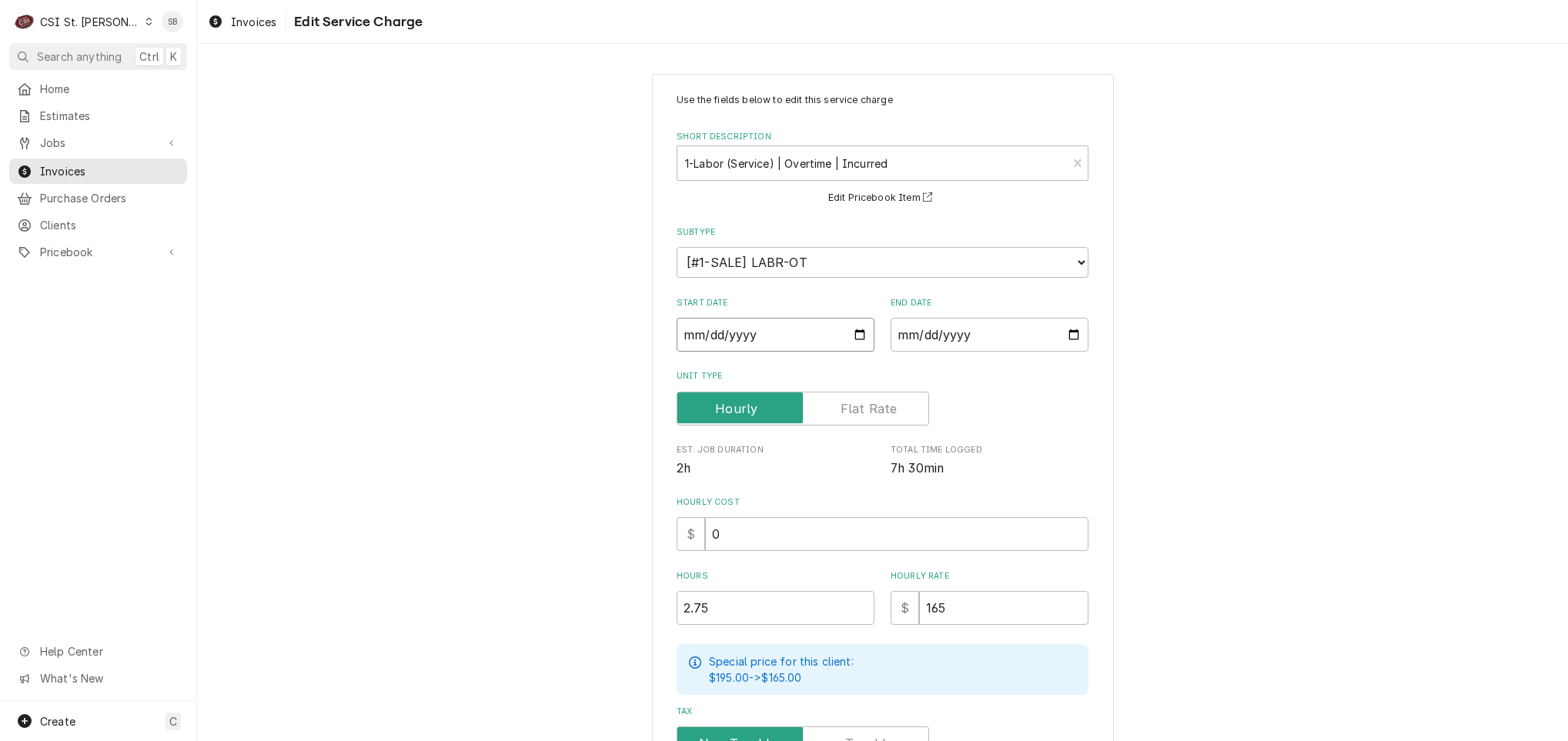
click at [703, 340] on input "2025-09-09" at bounding box center [775, 334] width 198 height 33
type textarea "x"
type input "2025-09-08"
type textarea "x"
click at [910, 337] on input "2025-09-09" at bounding box center [989, 334] width 198 height 33
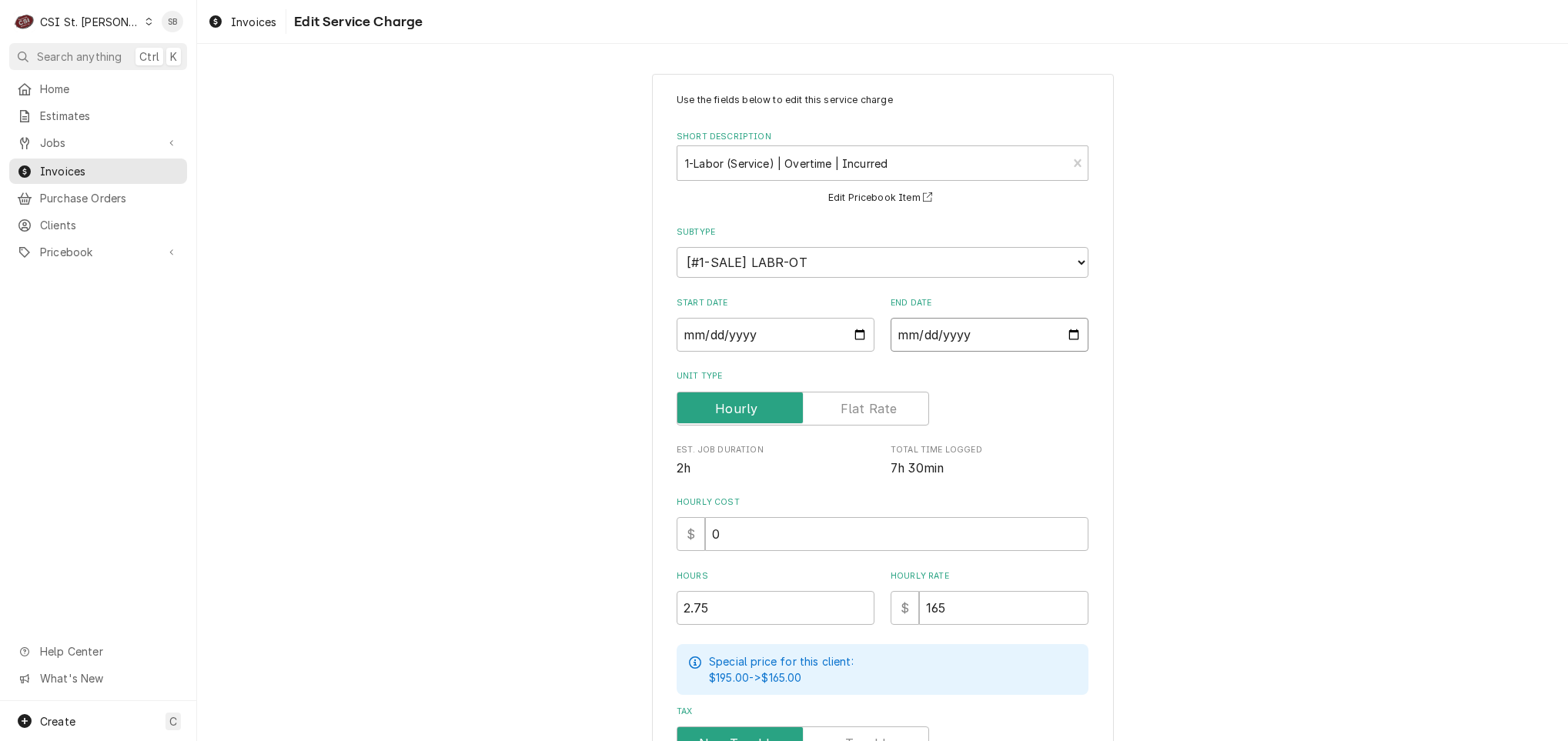
type textarea "x"
type input "2025-09-08"
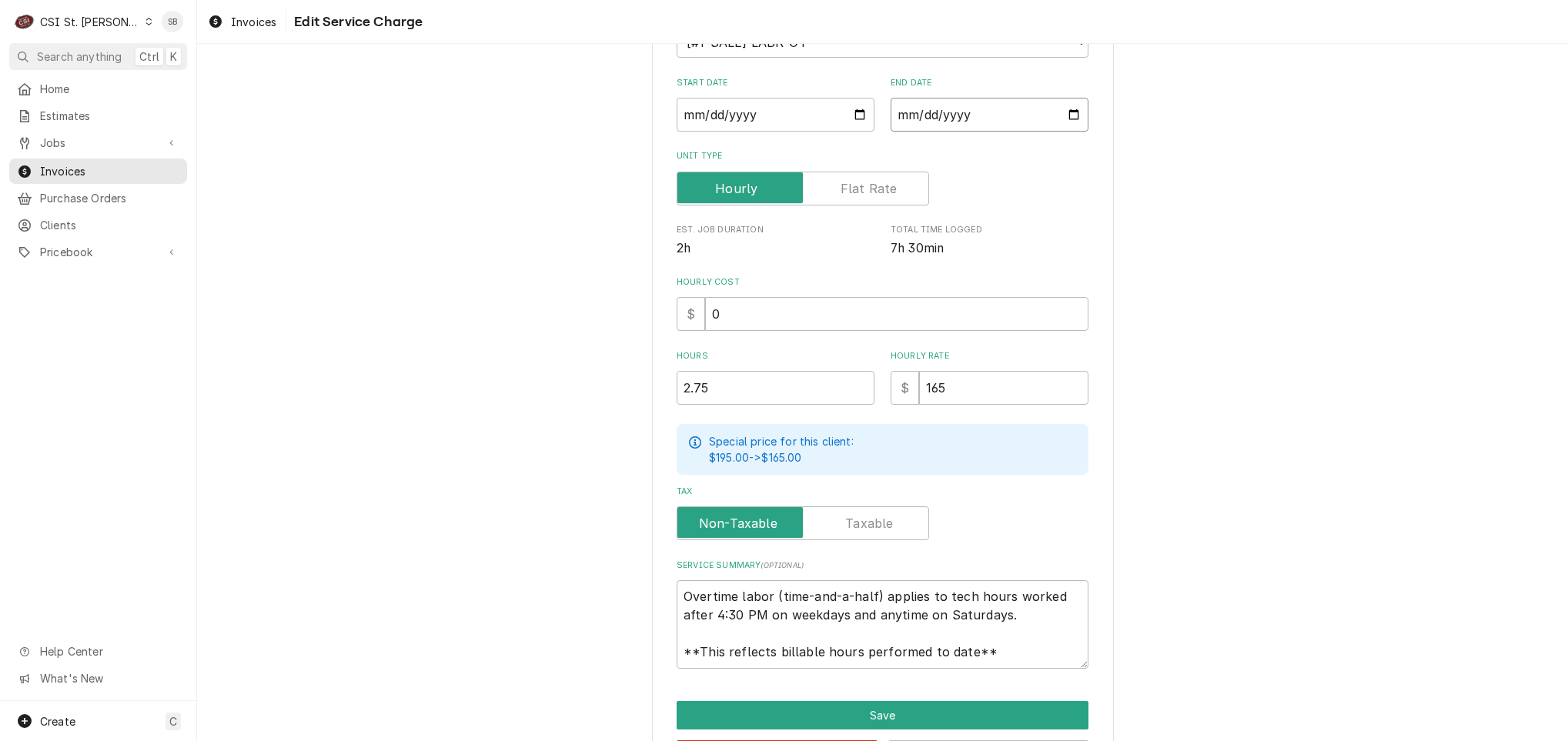
scroll to position [231, 0]
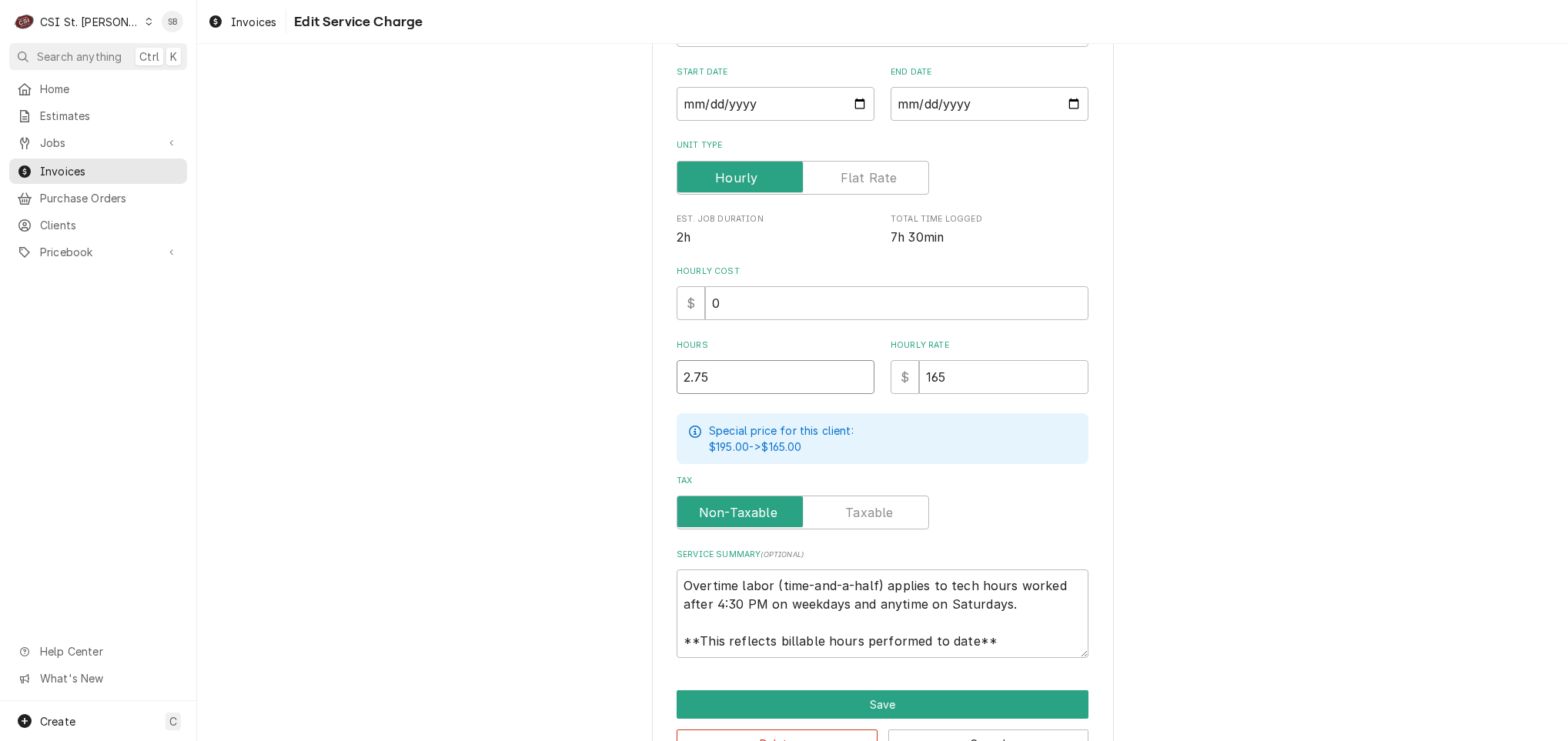
drag, startPoint x: 634, startPoint y: 378, endPoint x: 566, endPoint y: 368, distance: 68.7
click at [566, 368] on div "Use the fields below to edit this service charge Short Description 1-Labor (Ser…" at bounding box center [882, 310] width 1371 height 962
type textarea "x"
type input "3"
type textarea "x"
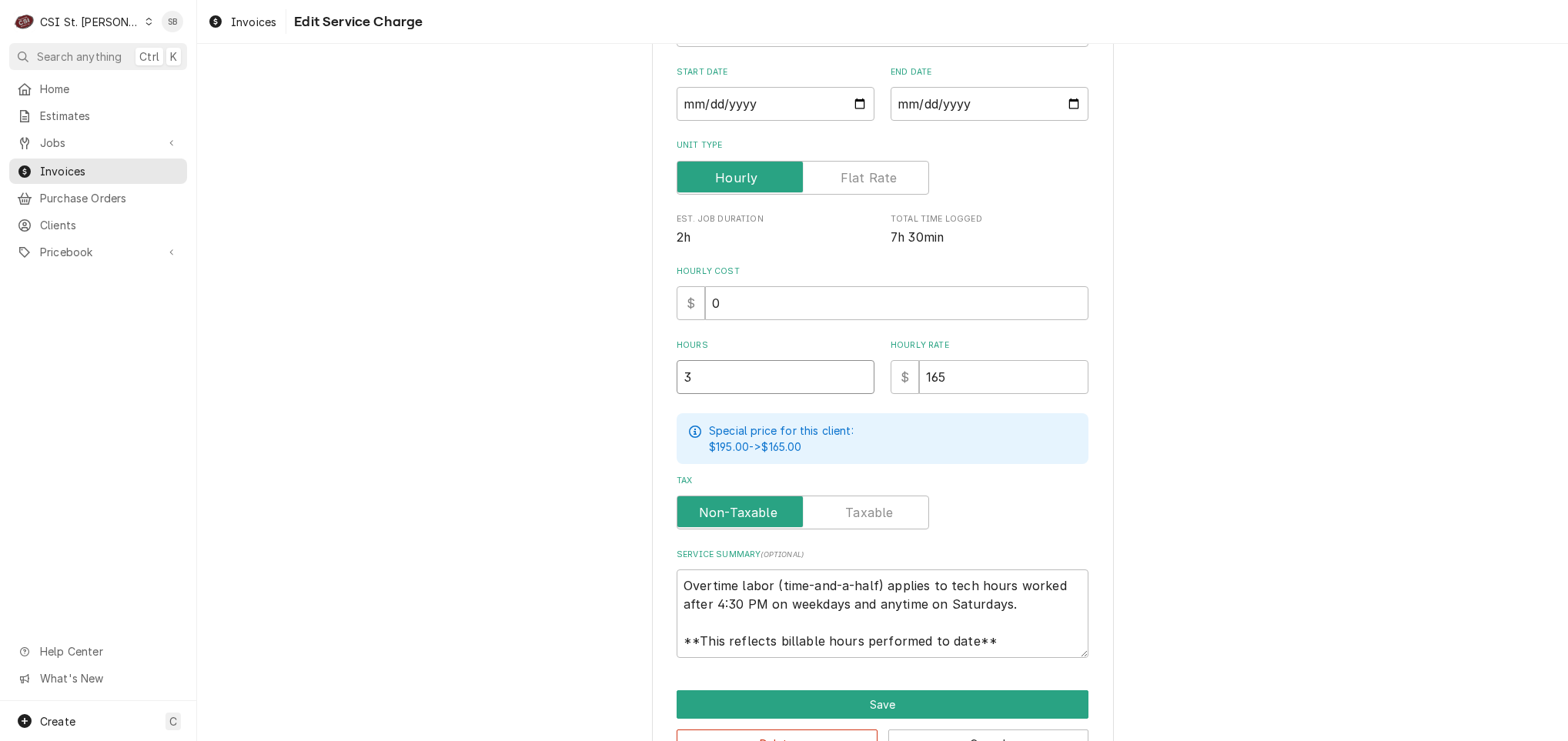
type input "3.7"
type textarea "x"
type input "3.75"
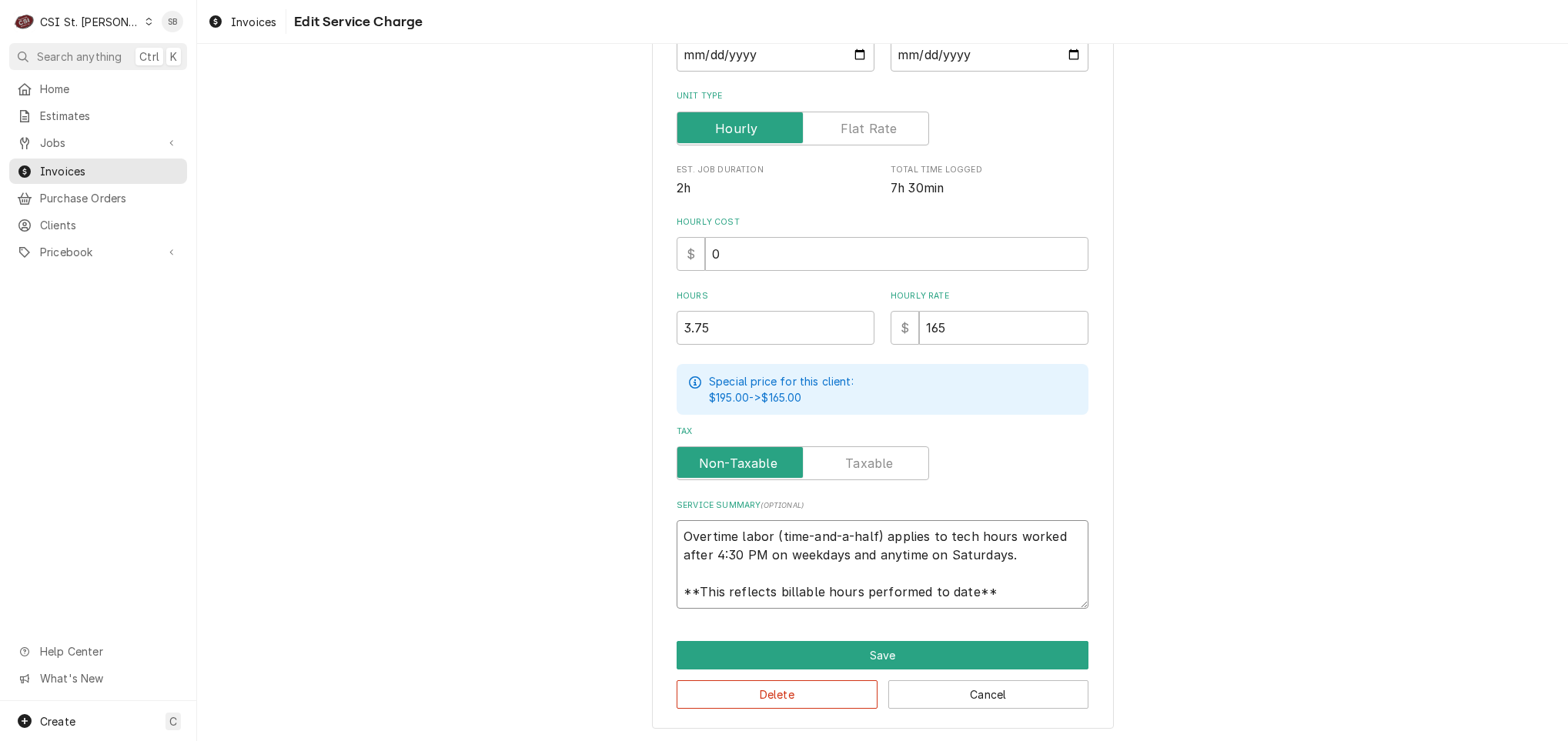
drag, startPoint x: 674, startPoint y: 587, endPoint x: 1088, endPoint y: 768, distance: 451.8
click at [1088, 740] on html "C CSI St. Louis SB Search anything Ctrl K Home Estimates Jobs Jobs Job Series I…" at bounding box center [784, 370] width 1568 height 741
type textarea "x"
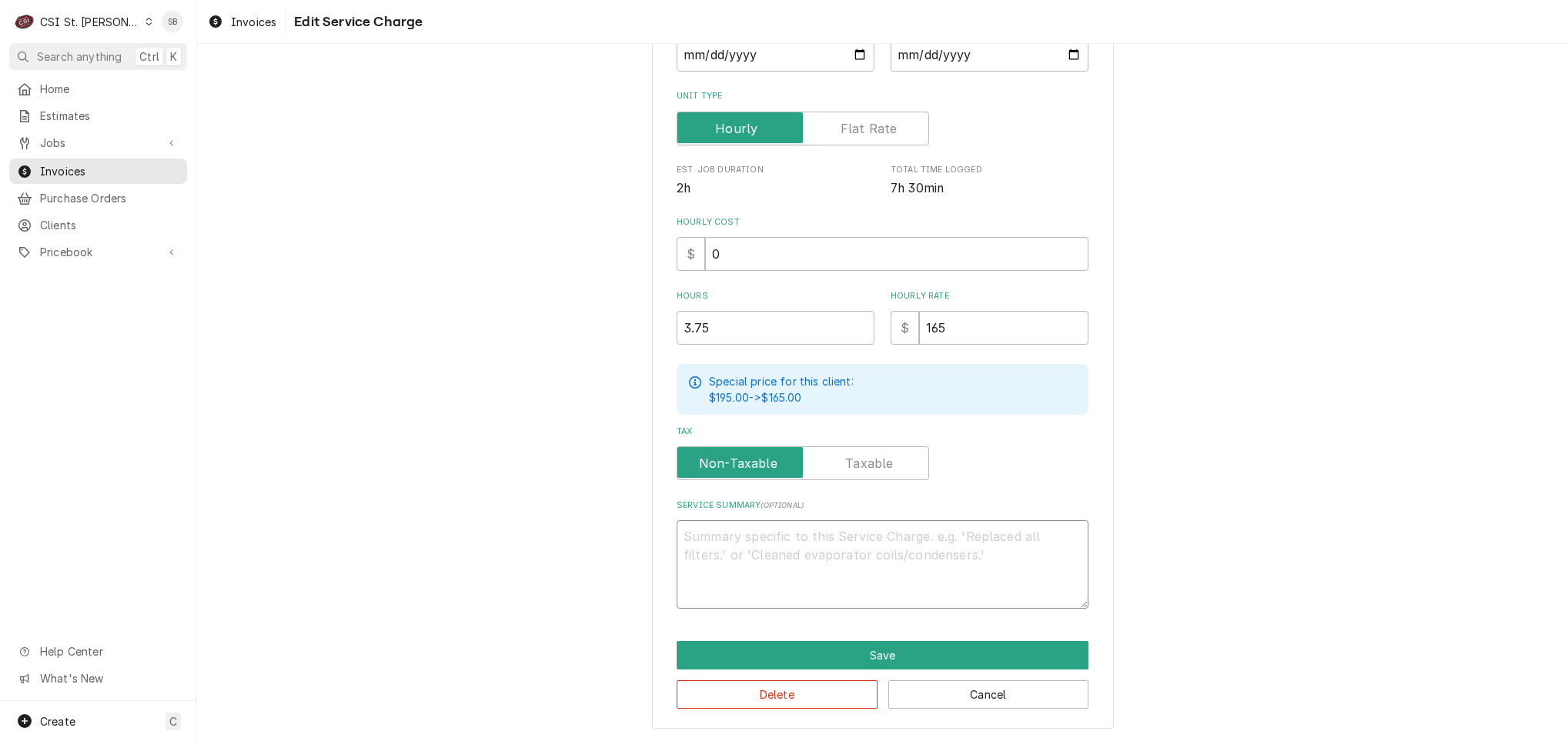
scroll to position [261, 0]
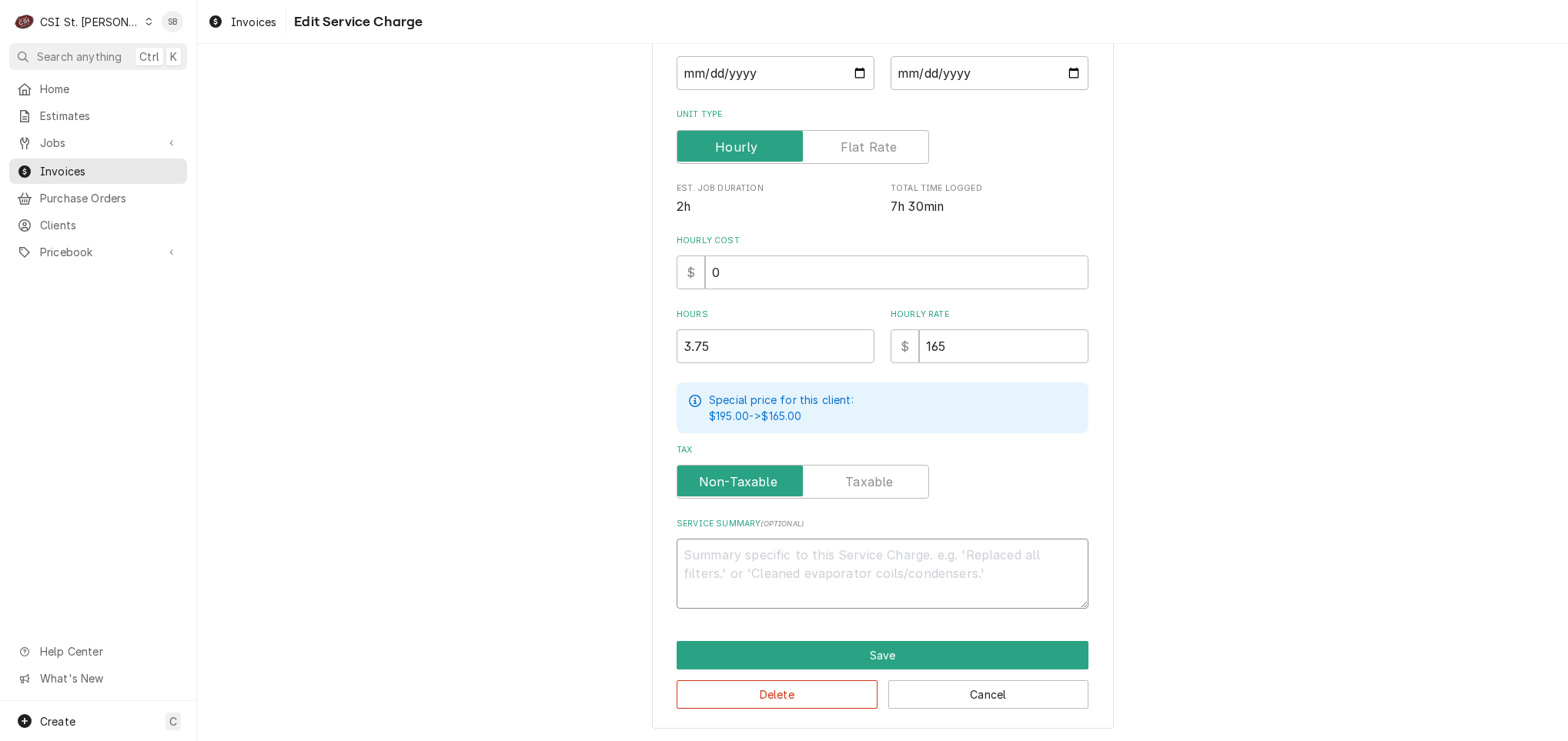
paste textarea "AM16T-BASX ↳ 𝗦𝗲𝗿𝗶𝗮𝗹 #: 231244739"
type textarea "x"
type textarea "AM16T-BASX ↳ 𝗦𝗲𝗿𝗶𝗮𝗹 #: 231244739"
click at [677, 542] on textarea "AM16T-BASX ↳ 𝗦𝗲𝗿𝗶𝗮𝗹 #: 231244739" at bounding box center [882, 573] width 412 height 70
type textarea "x"
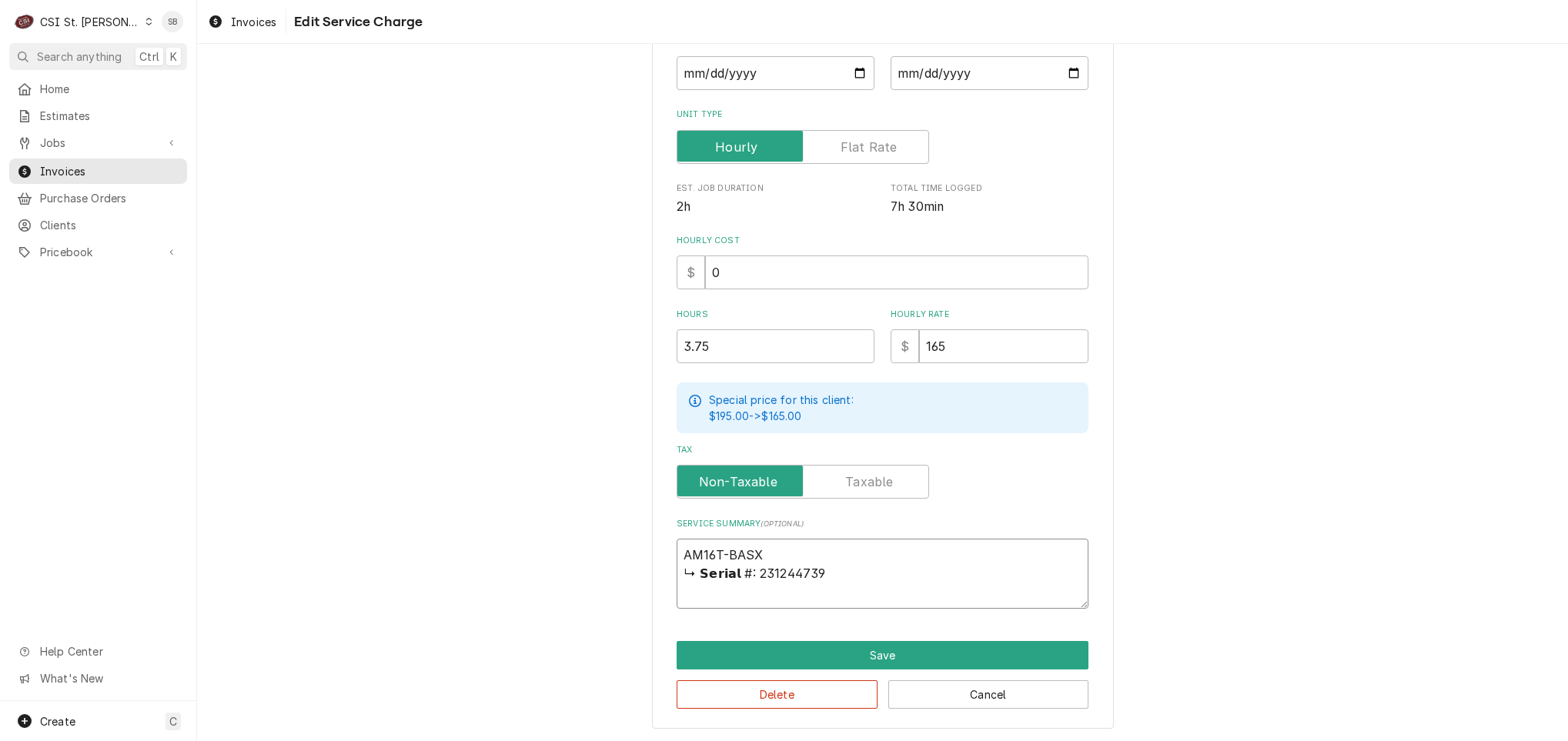
type textarea "rAM16T-BASX ↳ 𝗦𝗲𝗿𝗶𝗮𝗹 #: 231244739"
type textarea "x"
type textarea "AM16T-BASX ↳ 𝗦𝗲𝗿𝗶𝗮𝗹 #: 231244739"
type textarea "x"
type textarea "BAM16T-BASX ↳ 𝗦𝗲𝗿𝗶𝗮𝗹 #: 231244739"
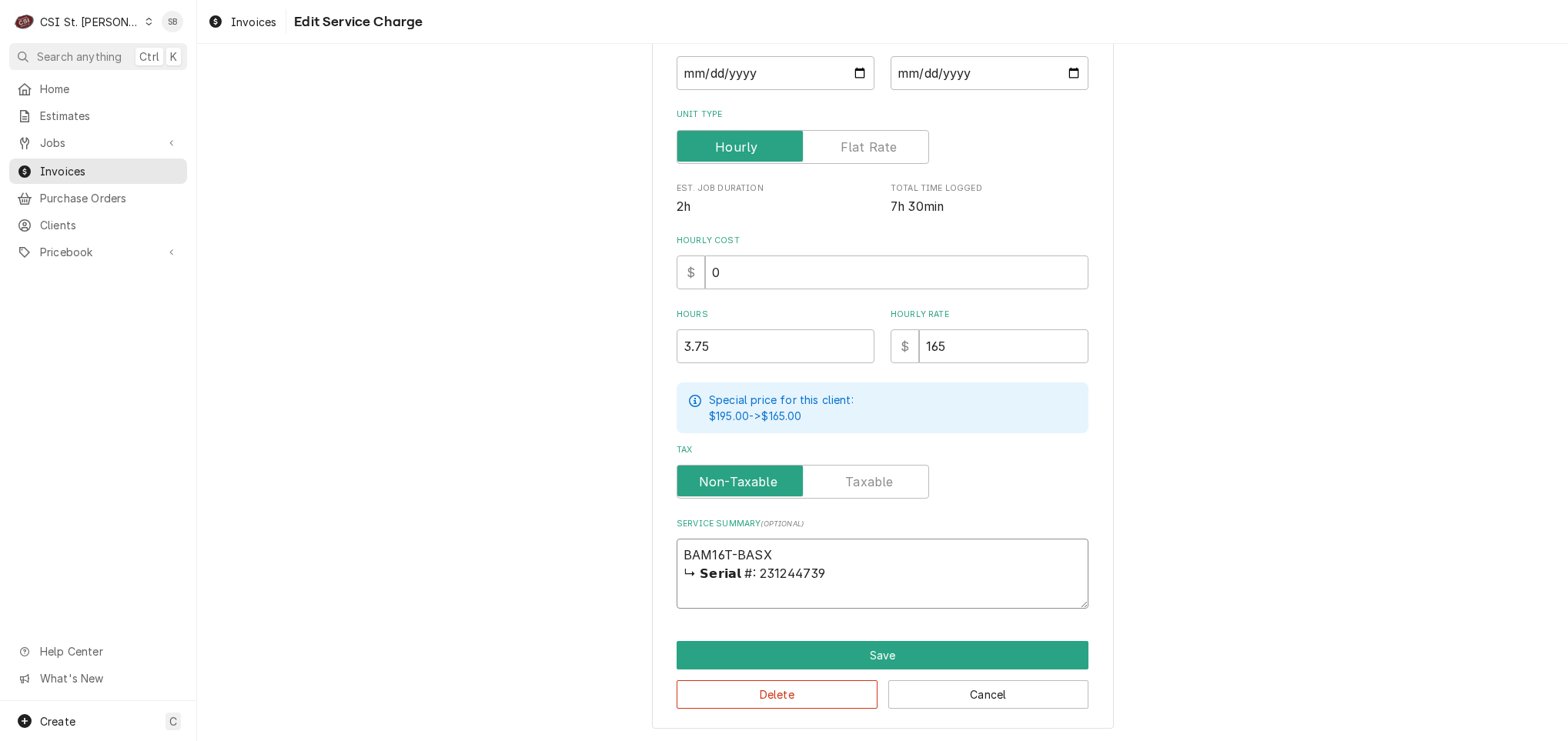
type textarea "x"
type textarea "BrAM16T-BASX ↳ 𝗦𝗲𝗿𝗶𝗮𝗹 #: 231244739"
type textarea "x"
type textarea "BranAM16T-BASX ↳ 𝗦𝗲𝗿𝗶𝗮𝗹 #: 231244739"
type textarea "x"
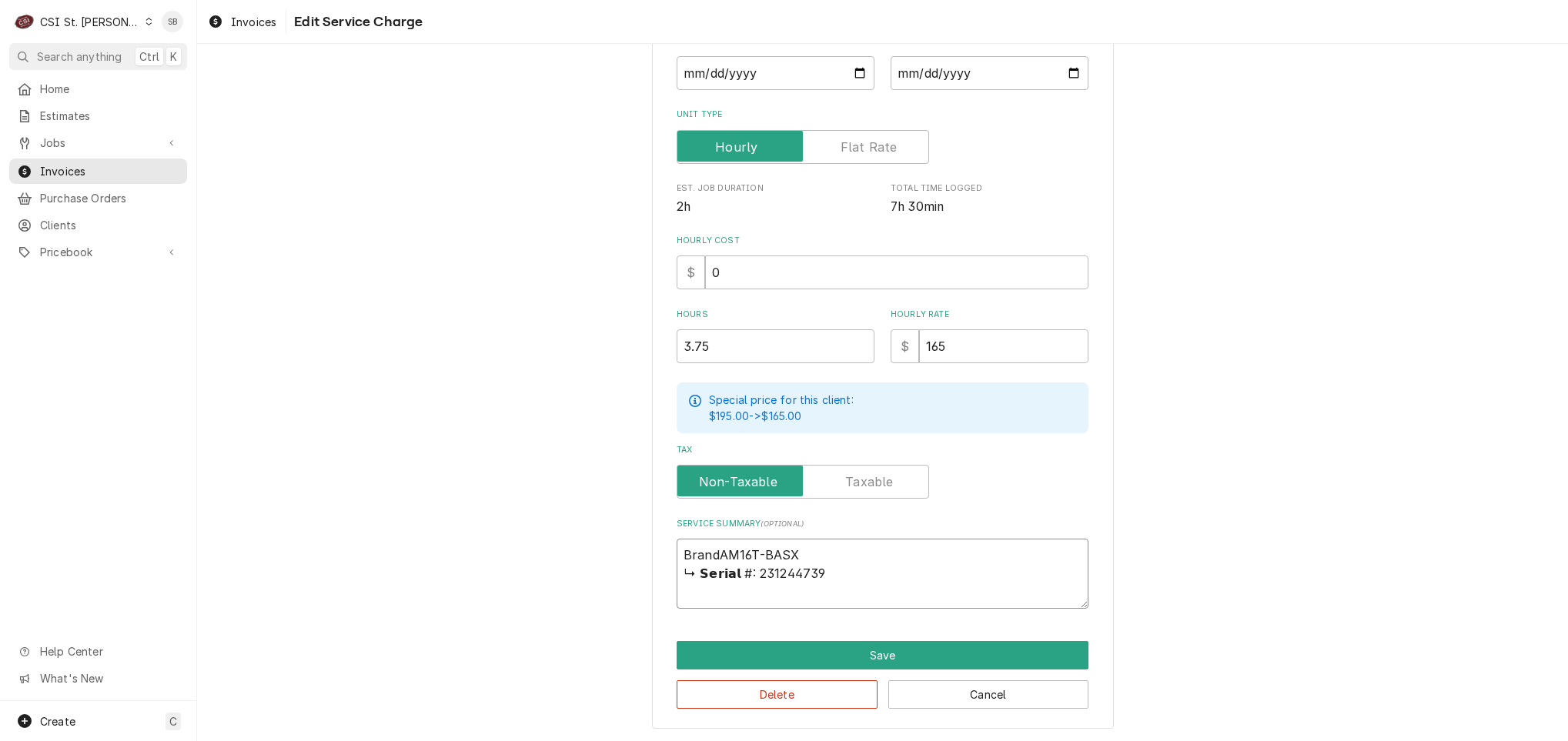
type textarea "Brand:AM16T-BASX ↳ 𝗦𝗲𝗿𝗶𝗮𝗹 #: 231244739"
type textarea "x"
type textarea "Brand: AM16T-BASX ↳ 𝗦𝗲𝗿𝗶𝗮𝗹 #: 231244739"
type textarea "x"
type textarea "Brand: HAM16T-BASX ↳ 𝗦𝗲𝗿𝗶𝗮𝗹 #: 231244739"
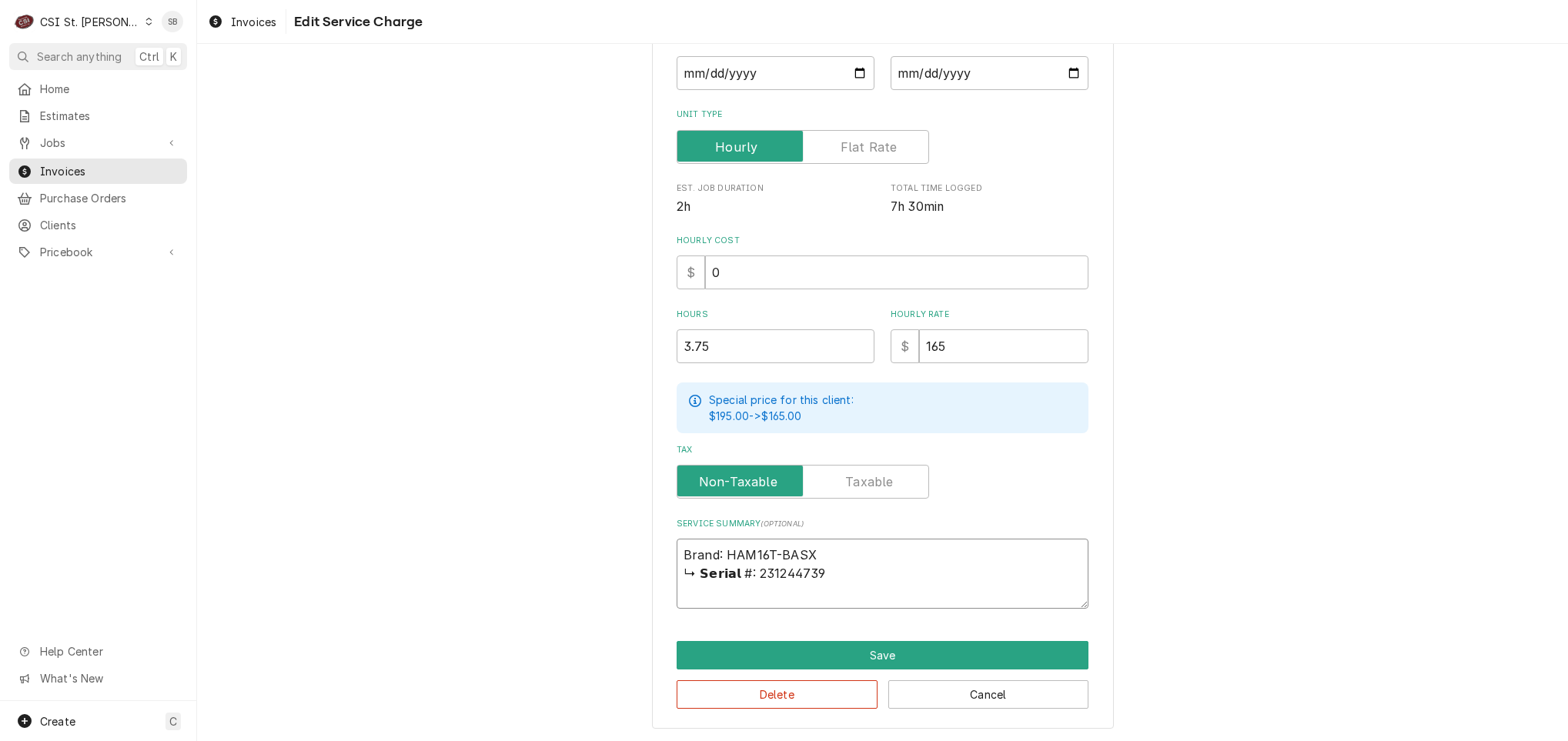
type textarea "x"
type textarea "Brand: HoAM16T-BASX ↳ 𝗦𝗲𝗿𝗶𝗮𝗹 #: 231244739"
type textarea "x"
type textarea "Brand: HobAM16T-BASX ↳ 𝗦𝗲𝗿𝗶𝗮𝗹 #: 231244739"
type textarea "x"
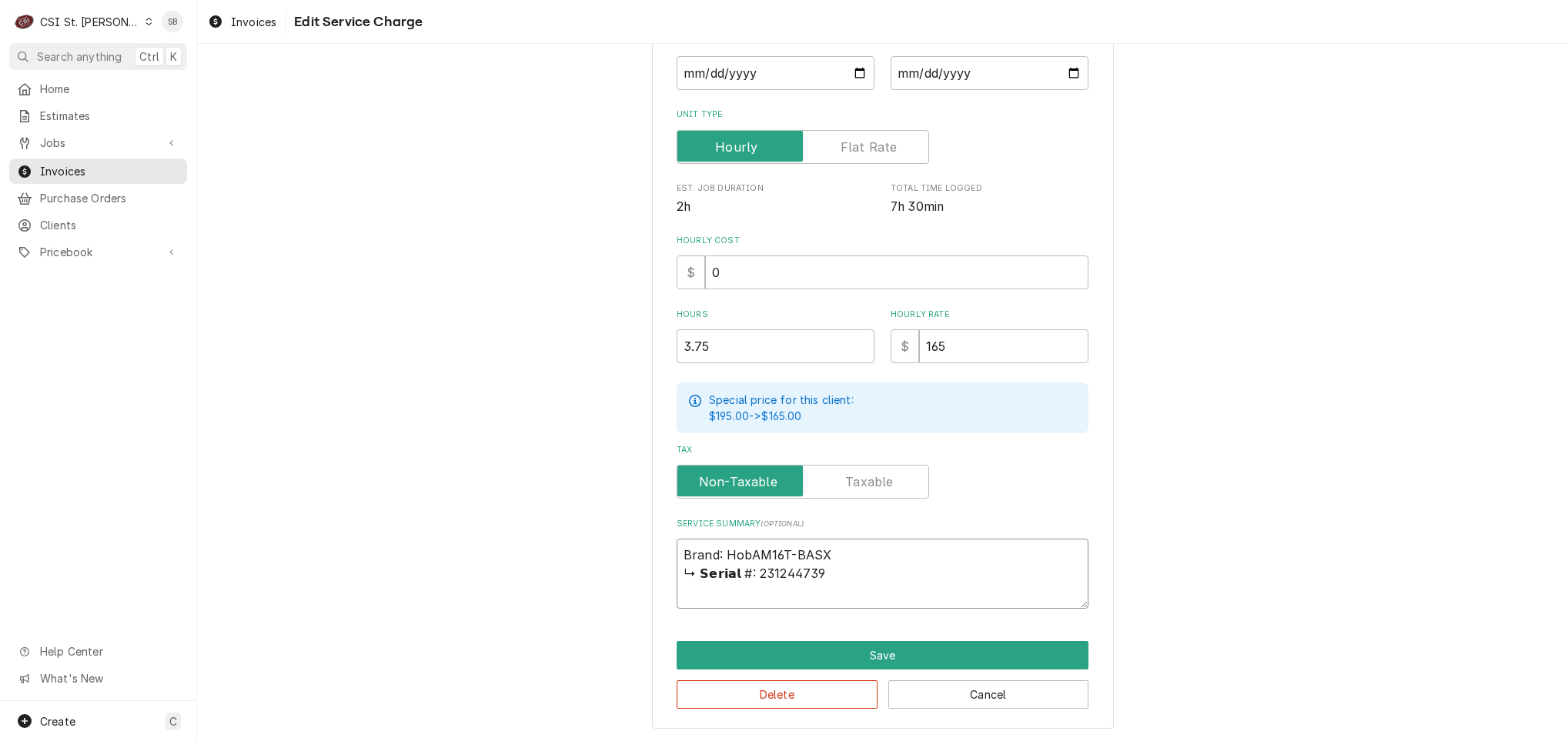
type textarea "Brand: HobaAM16T-BASX ↳ 𝗦𝗲𝗿𝗶𝗮𝗹 #: 231244739"
type textarea "x"
type textarea "Brand: HobarAM16T-BASX ↳ 𝗦𝗲𝗿𝗶𝗮𝗹 #: 231244739"
type textarea "x"
type textarea "Brand: HobartAM16T-BASX ↳ 𝗦𝗲𝗿𝗶𝗮𝗹 #: 231244739"
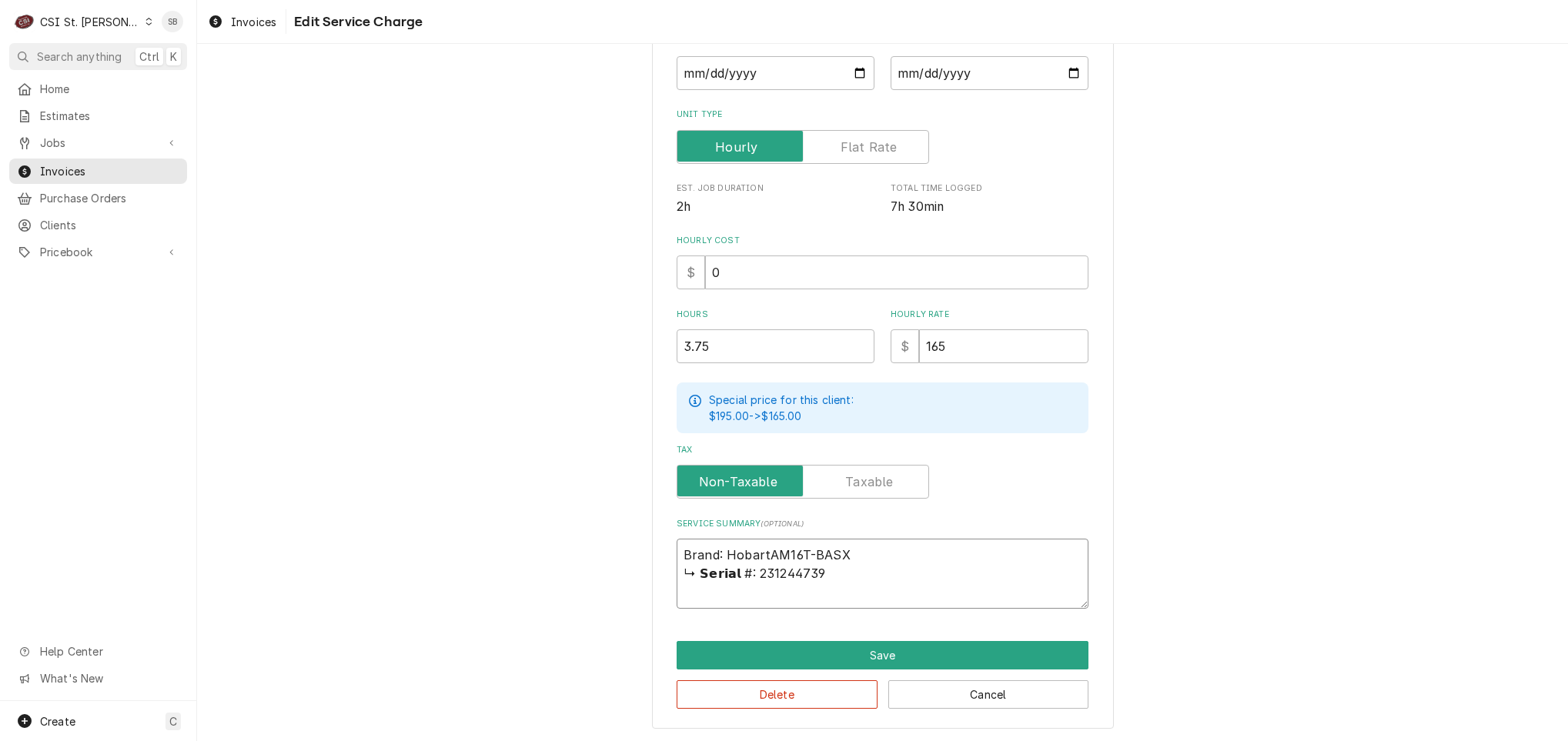
type textarea "x"
type textarea "Brand: Hobart AM16T-BASX ↳ 𝗦𝗲𝗿𝗶𝗮𝗹 #: 231244739"
type textarea "x"
type textarea "Brand: Hobart /AM16T-BASX ↳ 𝗦𝗲𝗿𝗶𝗮𝗹 #: 231244739"
type textarea "x"
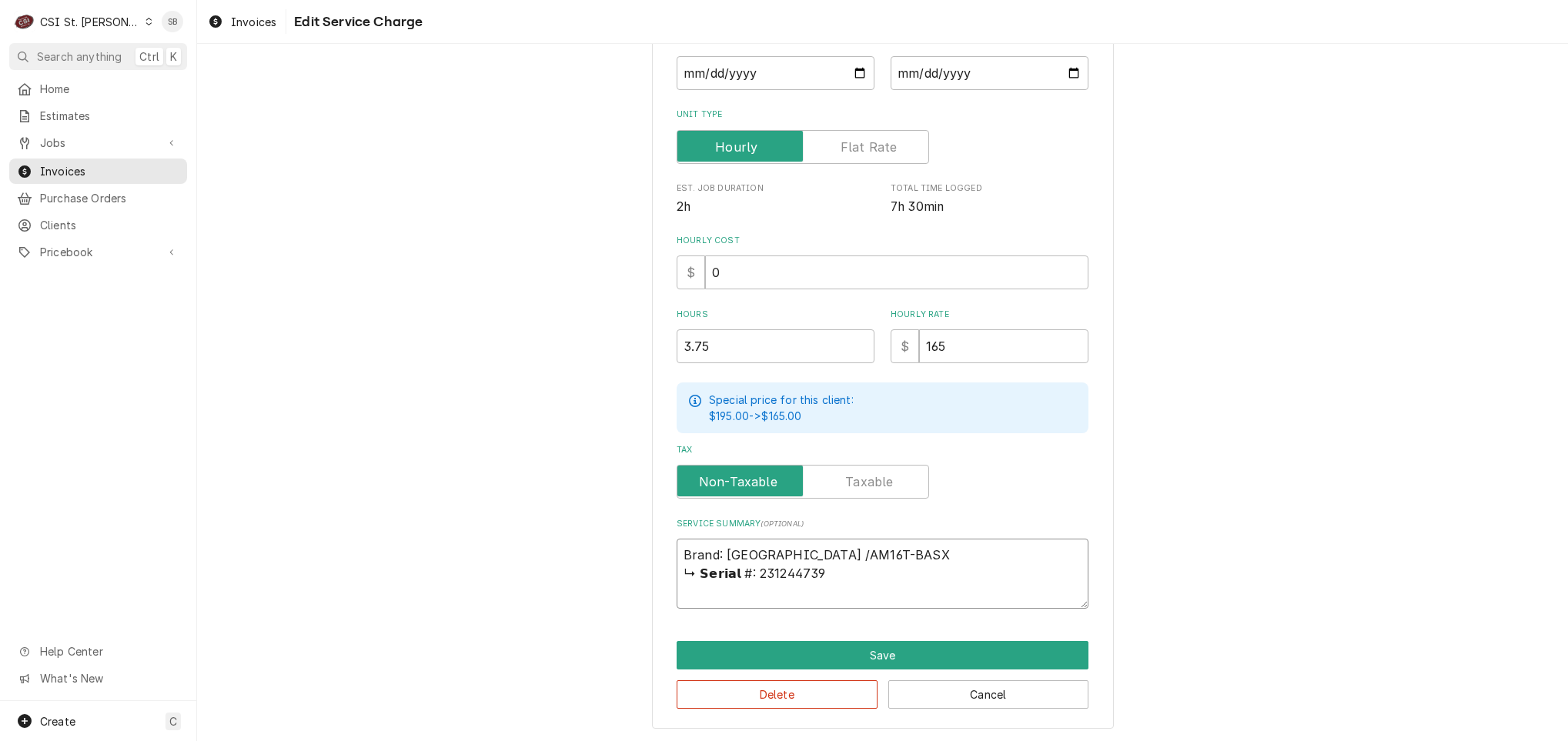
type textarea "Brand: Hobart / AM16T-BASX ↳ 𝗦𝗲𝗿𝗶𝗮𝗹 #: 231244739"
type textarea "x"
type textarea "Brand: Hobart / MAM16T-BASX ↳ 𝗦𝗲𝗿𝗶𝗮𝗹 #: 231244739"
type textarea "x"
type textarea "Brand: Hobart / MoAM16T-BASX ↳ 𝗦𝗲𝗿𝗶𝗮𝗹 #: 231244739"
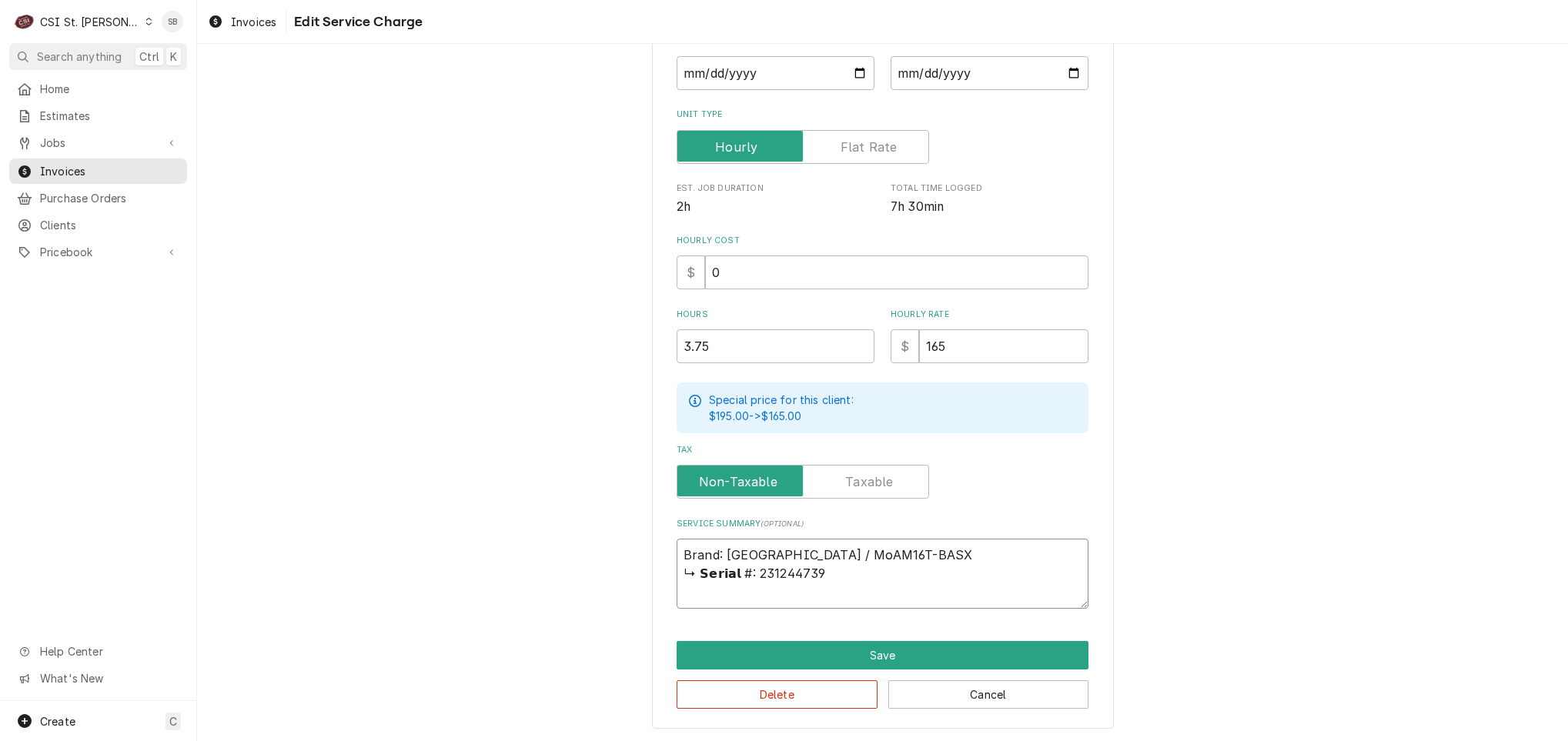
type textarea "x"
type textarea "Brand: Hobart / ModAM16T-BASX ↳ 𝗦𝗲𝗿𝗶𝗮𝗹 #: 231244739"
type textarea "x"
type textarea "Brand: Hobart / ModelAM16T-BASX ↳ 𝗦𝗲𝗿𝗶𝗮𝗹 #: 231244739"
type textarea "x"
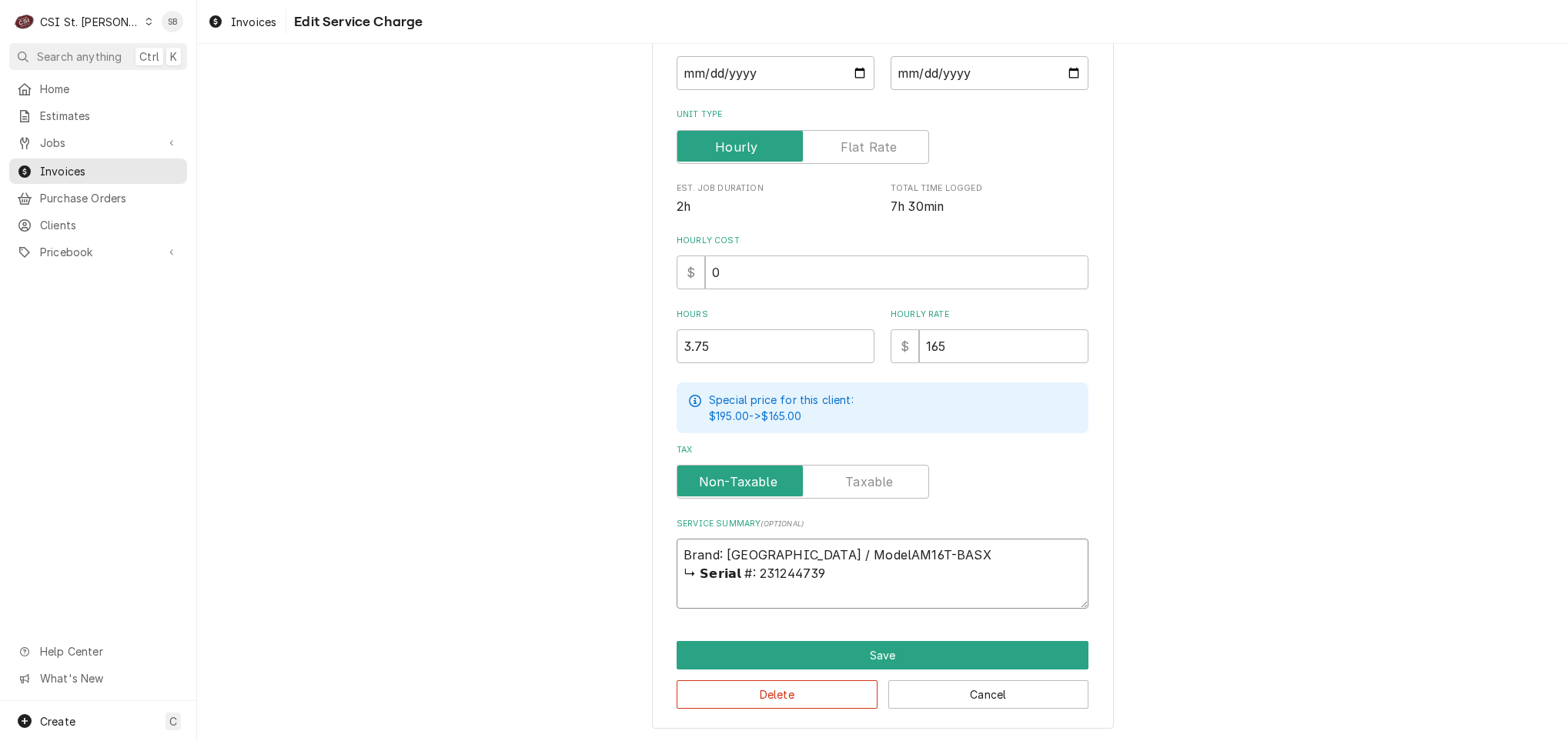
type textarea "Brand: Hobart / Model:AM16T-BASX ↳ 𝗦𝗲𝗿𝗶𝗮𝗹 #: 231244739"
type textarea "x"
type textarea "Brand: Hobart / Model: AM16T-BASX ↳ 𝗦𝗲𝗿𝗶𝗮𝗹 #: 231244739"
drag, startPoint x: 744, startPoint y: 571, endPoint x: 939, endPoint y: 552, distance: 195.9
click at [939, 552] on textarea "Brand: Hobart / Model: AM16T-BASX ↳ 𝗦𝗲𝗿𝗶𝗮𝗹 #: 231244739" at bounding box center [882, 573] width 412 height 70
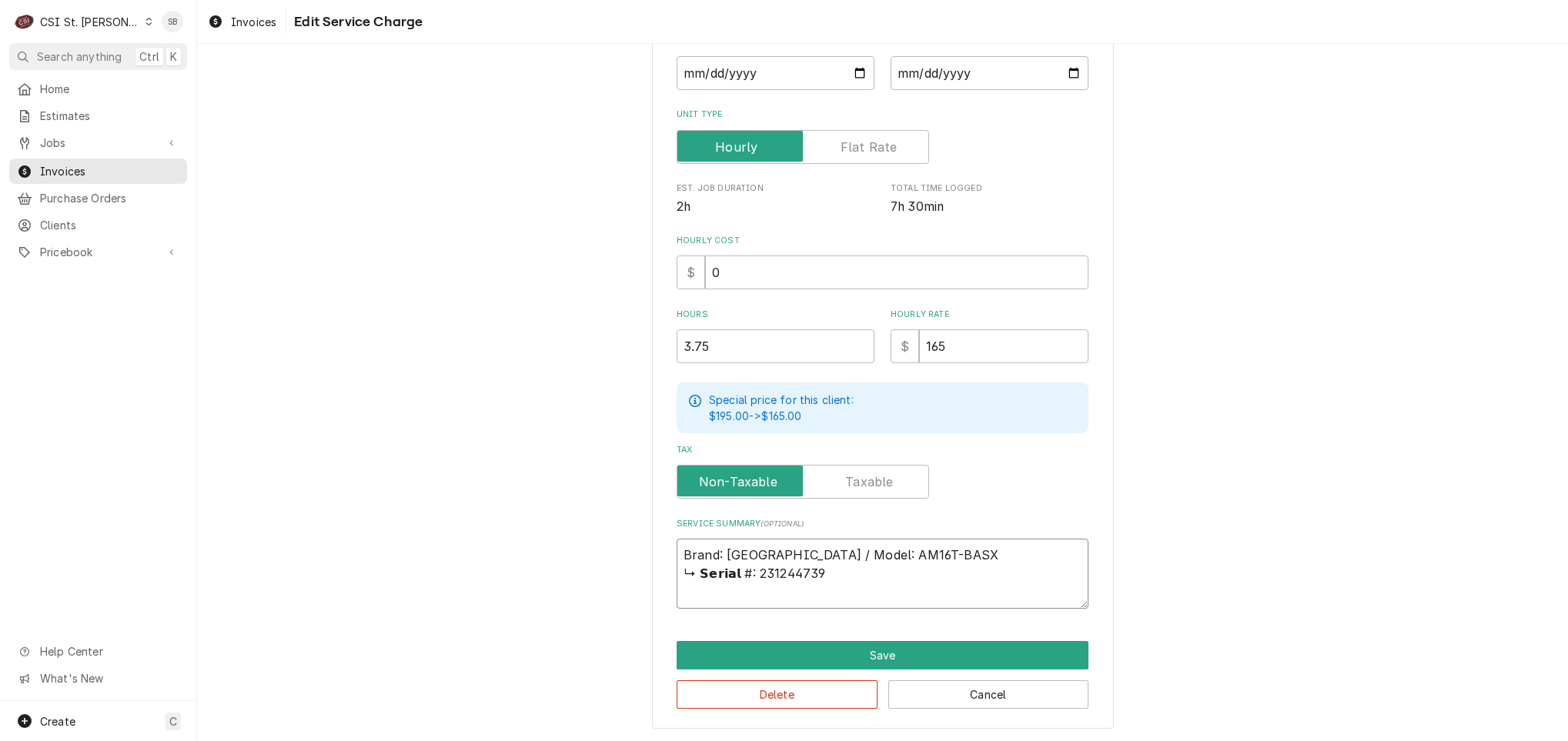
type textarea "x"
type textarea "Brand: Hobart / Model: AM16T-BASX 231244739"
type textarea "x"
type textarea "Brand: Hobart / Model: AM16T-BASX /231244739"
type textarea "x"
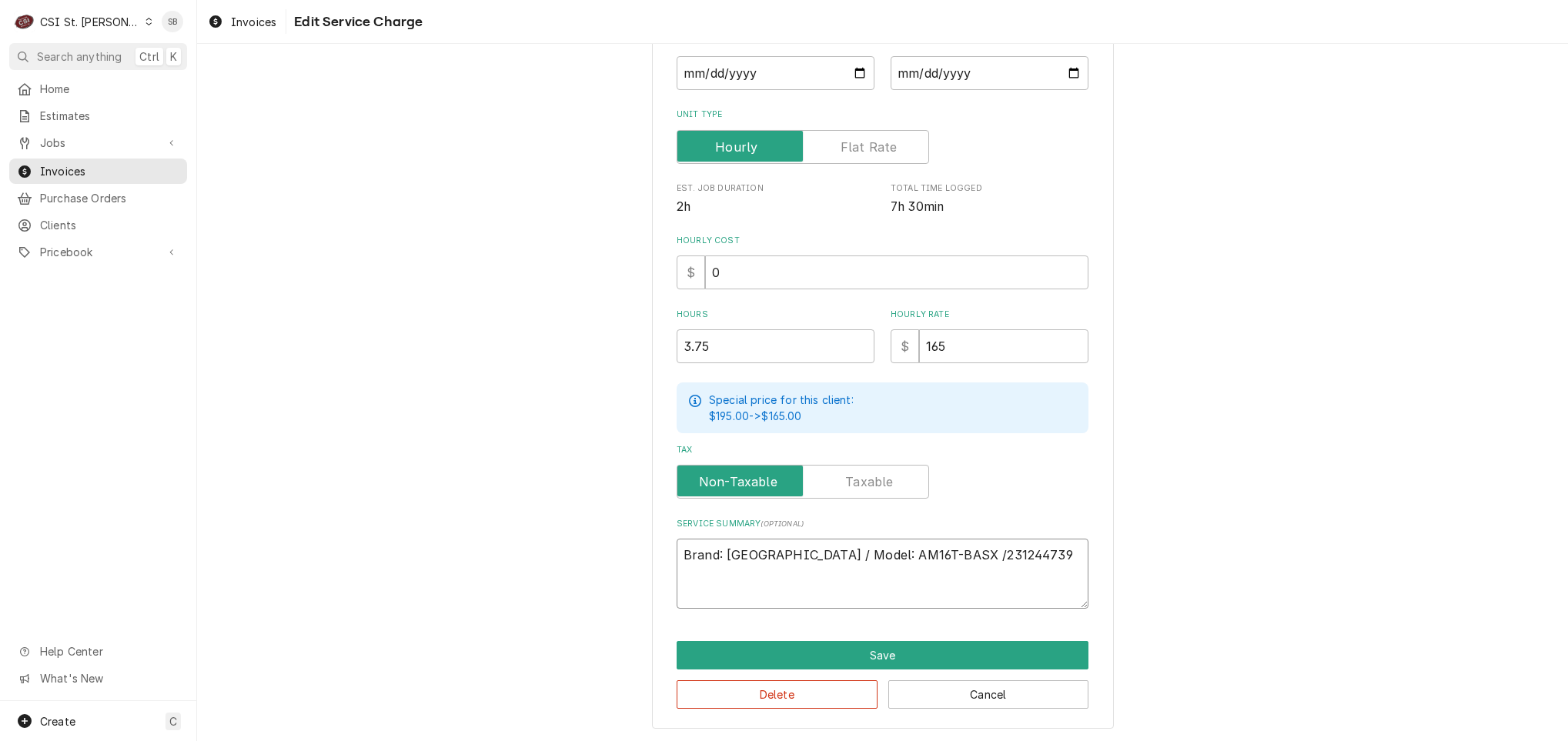
type textarea "Brand: Hobart / Model: AM16T-BASX / 231244739"
type textarea "x"
type textarea "Brand: Hobart / Model: AM16T-BASX / S231244739"
type textarea "x"
type textarea "Brand: Hobart / Model: AM16T-BASX / Se231244739"
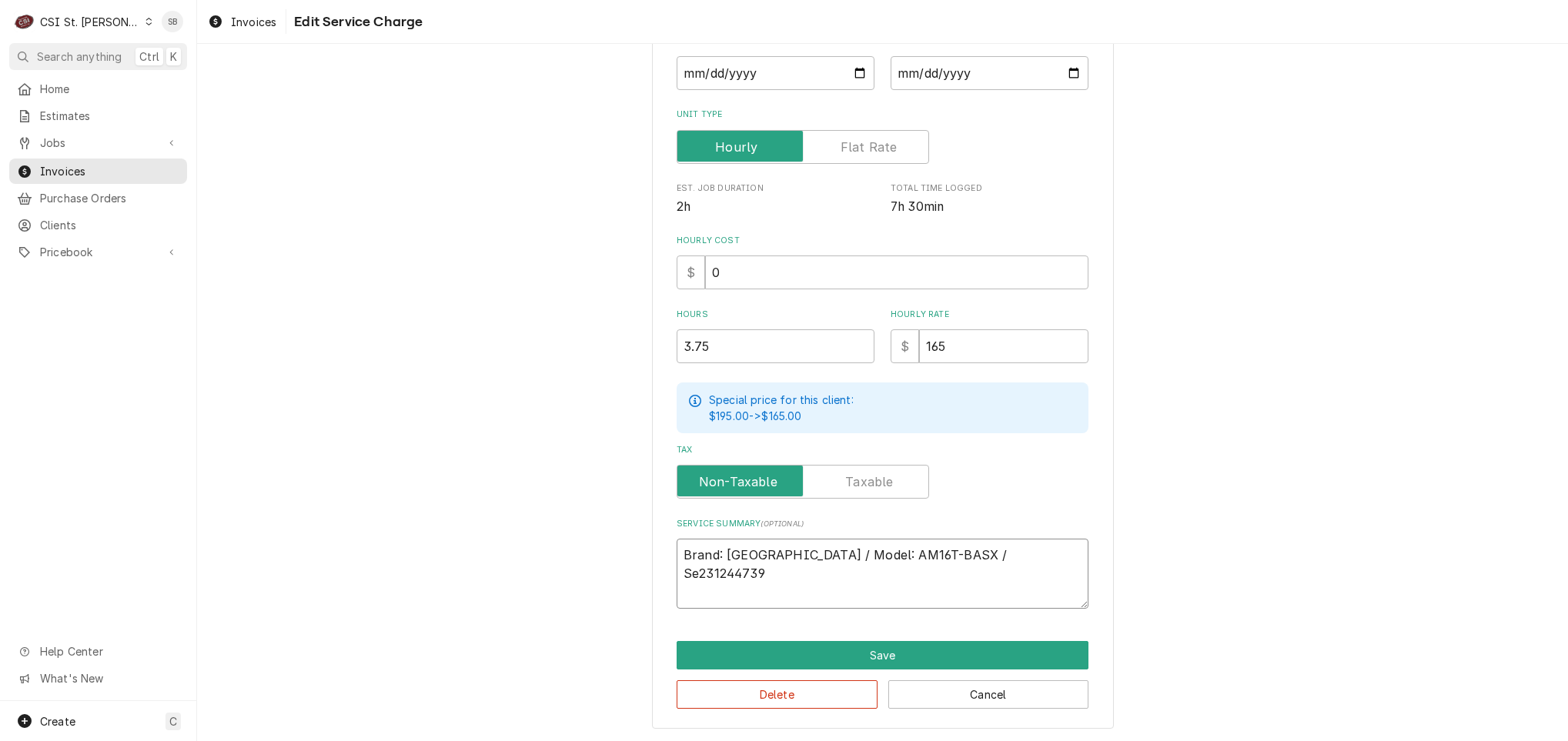
type textarea "x"
type textarea "Brand: Hobart / Model: AM16T-BASX / Ser231244739"
type textarea "x"
type textarea "Brand: Hobart / Model: AM16T-BASX / Seri231244739"
type textarea "x"
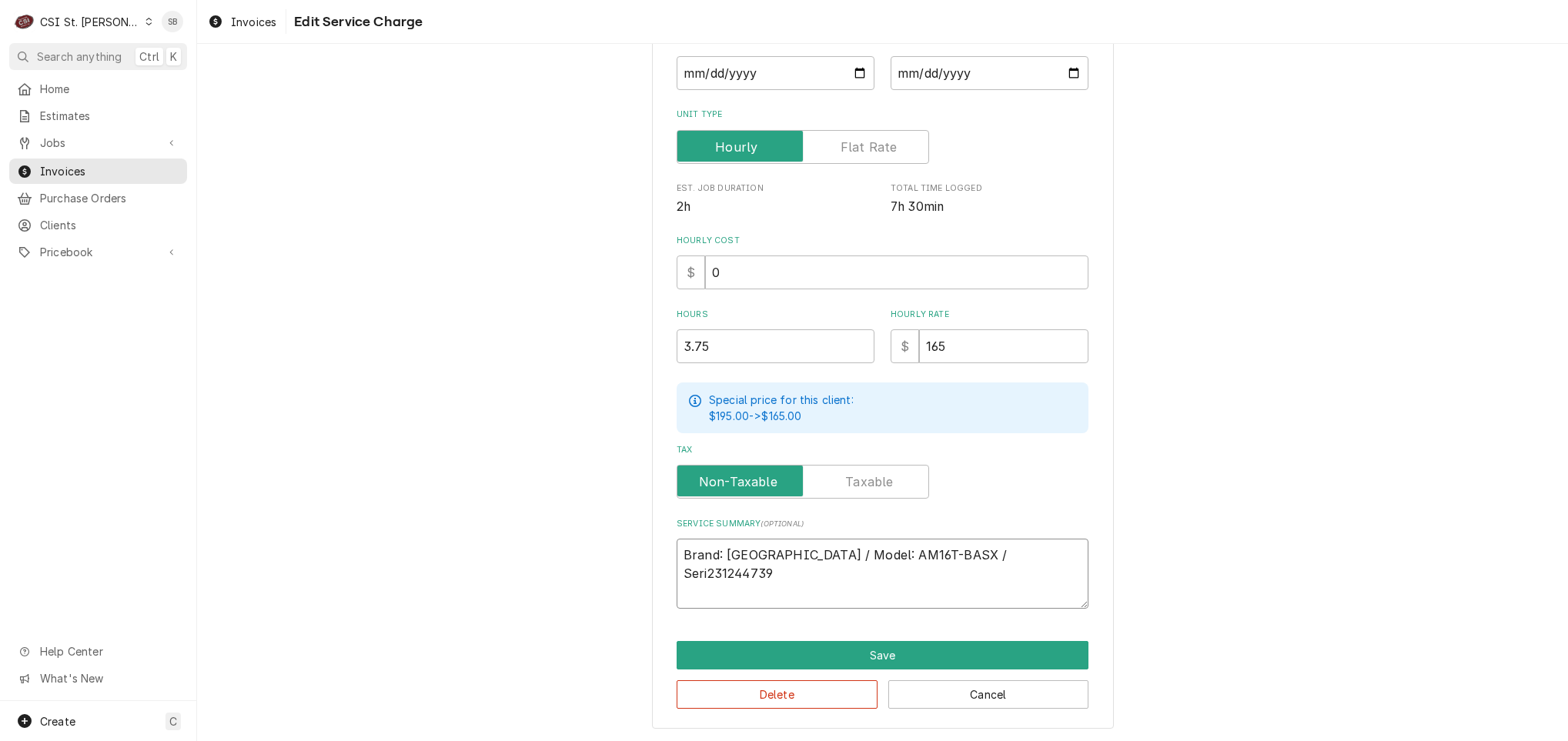
type textarea "Brand: Hobart / Model: AM16T-BASX / Seria231244739"
type textarea "x"
type textarea "Brand: Hobart / Model: AM16T-BASX / Serial231244739"
type textarea "x"
type textarea "Brand: Hobart / Model: AM16T-BASX / Serial:231244739"
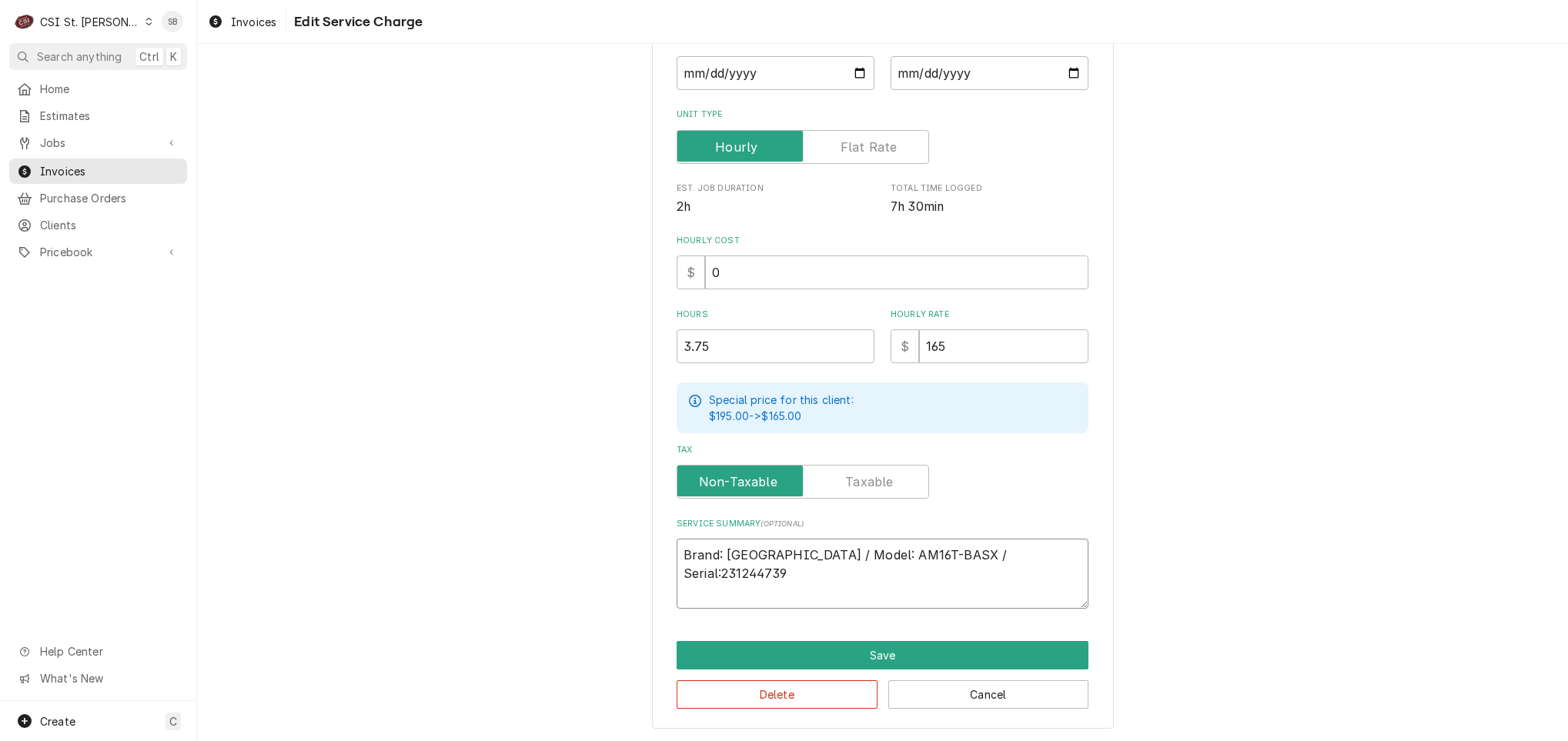
type textarea "x"
type textarea "Brand: Hobart / Model: AM16T-BASX / Serial: 231244739"
click at [1023, 573] on textarea "Brand: Hobart / Model: AM16T-BASX / Serial: 231244739" at bounding box center [882, 573] width 412 height 70
type textarea "x"
type textarea "Brand: Hobart / Model: AM16T-BASX / Serial: 231244739"
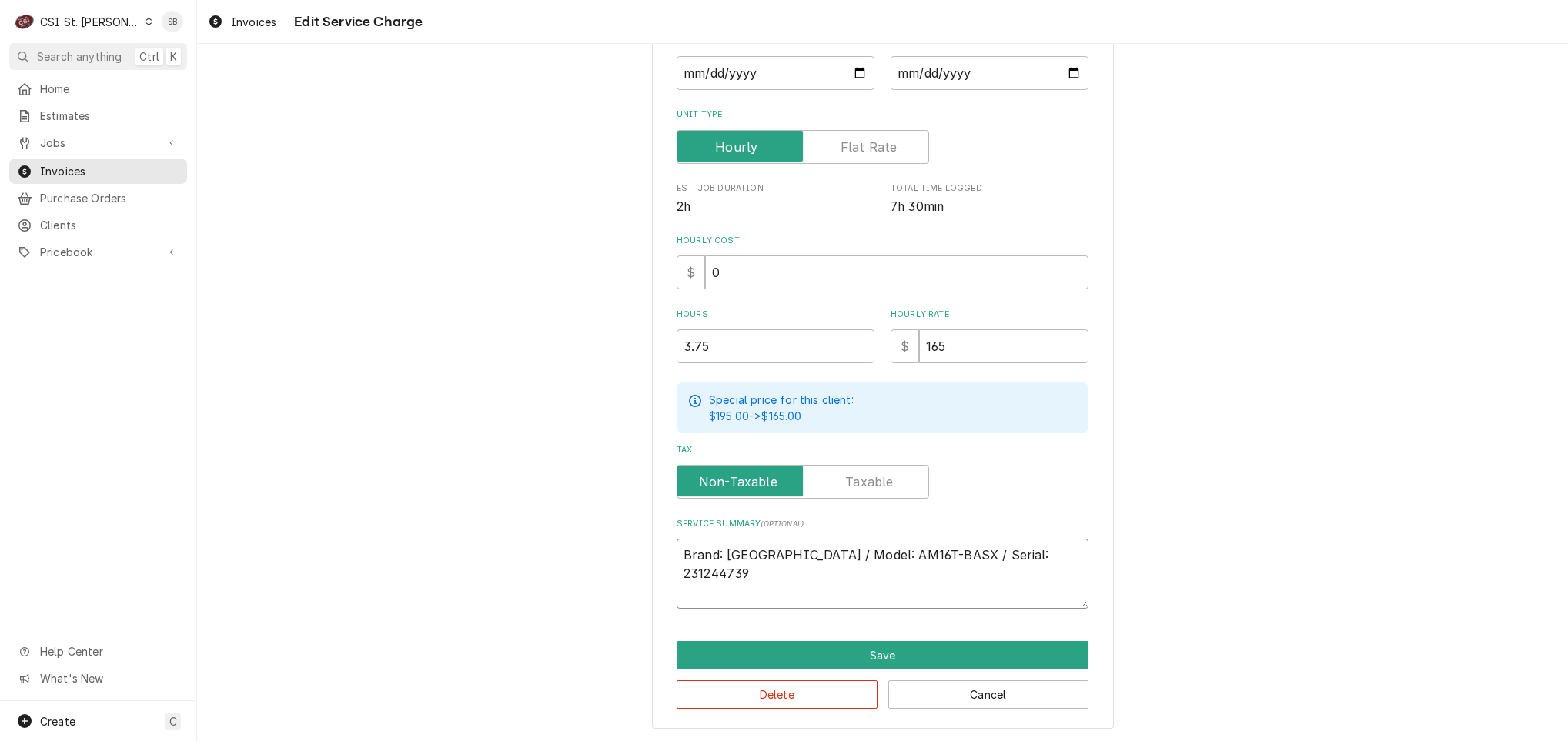
type textarea "x"
type textarea "Brand: Hobart / Model: AM16T-BASX / Serial: 231244739"
paste textarea "On 09/08 and 09/09, a Hobart AM16T-BASX dish machine was inspected due to a "SU…"
type textarea "x"
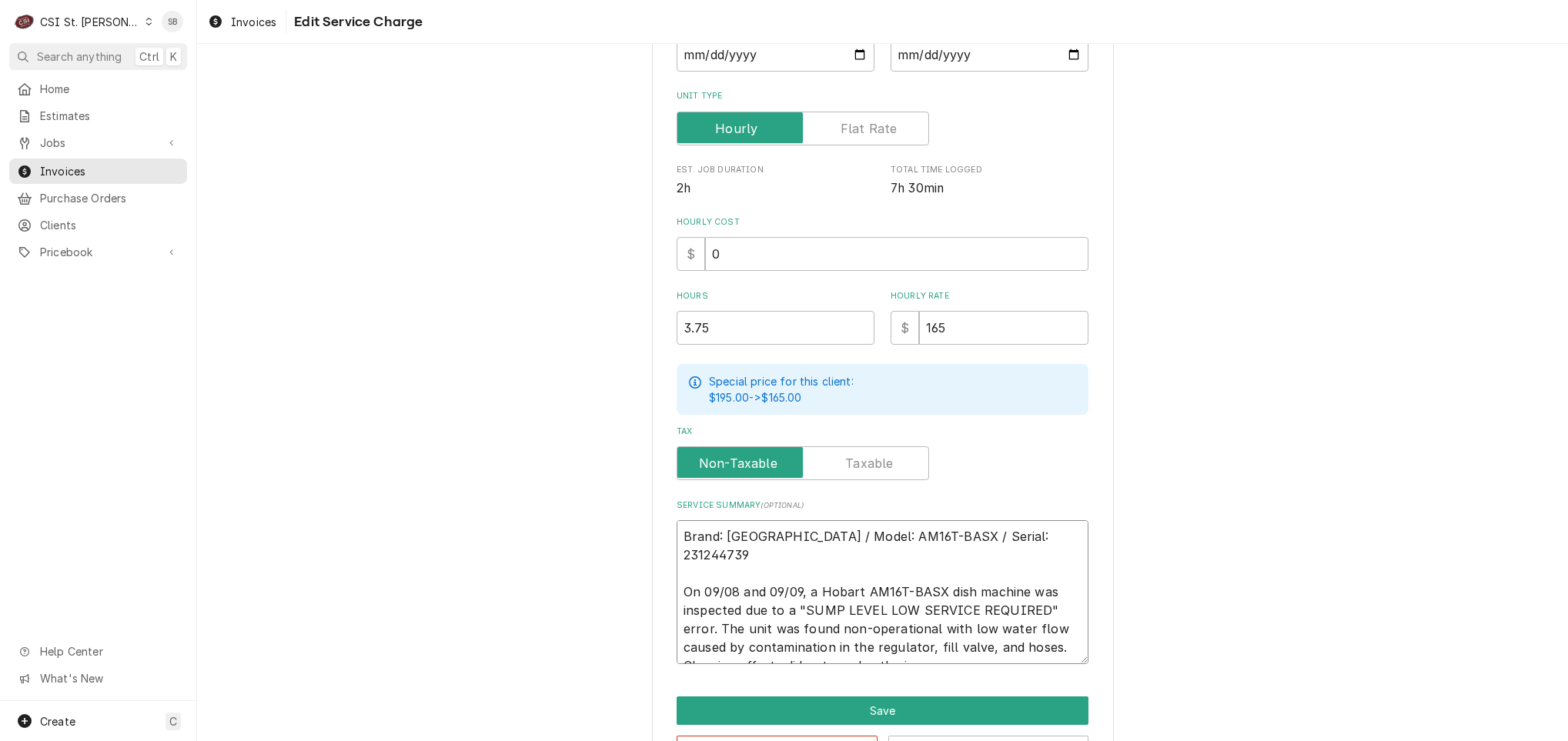
type textarea "Brand: Hobart / Model: AM16T-BASX / Serial: 231244739 On 09/08 and 09/09, a Hob…"
paste textarea "Repairs will require replacement of the regulator, fill valve, supply hose, 3/8…"
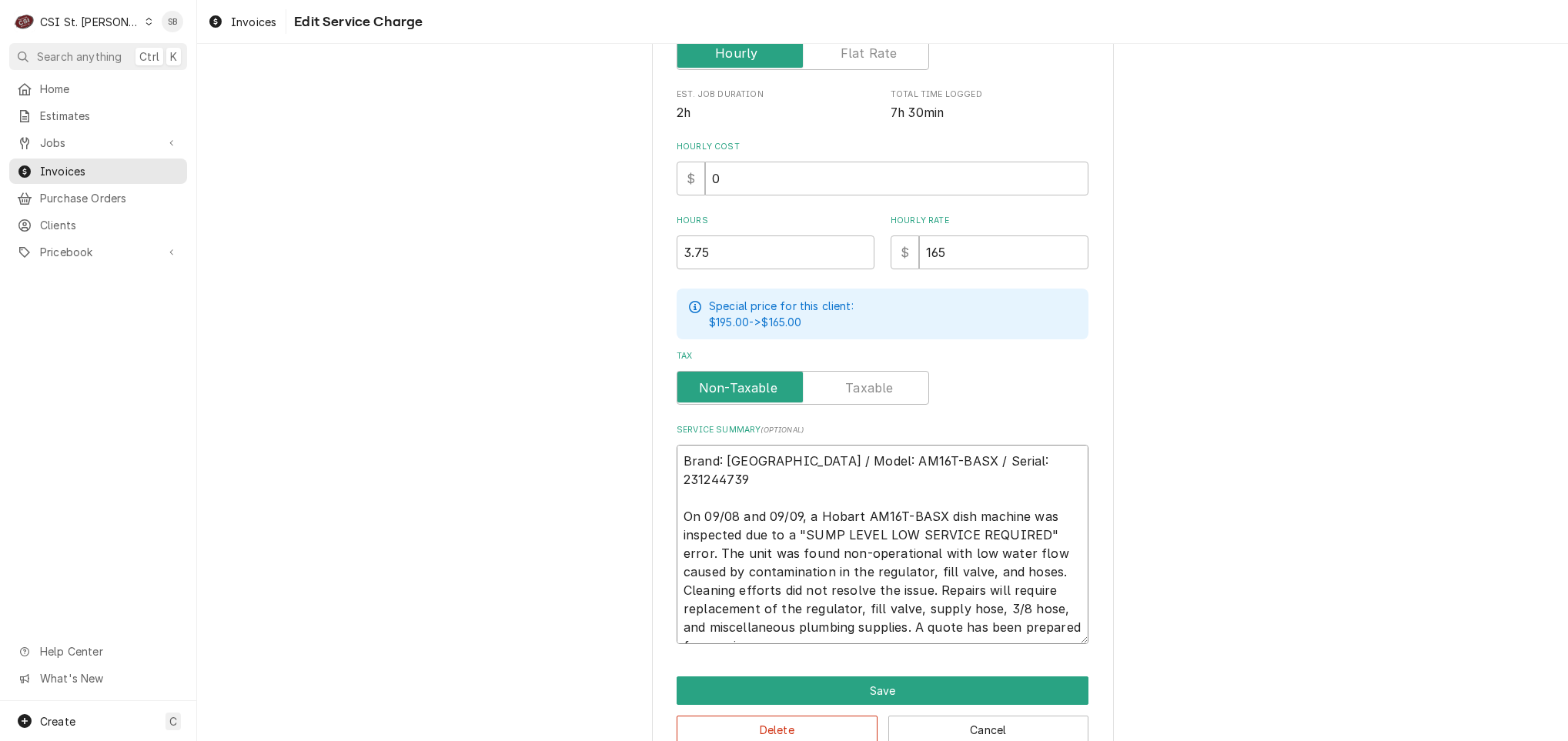
scroll to position [391, 0]
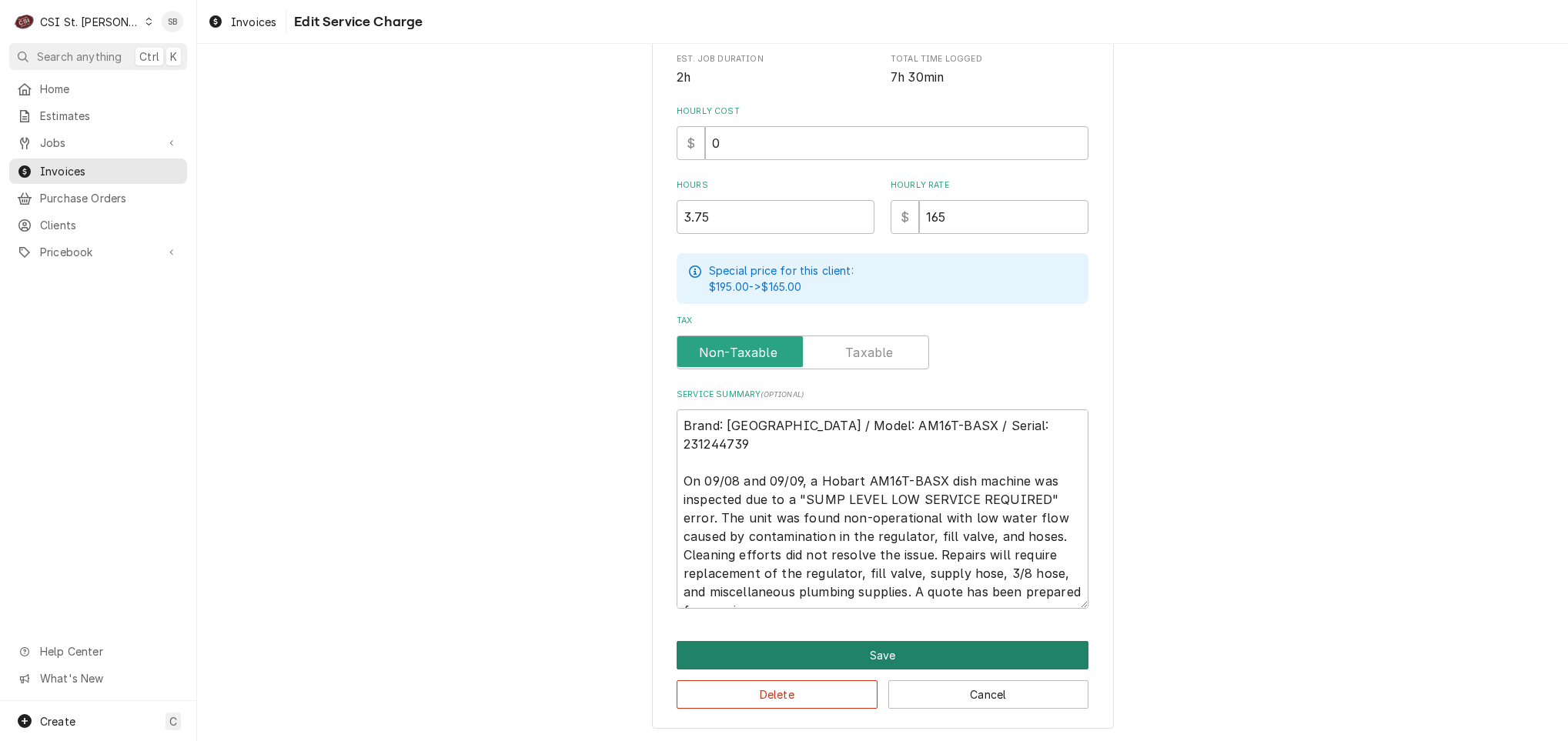
click at [823, 658] on button "Save" at bounding box center [882, 655] width 412 height 28
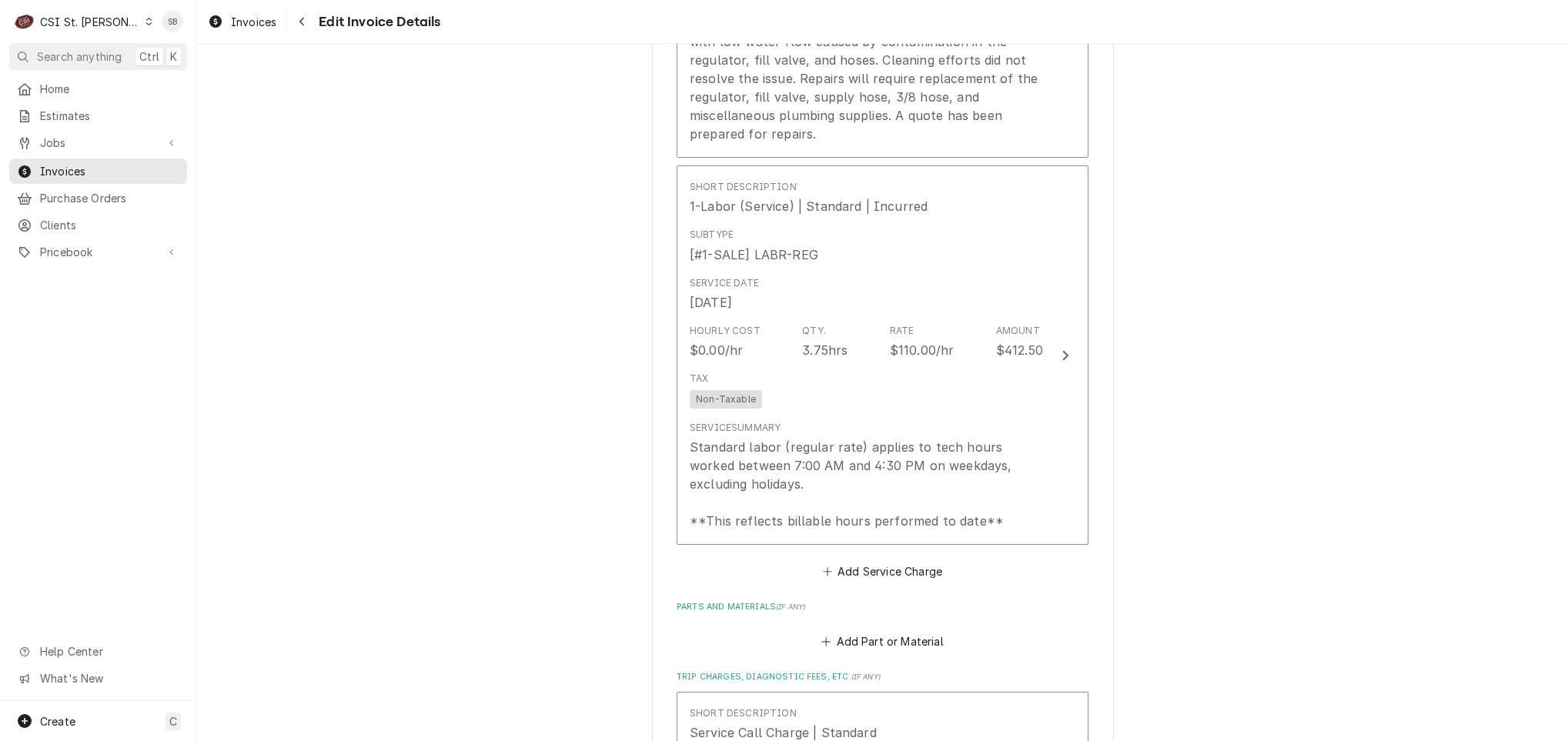
scroll to position [2348, 0]
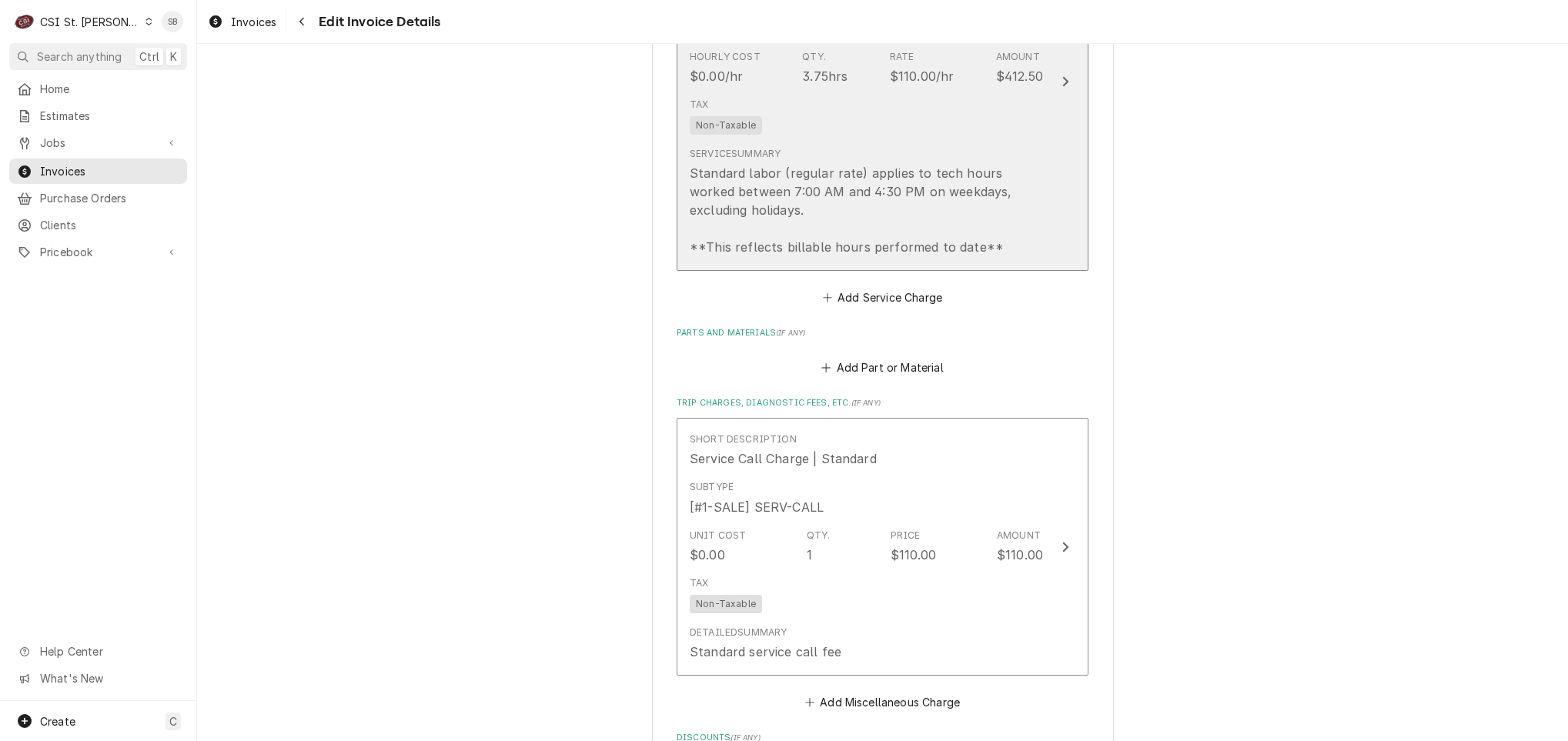
click at [820, 164] on div "Standard labor (regular rate) applies to tech hours worked between 7:00 AM and …" at bounding box center [866, 210] width 353 height 92
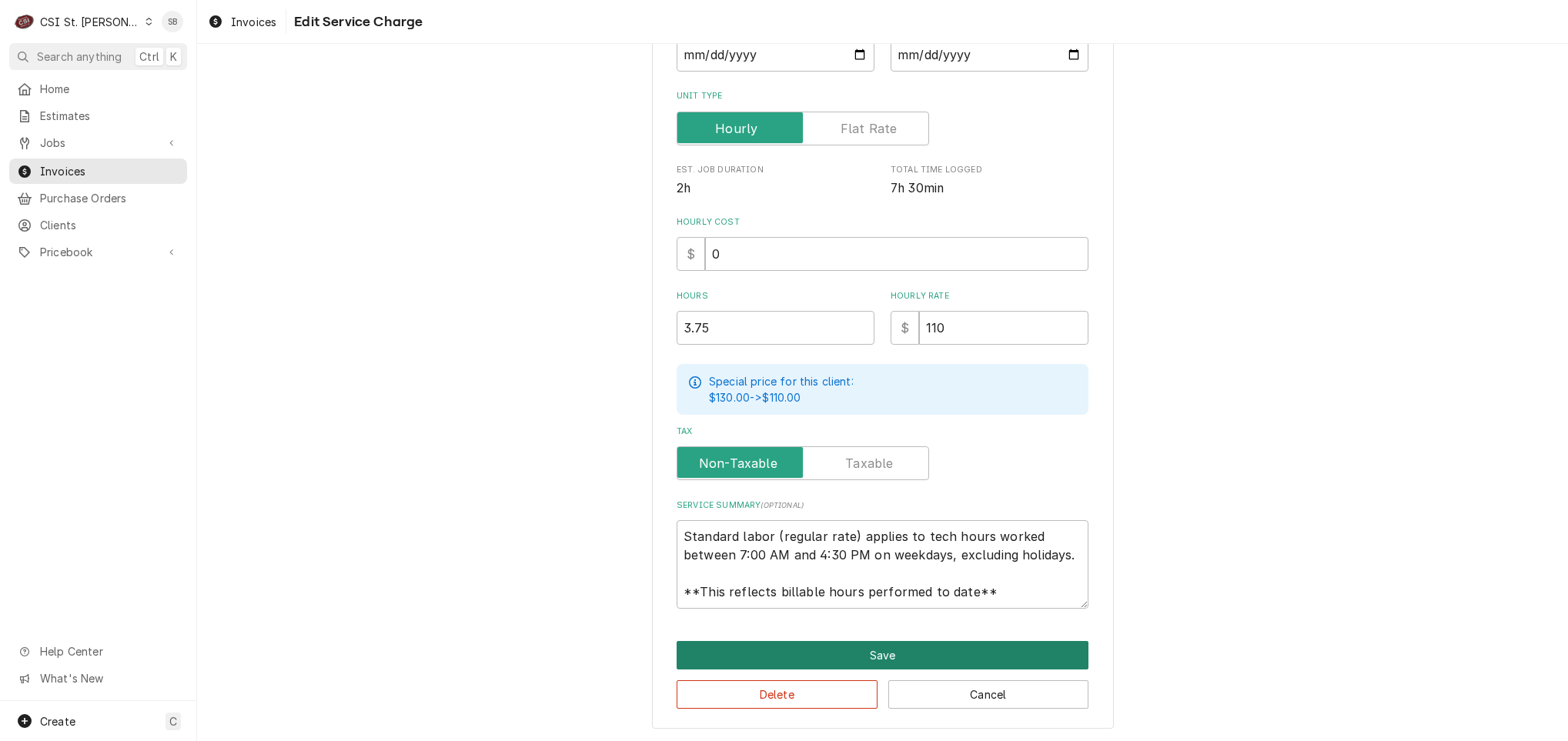
click at [781, 654] on button "Save" at bounding box center [882, 655] width 412 height 28
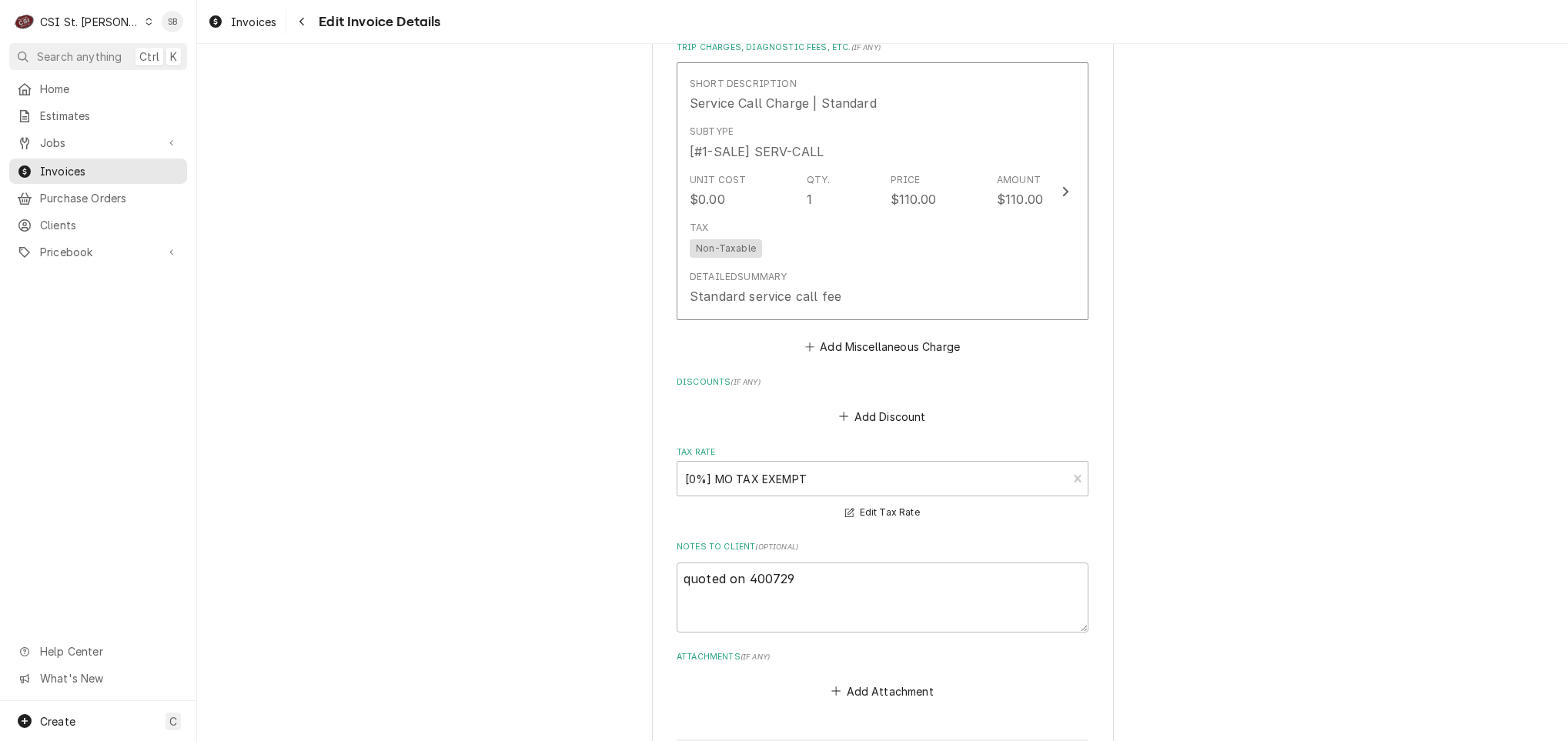
scroll to position [3068, 0]
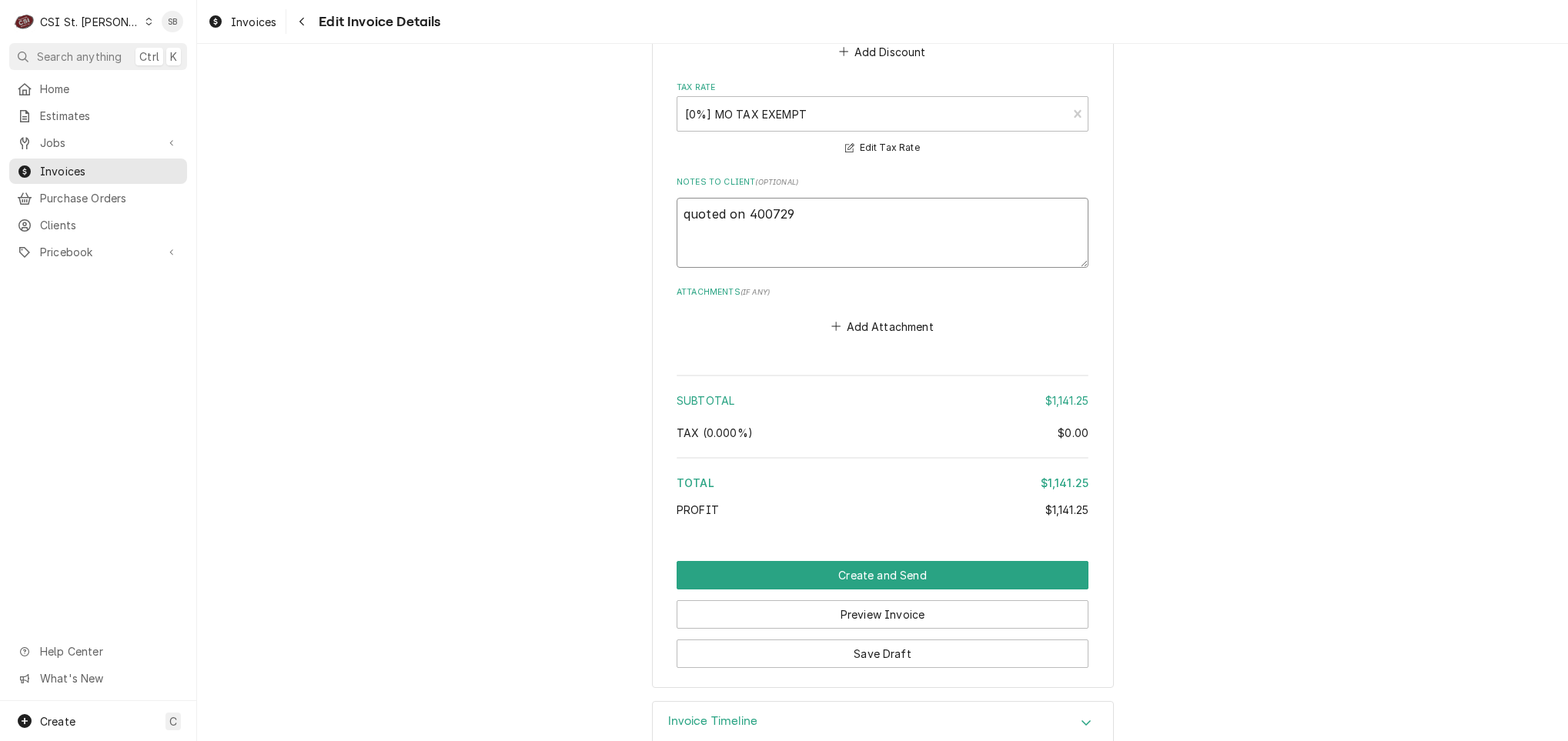
click at [765, 198] on textarea "quoted on 400729" at bounding box center [882, 232] width 412 height 70
click at [828, 640] on button "Save Draft" at bounding box center [882, 654] width 412 height 28
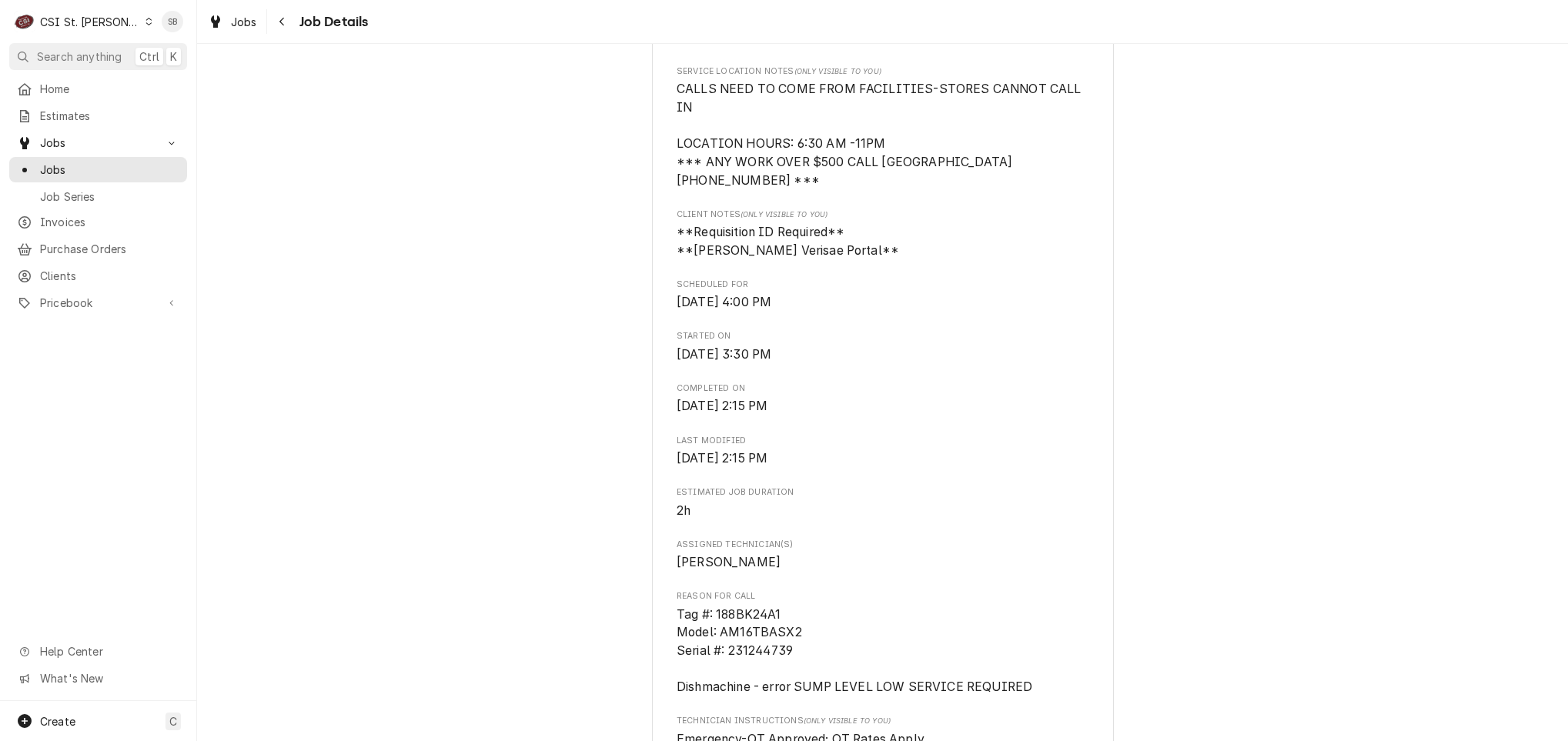
scroll to position [808, 0]
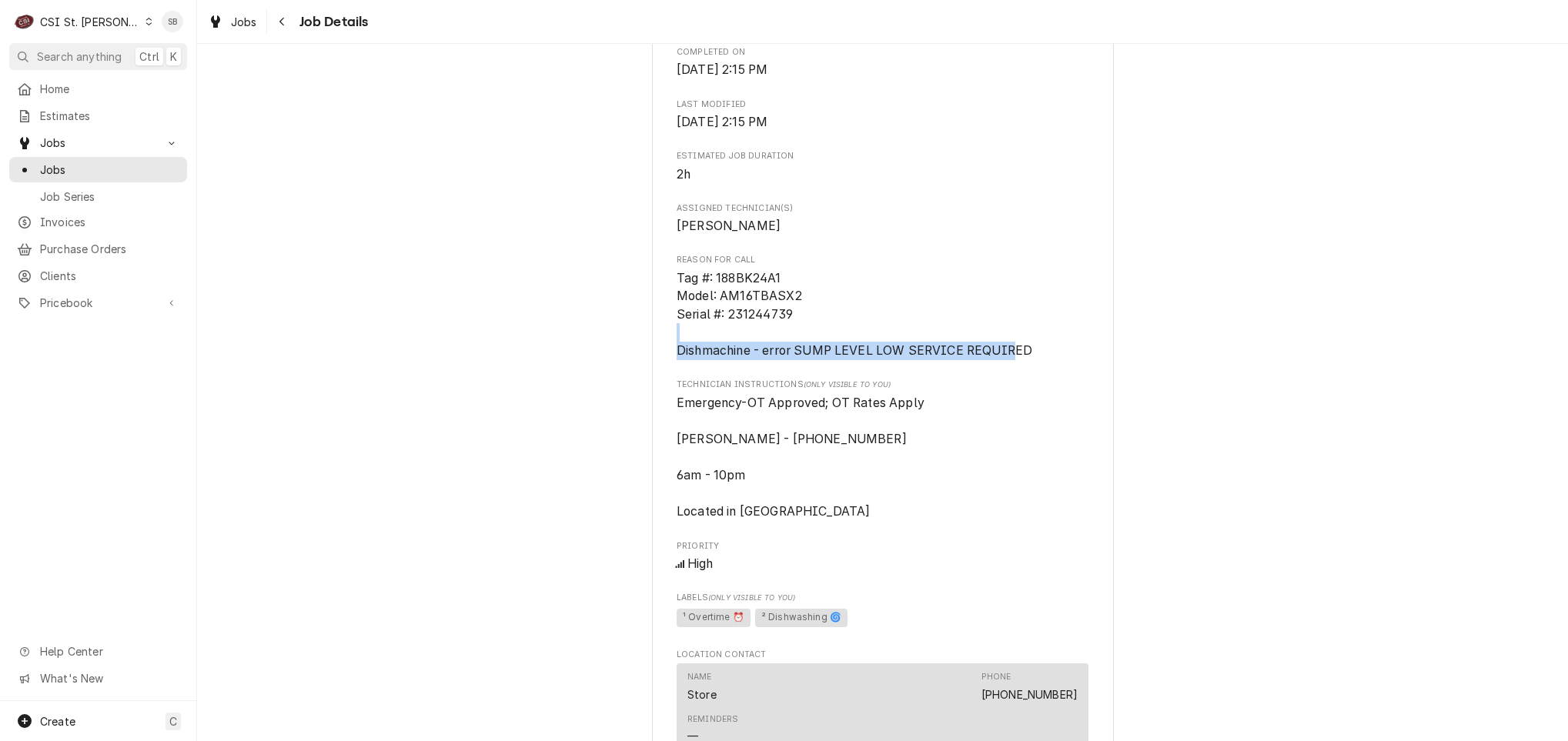
drag, startPoint x: 1040, startPoint y: 335, endPoint x: 1010, endPoint y: 359, distance: 38.4
click at [1008, 359] on span "Tag #: 188BK24A1 Model: AM16TBASX2 Serial #: 231244739 Dishmachine - error SUMP…" at bounding box center [882, 314] width 412 height 90
drag, startPoint x: 1010, startPoint y: 359, endPoint x: 1037, endPoint y: 357, distance: 27.1
click at [1035, 361] on span "Tag #: 188BK24A1 Model: AM16TBASX2 Serial #: 231244739 Dishmachine - error SUMP…" at bounding box center [882, 314] width 412 height 90
drag, startPoint x: 961, startPoint y: 350, endPoint x: 624, endPoint y: 361, distance: 337.2
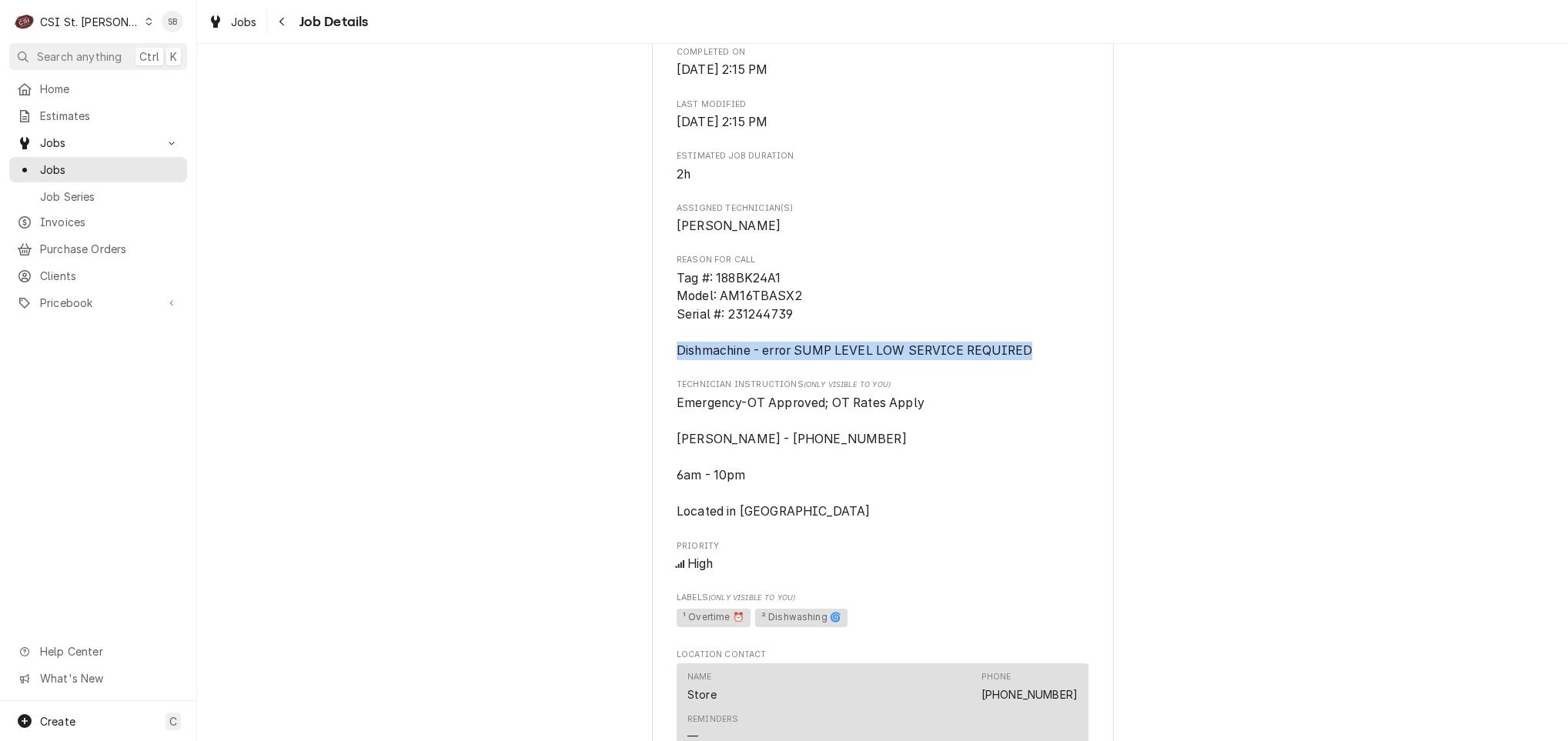
click at [624, 361] on div "Completed and Uninvoiced SCHNUCKS-CORP-FAL Schnucks #188 [PERSON_NAME] / [STREE…" at bounding box center [882, 383] width 1371 height 2262
copy span "Dishmachine - error SUMP LEVEL LOW SERVICE REQUIRED"
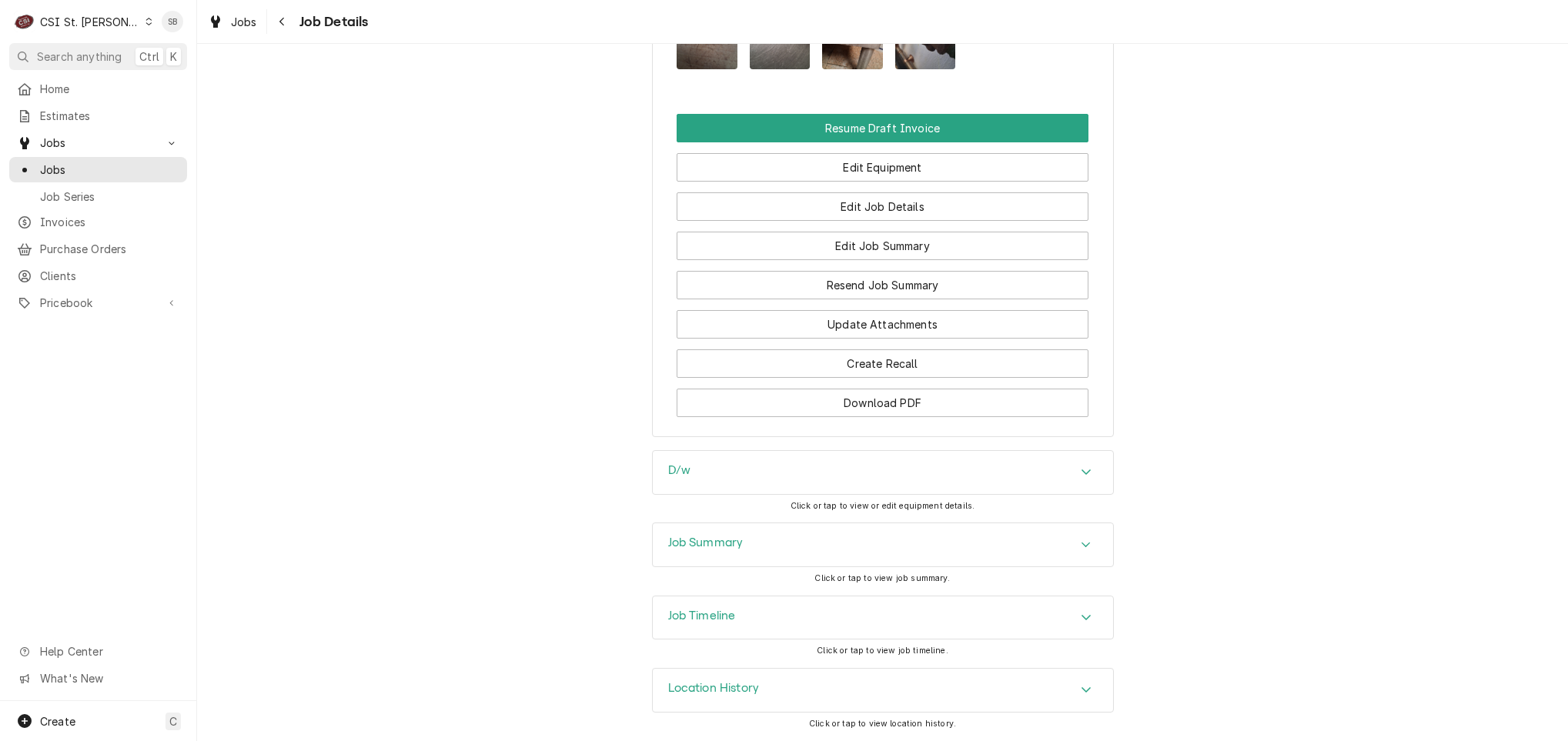
click at [793, 552] on div "Job Summary" at bounding box center [883, 545] width 460 height 43
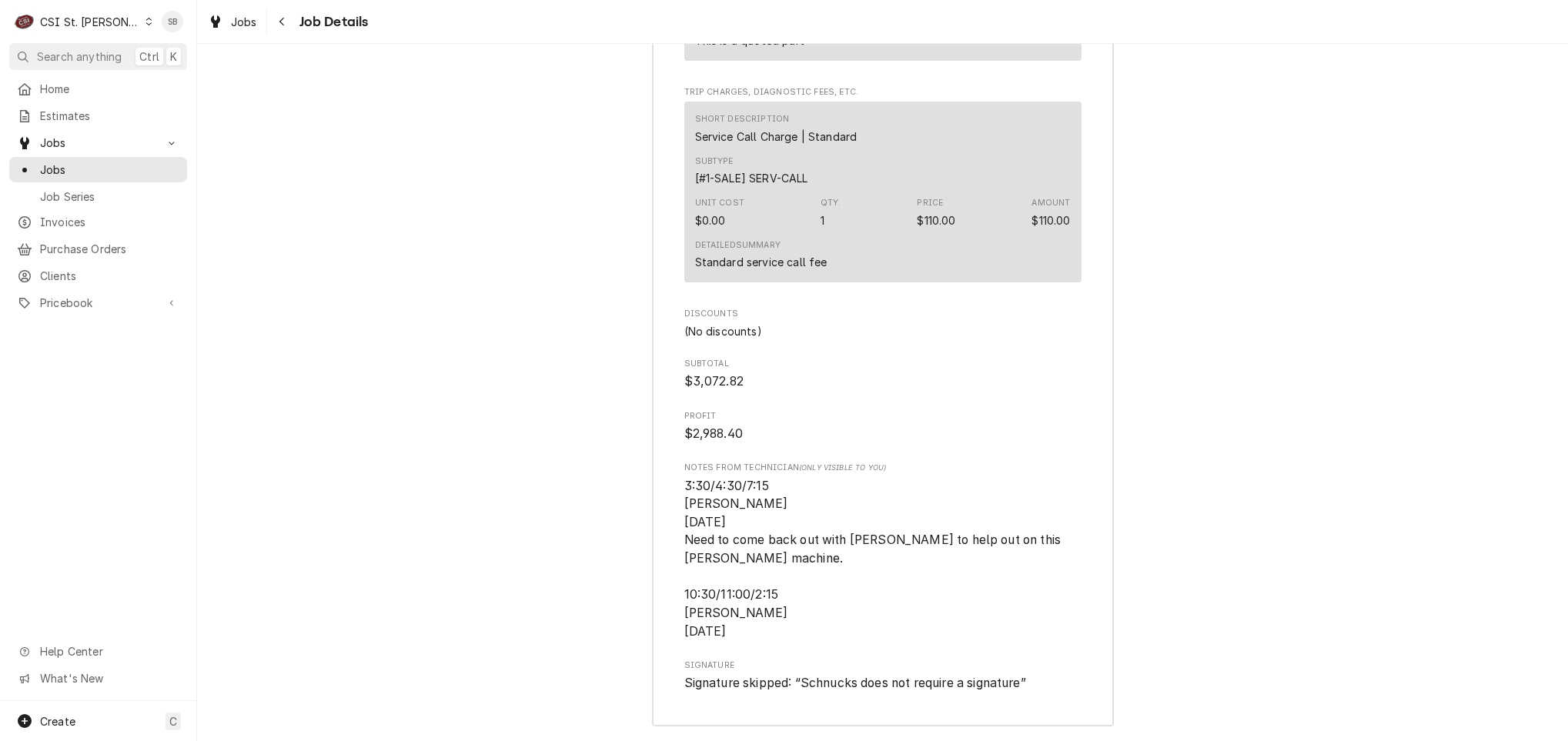
scroll to position [6445, 0]
